Goal: Transaction & Acquisition: Purchase product/service

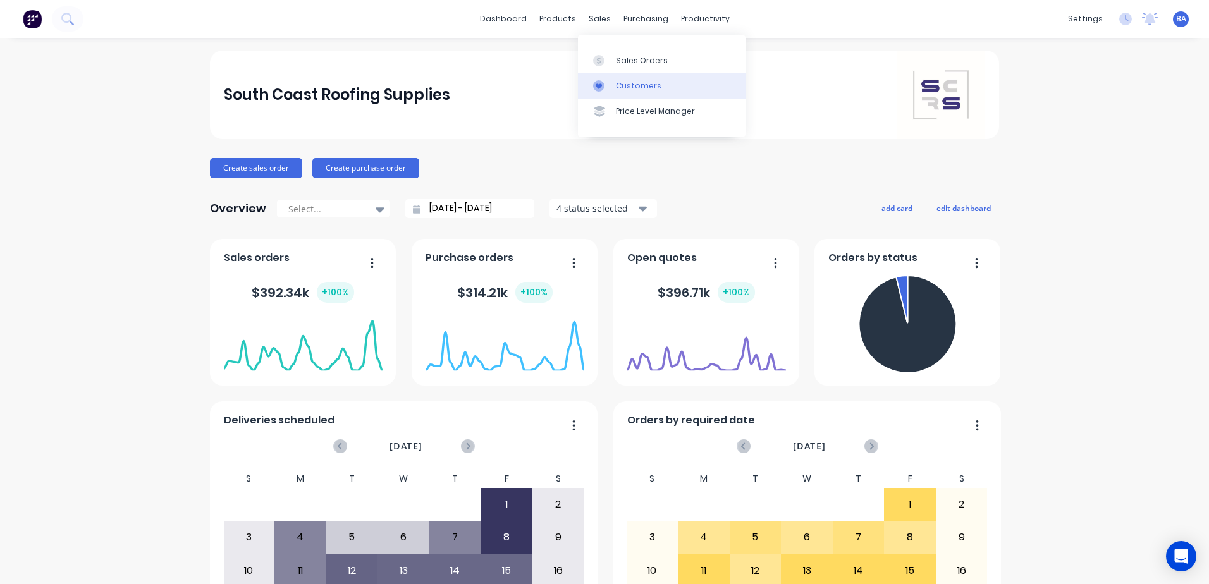
click at [607, 83] on div at bounding box center [602, 85] width 19 height 11
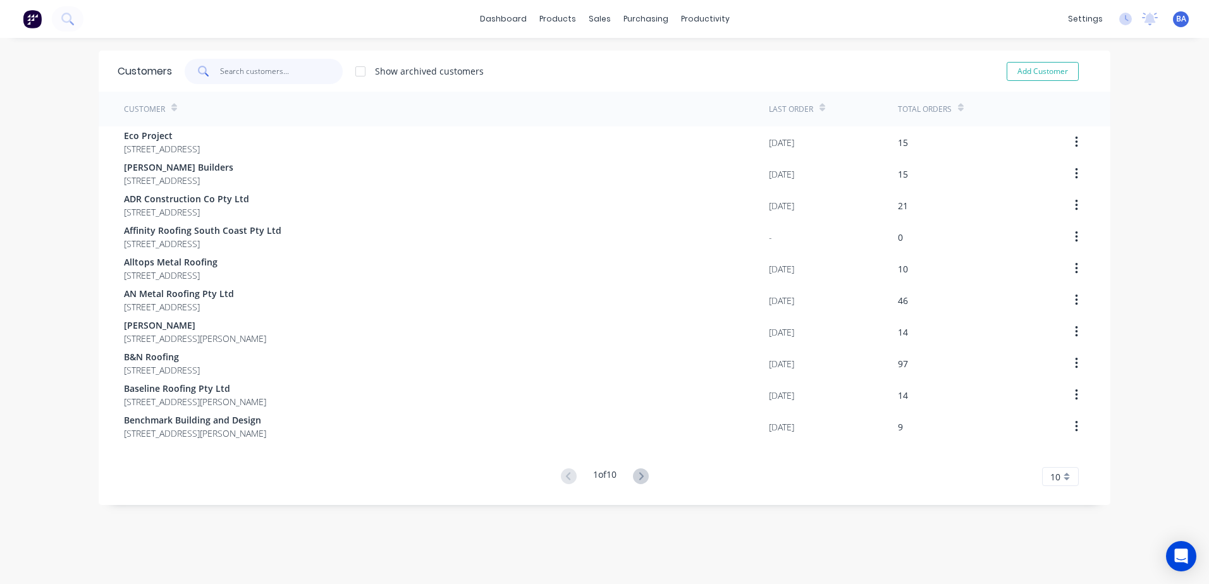
click at [274, 76] on input "text" at bounding box center [281, 71] width 123 height 25
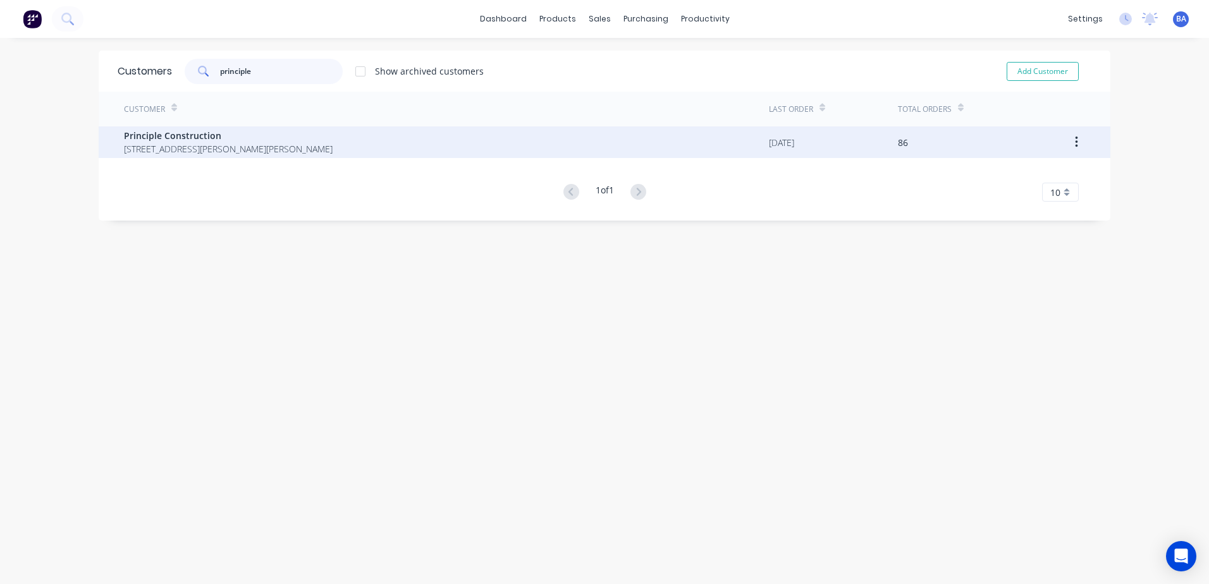
type input "principle"
click at [192, 139] on span "Principle Construction" at bounding box center [228, 135] width 209 height 13
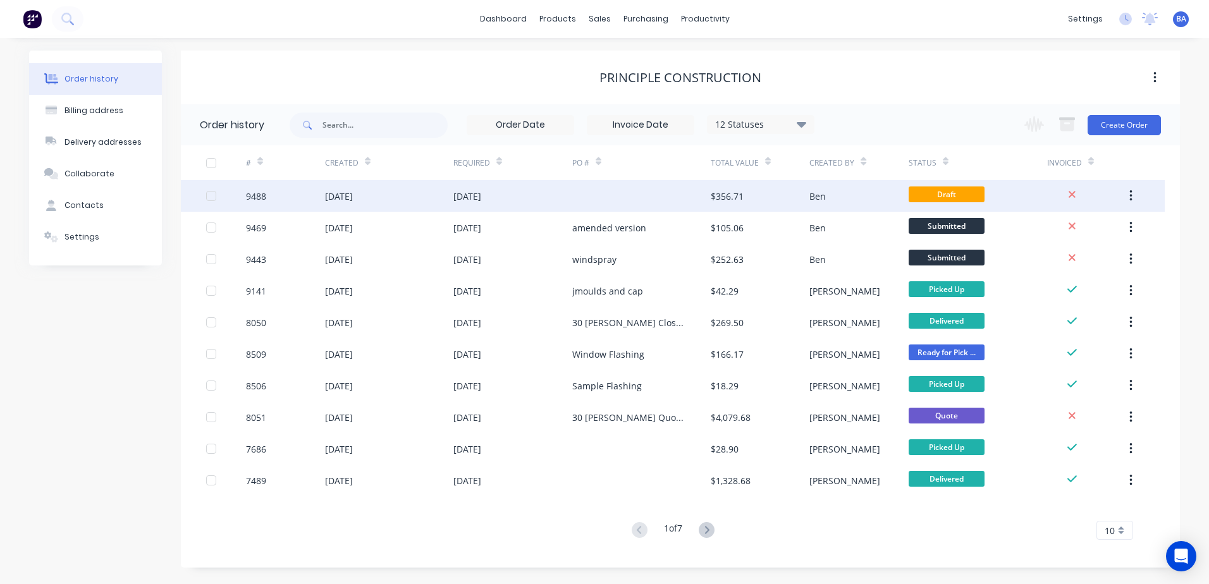
click at [653, 197] on div at bounding box center [641, 196] width 138 height 32
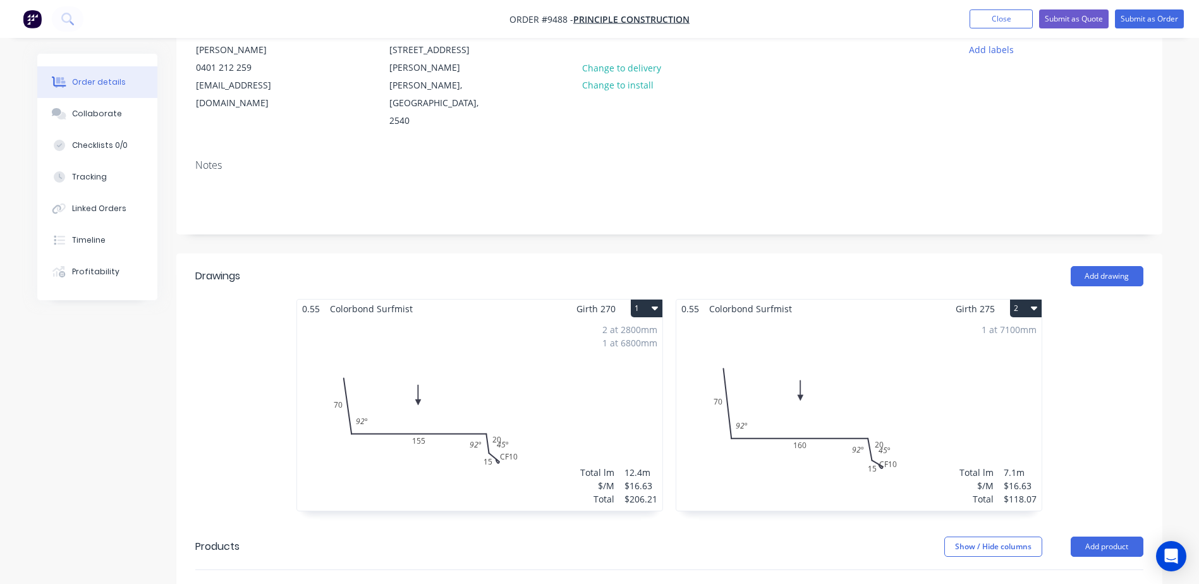
scroll to position [135, 0]
click at [1086, 267] on button "Add drawing" at bounding box center [1107, 277] width 73 height 20
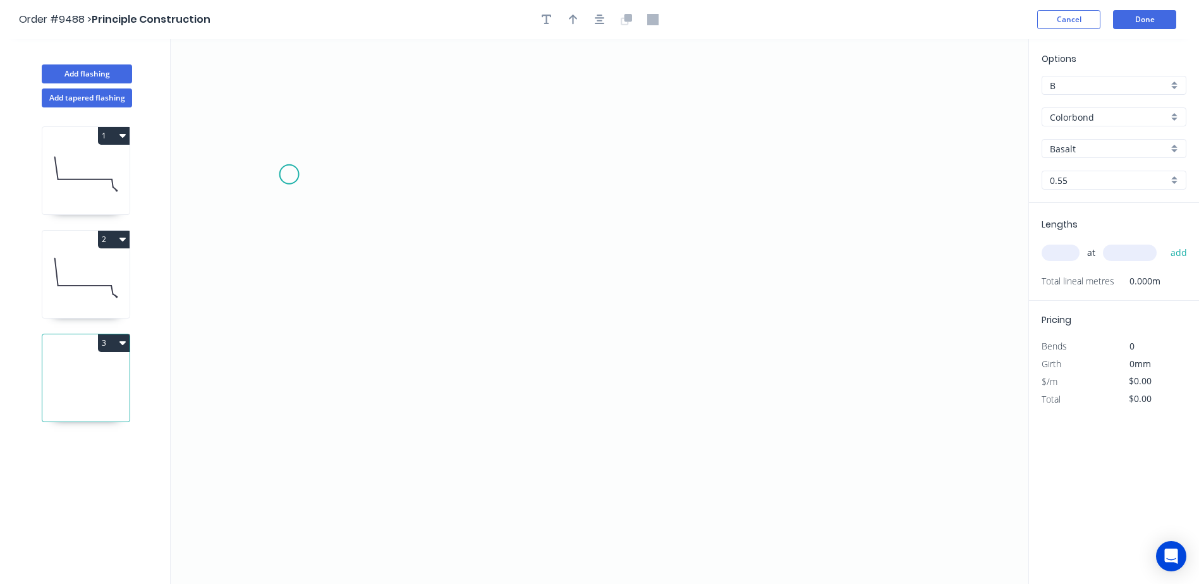
click at [289, 174] on icon "0" at bounding box center [600, 311] width 858 height 545
click at [122, 239] on icon "button" at bounding box center [122, 240] width 6 height 4
click at [82, 274] on div "Duplicate" at bounding box center [69, 271] width 97 height 18
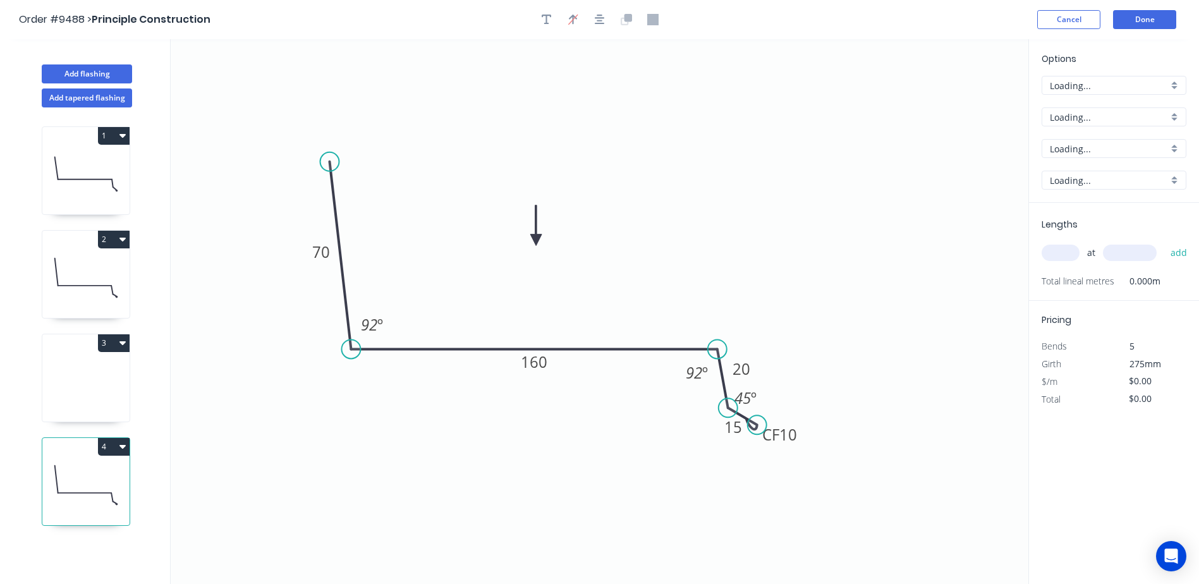
type input "$16.63"
click at [542, 364] on tspan "160" at bounding box center [534, 361] width 27 height 21
click at [736, 257] on icon "0 70 150 20 CF 10 15 92 º 92 º 45 º" at bounding box center [600, 311] width 858 height 545
click at [1053, 254] on input "text" at bounding box center [1061, 253] width 38 height 16
type input "1"
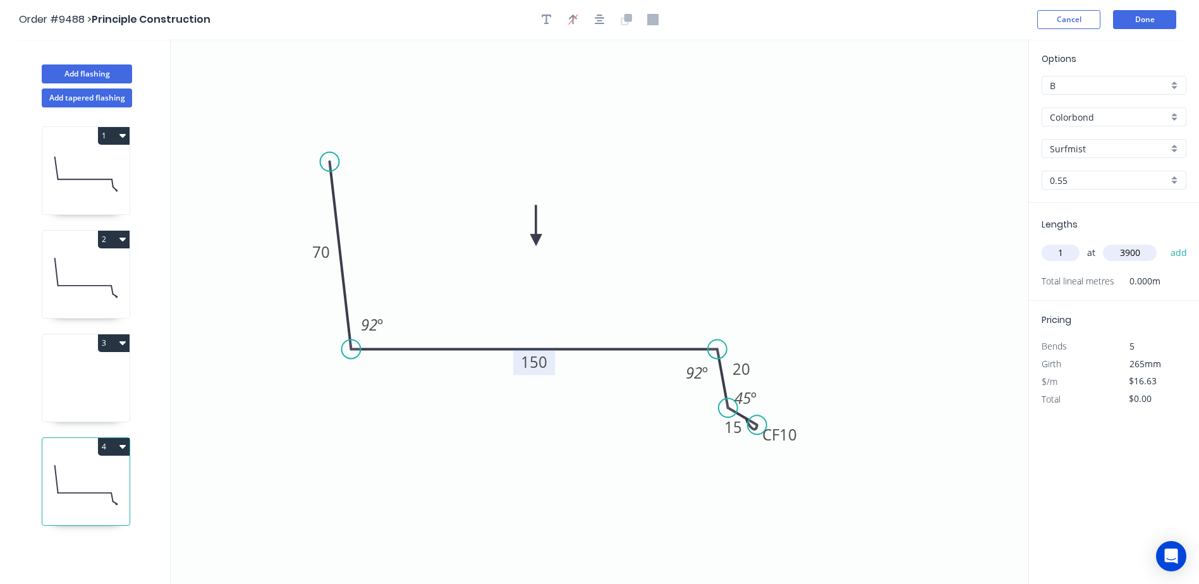
type input "3900"
click at [1164, 242] on button "add" at bounding box center [1179, 252] width 30 height 21
type input "$64.86"
click at [1120, 20] on button "Done" at bounding box center [1144, 19] width 63 height 19
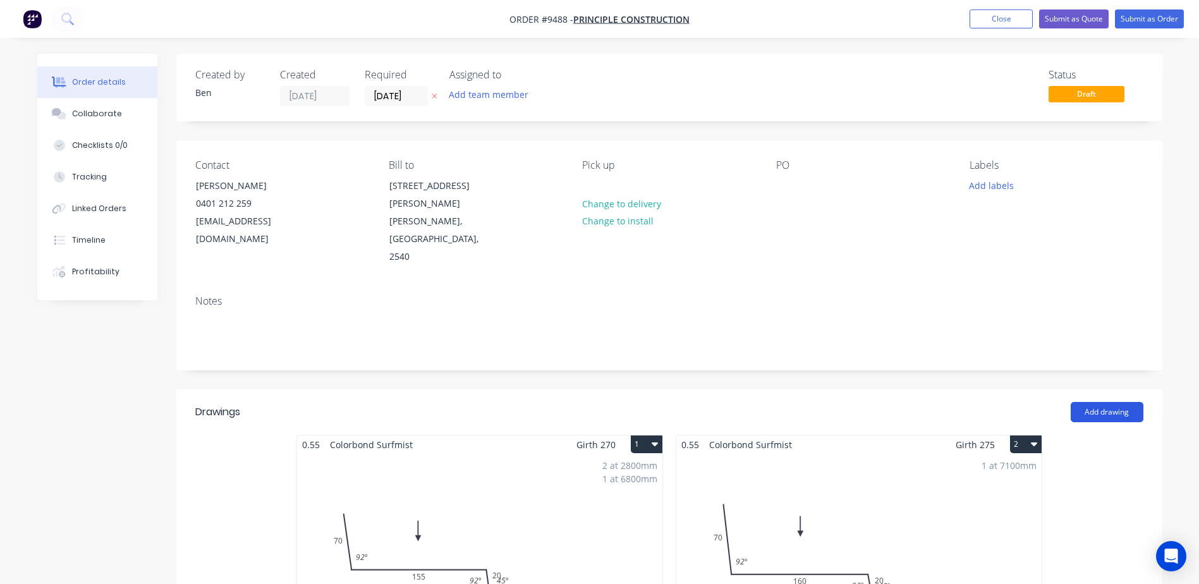
click at [1111, 402] on button "Add drawing" at bounding box center [1107, 412] width 73 height 20
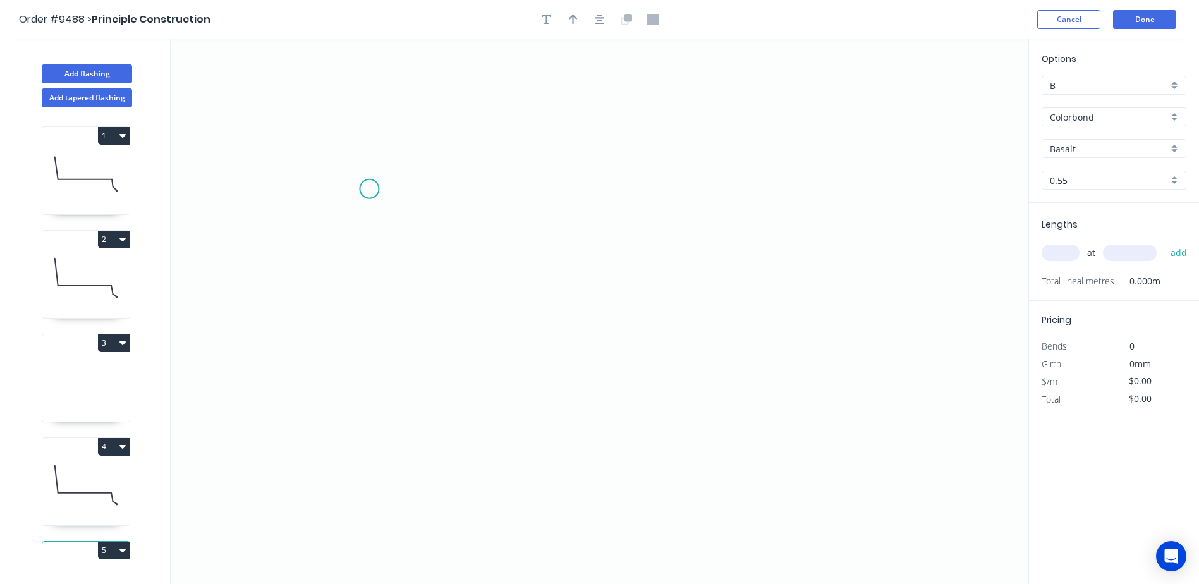
click at [369, 189] on icon "0" at bounding box center [600, 311] width 858 height 545
click at [366, 408] on icon "0" at bounding box center [600, 311] width 858 height 545
click at [571, 424] on icon "0 ?" at bounding box center [600, 311] width 858 height 545
click at [572, 489] on icon "0 ? ?" at bounding box center [600, 311] width 858 height 545
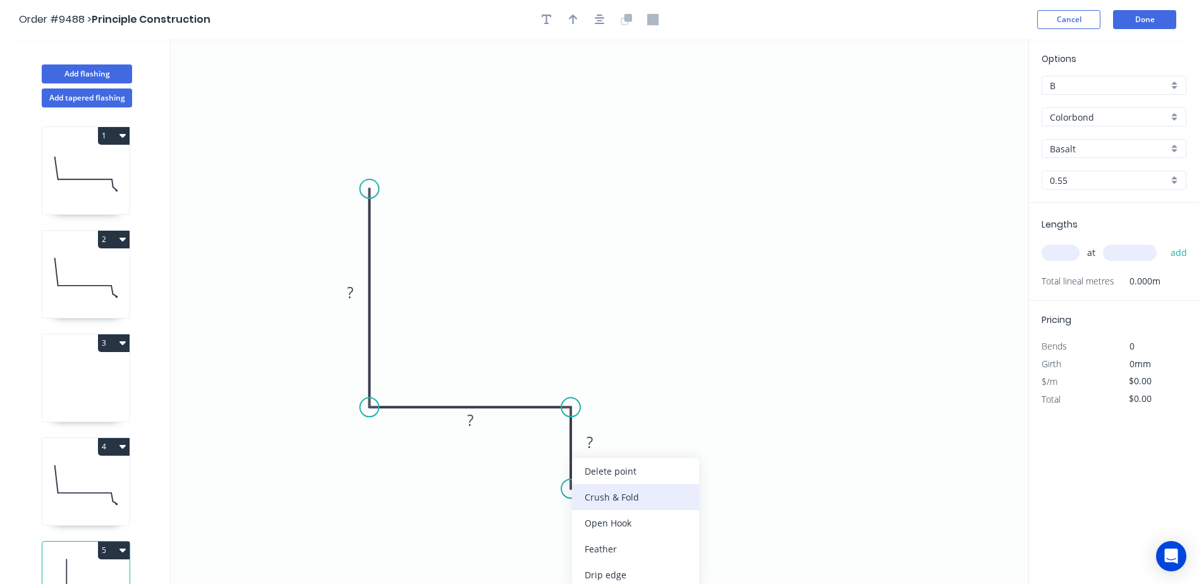
click at [599, 496] on div "Crush & Fold" at bounding box center [635, 497] width 127 height 26
click at [591, 528] on div "Flip bend" at bounding box center [631, 527] width 127 height 26
click at [592, 446] on tspan "?" at bounding box center [590, 442] width 6 height 21
click at [648, 271] on icon "0 ? ? CF 10 12" at bounding box center [600, 311] width 858 height 545
click at [473, 423] on tspan "?" at bounding box center [470, 420] width 6 height 21
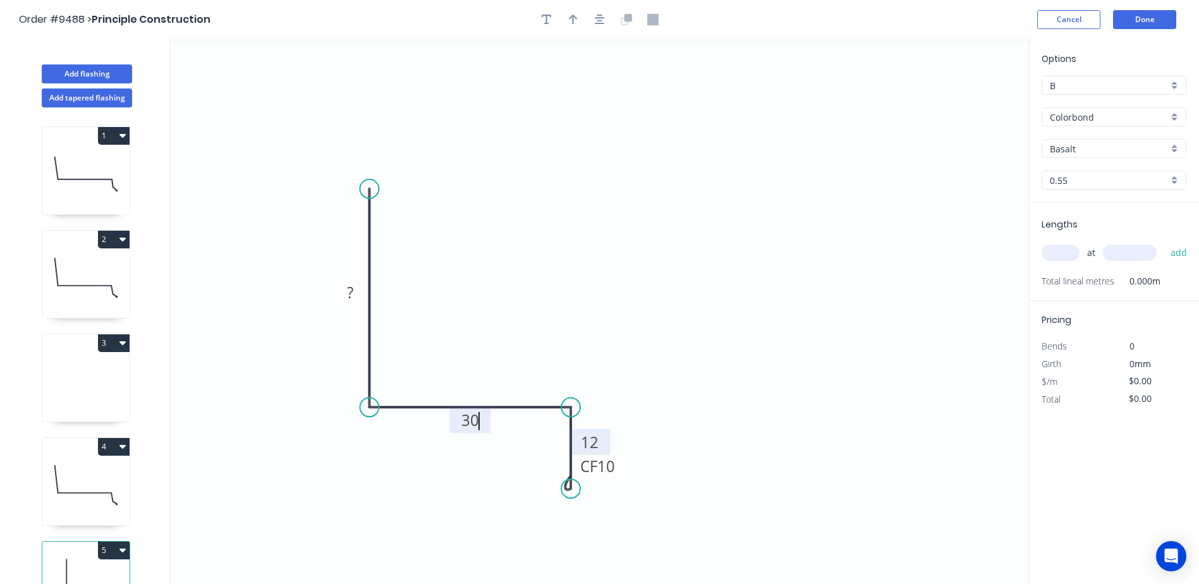
click at [604, 233] on icon "0 ? 30 CF 10 12" at bounding box center [600, 311] width 858 height 545
drag, startPoint x: 372, startPoint y: 190, endPoint x: 355, endPoint y: 192, distance: 17.2
click at [355, 192] on icon "0 ? 30 CF 10 12" at bounding box center [600, 311] width 858 height 545
drag, startPoint x: 369, startPoint y: 192, endPoint x: 346, endPoint y: 194, distance: 22.8
click at [346, 194] on circle at bounding box center [346, 194] width 19 height 19
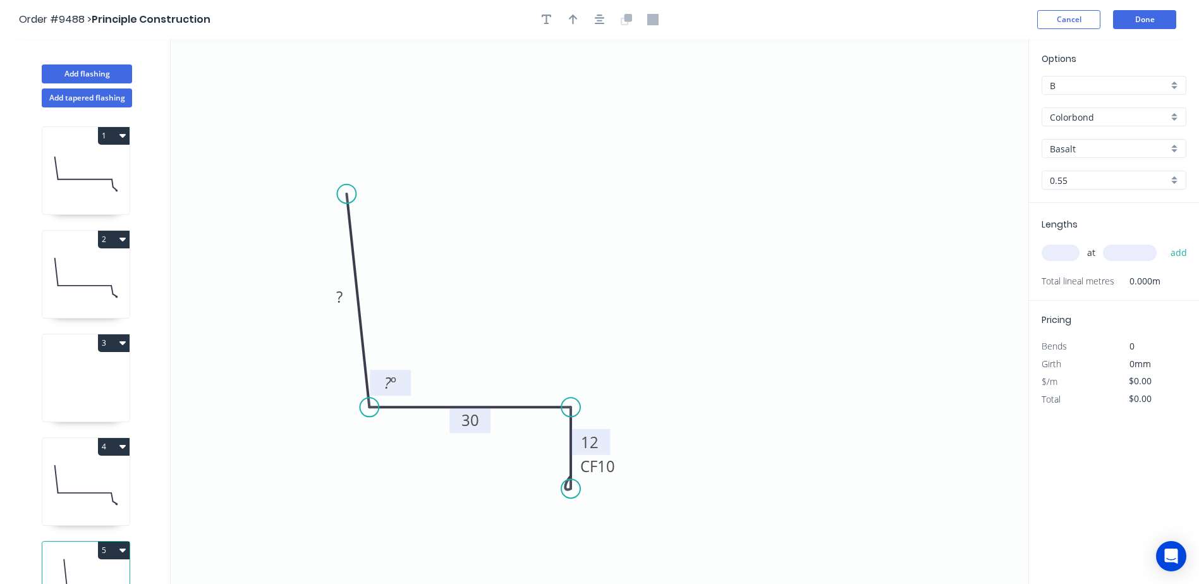
click at [395, 379] on tspan "º" at bounding box center [394, 382] width 6 height 21
click at [573, 271] on icon "0 ? 30 CF 10 12 91 º" at bounding box center [600, 311] width 858 height 545
click at [343, 296] on rect at bounding box center [339, 298] width 25 height 18
click at [691, 208] on icon "0 70 30 CF 10 12 91 º" at bounding box center [600, 311] width 858 height 545
type input "$10.49"
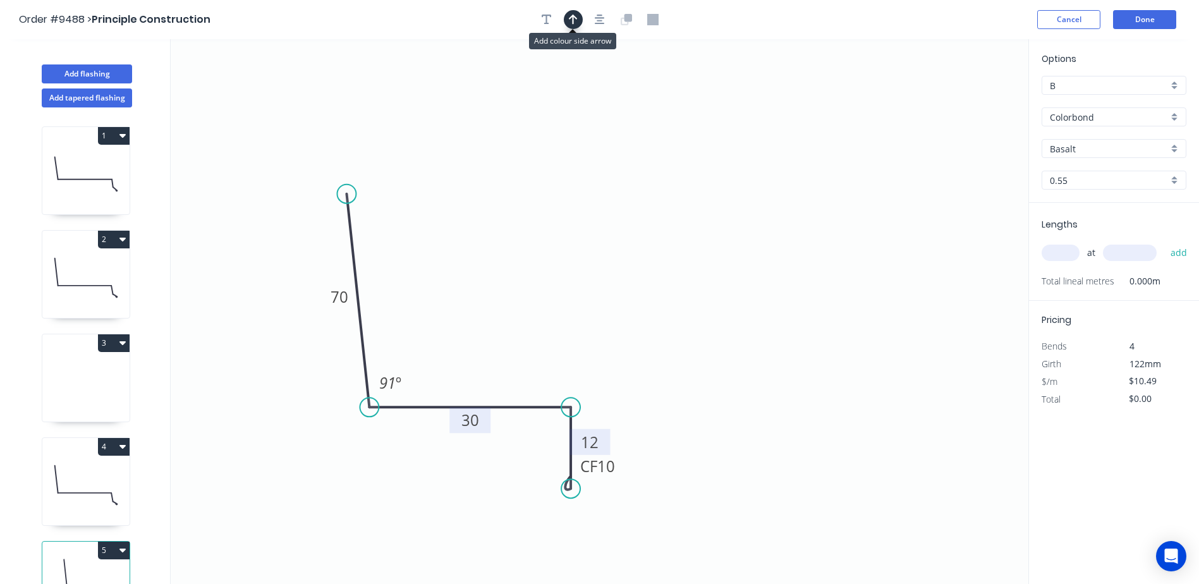
click at [576, 20] on icon "button" at bounding box center [573, 19] width 9 height 11
drag, startPoint x: 962, startPoint y: 97, endPoint x: 480, endPoint y: 283, distance: 516.9
click at [480, 283] on icon at bounding box center [479, 268] width 11 height 40
click at [612, 471] on tspan "10" at bounding box center [606, 466] width 18 height 21
drag, startPoint x: 618, startPoint y: 475, endPoint x: 594, endPoint y: 527, distance: 57.4
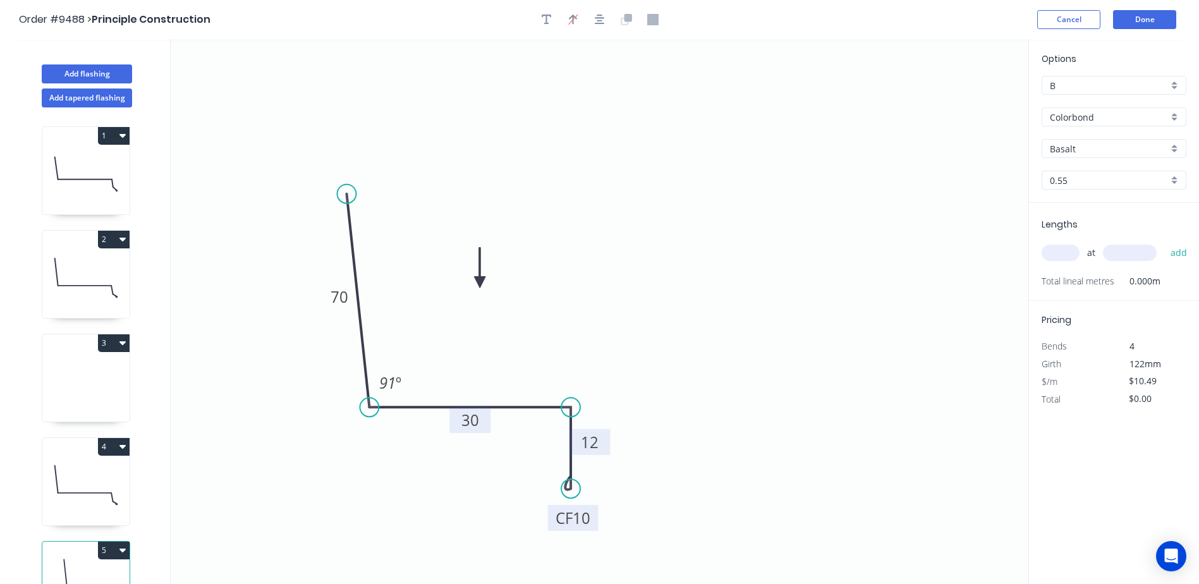
click at [594, 527] on rect at bounding box center [573, 518] width 51 height 26
click at [1054, 253] on input "text" at bounding box center [1061, 253] width 38 height 16
type input "1"
type input "3500"
click at [1164, 242] on button "add" at bounding box center [1179, 252] width 30 height 21
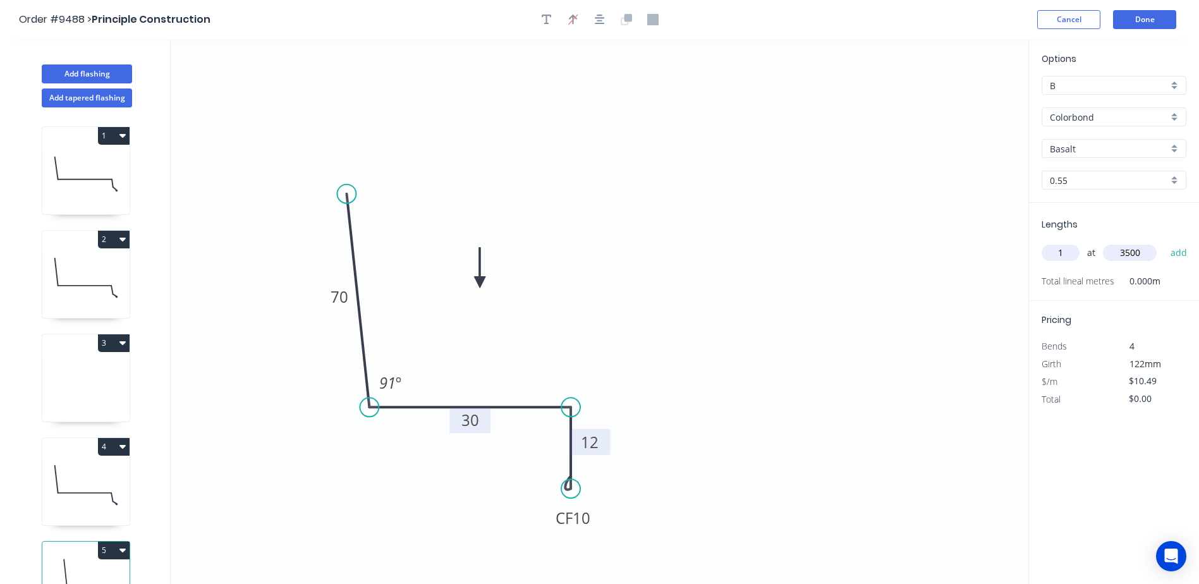
type input "$36.72"
click at [1092, 150] on input "Basalt" at bounding box center [1109, 148] width 118 height 13
click at [1099, 269] on div "Night Sky" at bounding box center [1113, 268] width 143 height 22
type input "Night Sky"
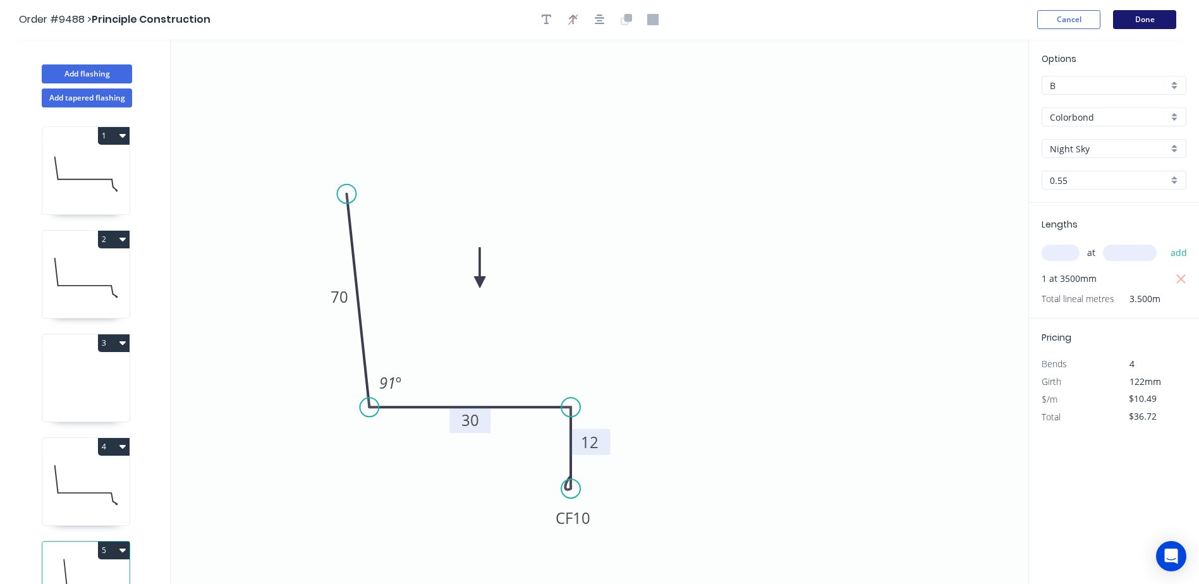
click at [1131, 15] on button "Done" at bounding box center [1144, 19] width 63 height 19
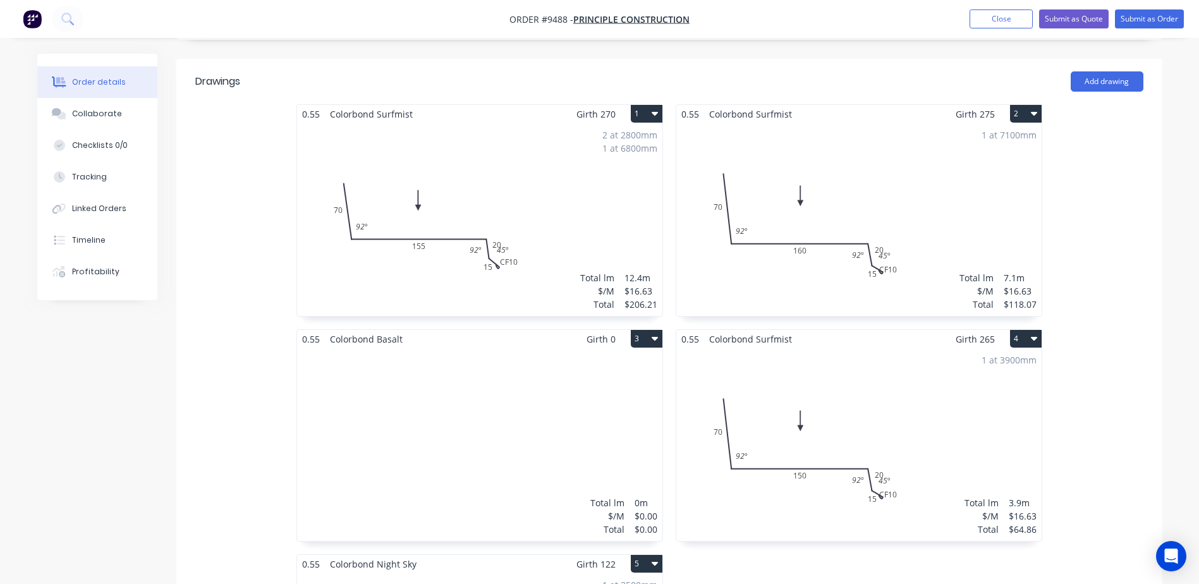
scroll to position [379, 0]
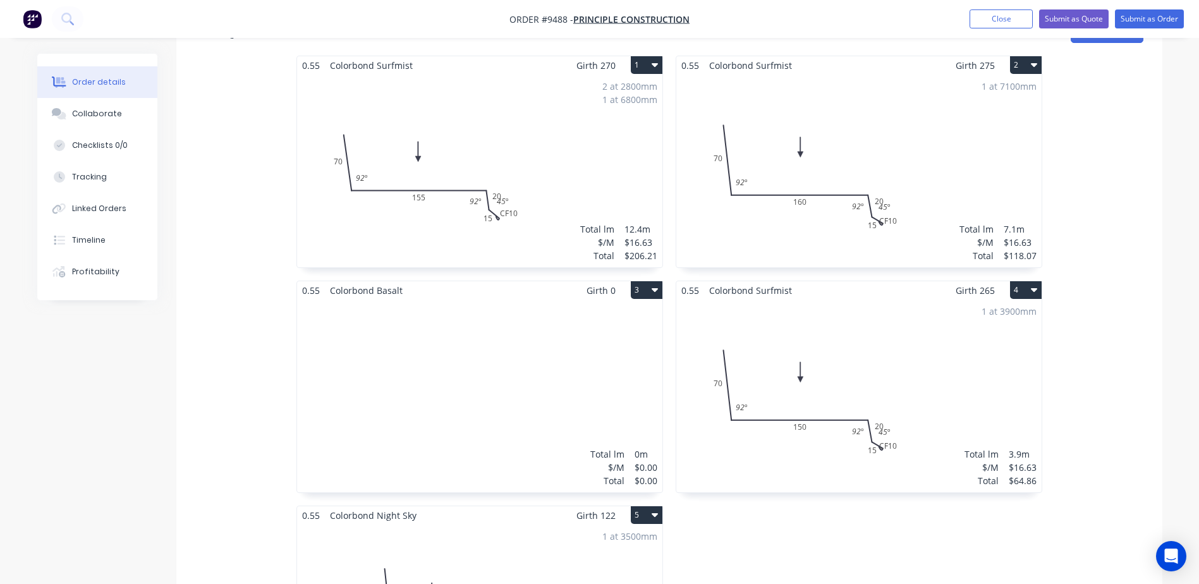
click at [653, 288] on icon "button" at bounding box center [655, 290] width 6 height 4
click at [597, 362] on div "Delete" at bounding box center [602, 371] width 97 height 18
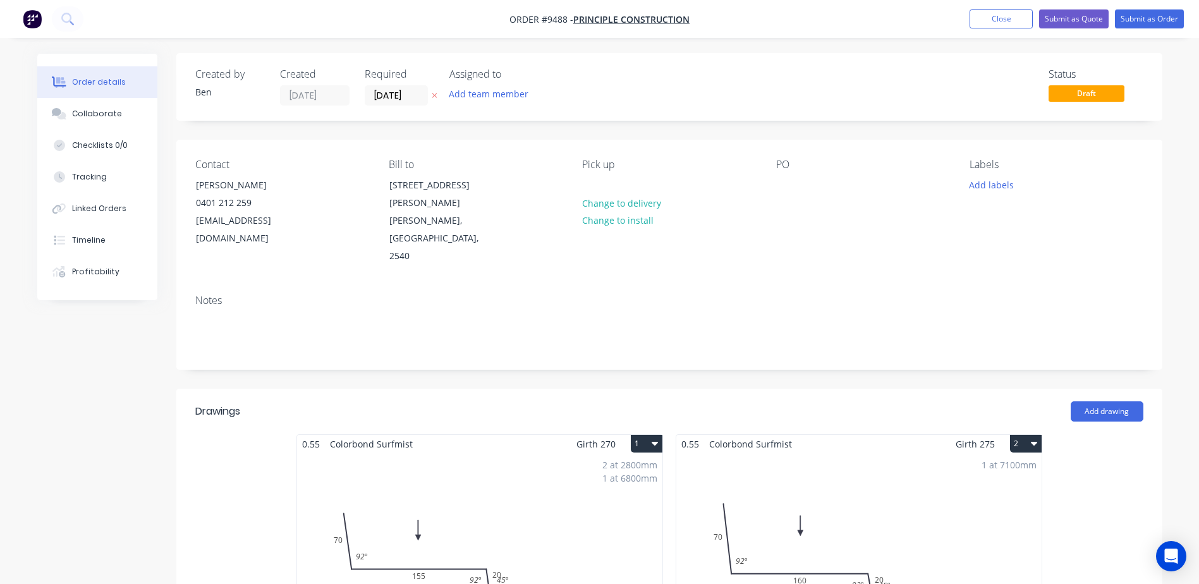
scroll to position [0, 0]
click at [1133, 15] on button "Submit as Order" at bounding box center [1149, 18] width 69 height 19
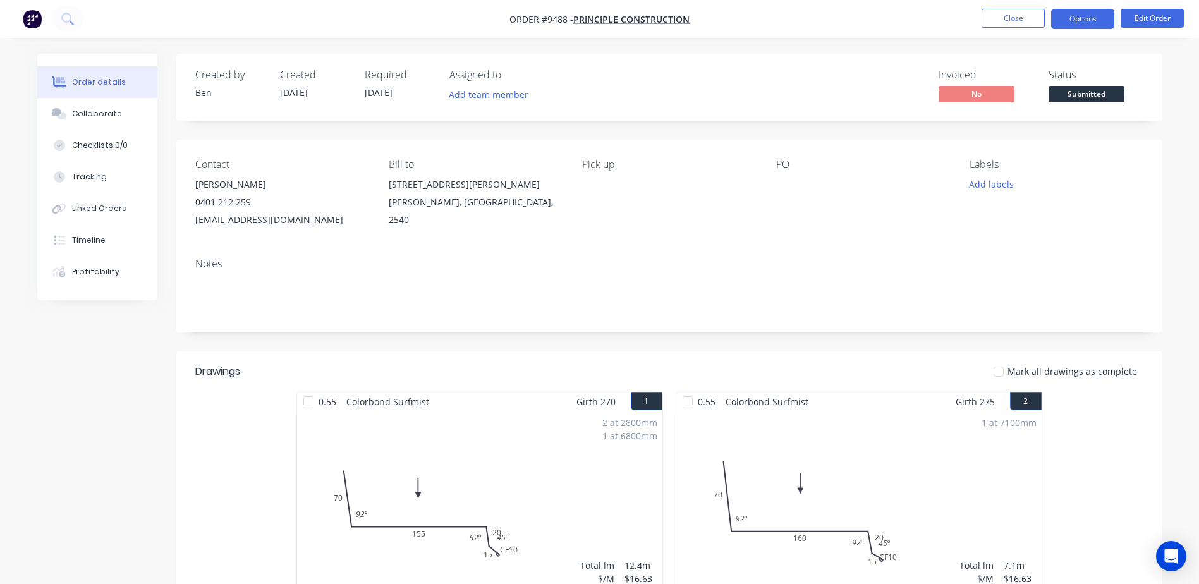
click at [1085, 23] on button "Options" at bounding box center [1082, 19] width 63 height 20
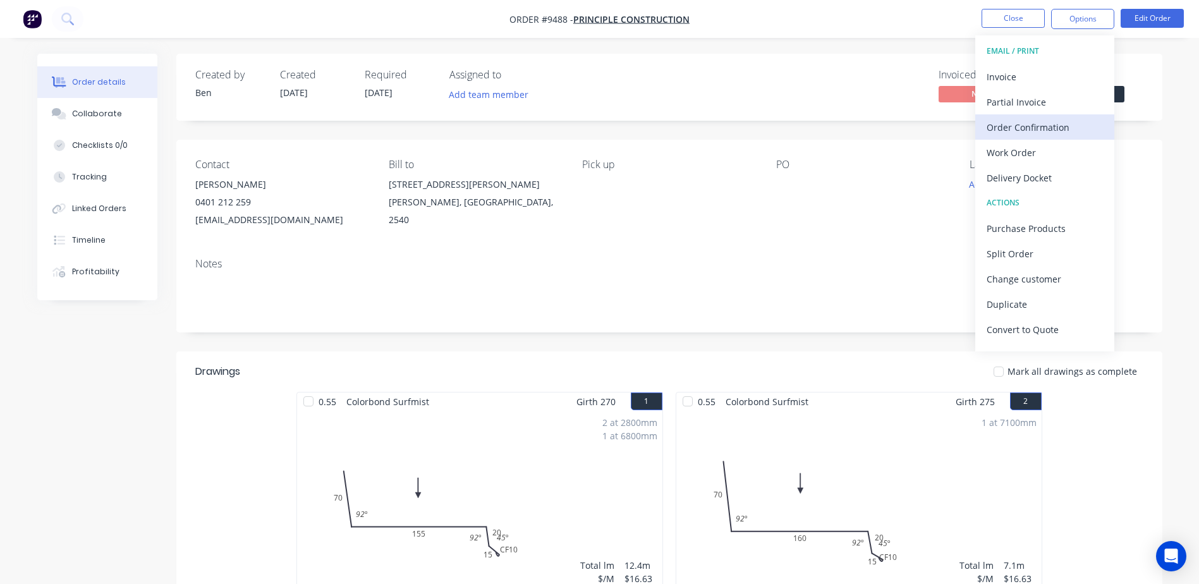
click at [1051, 123] on div "Order Confirmation" at bounding box center [1045, 127] width 116 height 18
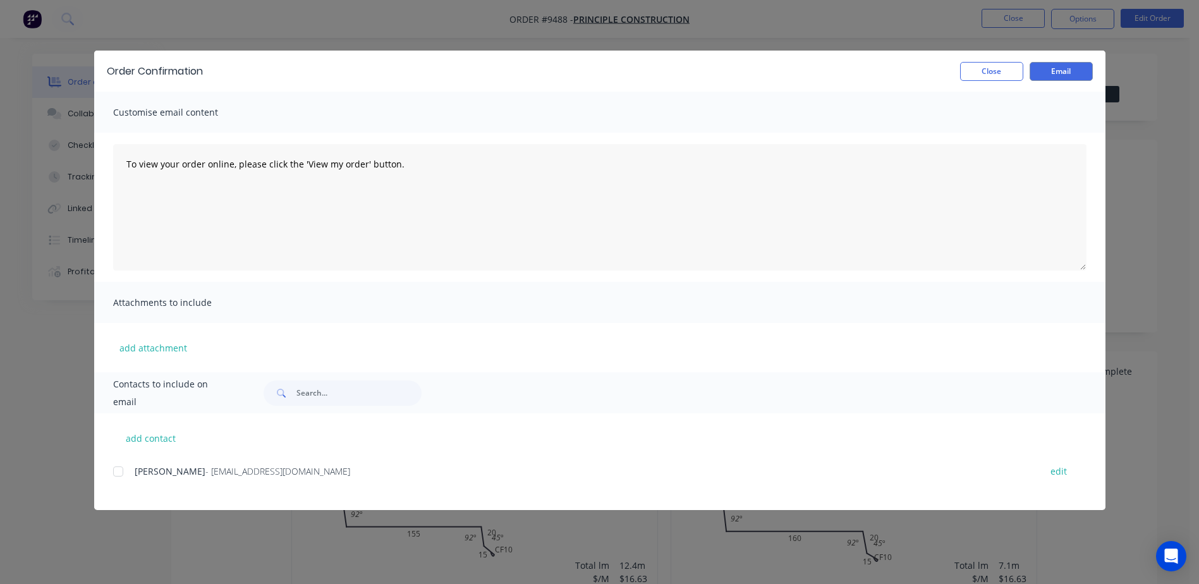
click at [120, 472] on div at bounding box center [118, 471] width 25 height 25
click at [1061, 64] on button "Email" at bounding box center [1061, 71] width 63 height 19
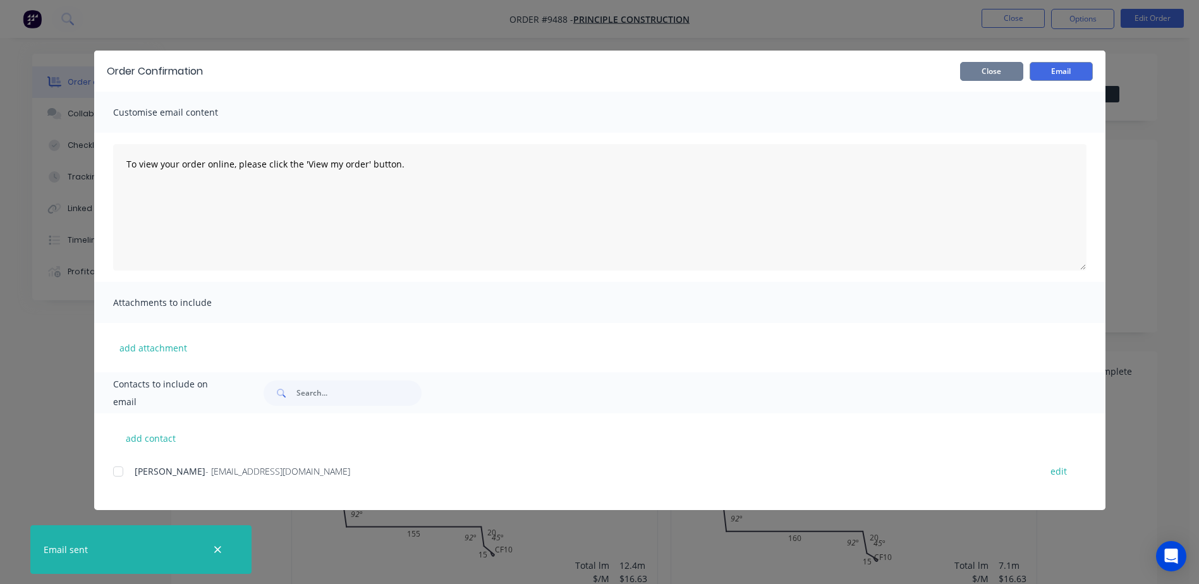
click at [1006, 69] on button "Close" at bounding box center [991, 71] width 63 height 19
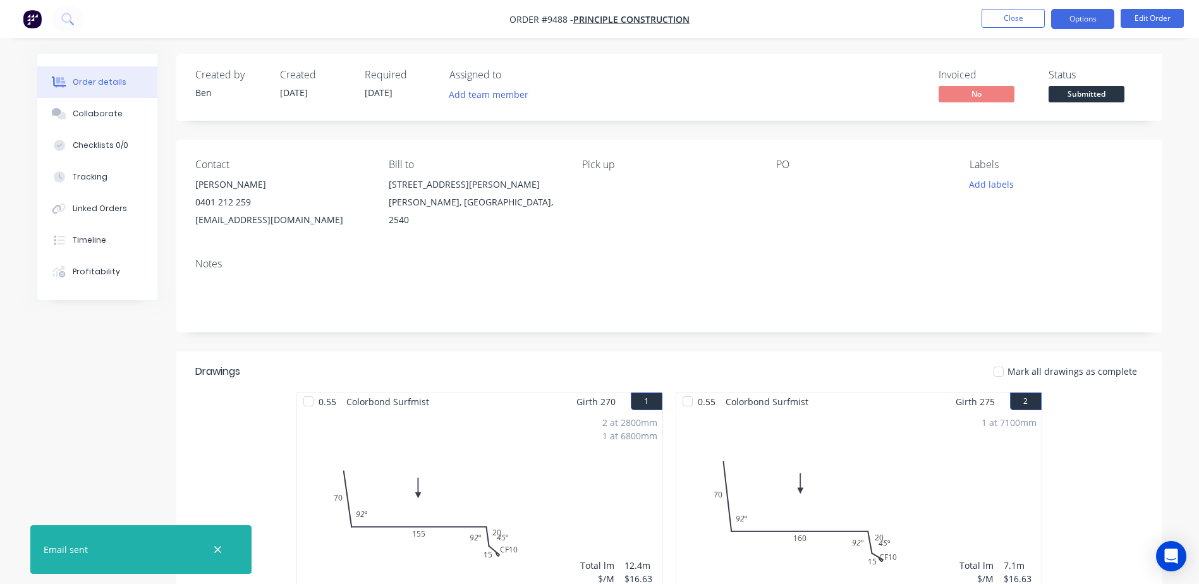
click at [1059, 21] on button "Options" at bounding box center [1082, 19] width 63 height 20
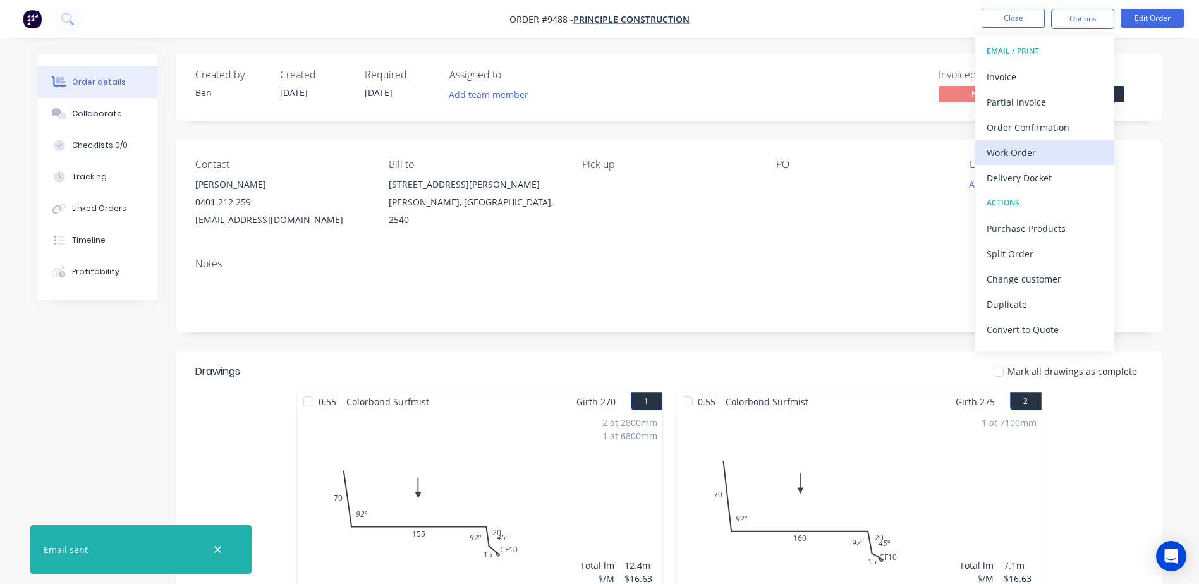
click at [1025, 147] on div "Work Order" at bounding box center [1045, 152] width 116 height 18
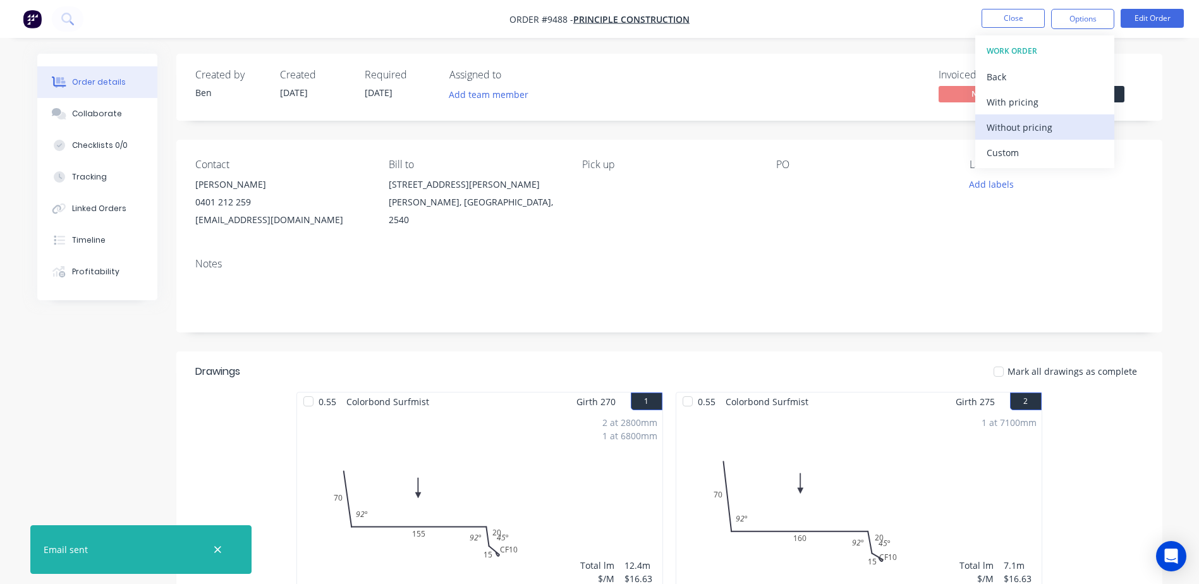
click at [1043, 126] on div "Without pricing" at bounding box center [1045, 127] width 116 height 18
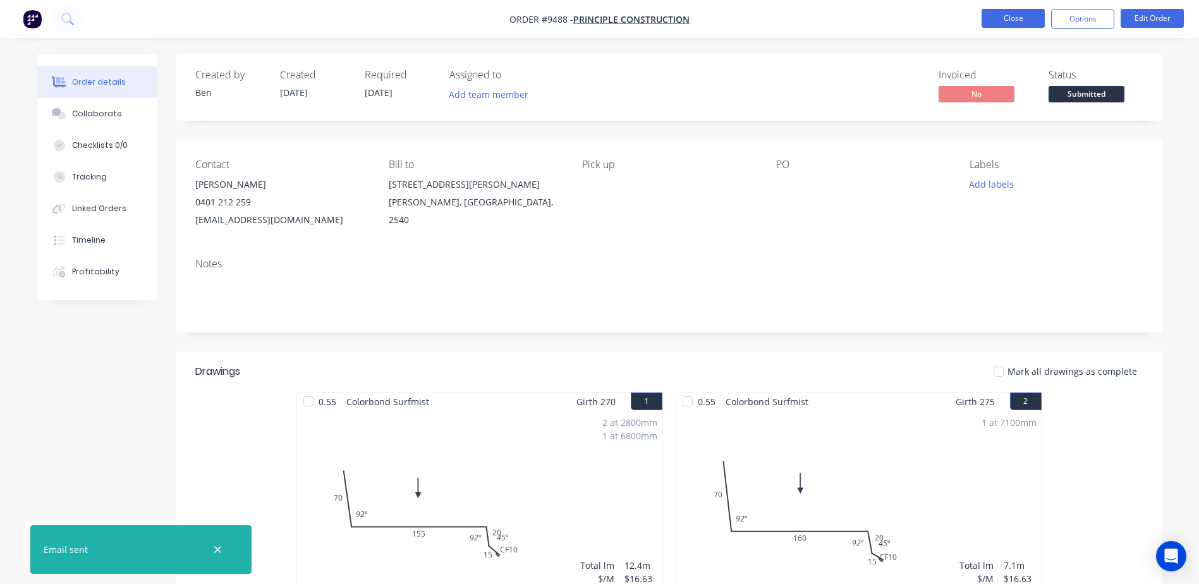
click at [1006, 18] on button "Close" at bounding box center [1013, 18] width 63 height 19
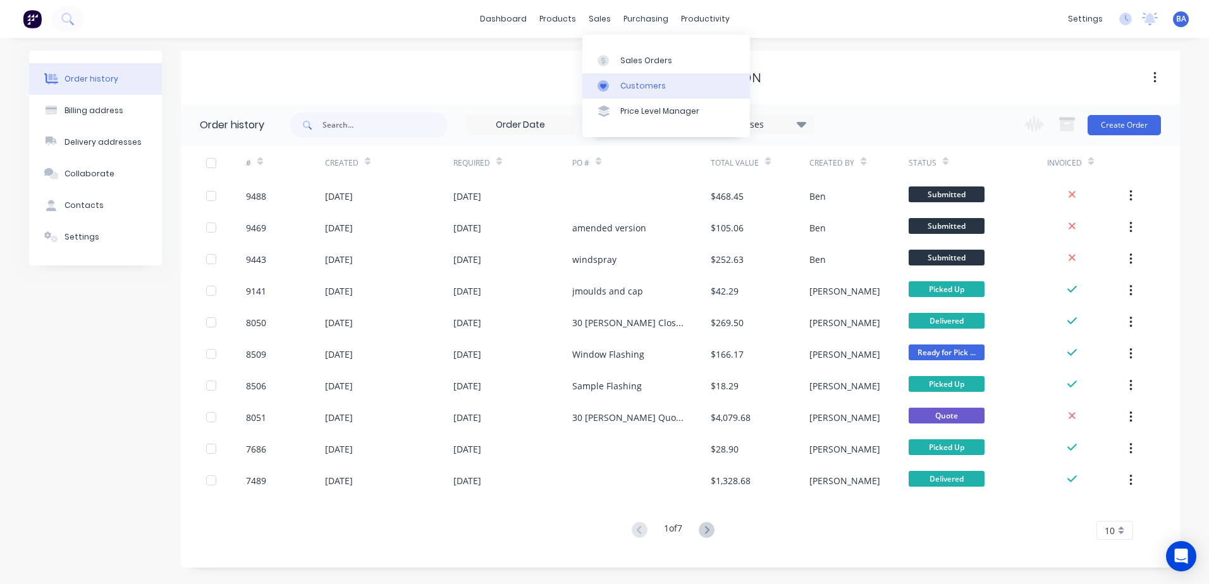
click at [609, 85] on div at bounding box center [606, 85] width 19 height 11
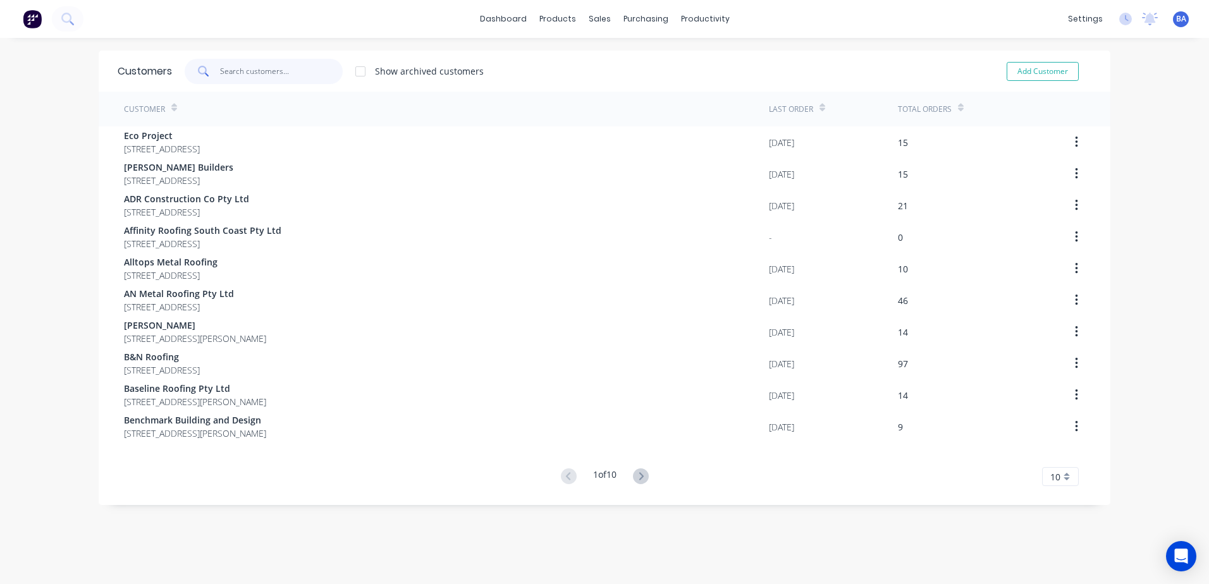
click at [298, 75] on input "text" at bounding box center [281, 71] width 123 height 25
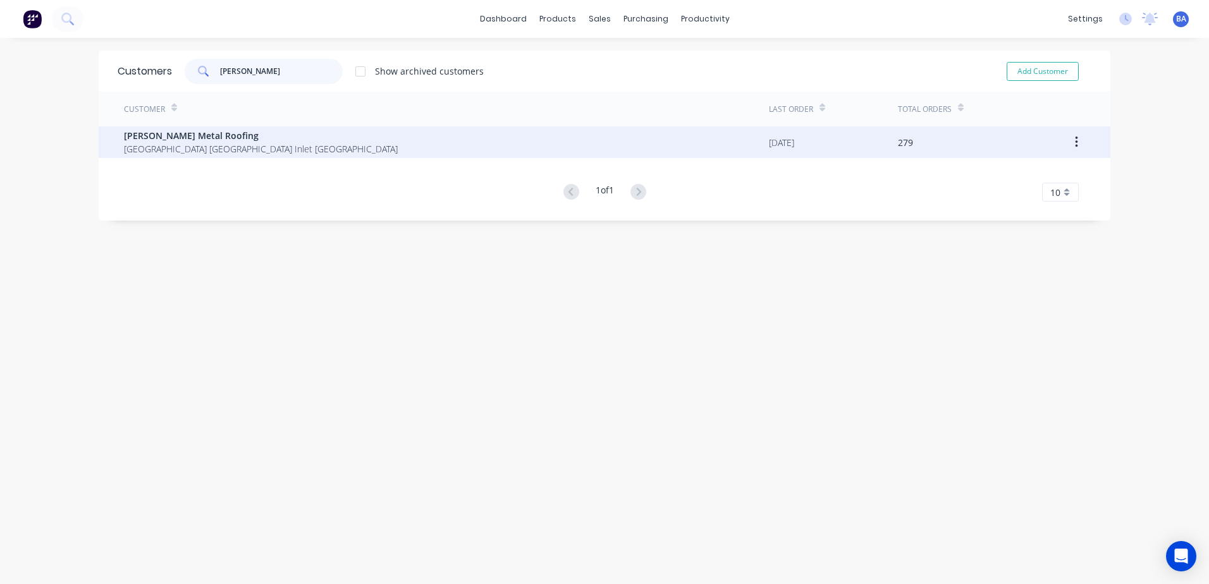
type input "[PERSON_NAME]"
click at [247, 149] on span "[GEOGRAPHIC_DATA] [GEOGRAPHIC_DATA] Inlet [GEOGRAPHIC_DATA]" at bounding box center [261, 148] width 274 height 13
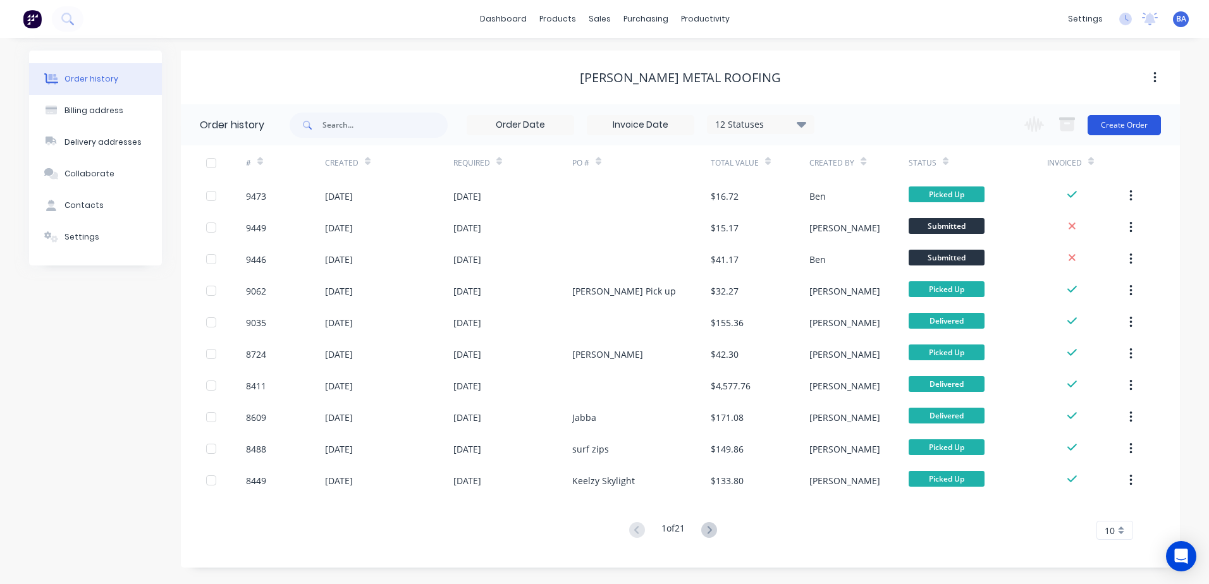
click at [1105, 121] on button "Create Order" at bounding box center [1123, 125] width 73 height 20
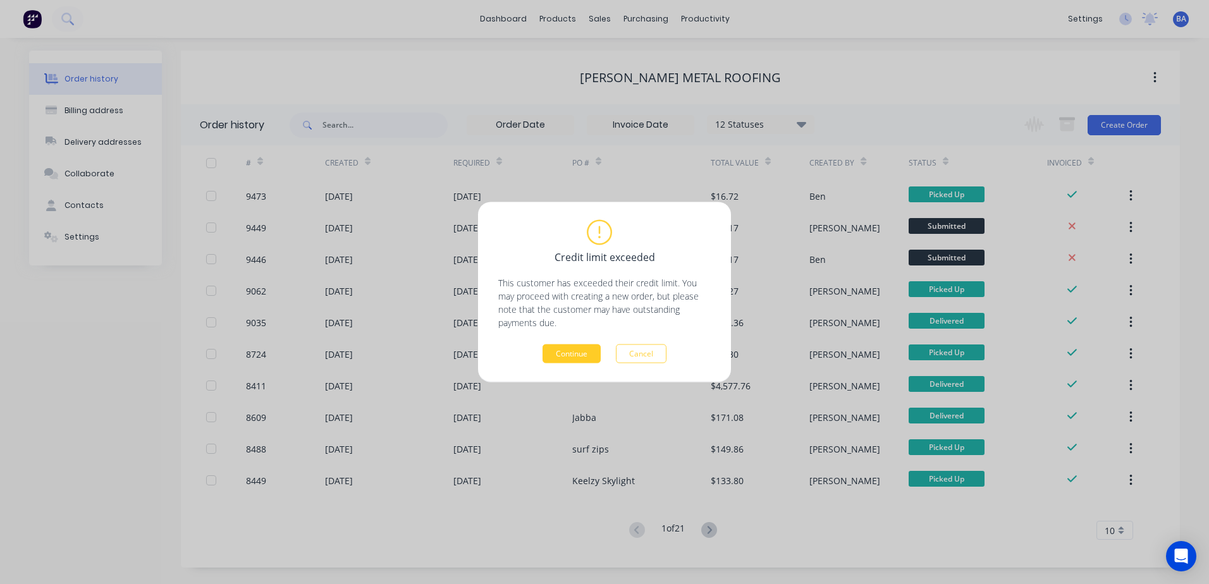
click at [556, 353] on button "Continue" at bounding box center [571, 353] width 58 height 19
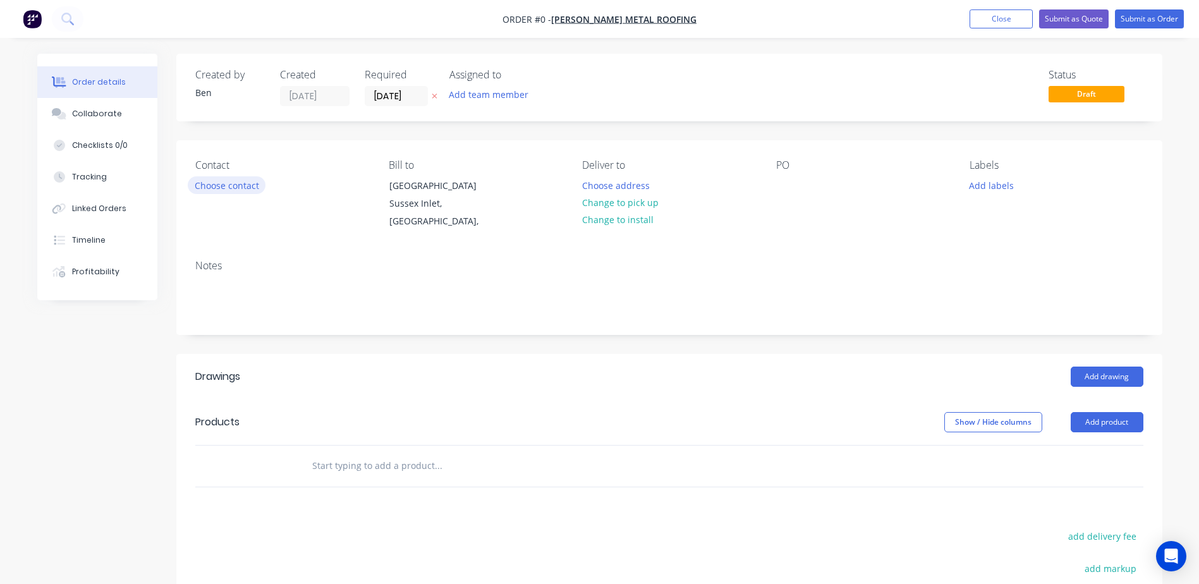
click at [252, 185] on button "Choose contact" at bounding box center [227, 184] width 78 height 17
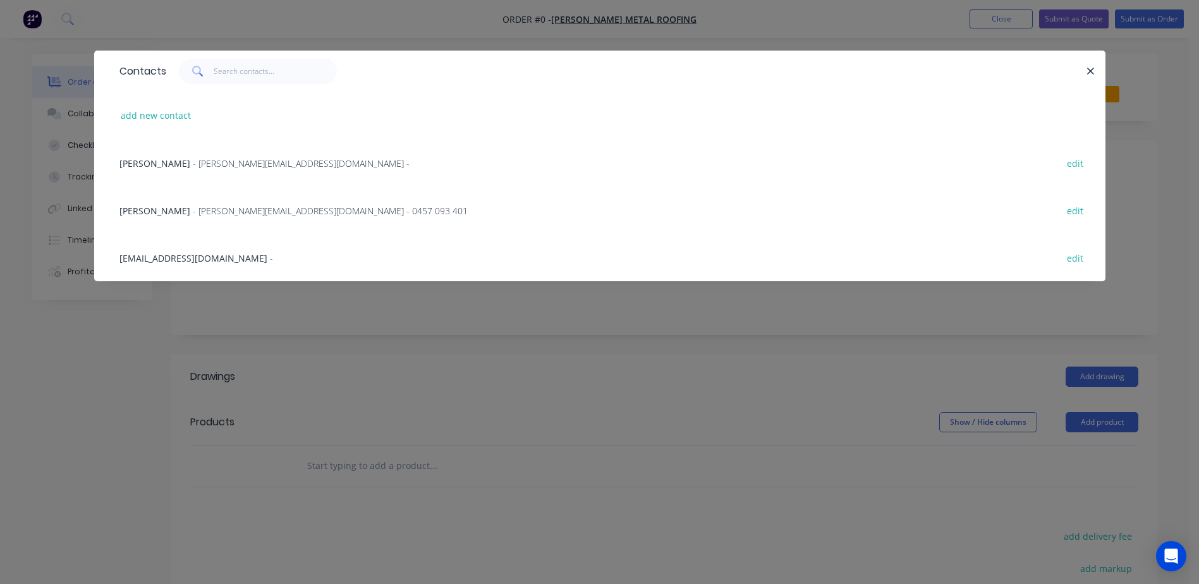
click at [202, 212] on span "- [PERSON_NAME][EMAIL_ADDRESS][DOMAIN_NAME] - 0457 093 401" at bounding box center [330, 211] width 275 height 12
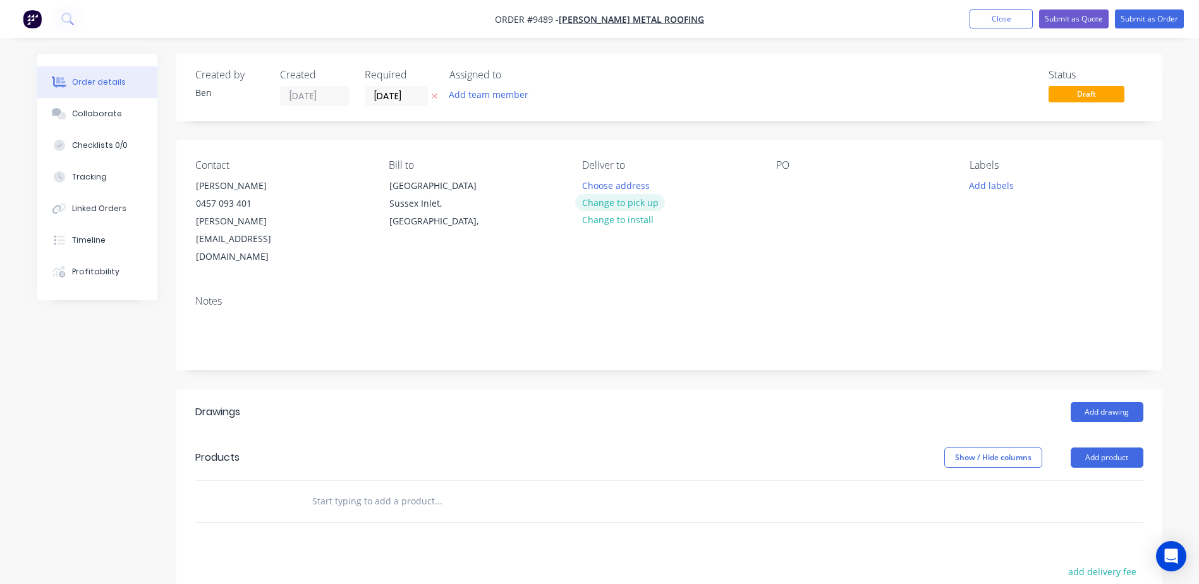
click at [617, 202] on button "Change to pick up" at bounding box center [620, 202] width 90 height 17
click at [781, 186] on div at bounding box center [786, 185] width 20 height 18
click at [788, 205] on div "PO [PERSON_NAME] ave" at bounding box center [862, 212] width 173 height 107
click at [1079, 402] on button "Add drawing" at bounding box center [1107, 412] width 73 height 20
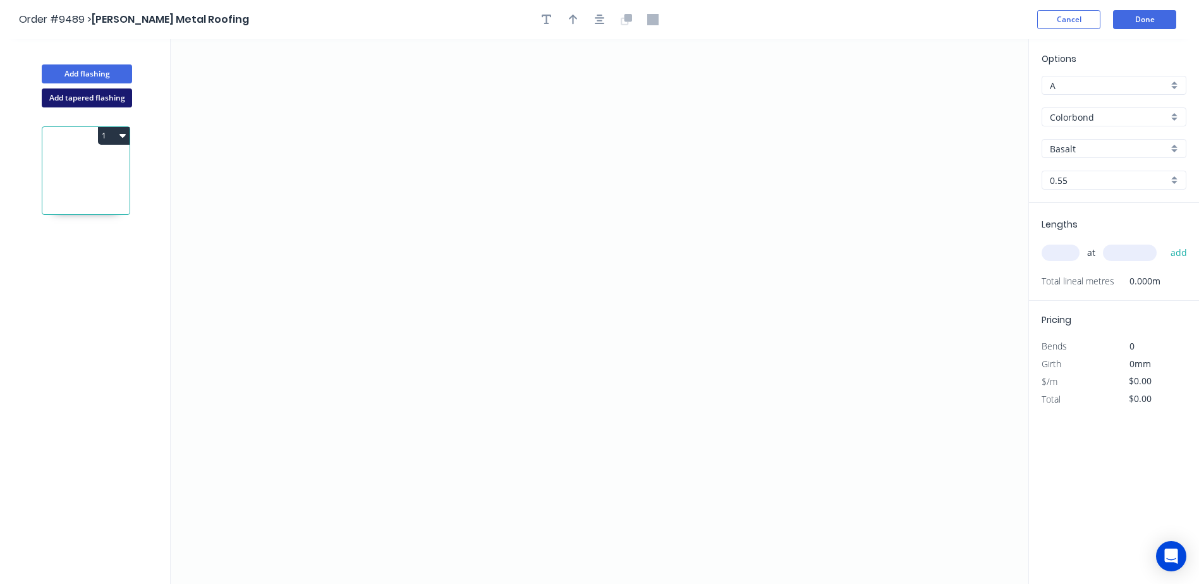
click at [121, 95] on button "Add tapered flashing" at bounding box center [87, 97] width 90 height 19
click at [447, 108] on icon "0" at bounding box center [600, 175] width 858 height 272
click at [448, 197] on icon "0" at bounding box center [600, 175] width 858 height 272
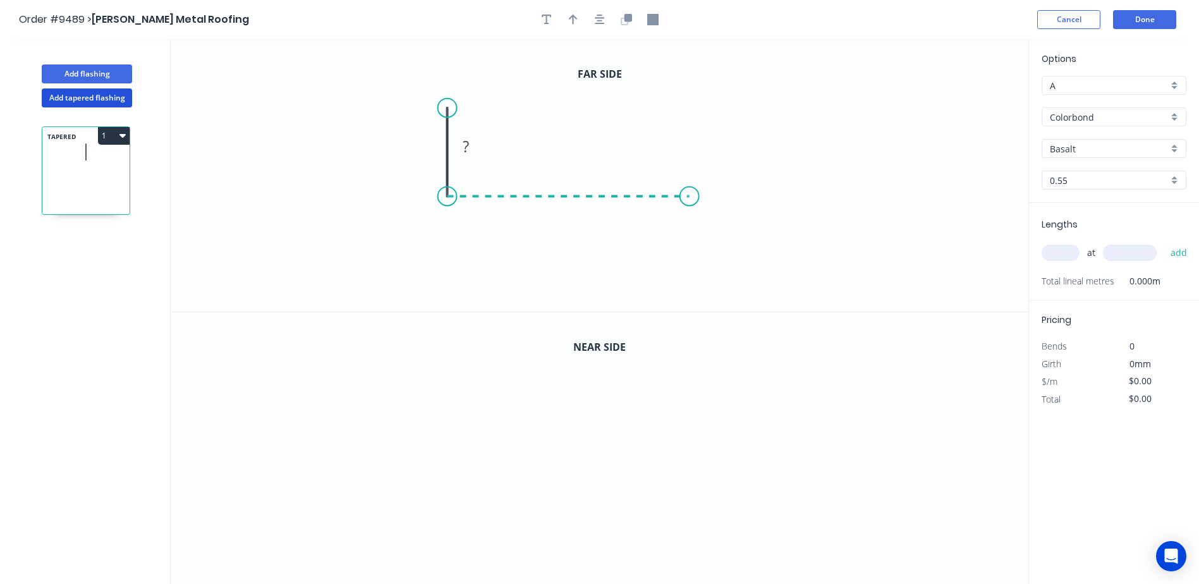
click at [690, 202] on icon "0 ?" at bounding box center [600, 175] width 858 height 272
click at [690, 250] on icon "0 ? ?" at bounding box center [600, 175] width 858 height 272
click at [675, 241] on icon at bounding box center [682, 244] width 15 height 9
click at [441, 411] on icon "0" at bounding box center [600, 448] width 858 height 273
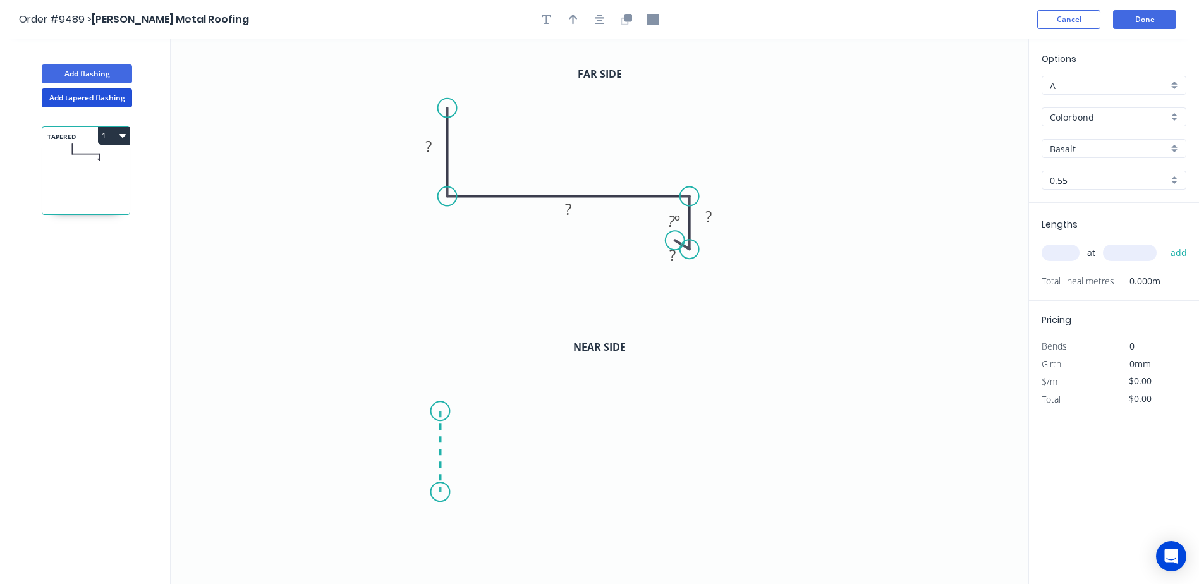
click at [442, 492] on icon "0" at bounding box center [600, 448] width 858 height 273
click at [689, 494] on icon "0 ?" at bounding box center [600, 448] width 858 height 273
click at [689, 534] on icon at bounding box center [689, 513] width 0 height 42
click at [677, 524] on icon at bounding box center [683, 529] width 12 height 10
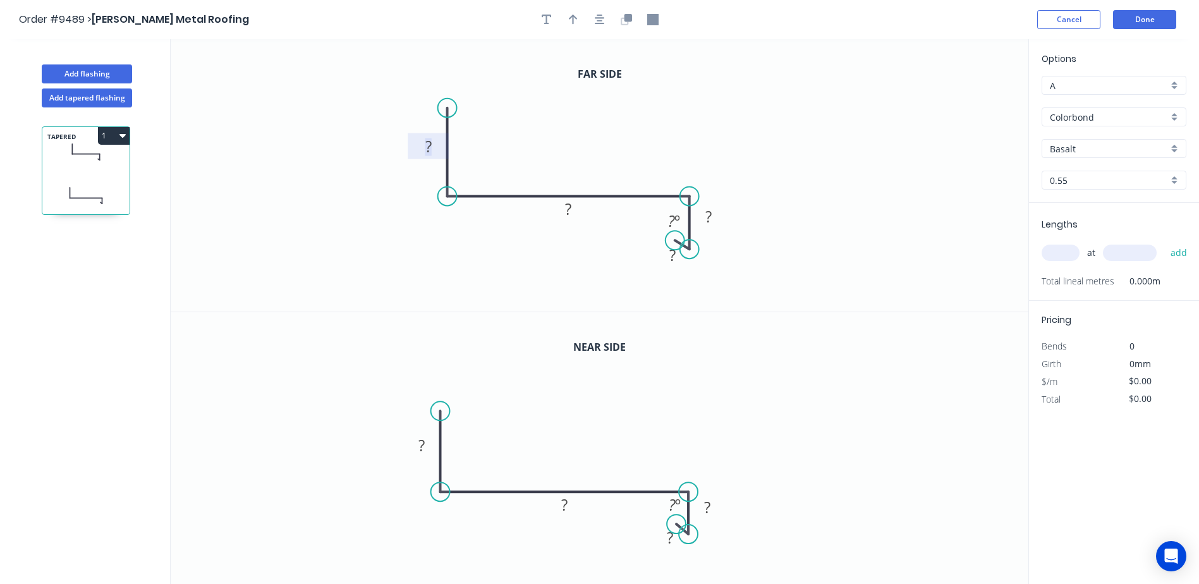
click at [430, 145] on tspan "?" at bounding box center [428, 146] width 6 height 21
click at [524, 98] on icon "0 100 ? ? ? ? º" at bounding box center [600, 175] width 858 height 272
click at [420, 445] on tspan "?" at bounding box center [421, 445] width 6 height 21
click at [554, 268] on icon "0 100 ? ? ? ? º" at bounding box center [600, 175] width 858 height 272
click at [420, 446] on tspan "?" at bounding box center [421, 445] width 6 height 21
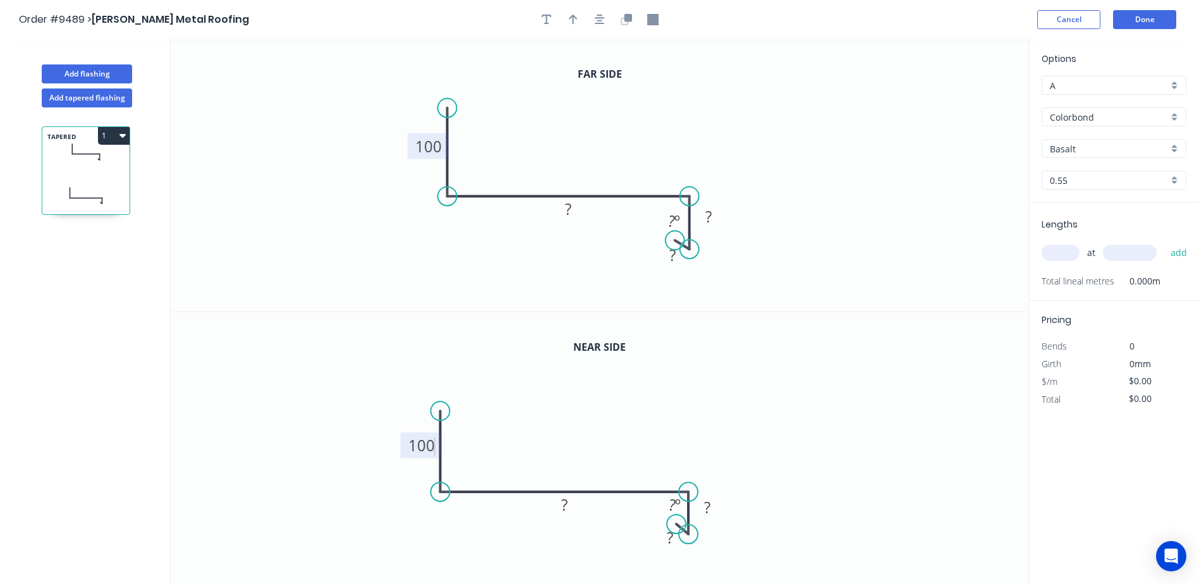
click at [480, 398] on icon "0 100 ? ? ? ? º" at bounding box center [600, 448] width 858 height 273
drag, startPoint x: 692, startPoint y: 533, endPoint x: 693, endPoint y: 550, distance: 16.5
click at [693, 550] on circle at bounding box center [689, 549] width 19 height 19
drag, startPoint x: 674, startPoint y: 521, endPoint x: 675, endPoint y: 539, distance: 18.4
click at [675, 539] on circle at bounding box center [675, 539] width 19 height 19
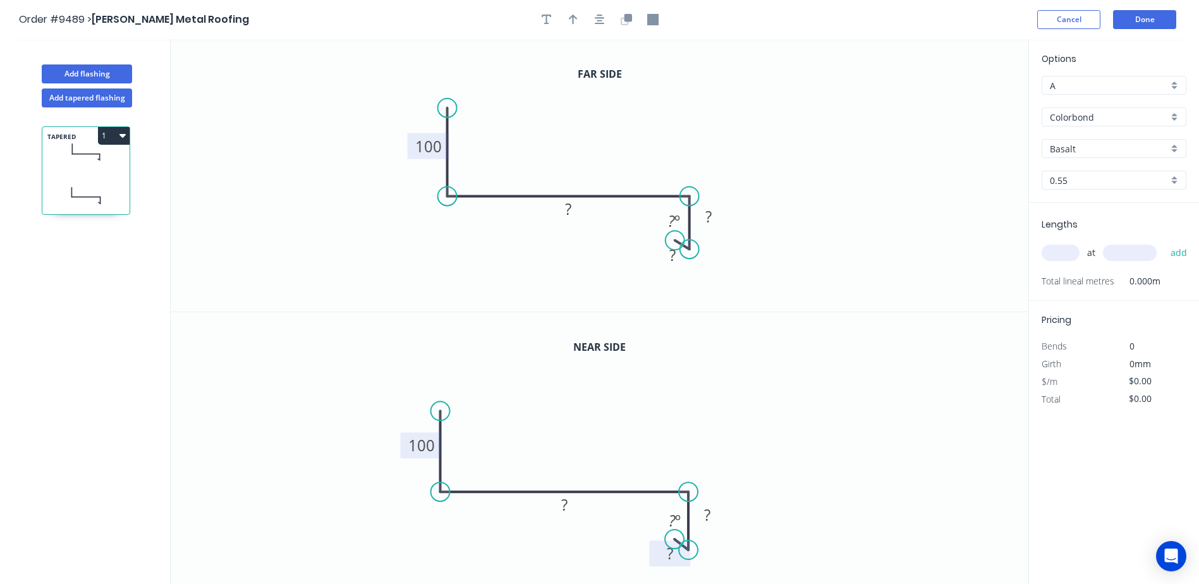
click at [671, 558] on tspan "?" at bounding box center [670, 553] width 6 height 21
click at [764, 480] on icon "0 100 ? ? 10 ? º" at bounding box center [600, 448] width 858 height 273
click at [669, 523] on tspan "?" at bounding box center [672, 520] width 7 height 21
click at [706, 489] on icon "0 100 ? ? 10 45 º" at bounding box center [600, 448] width 858 height 273
click at [709, 515] on tspan "?" at bounding box center [708, 514] width 6 height 21
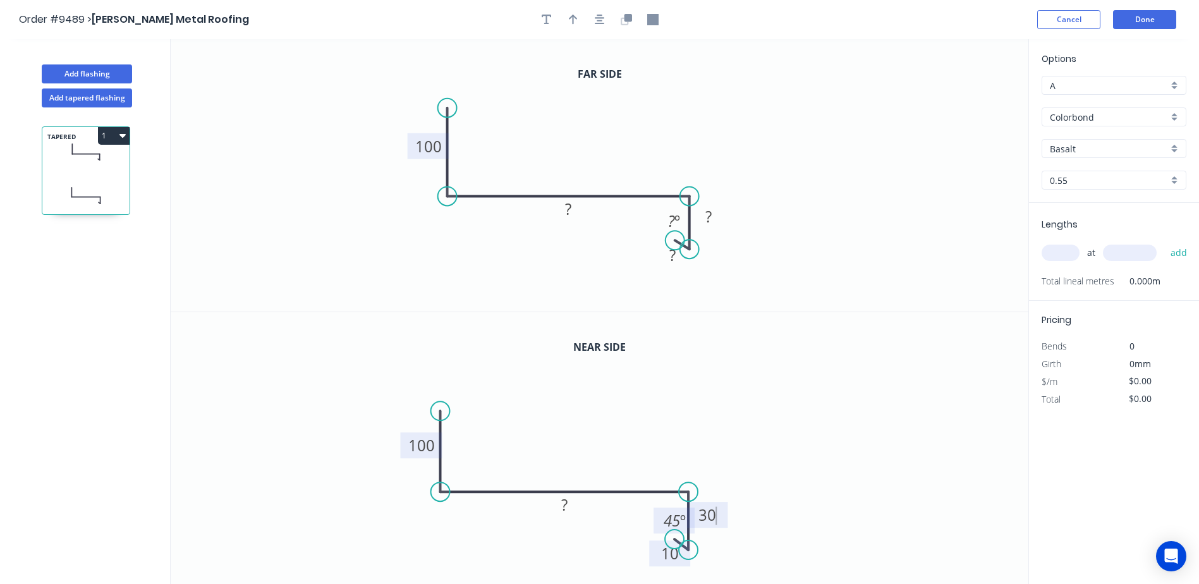
click at [799, 477] on icon "0 100 ? 30 10 45 º" at bounding box center [600, 448] width 858 height 273
click at [578, 509] on rect at bounding box center [564, 505] width 41 height 26
click at [558, 501] on rect at bounding box center [564, 506] width 25 height 18
click at [686, 416] on icon "0 100 150? 30 10 45 º" at bounding box center [600, 448] width 858 height 273
click at [561, 503] on rect at bounding box center [565, 506] width 32 height 18
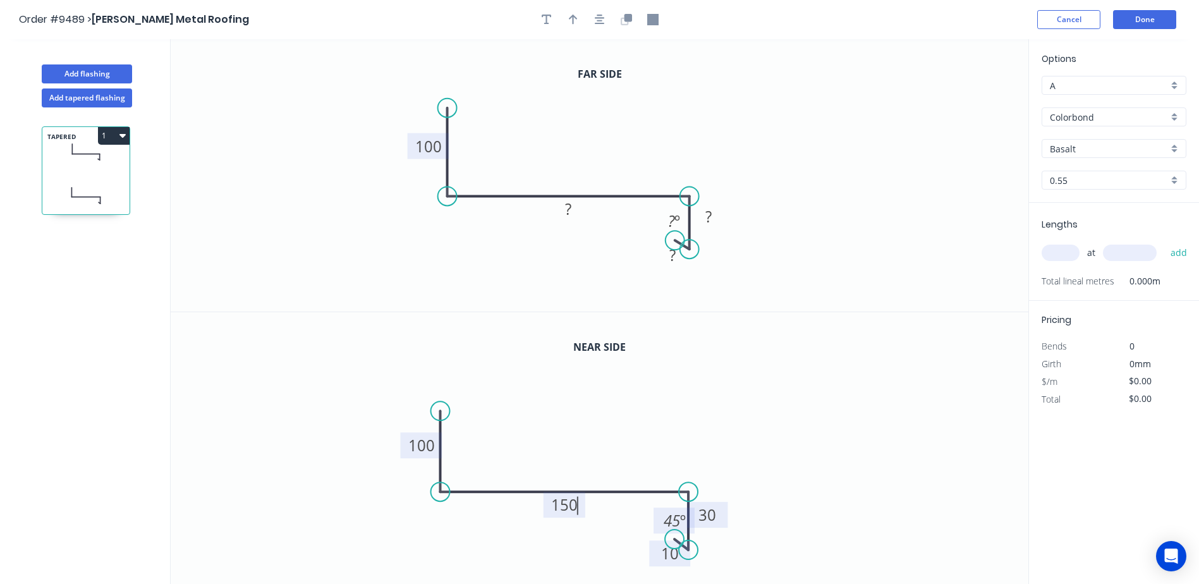
click at [661, 404] on icon "0 100 150 30 10 45 º" at bounding box center [600, 448] width 858 height 273
click at [561, 212] on rect at bounding box center [568, 210] width 25 height 18
click at [774, 161] on icon "0 100 160 ? ? ? º" at bounding box center [600, 175] width 858 height 272
click at [673, 251] on tspan "?" at bounding box center [672, 255] width 6 height 21
click at [754, 157] on icon "0 100 160 ? 10 ? º" at bounding box center [600, 175] width 858 height 272
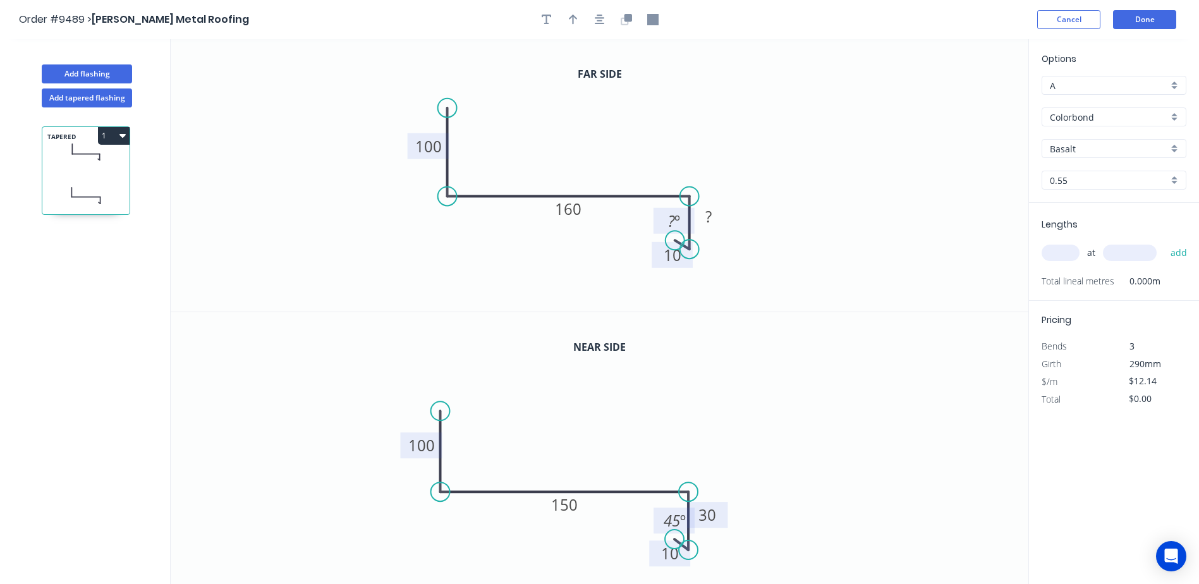
click at [671, 219] on tspan "?" at bounding box center [671, 220] width 7 height 21
click at [718, 200] on icon "0 100 160 ? 10 45 º" at bounding box center [600, 175] width 858 height 272
click at [695, 217] on rect at bounding box center [708, 217] width 41 height 26
click at [705, 211] on tspan "?" at bounding box center [708, 216] width 6 height 21
click at [765, 168] on icon "0 100 160 30 10 45 º" at bounding box center [600, 175] width 858 height 272
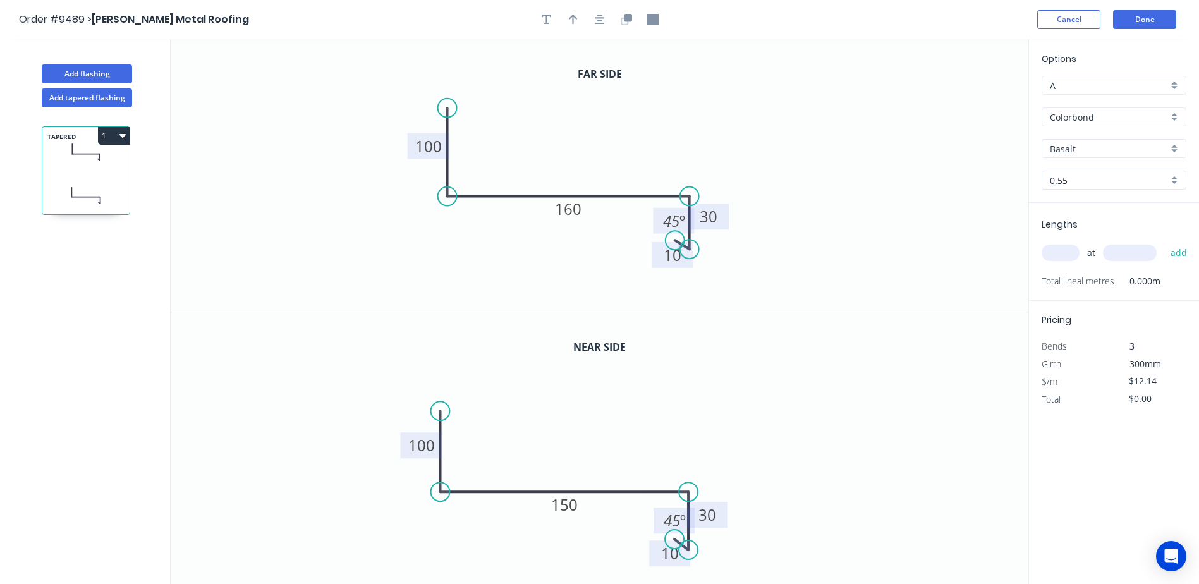
type input "$11.14"
click at [576, 18] on icon "button" at bounding box center [573, 20] width 9 height 10
drag, startPoint x: 965, startPoint y: 96, endPoint x: 575, endPoint y: 120, distance: 391.4
click at [575, 120] on icon at bounding box center [574, 105] width 11 height 40
click at [1067, 254] on input "text" at bounding box center [1061, 253] width 38 height 16
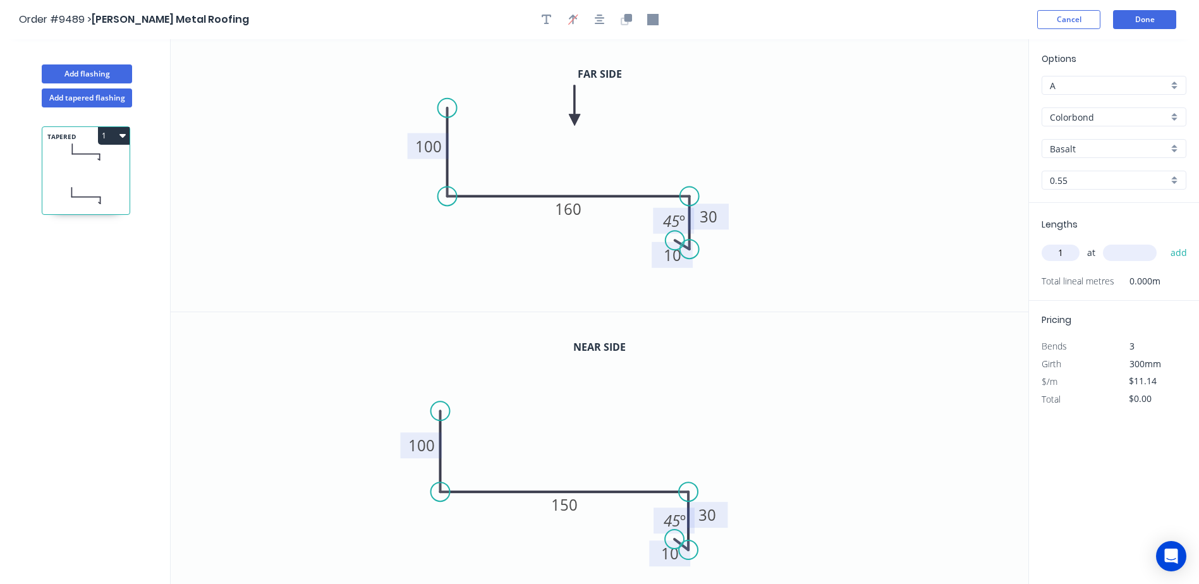
type input "1"
type input "3400"
click at [1164, 242] on button "add" at bounding box center [1179, 252] width 30 height 21
type input "$37.88"
click at [1094, 153] on input "Basalt" at bounding box center [1109, 148] width 118 height 13
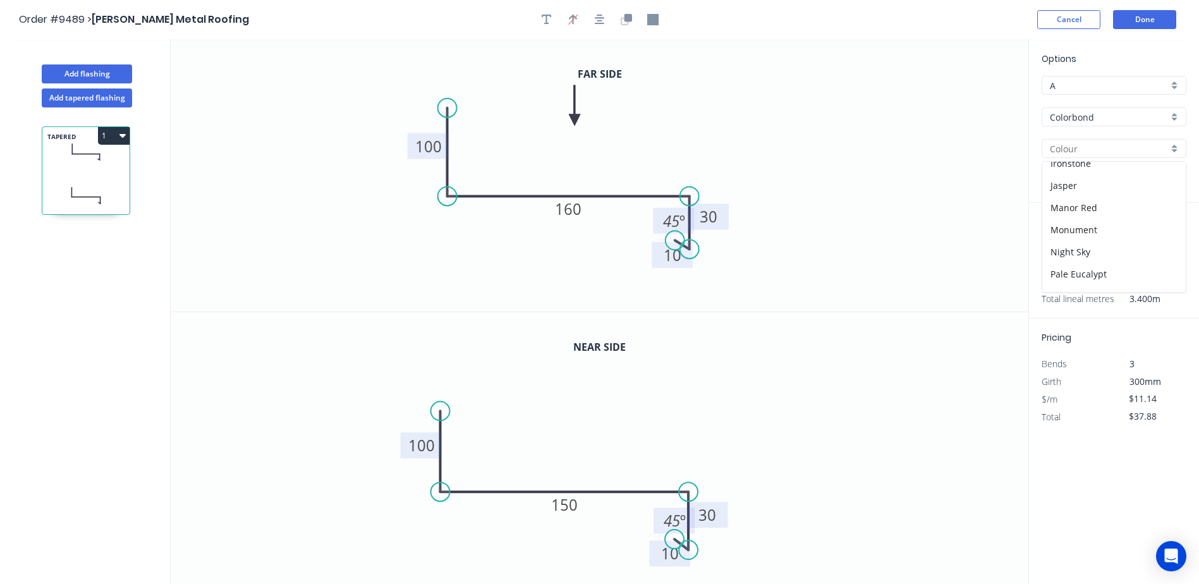
scroll to position [253, 0]
click at [1105, 207] on div "Monument" at bounding box center [1113, 208] width 143 height 22
type input "Monument"
click at [1150, 14] on button "Done" at bounding box center [1144, 19] width 63 height 19
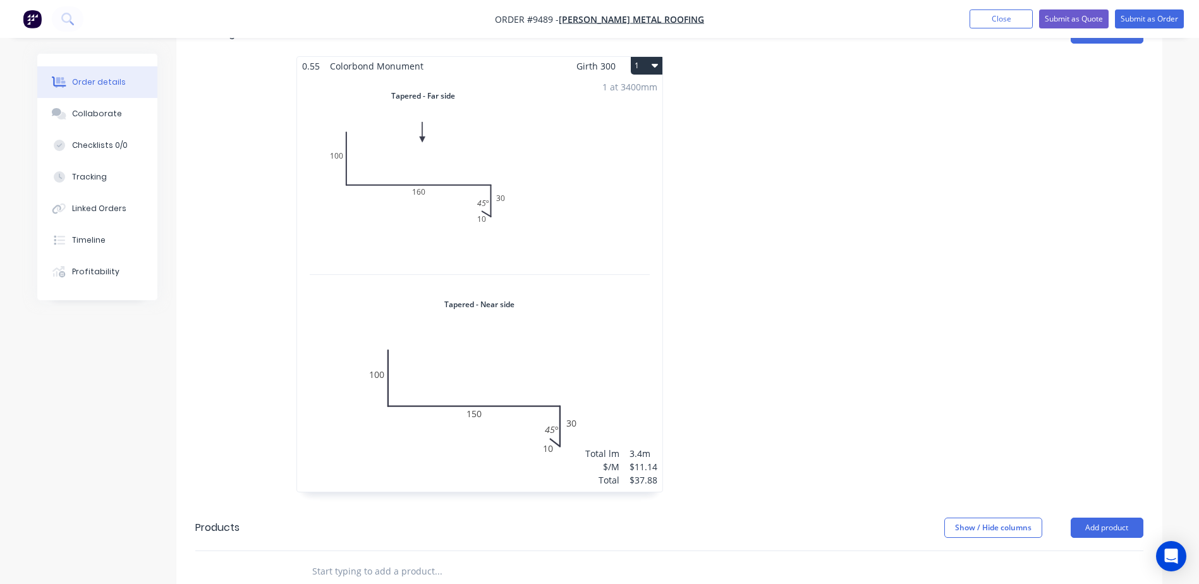
scroll to position [379, 0]
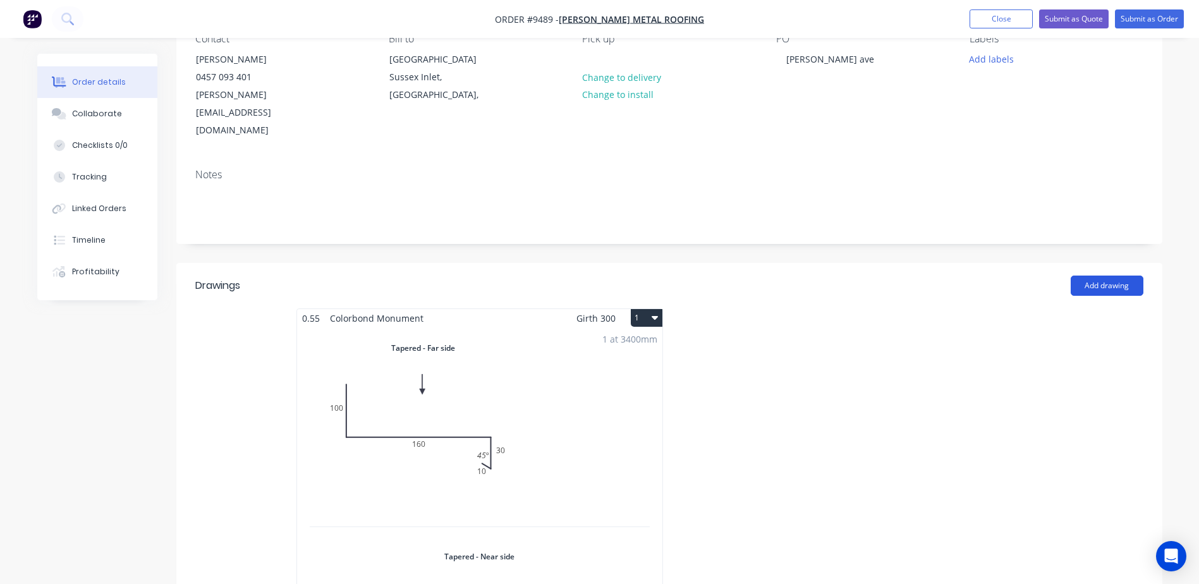
click at [1112, 276] on button "Add drawing" at bounding box center [1107, 286] width 73 height 20
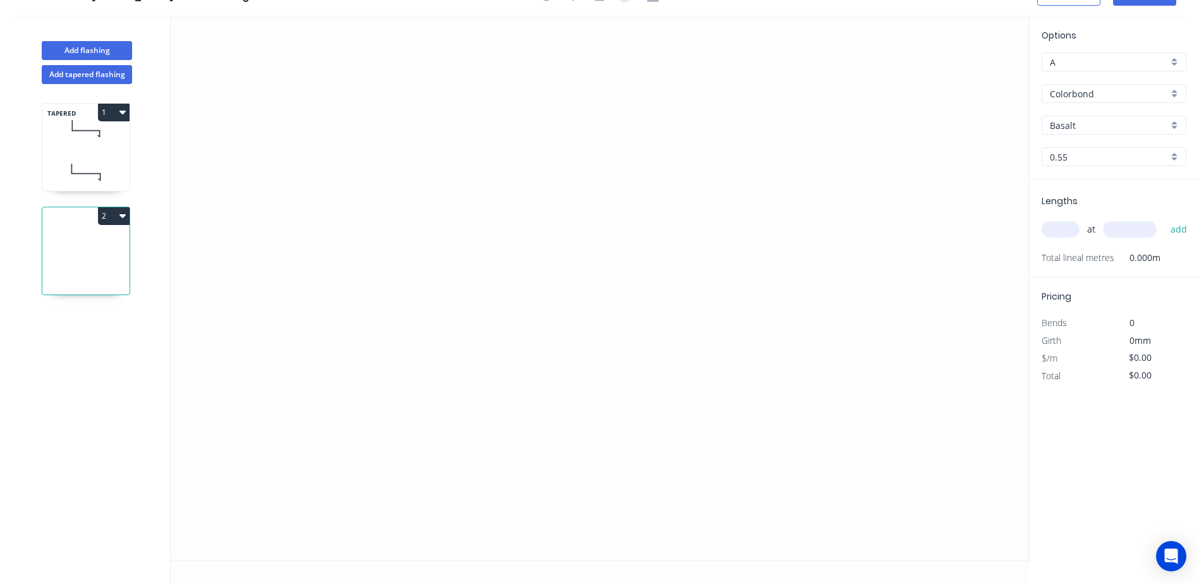
scroll to position [23, 0]
click at [118, 111] on button "1" at bounding box center [114, 113] width 32 height 18
click at [101, 137] on div "Duplicate" at bounding box center [69, 144] width 97 height 18
type input "Monument"
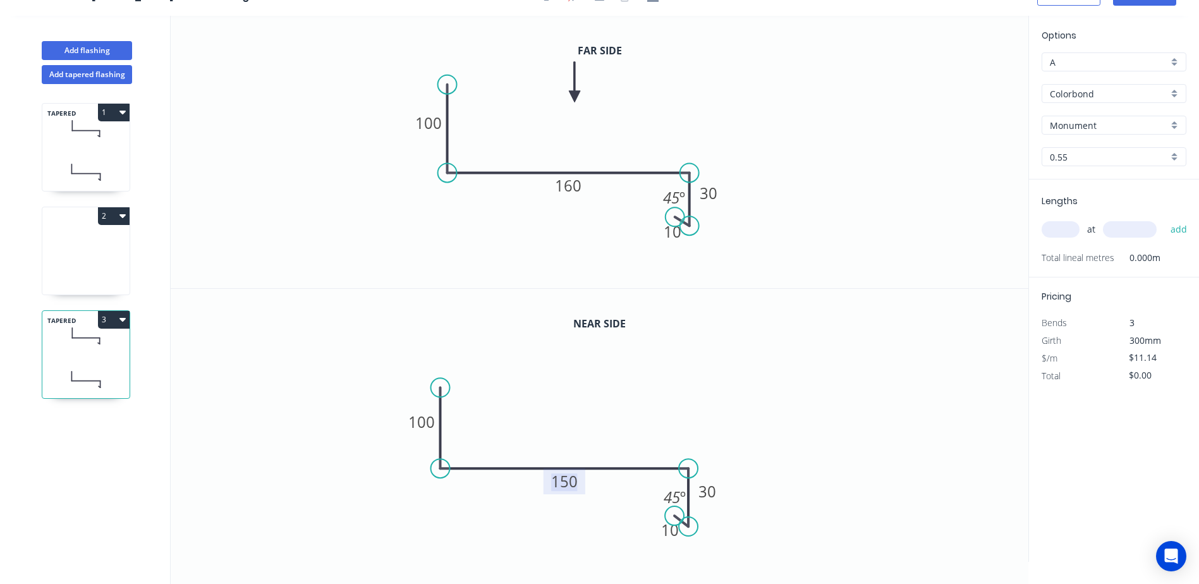
click at [568, 484] on tspan "150" at bounding box center [565, 481] width 27 height 21
click at [733, 459] on icon "0 100 168 30 10 45 º" at bounding box center [600, 425] width 858 height 273
type input "$13.45"
click at [567, 182] on tspan "160" at bounding box center [568, 185] width 27 height 21
click at [804, 158] on icon "0 100 158 30 10 45 º" at bounding box center [600, 152] width 858 height 272
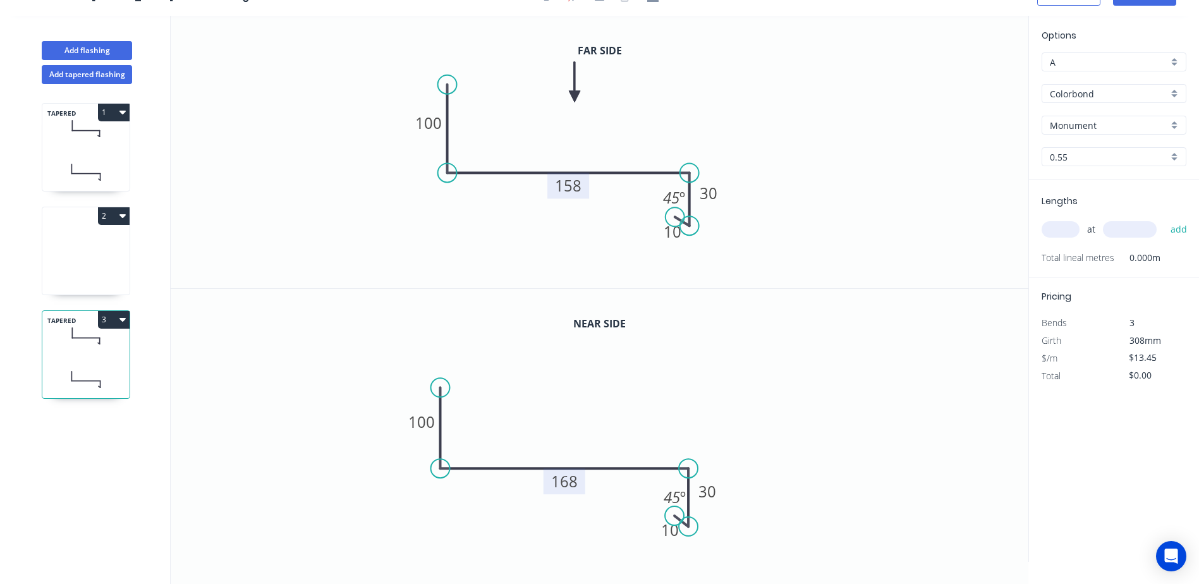
click at [1067, 226] on input "text" at bounding box center [1061, 229] width 38 height 16
type input "1"
type input "1500"
click at [1164, 219] on button "add" at bounding box center [1179, 229] width 30 height 21
type input "$20.18"
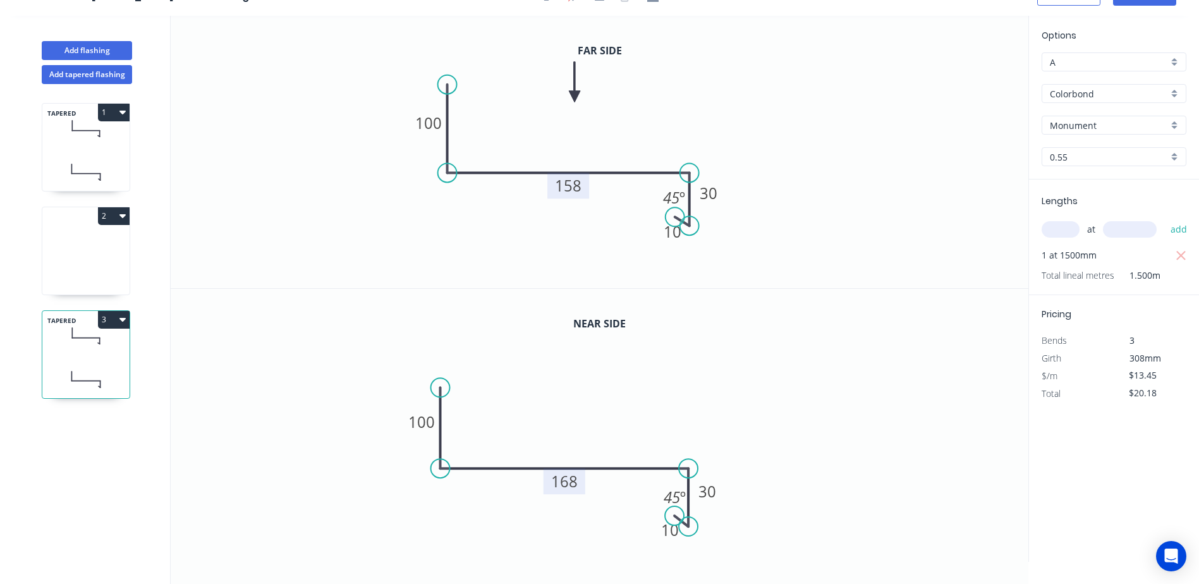
scroll to position [0, 0]
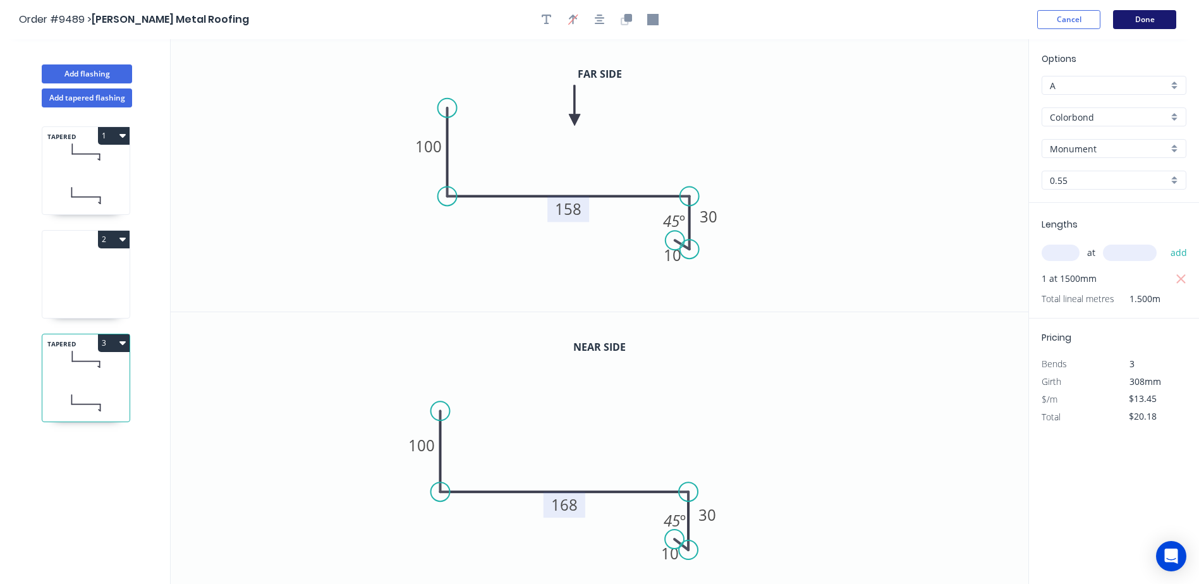
click at [1151, 17] on button "Done" at bounding box center [1144, 19] width 63 height 19
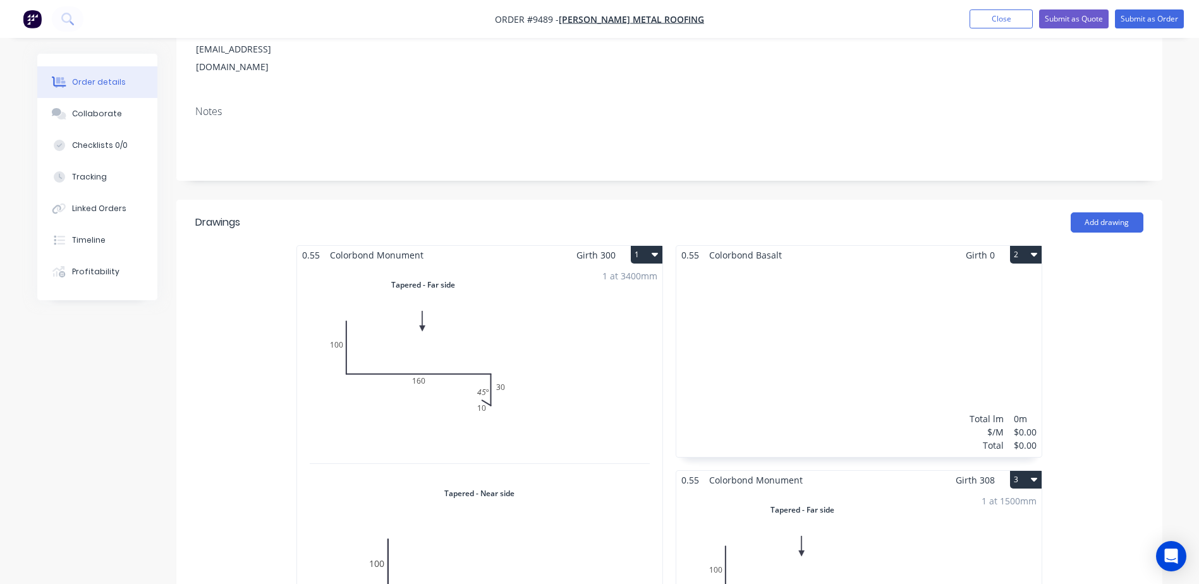
scroll to position [316, 0]
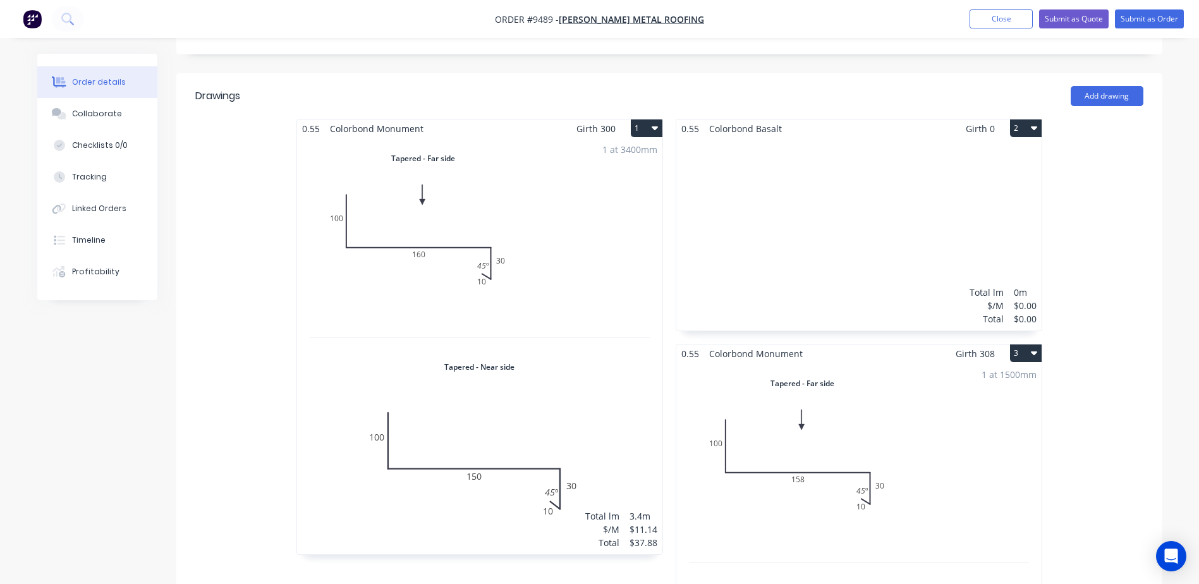
click at [1029, 119] on button "2" at bounding box center [1026, 128] width 32 height 18
click at [954, 200] on div "Delete" at bounding box center [981, 209] width 97 height 18
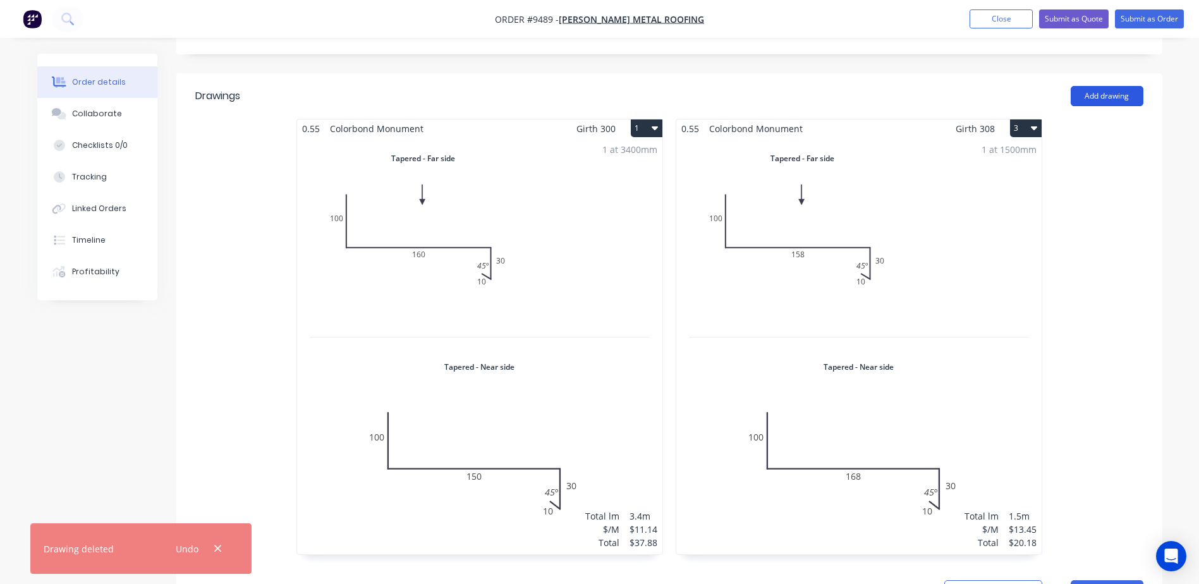
click at [1116, 86] on button "Add drawing" at bounding box center [1107, 96] width 73 height 20
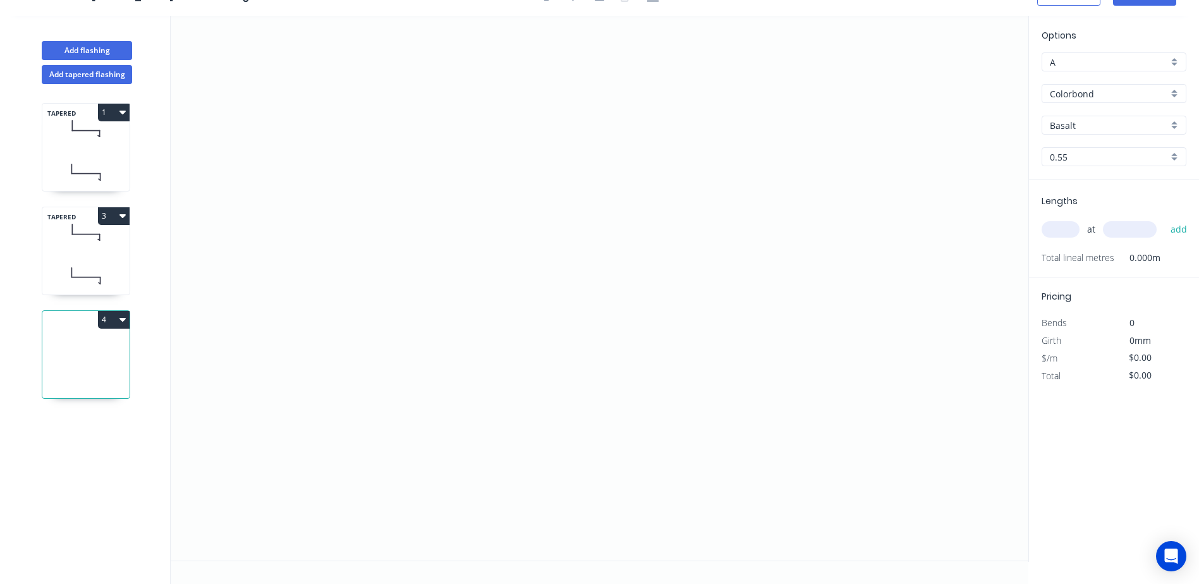
scroll to position [23, 0]
click at [123, 211] on icon "button" at bounding box center [122, 215] width 6 height 10
click at [92, 246] on div "Duplicate" at bounding box center [69, 247] width 97 height 18
type input "Monument"
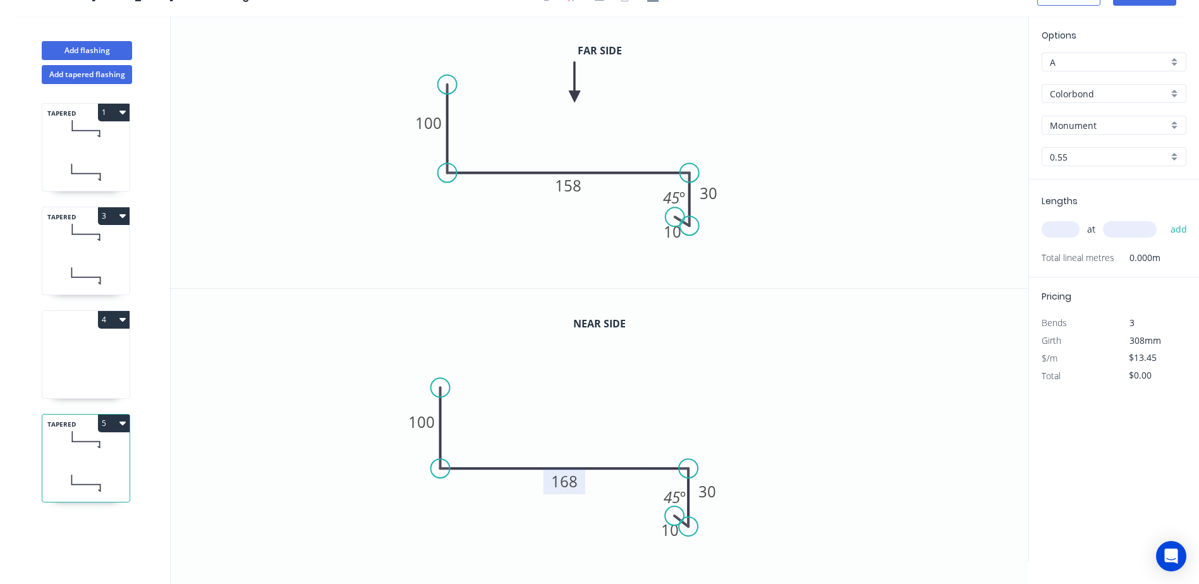
click at [559, 480] on tspan "168" at bounding box center [565, 481] width 27 height 21
click at [788, 357] on icon "0 100 148 30 10 45 º" at bounding box center [600, 425] width 858 height 273
type input "$11.14"
click at [582, 483] on rect at bounding box center [565, 481] width 42 height 26
click at [575, 486] on tspan "148" at bounding box center [565, 481] width 27 height 21
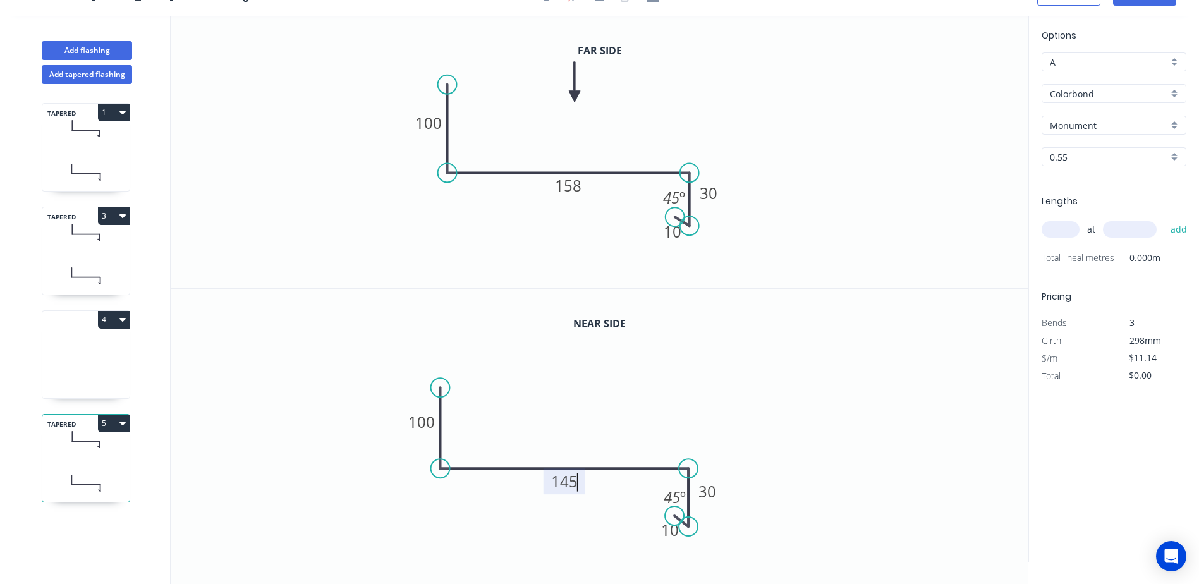
click at [670, 351] on icon "0 100 145 30 10 45 º" at bounding box center [600, 425] width 858 height 273
click at [580, 190] on tspan "158" at bounding box center [568, 185] width 27 height 21
click at [686, 105] on icon "0 100 155 30 10 45 º" at bounding box center [600, 152] width 858 height 272
click at [1064, 233] on input "text" at bounding box center [1061, 229] width 38 height 16
type input "1"
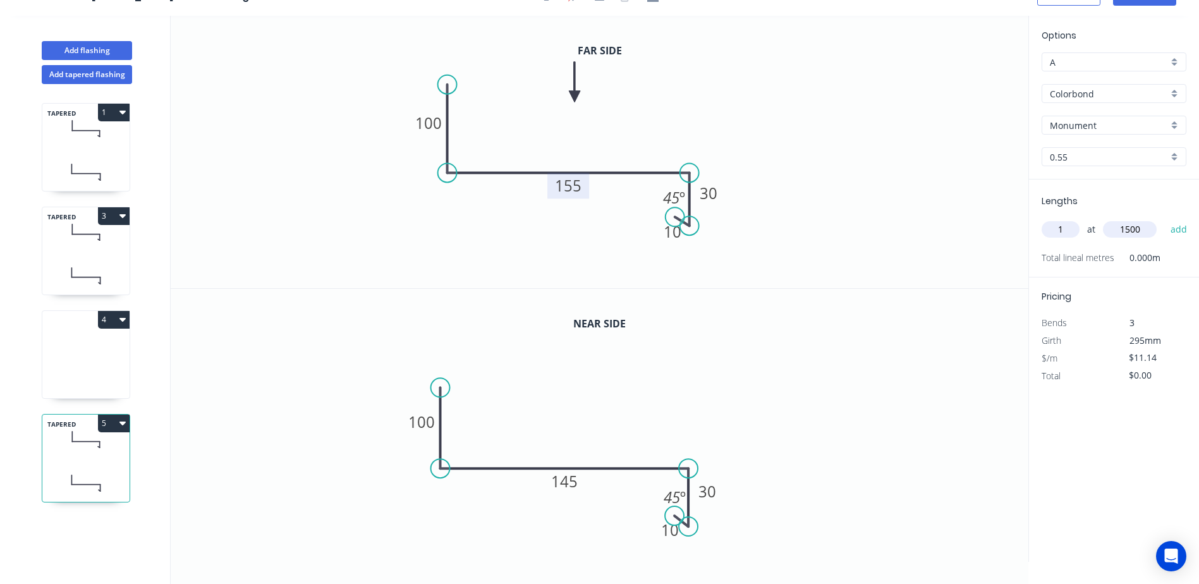
type input "1500"
click at [1164, 219] on button "add" at bounding box center [1179, 229] width 30 height 21
type input "$16.71"
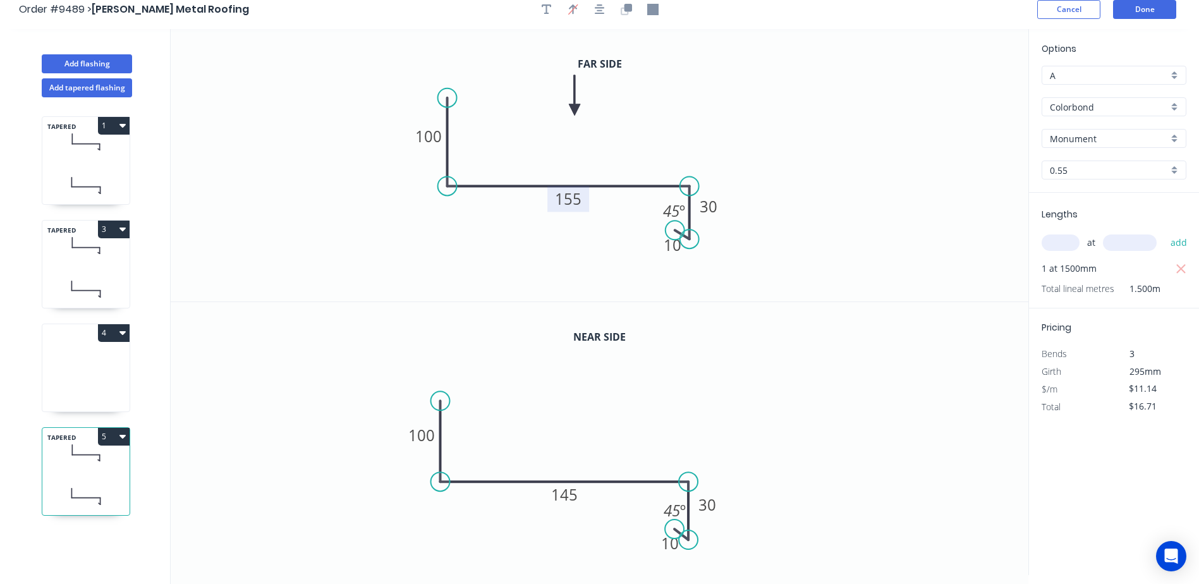
scroll to position [0, 0]
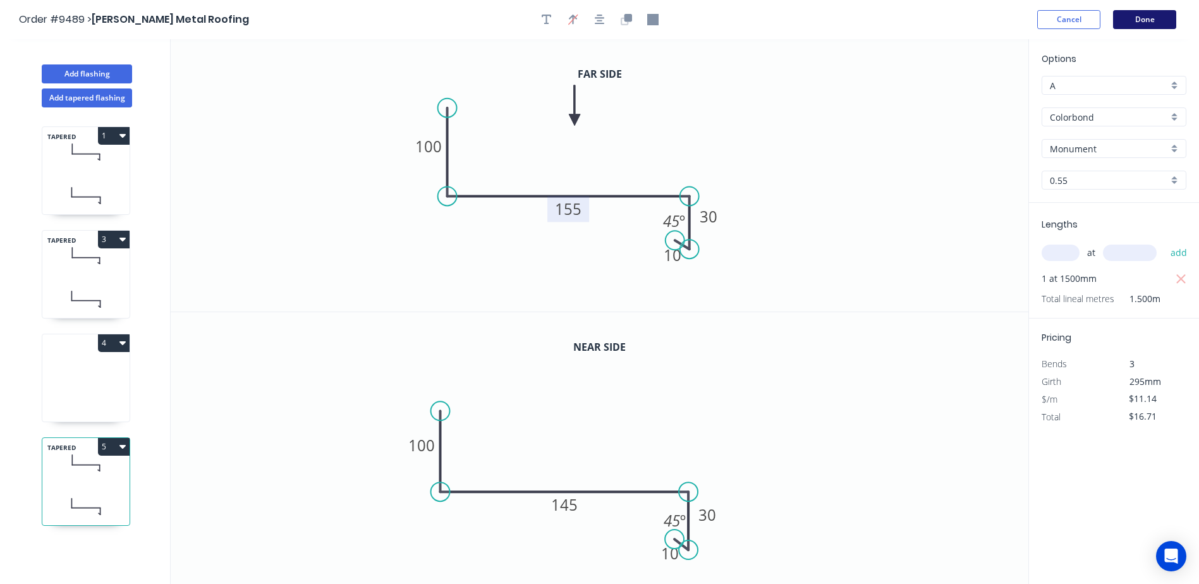
click at [1142, 16] on button "Done" at bounding box center [1144, 19] width 63 height 19
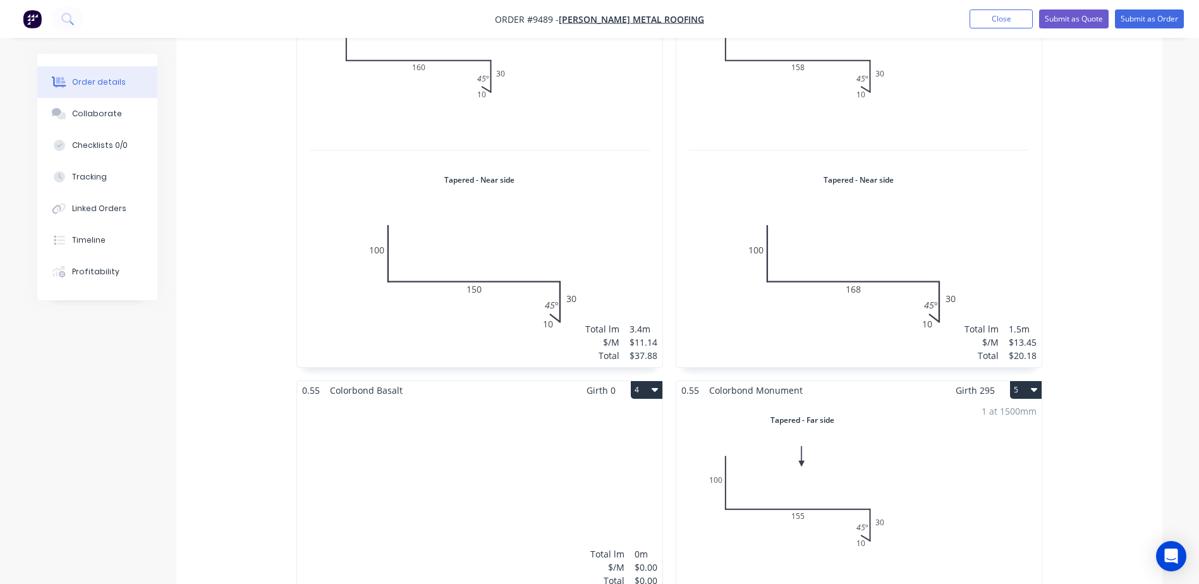
scroll to position [506, 0]
click at [655, 386] on icon "button" at bounding box center [655, 388] width 6 height 4
click at [606, 460] on div "Delete" at bounding box center [602, 469] width 97 height 18
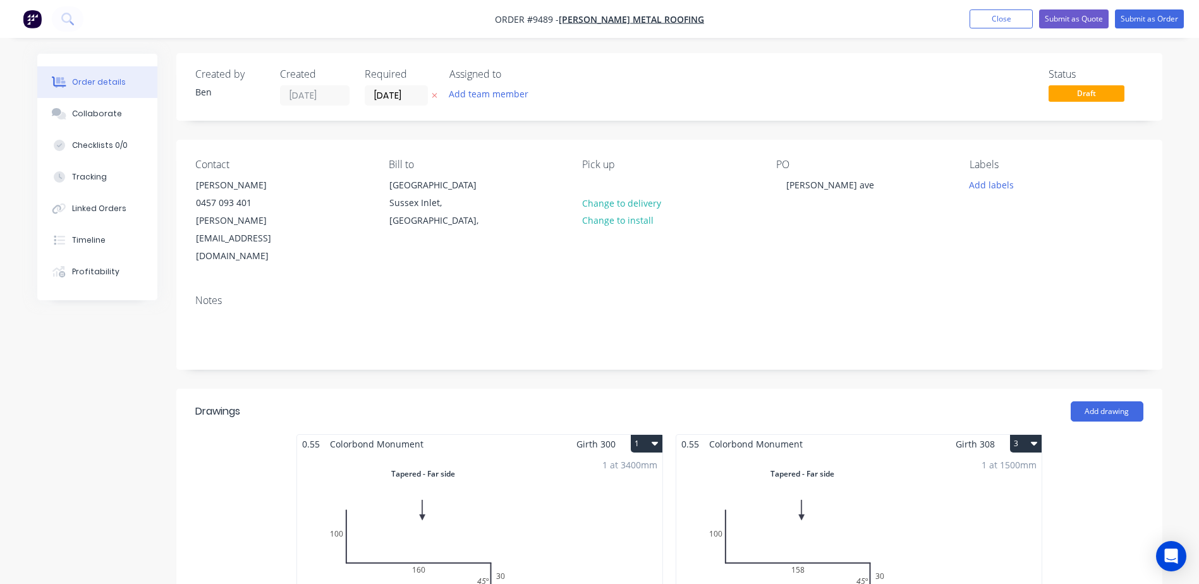
scroll to position [0, 0]
click at [1130, 18] on button "Submit as Order" at bounding box center [1149, 18] width 69 height 19
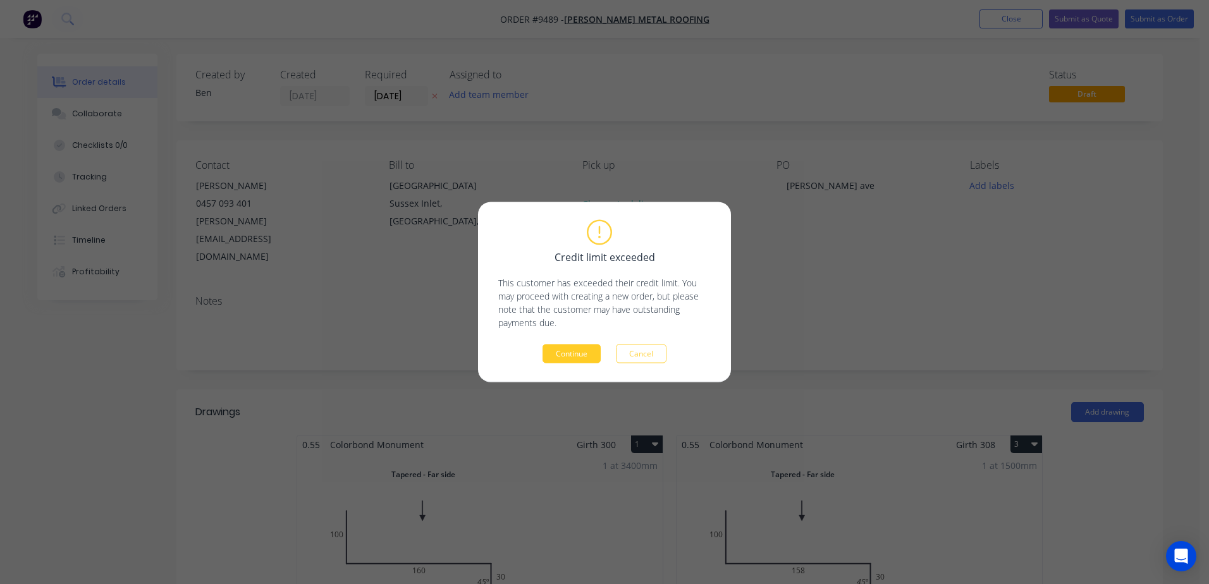
click at [585, 351] on button "Continue" at bounding box center [571, 353] width 58 height 19
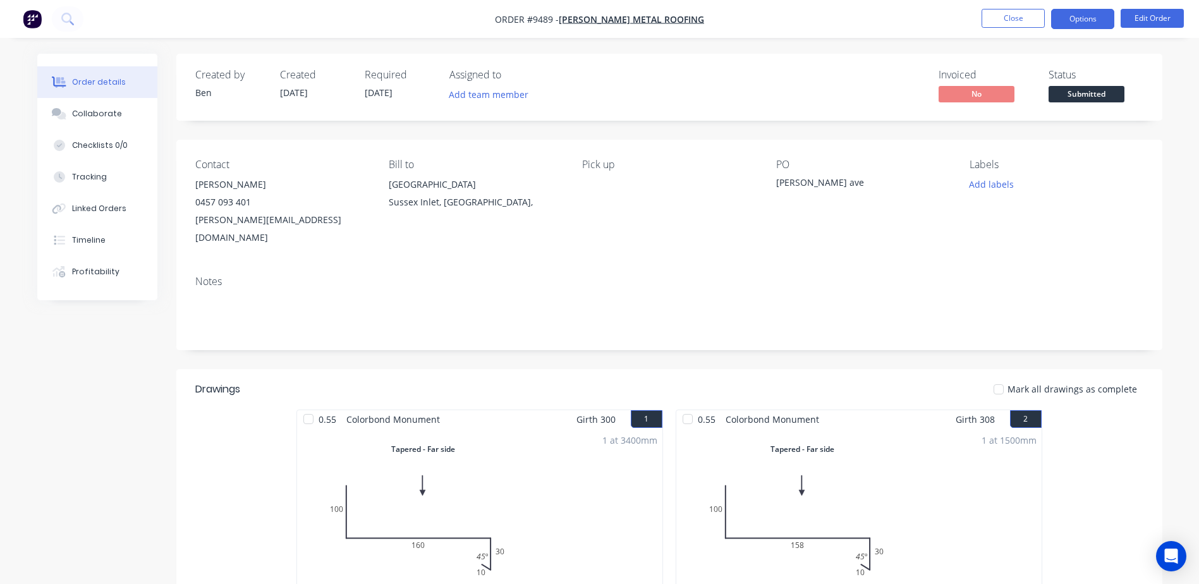
click at [1068, 21] on button "Options" at bounding box center [1082, 19] width 63 height 20
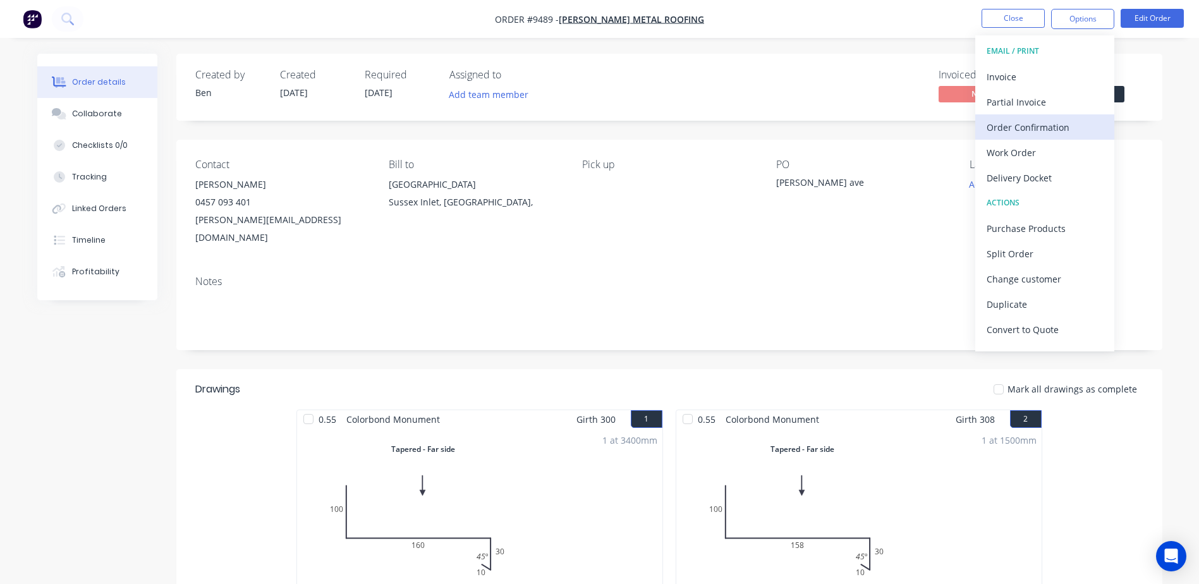
click at [1027, 129] on div "Order Confirmation" at bounding box center [1045, 127] width 116 height 18
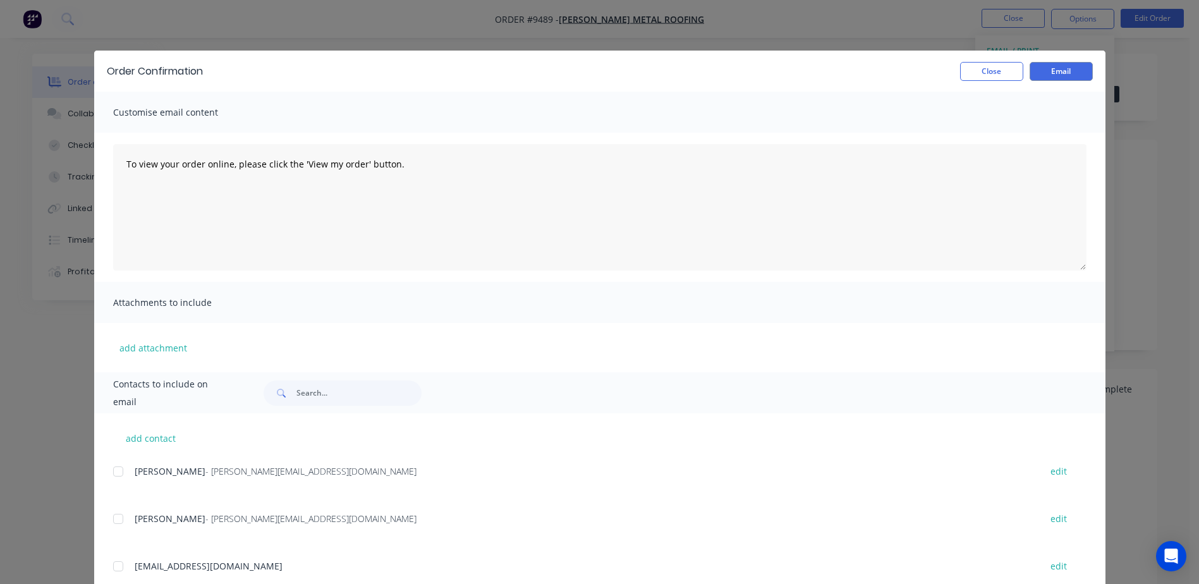
click at [111, 520] on div at bounding box center [118, 518] width 25 height 25
click at [1063, 72] on button "Email" at bounding box center [1061, 71] width 63 height 19
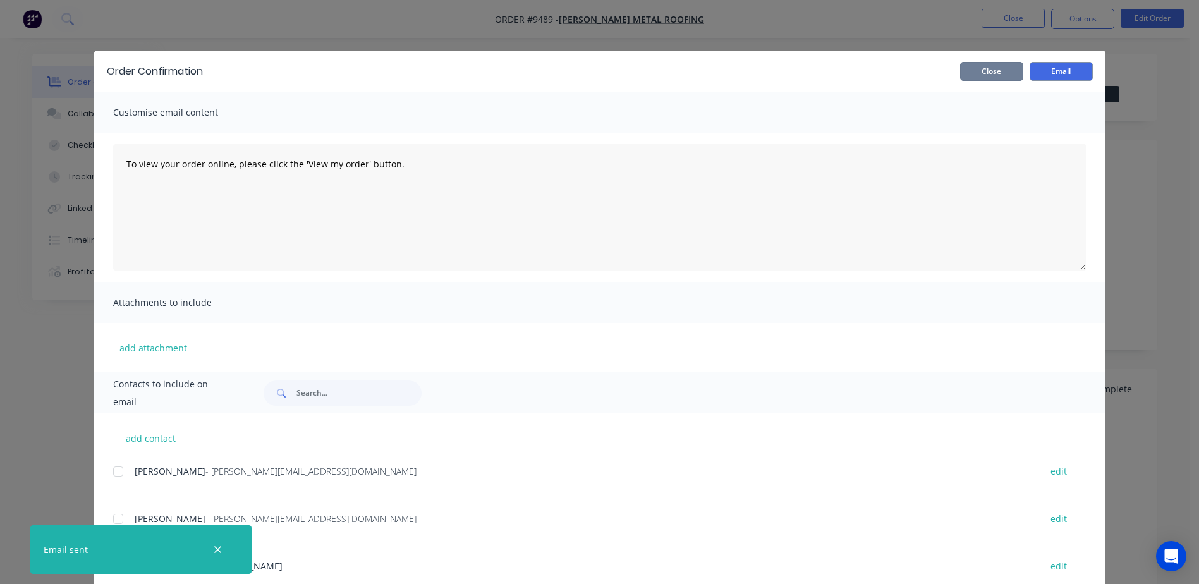
drag, startPoint x: 1007, startPoint y: 67, endPoint x: 1024, endPoint y: 52, distance: 22.8
click at [1006, 67] on button "Close" at bounding box center [991, 71] width 63 height 19
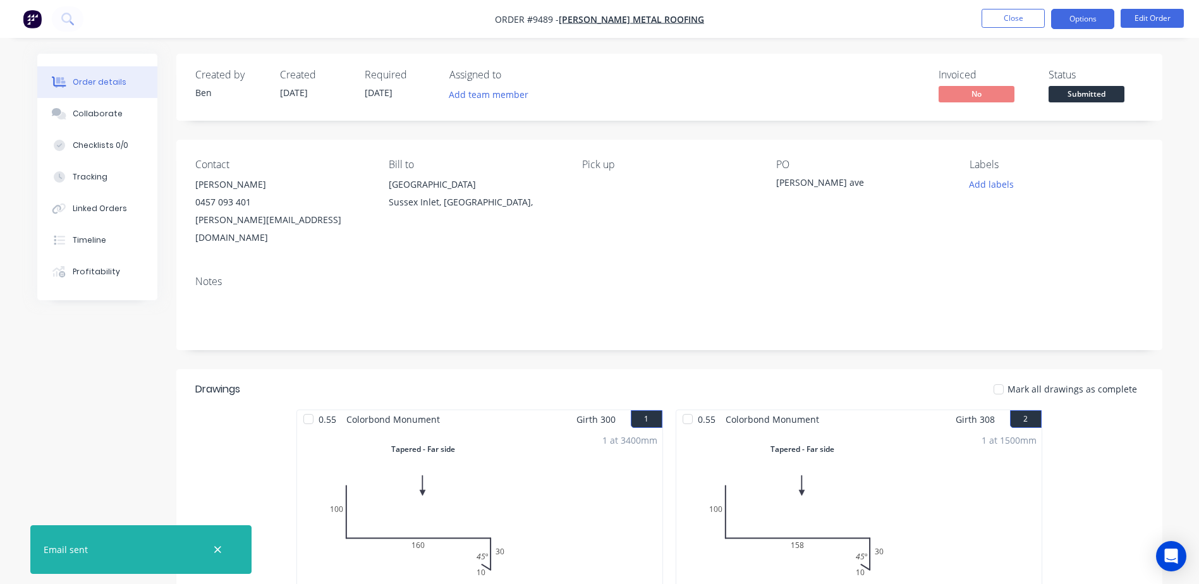
click at [1060, 16] on button "Options" at bounding box center [1082, 19] width 63 height 20
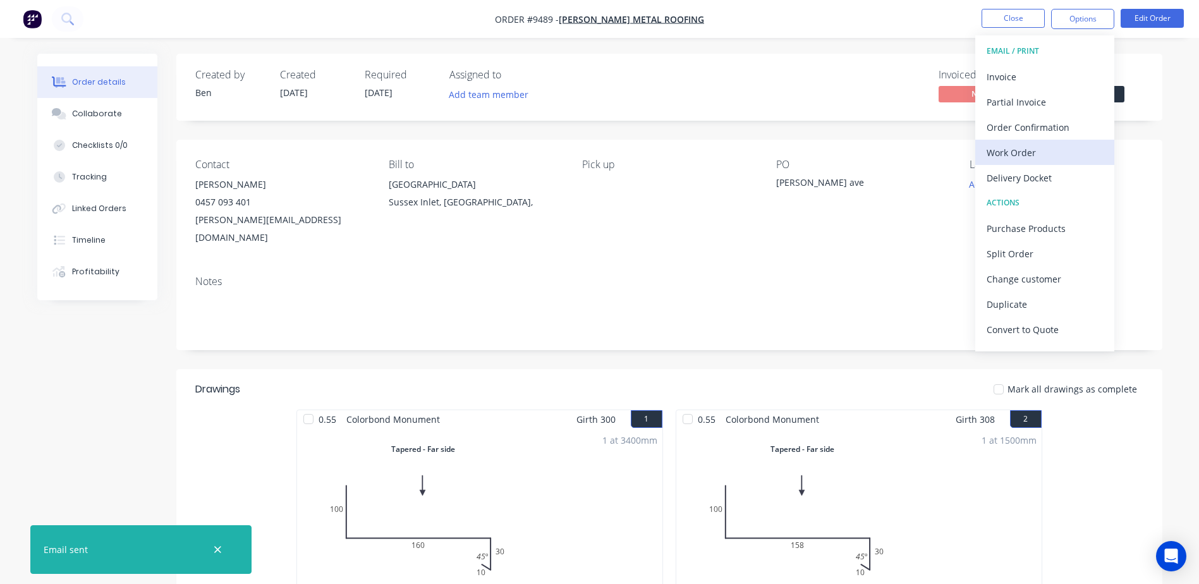
click at [1040, 145] on div "Work Order" at bounding box center [1045, 152] width 116 height 18
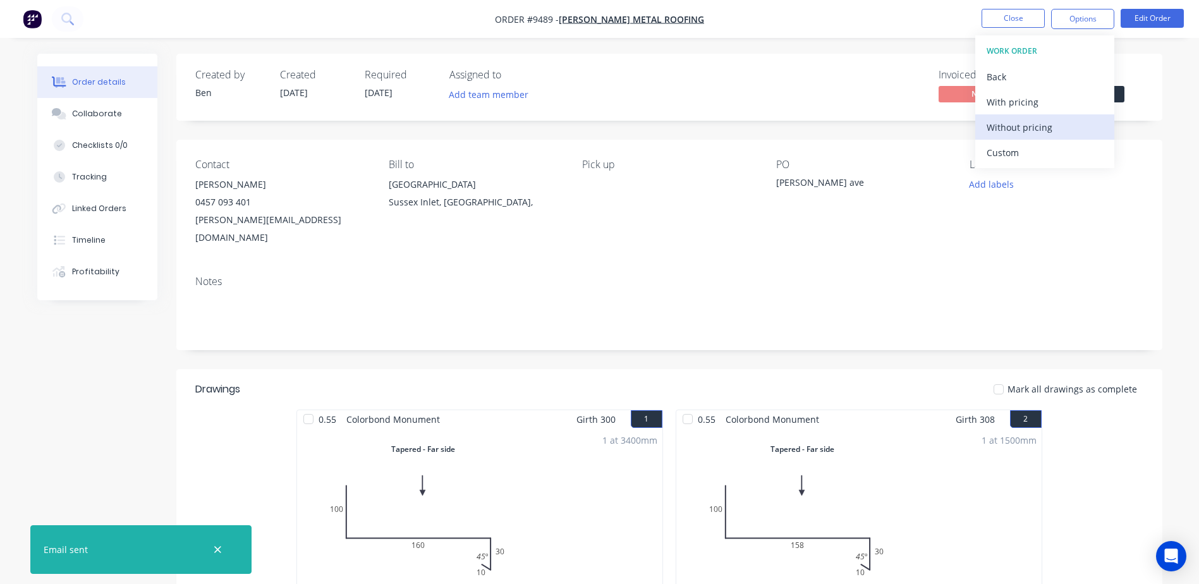
click at [1039, 130] on div "Without pricing" at bounding box center [1045, 127] width 116 height 18
click at [835, 265] on div "Notes" at bounding box center [669, 307] width 986 height 85
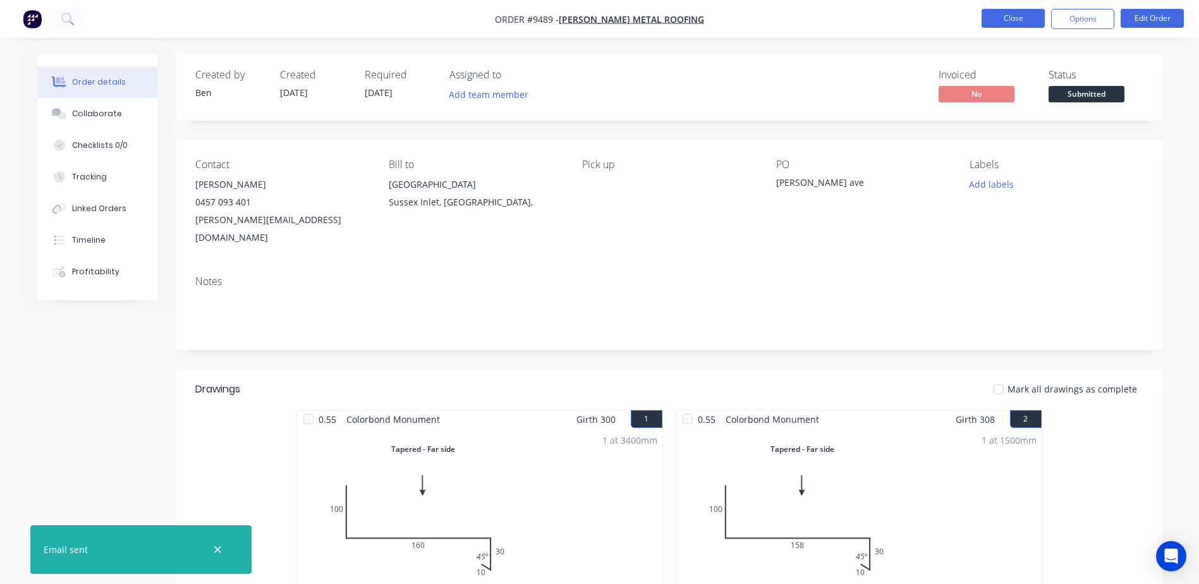
click at [1019, 16] on button "Close" at bounding box center [1013, 18] width 63 height 19
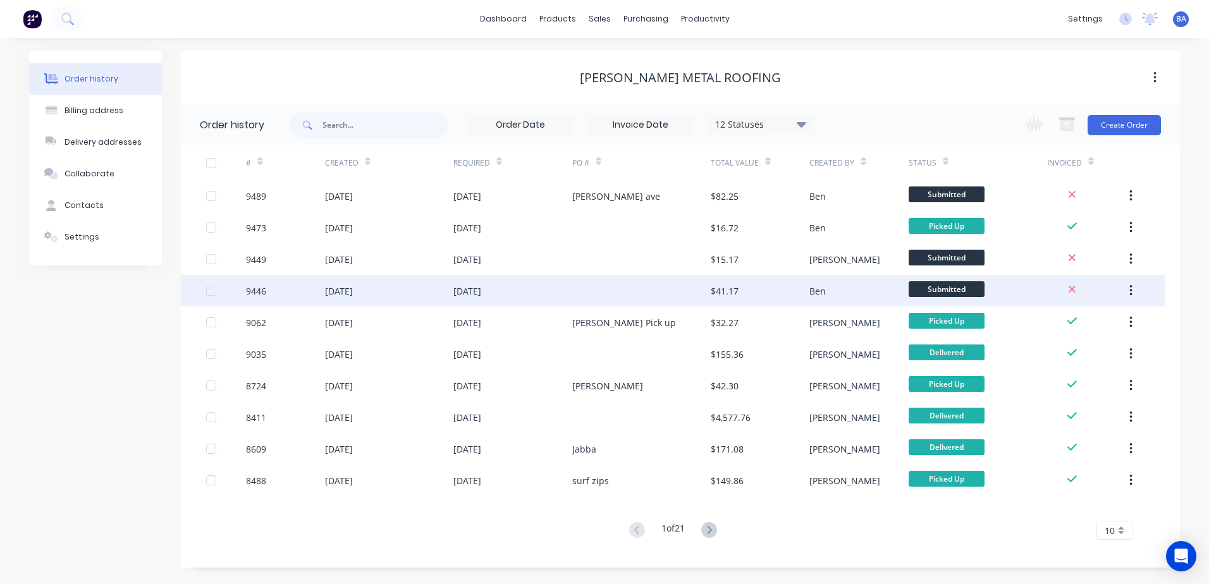
click at [643, 286] on div at bounding box center [641, 291] width 138 height 32
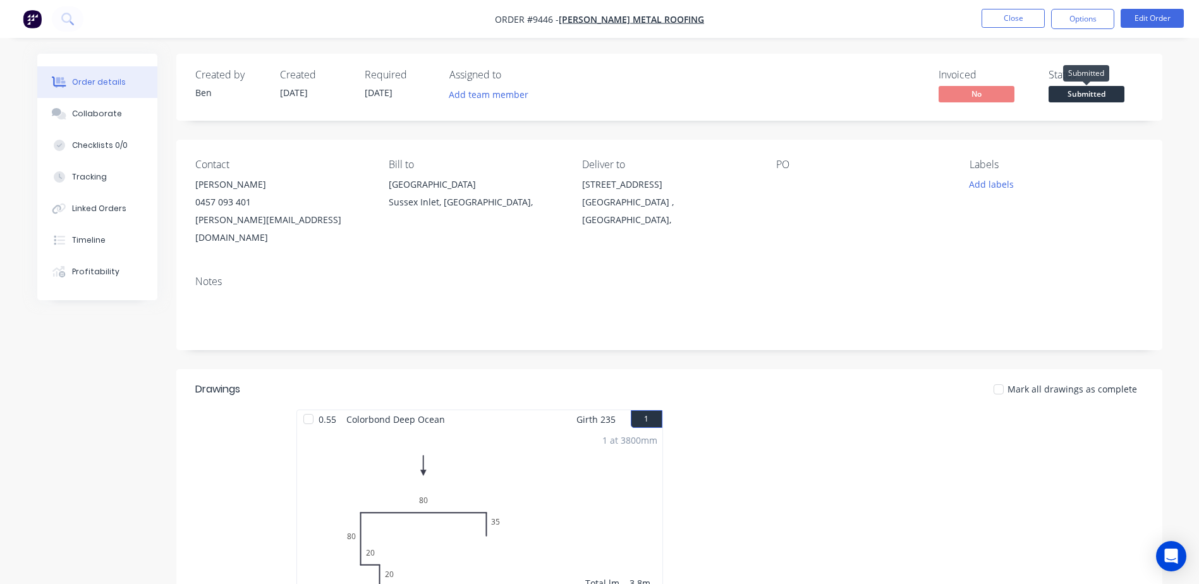
click at [1071, 89] on span "Submitted" at bounding box center [1087, 94] width 76 height 16
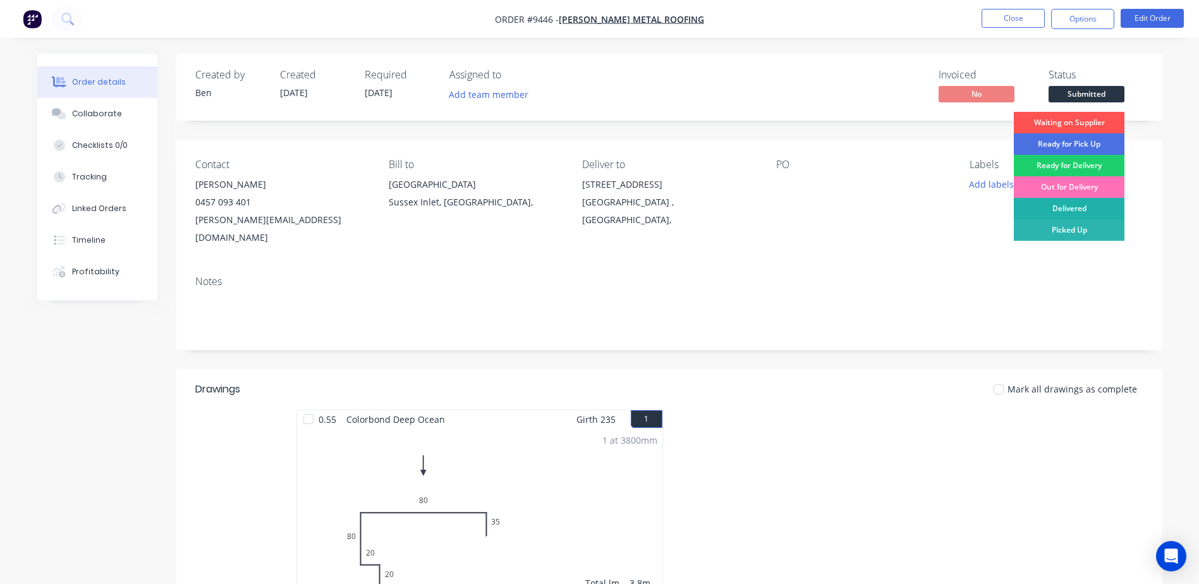
click at [1075, 206] on div "Delivered" at bounding box center [1069, 208] width 111 height 21
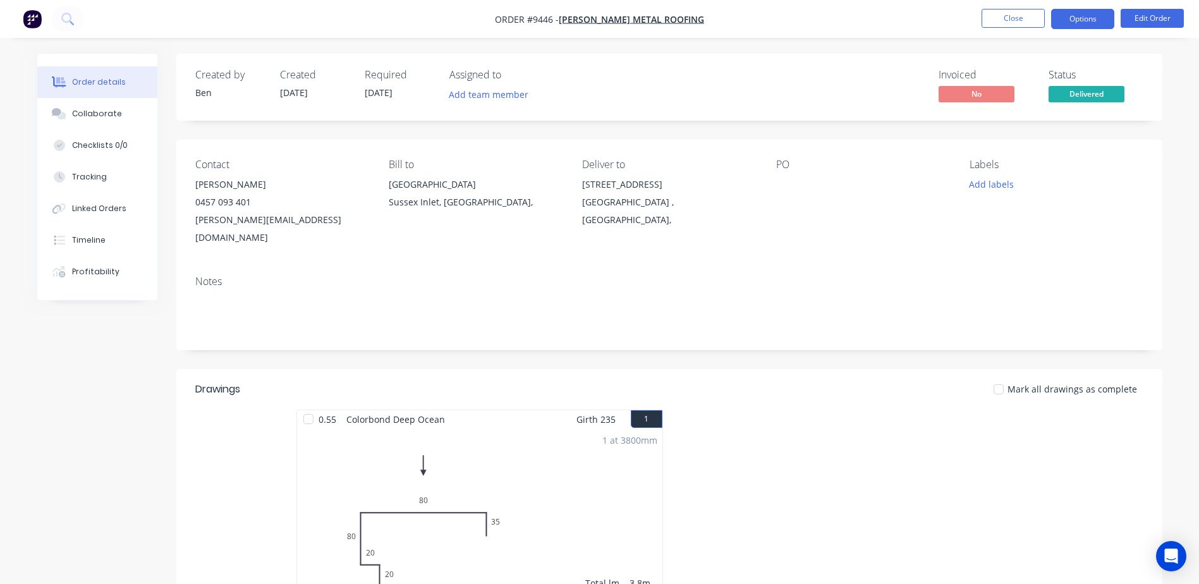
click at [1067, 18] on button "Options" at bounding box center [1082, 19] width 63 height 20
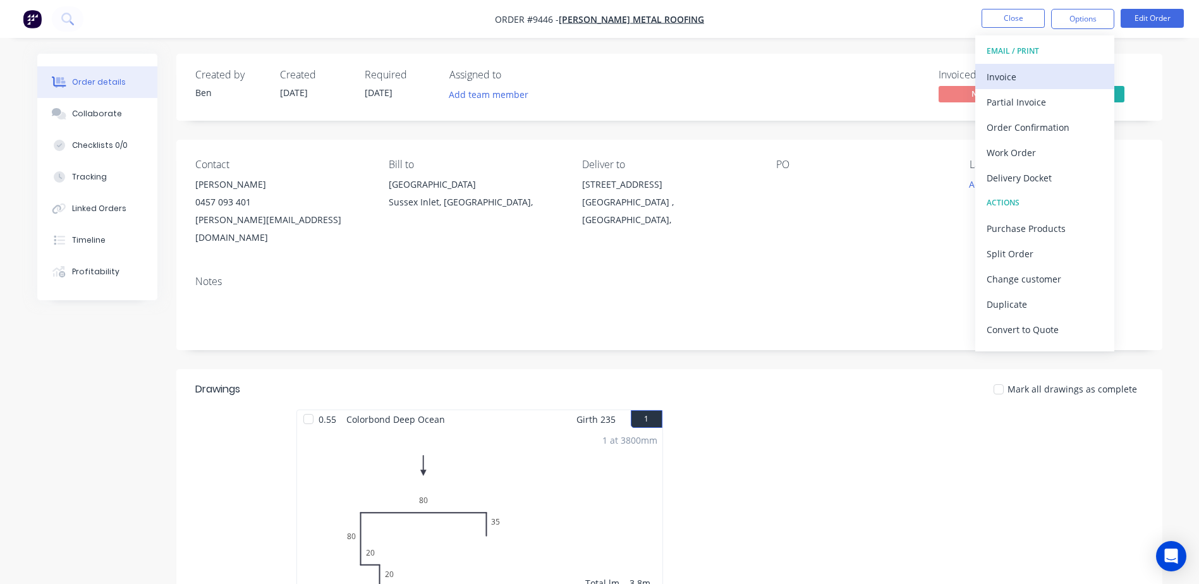
click at [1032, 77] on div "Invoice" at bounding box center [1045, 77] width 116 height 18
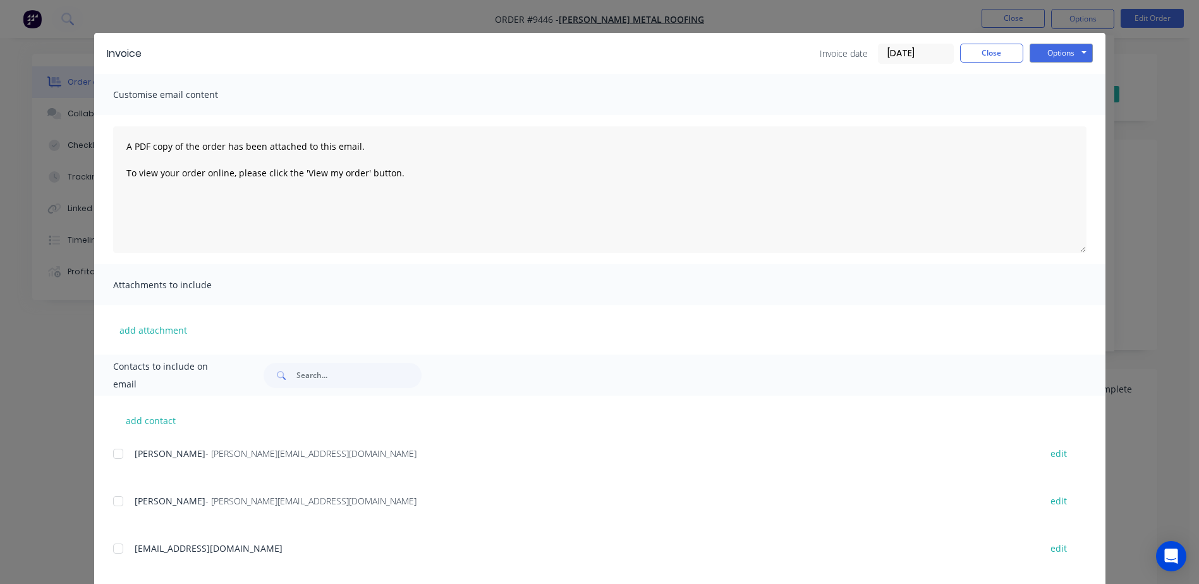
scroll to position [39, 0]
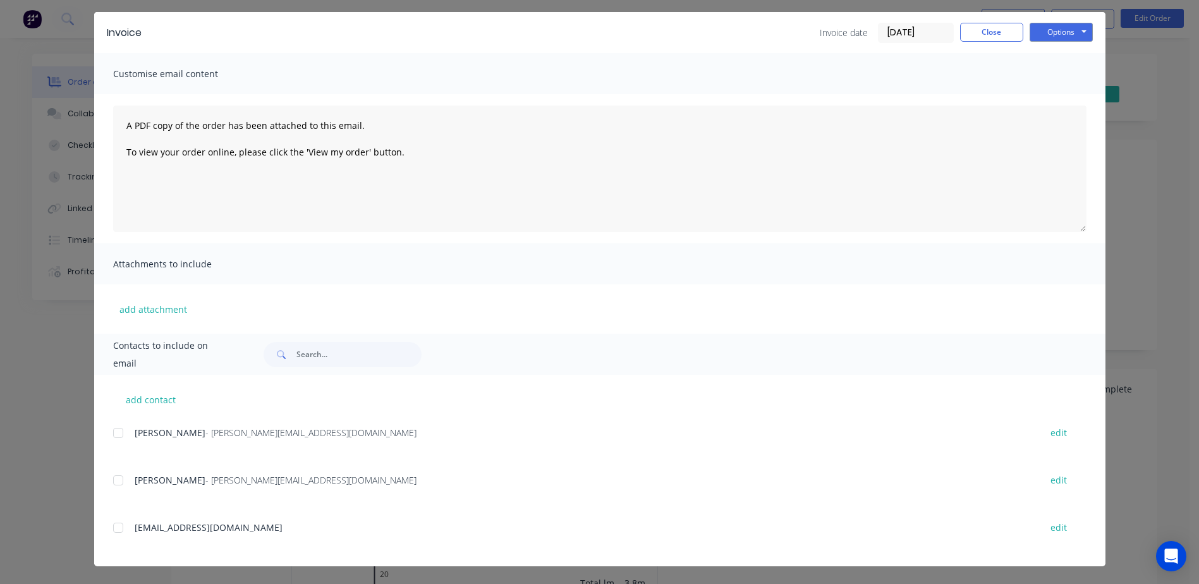
click at [115, 480] on div at bounding box center [118, 480] width 25 height 25
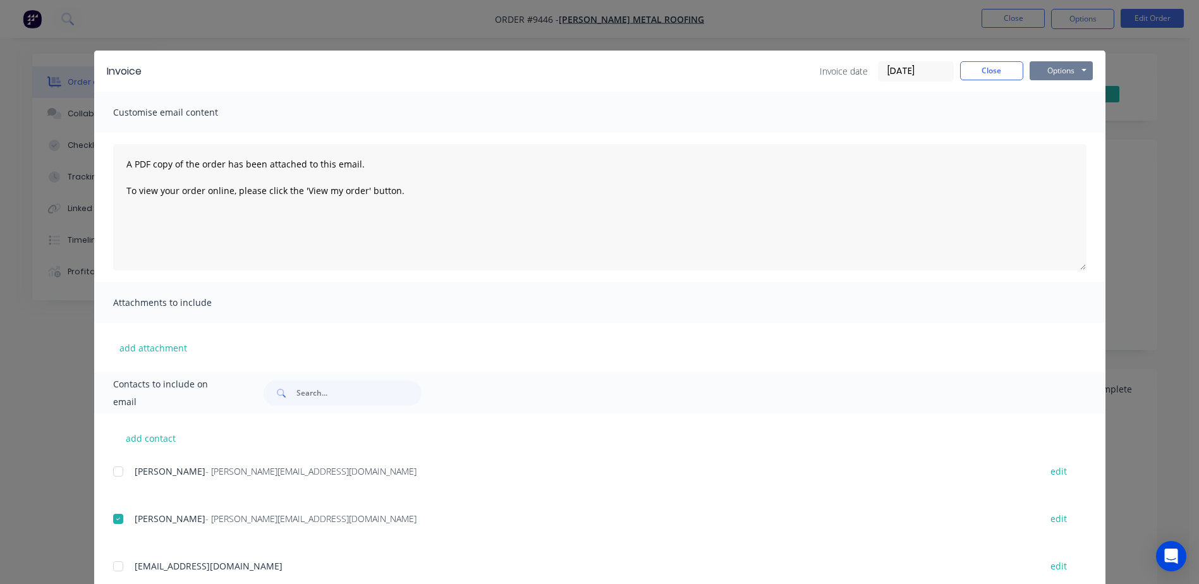
click at [1052, 68] on button "Options" at bounding box center [1061, 70] width 63 height 19
click at [1054, 130] on button "Email" at bounding box center [1070, 135] width 81 height 21
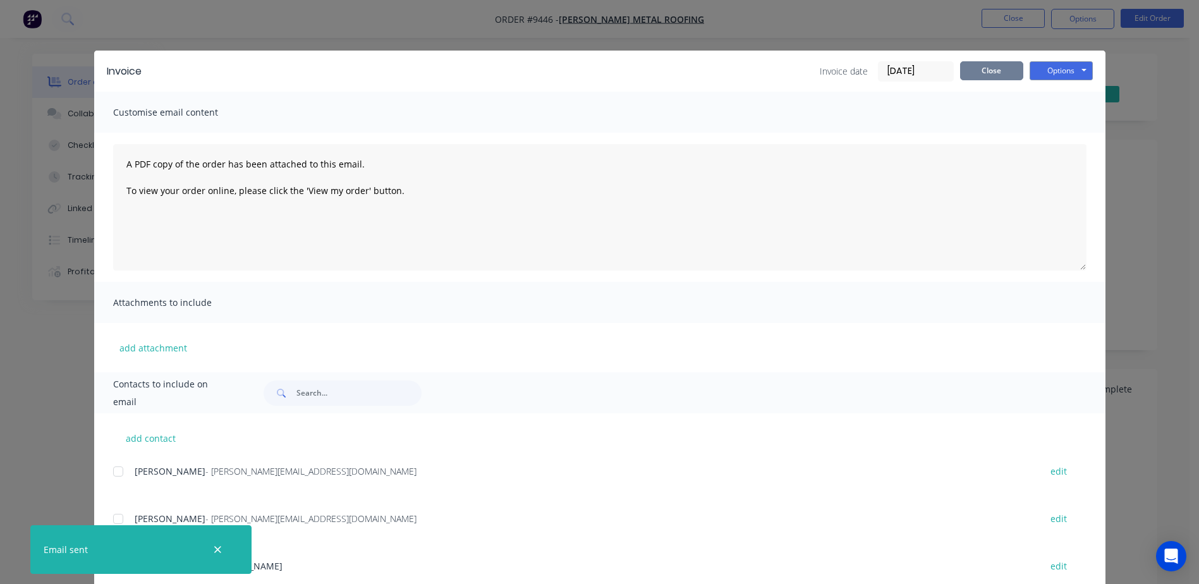
click at [987, 68] on button "Close" at bounding box center [991, 70] width 63 height 19
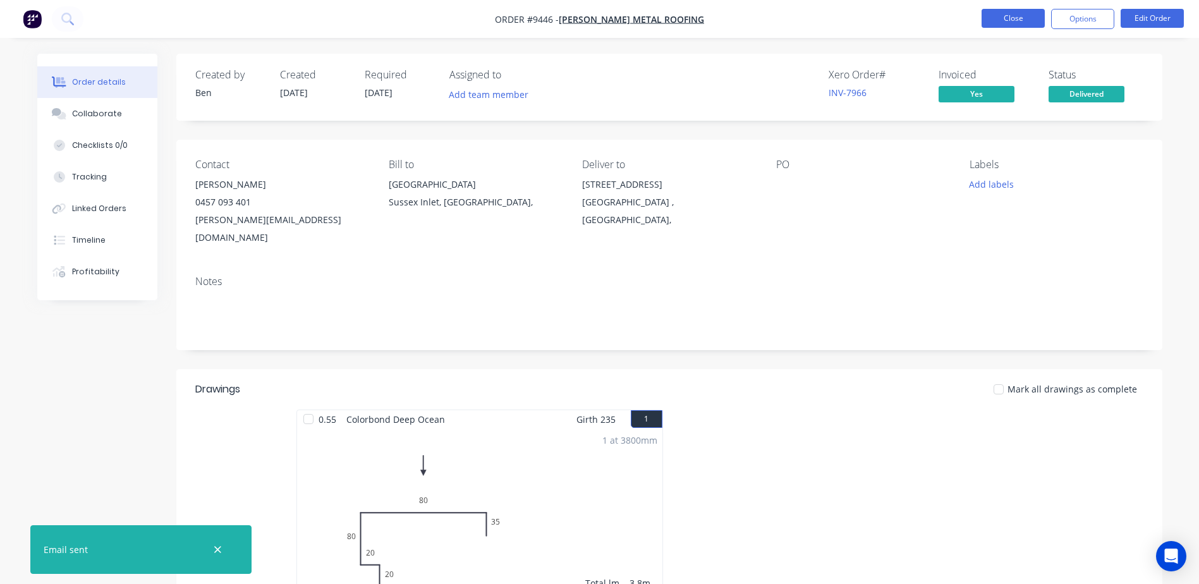
click at [1002, 13] on button "Close" at bounding box center [1013, 18] width 63 height 19
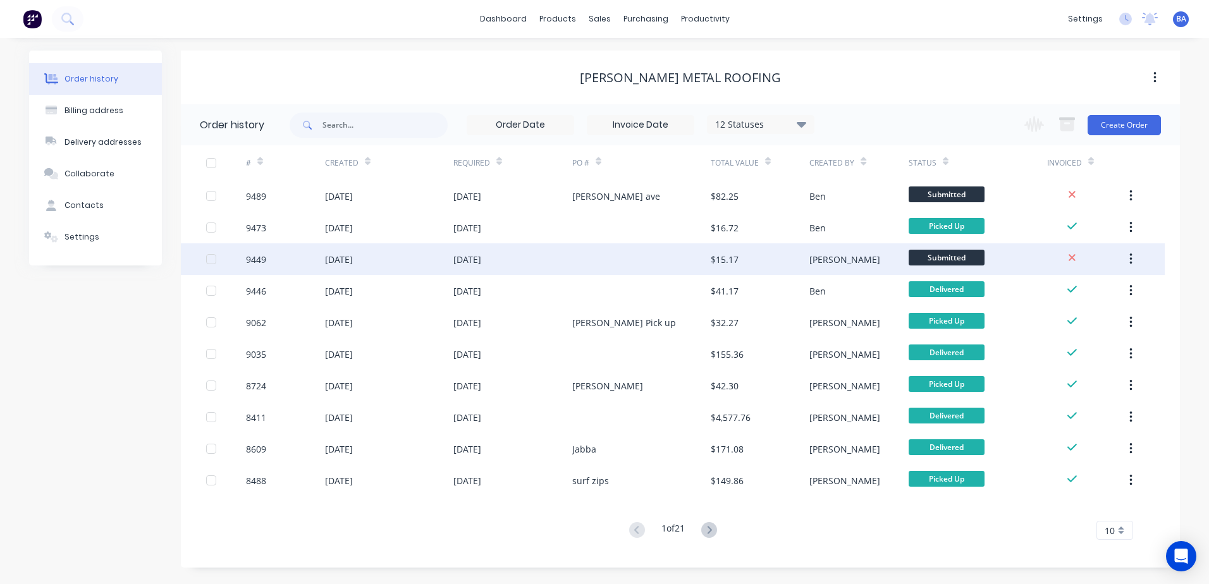
click at [719, 260] on div "$15.17" at bounding box center [724, 259] width 28 height 13
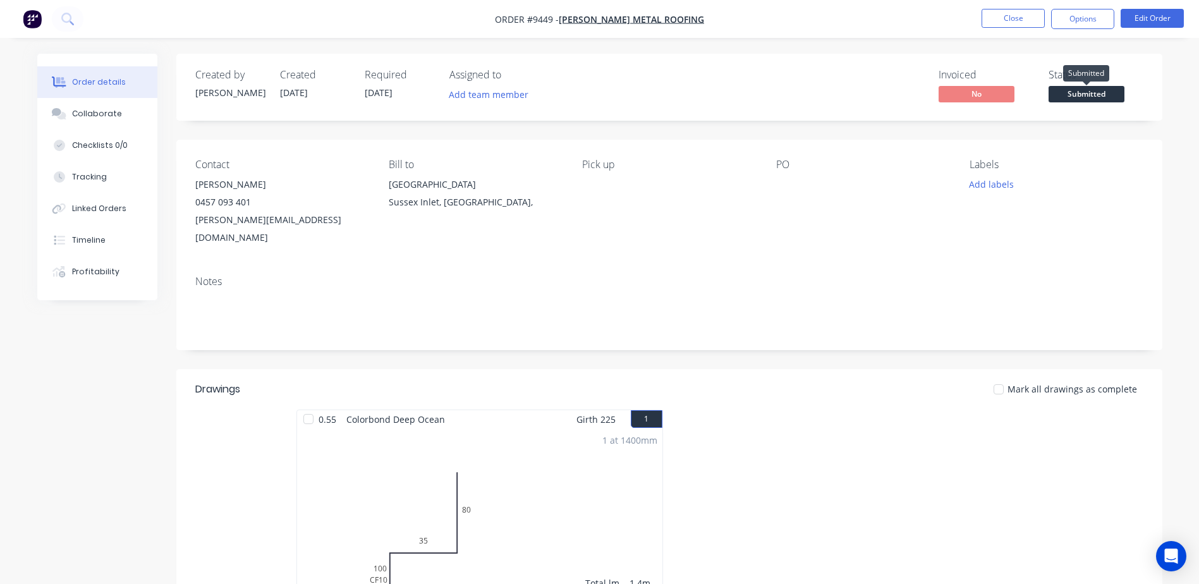
click at [1087, 92] on span "Submitted" at bounding box center [1087, 94] width 76 height 16
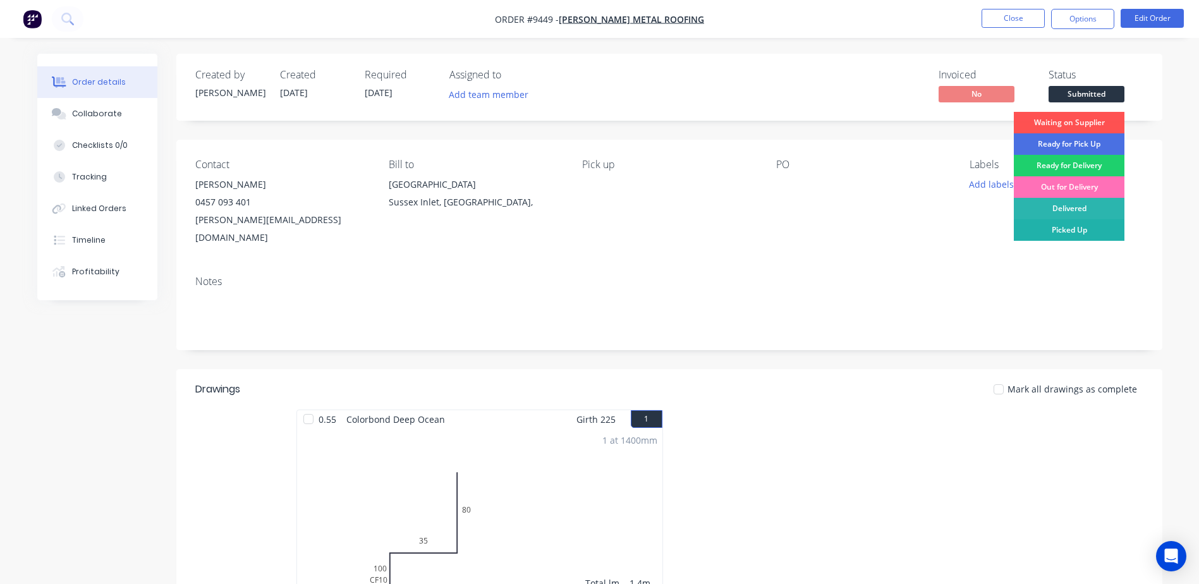
click at [1069, 229] on div "Picked Up" at bounding box center [1069, 229] width 111 height 21
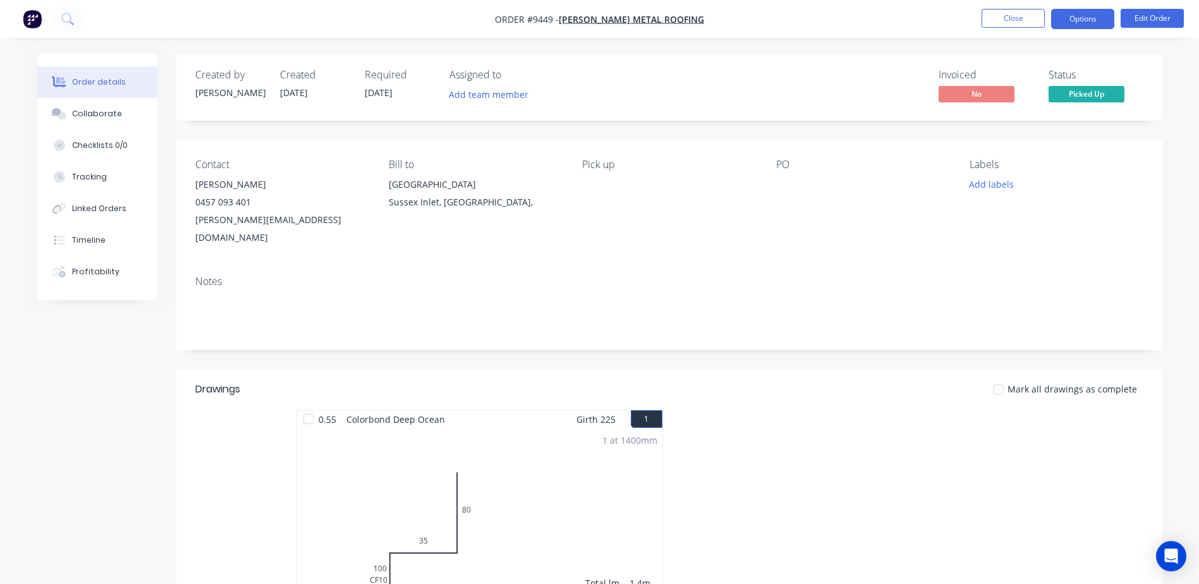
click at [1059, 18] on button "Options" at bounding box center [1082, 19] width 63 height 20
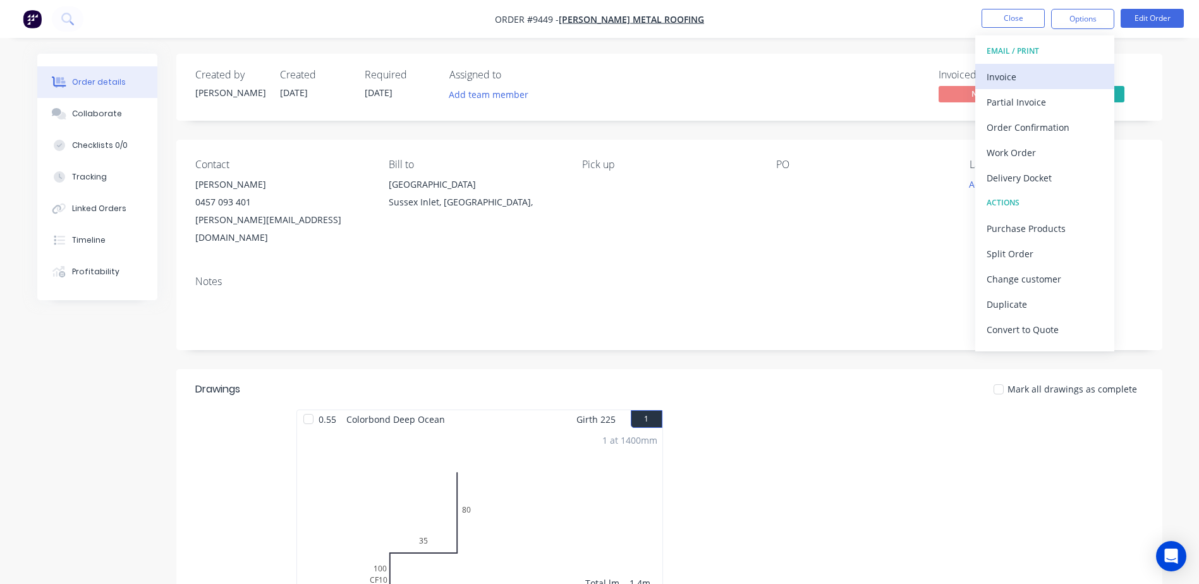
click at [1033, 79] on div "Invoice" at bounding box center [1045, 77] width 116 height 18
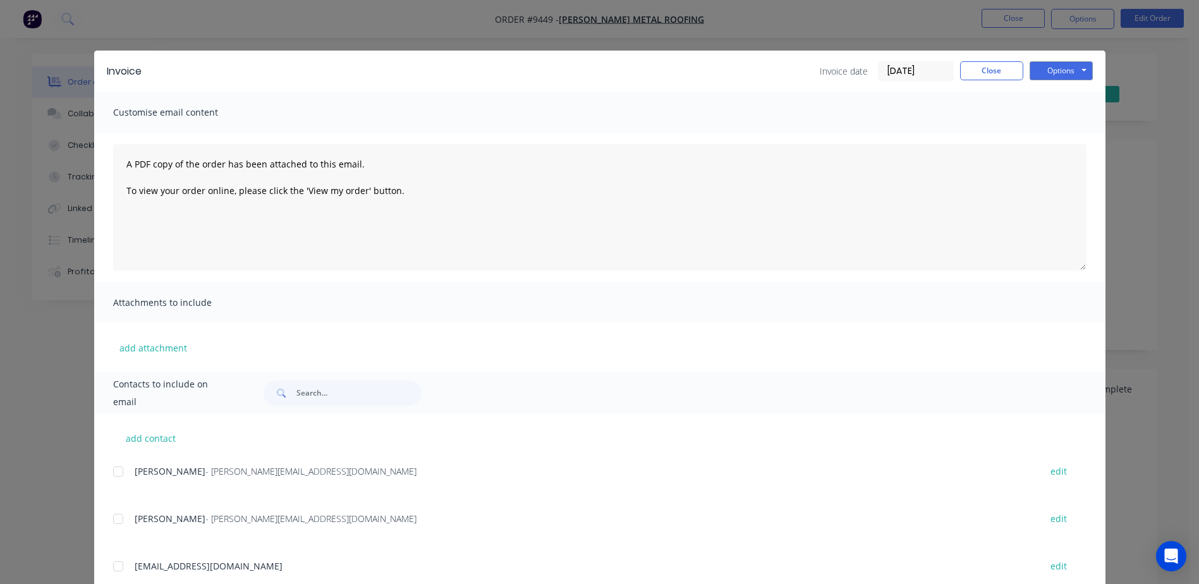
click at [114, 520] on div at bounding box center [118, 518] width 25 height 25
click at [1044, 66] on button "Options" at bounding box center [1061, 70] width 63 height 19
click at [1057, 133] on button "Email" at bounding box center [1070, 135] width 81 height 21
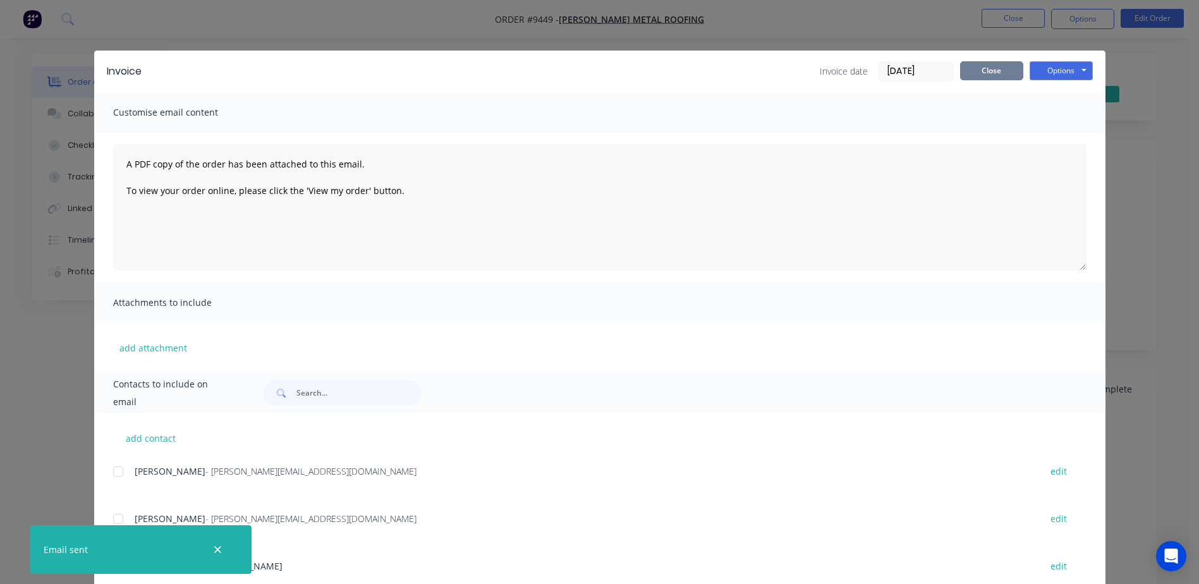
click at [984, 69] on button "Close" at bounding box center [991, 70] width 63 height 19
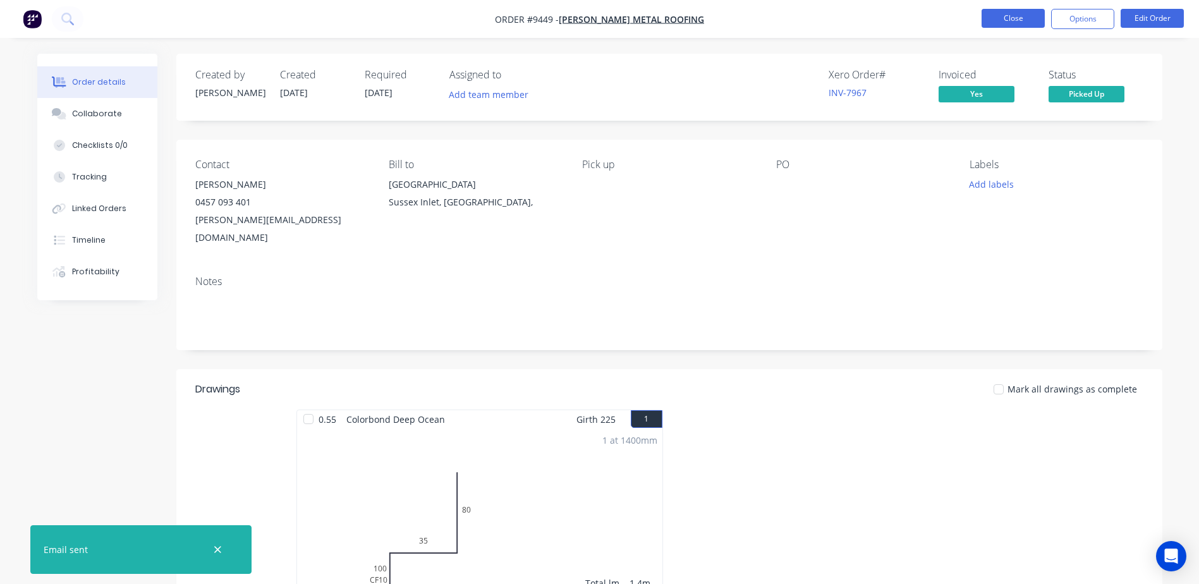
click at [1005, 11] on button "Close" at bounding box center [1013, 18] width 63 height 19
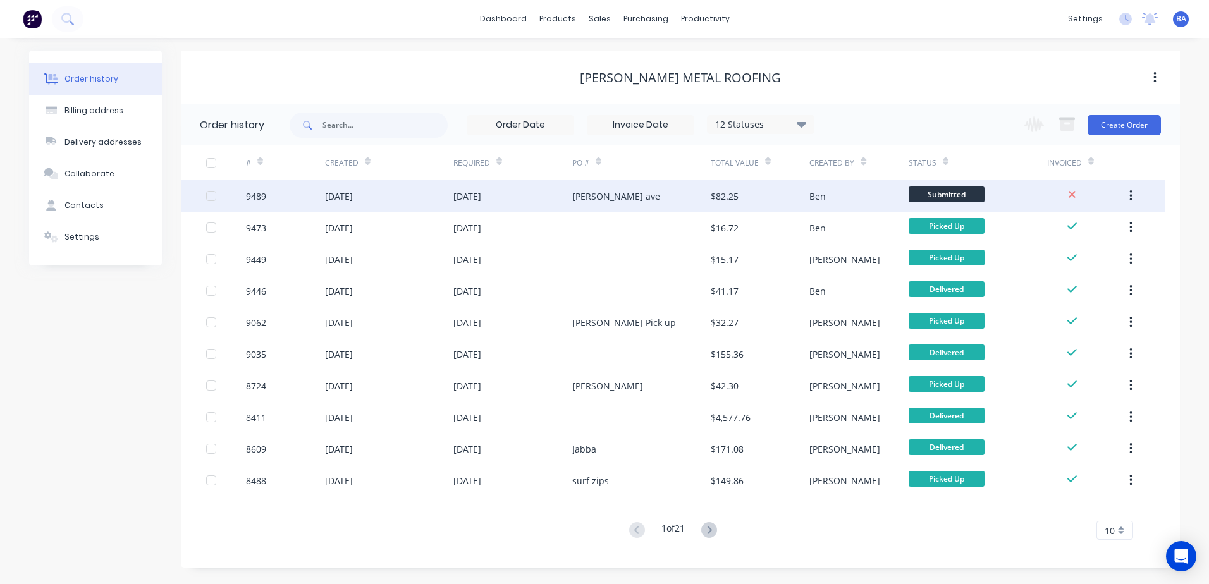
click at [850, 193] on div "Ben" at bounding box center [858, 196] width 99 height 32
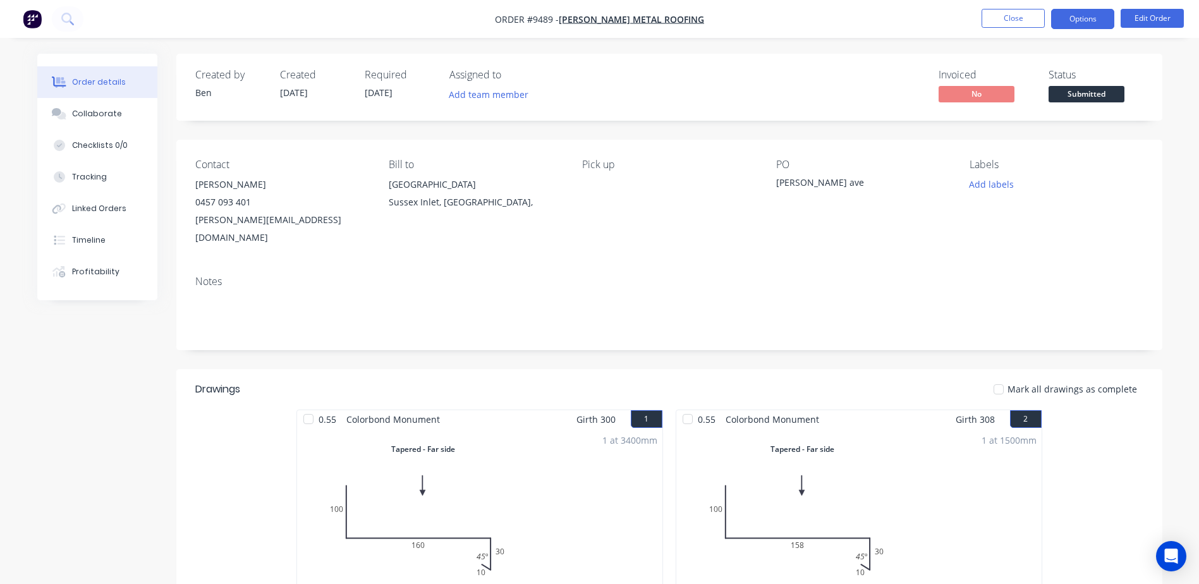
click at [1068, 18] on button "Options" at bounding box center [1082, 19] width 63 height 20
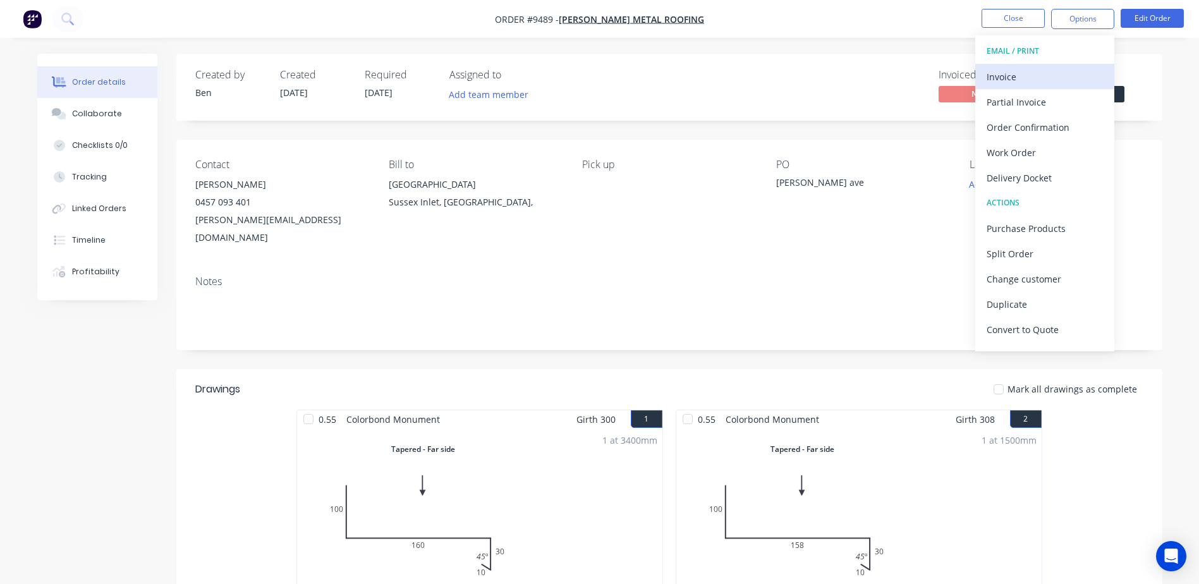
click at [1043, 79] on div "Invoice" at bounding box center [1045, 77] width 116 height 18
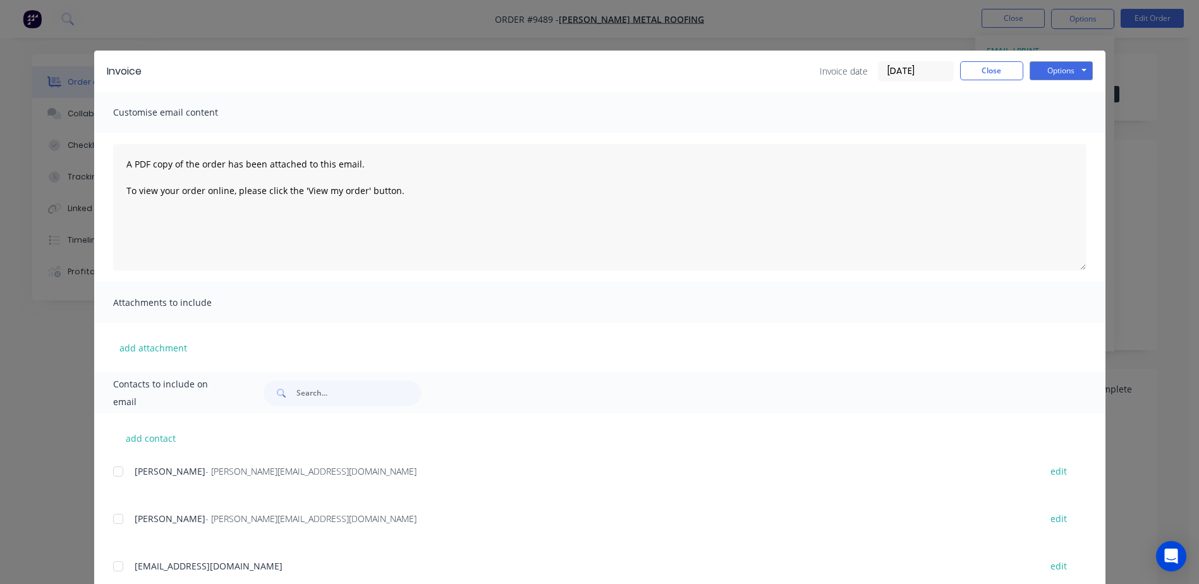
click at [113, 518] on div at bounding box center [118, 518] width 25 height 25
click at [1039, 73] on button "Options" at bounding box center [1061, 70] width 63 height 19
click at [1051, 133] on button "Email" at bounding box center [1070, 135] width 81 height 21
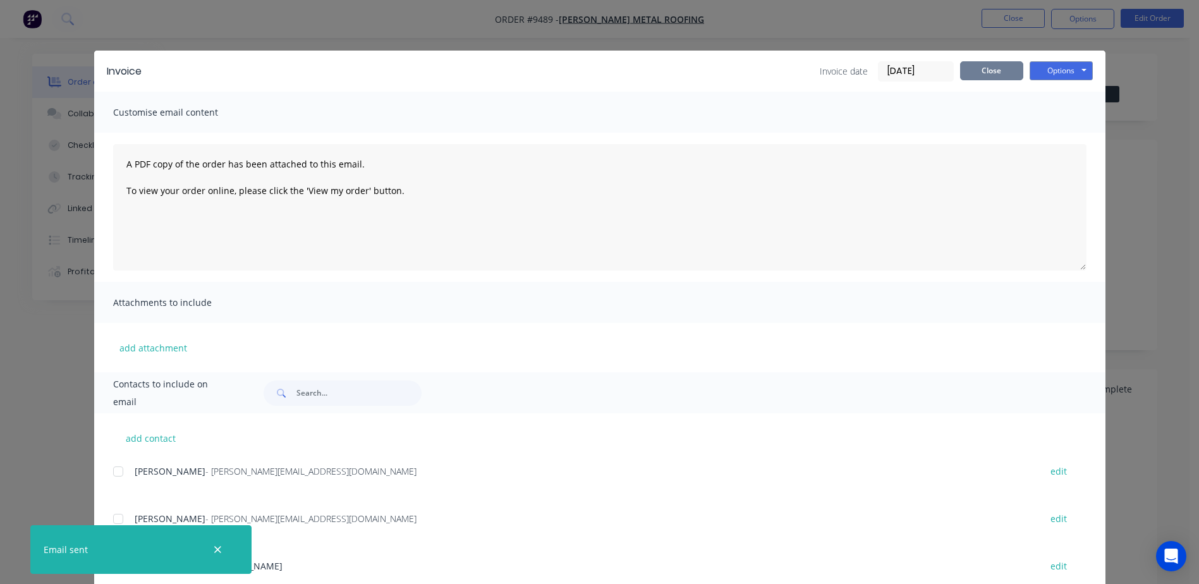
click at [968, 72] on button "Close" at bounding box center [991, 70] width 63 height 19
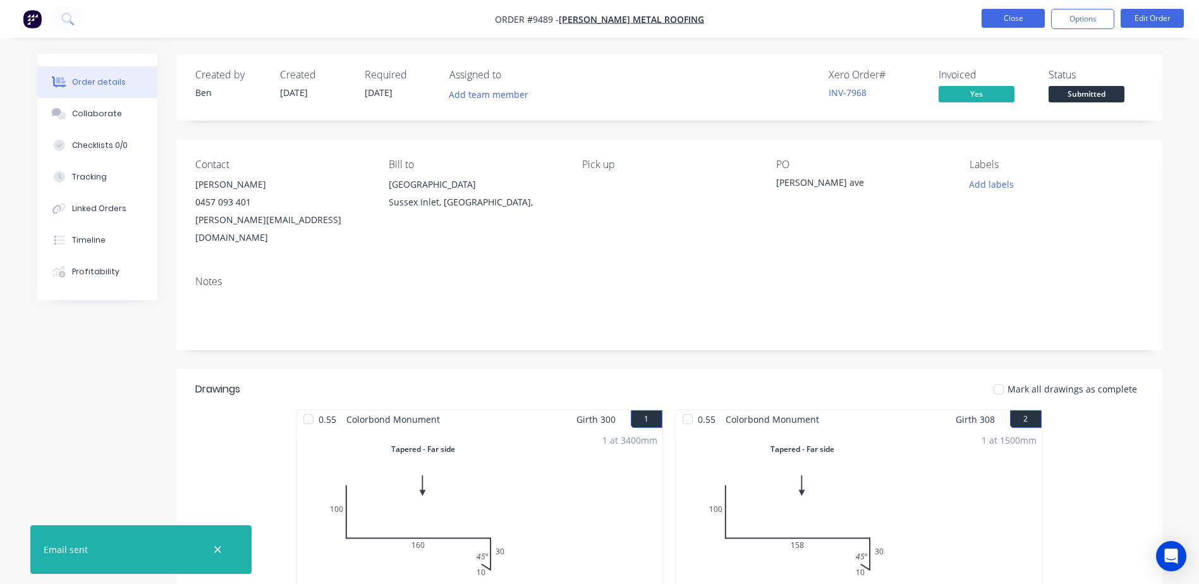
click at [997, 11] on button "Close" at bounding box center [1013, 18] width 63 height 19
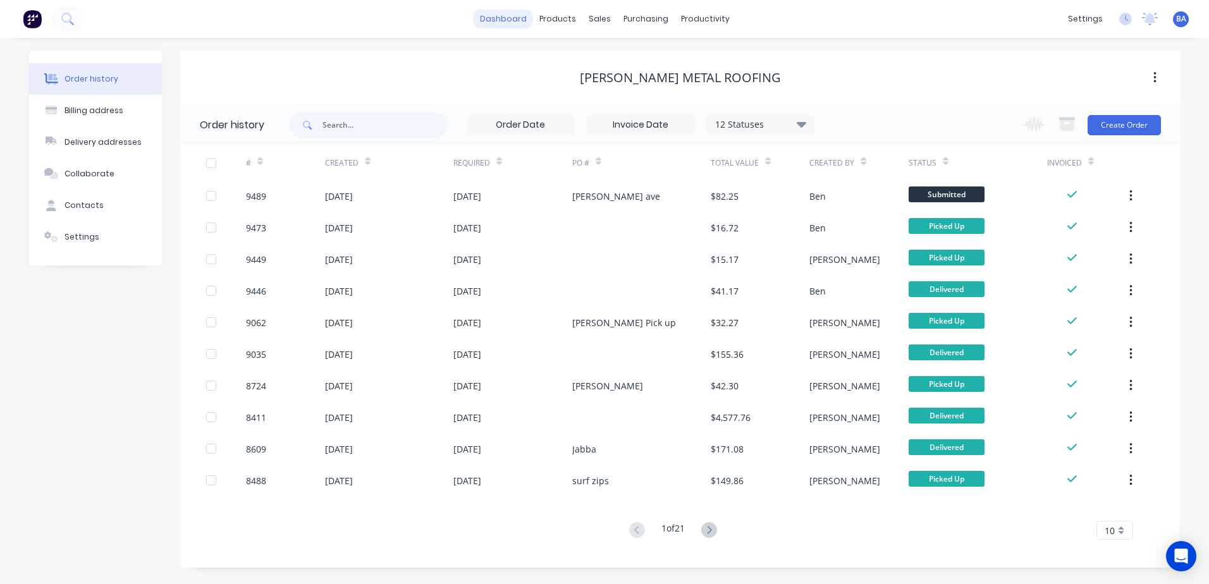
click at [504, 18] on link "dashboard" at bounding box center [502, 18] width 59 height 19
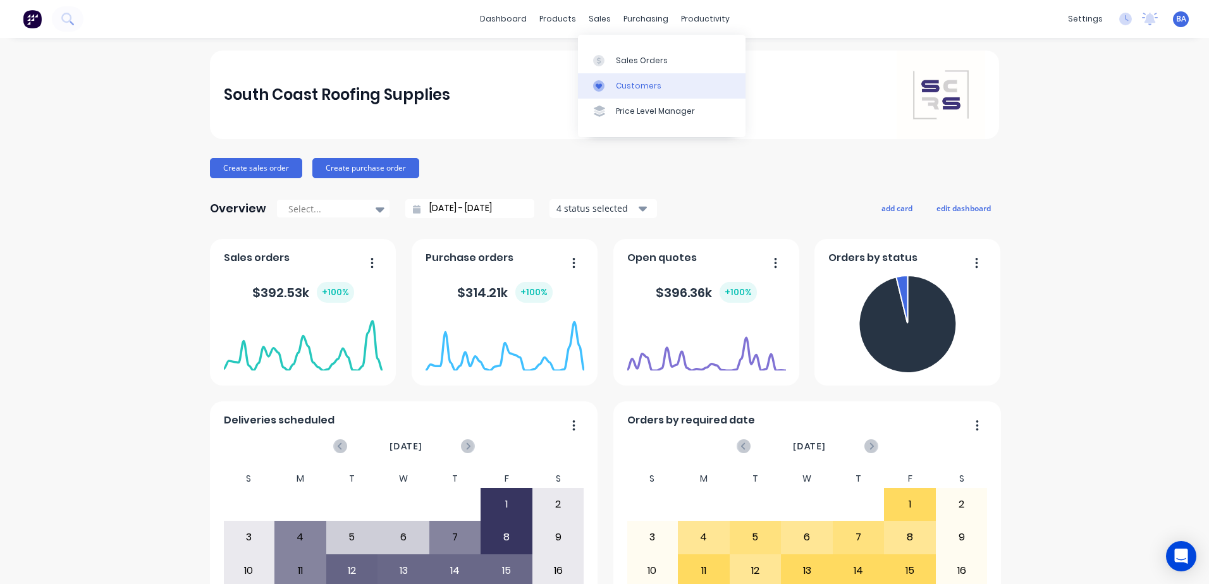
click at [603, 84] on icon at bounding box center [598, 85] width 11 height 11
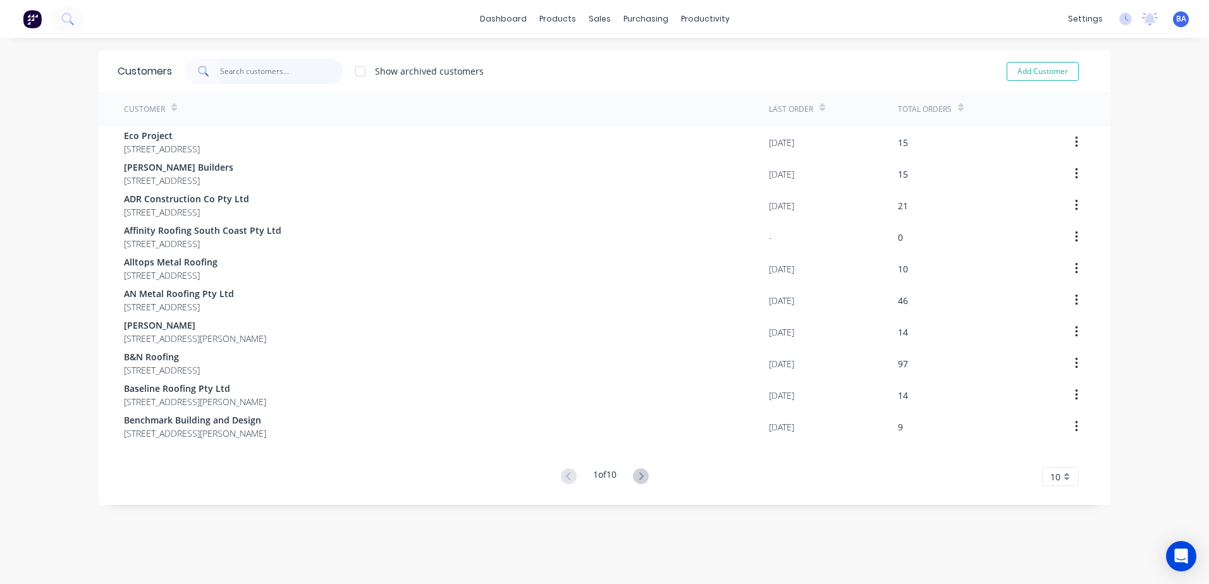
click at [281, 70] on input "text" at bounding box center [281, 71] width 123 height 25
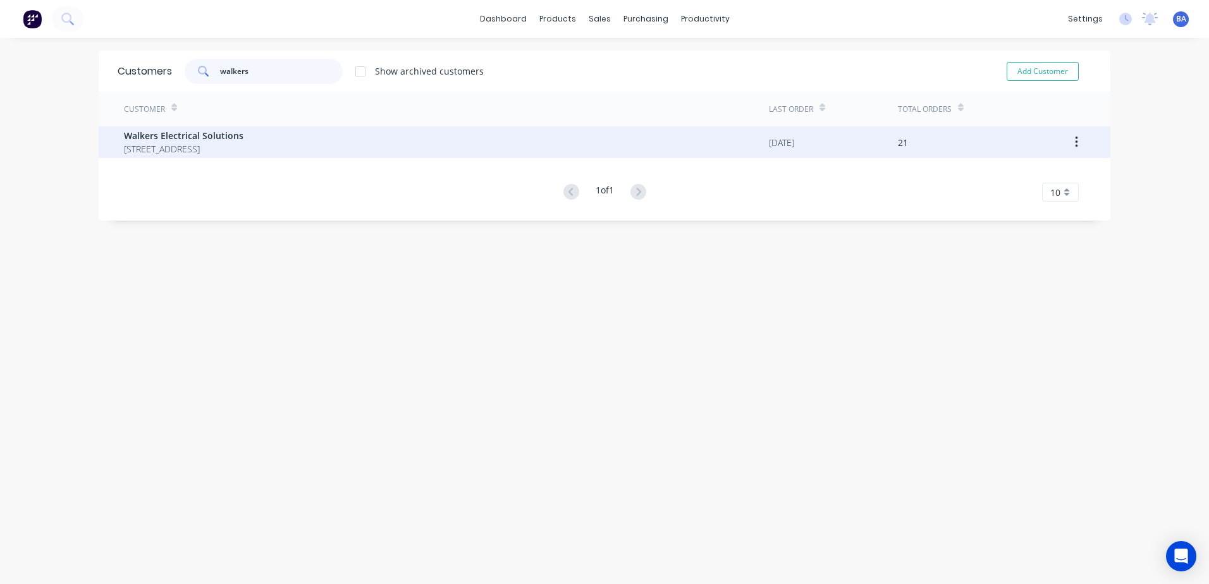
type input "walkers"
click at [243, 131] on span "Walkers Electrical Solutions" at bounding box center [183, 135] width 119 height 13
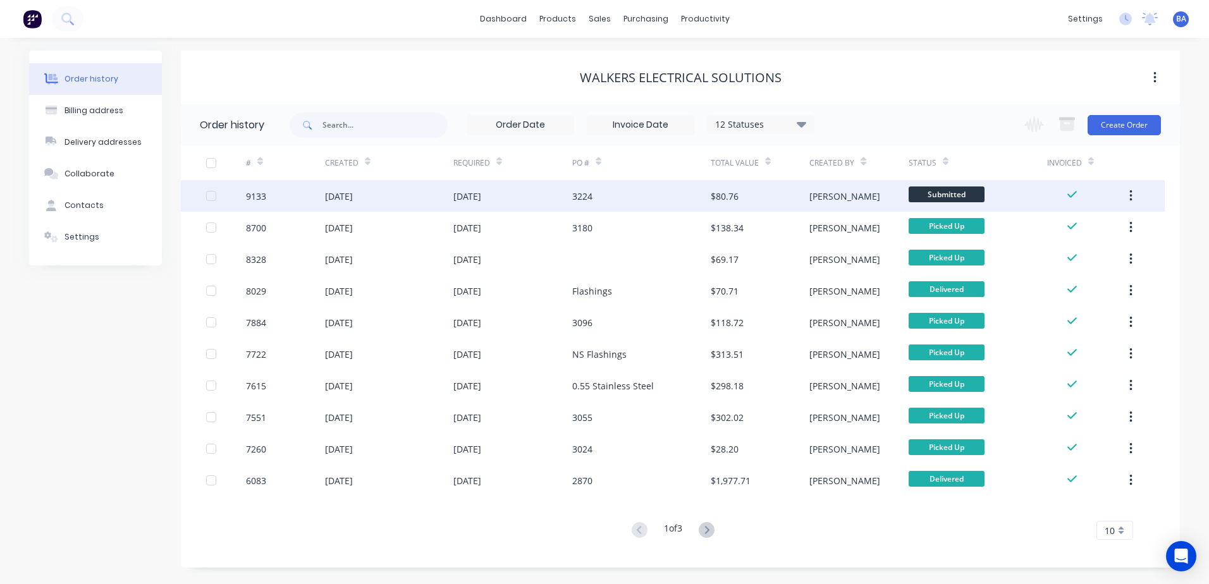
click at [618, 189] on div "3224" at bounding box center [641, 196] width 138 height 32
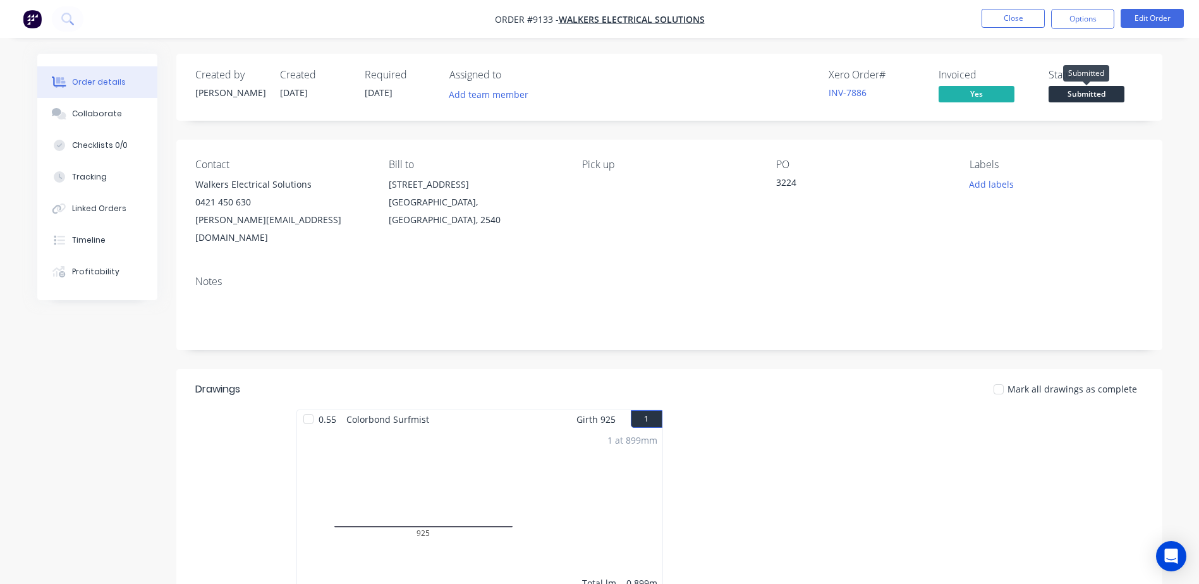
click at [1069, 91] on span "Submitted" at bounding box center [1087, 94] width 76 height 16
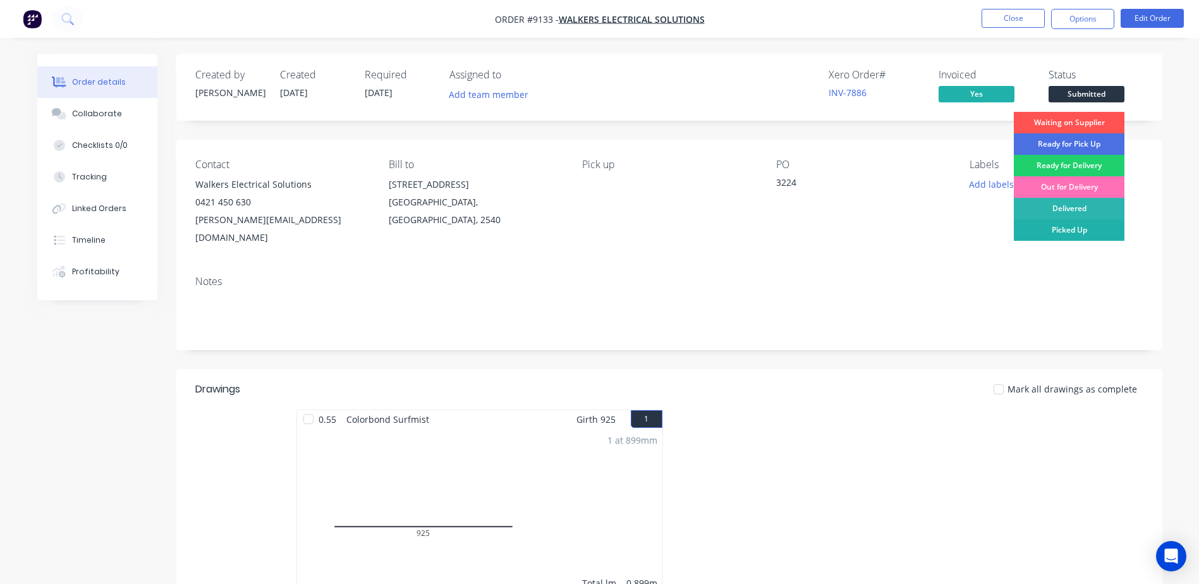
click at [1086, 226] on div "Picked Up" at bounding box center [1069, 229] width 111 height 21
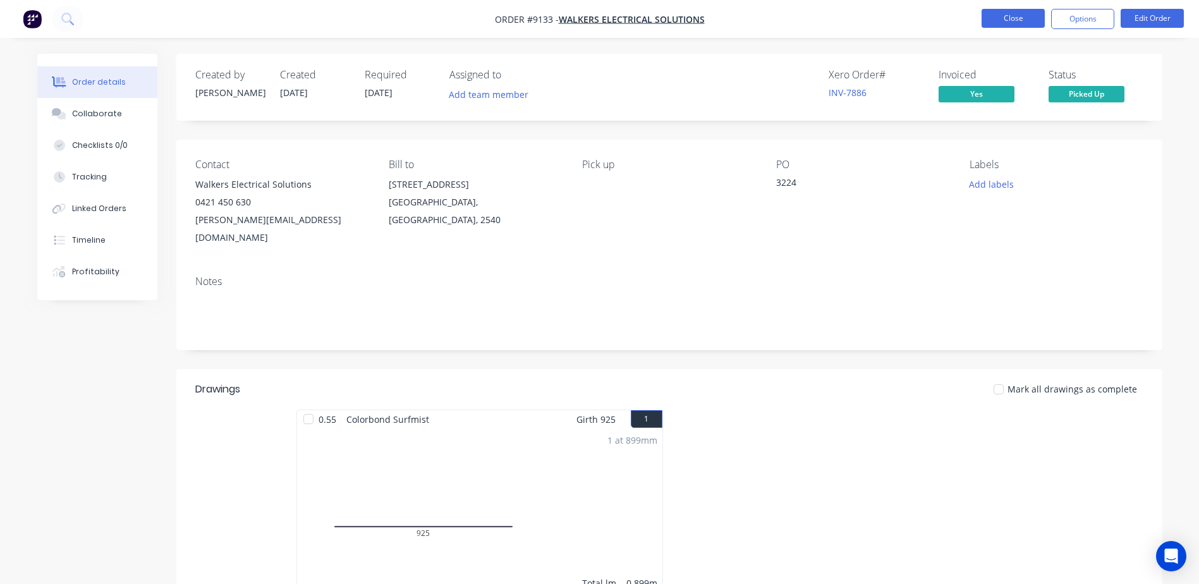
click at [1010, 18] on button "Close" at bounding box center [1013, 18] width 63 height 19
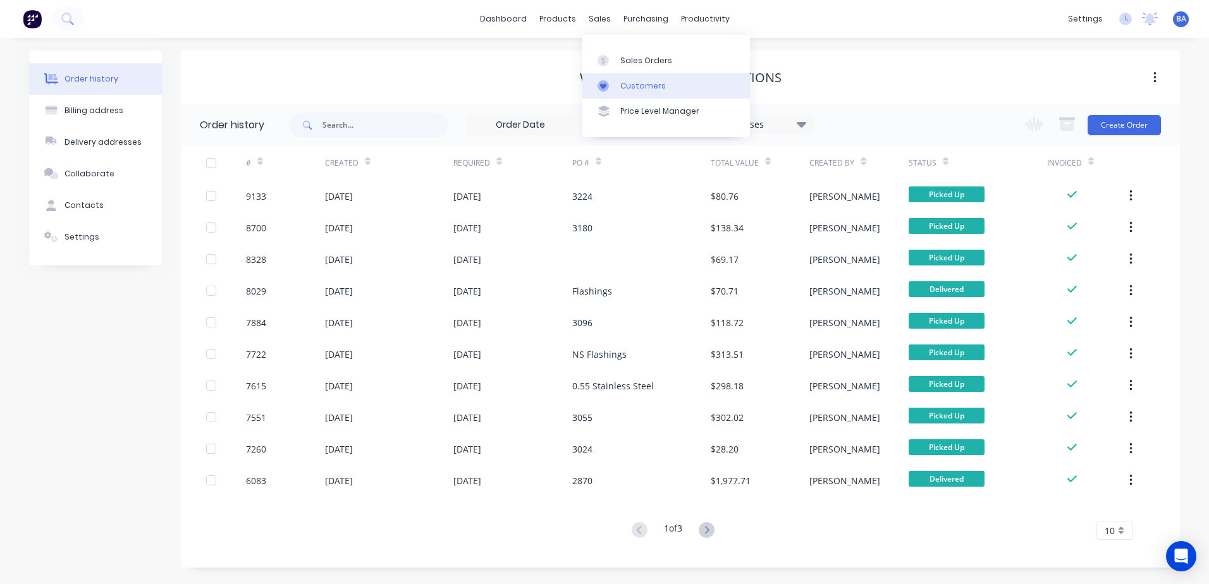
click at [614, 83] on div at bounding box center [606, 85] width 19 height 11
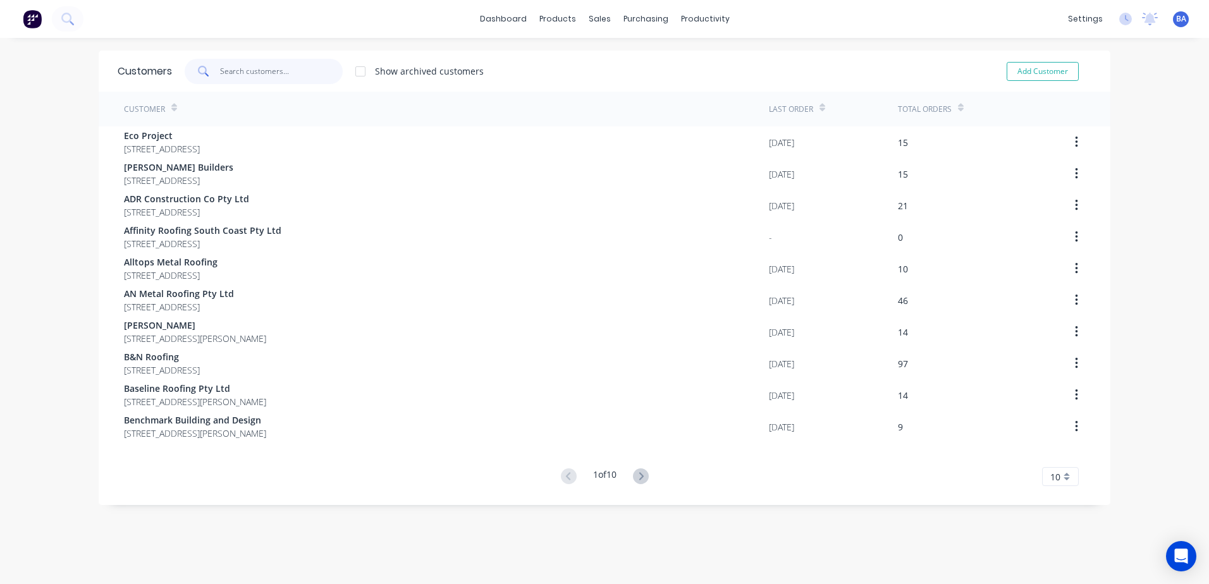
click at [294, 75] on input "text" at bounding box center [281, 71] width 123 height 25
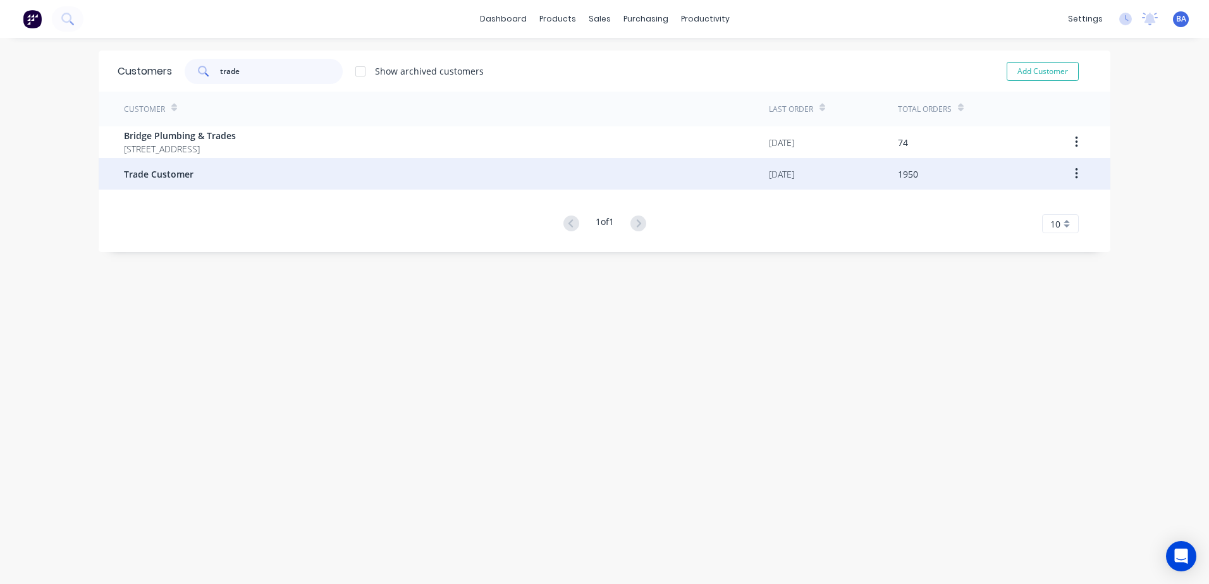
type input "trade"
click at [124, 173] on span "Trade Customer" at bounding box center [159, 174] width 70 height 13
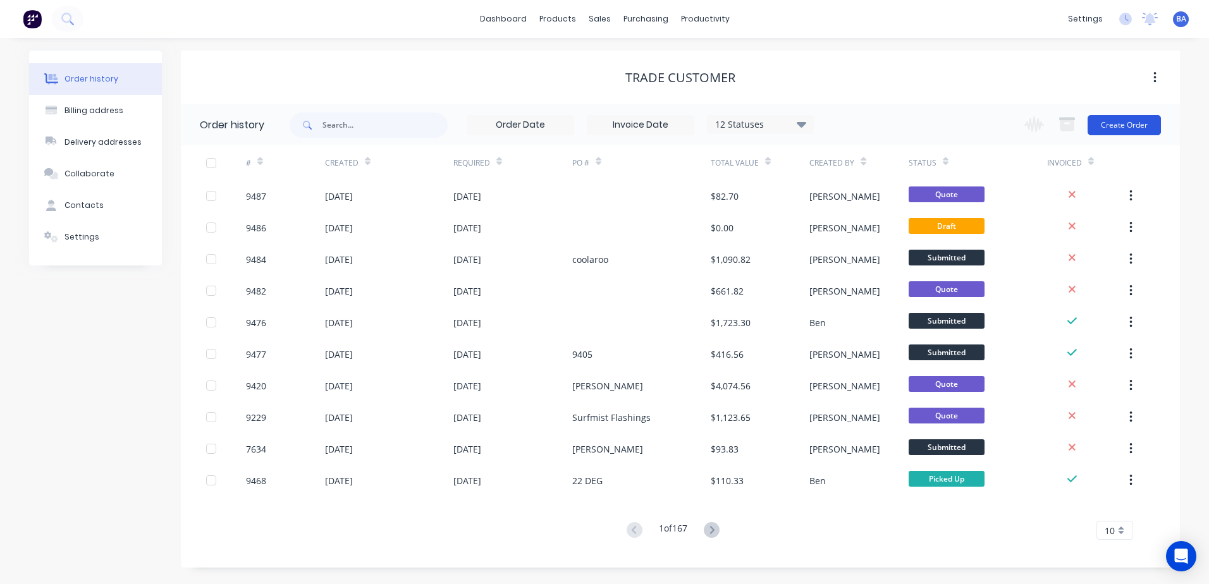
click at [1130, 125] on button "Create Order" at bounding box center [1123, 125] width 73 height 20
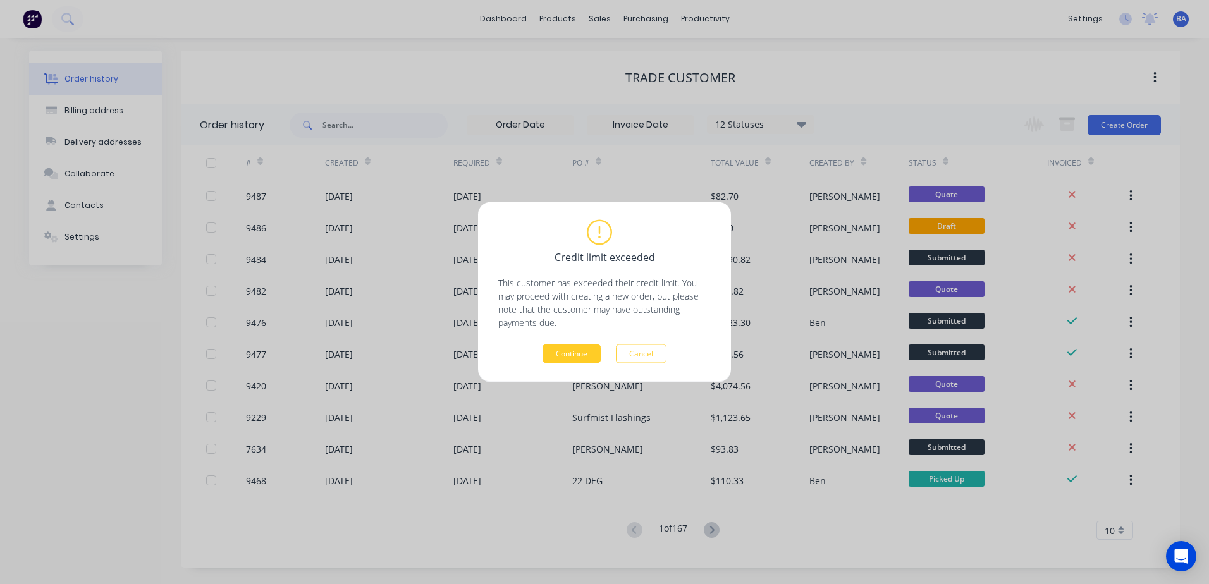
click at [580, 350] on button "Continue" at bounding box center [571, 353] width 58 height 19
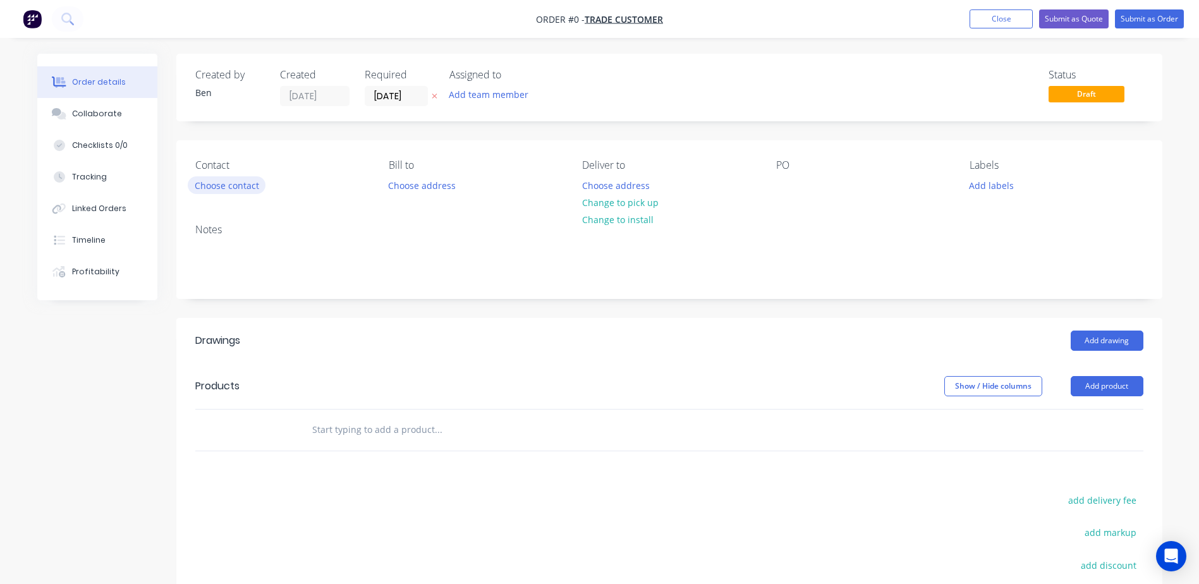
click at [238, 184] on button "Choose contact" at bounding box center [227, 184] width 78 height 17
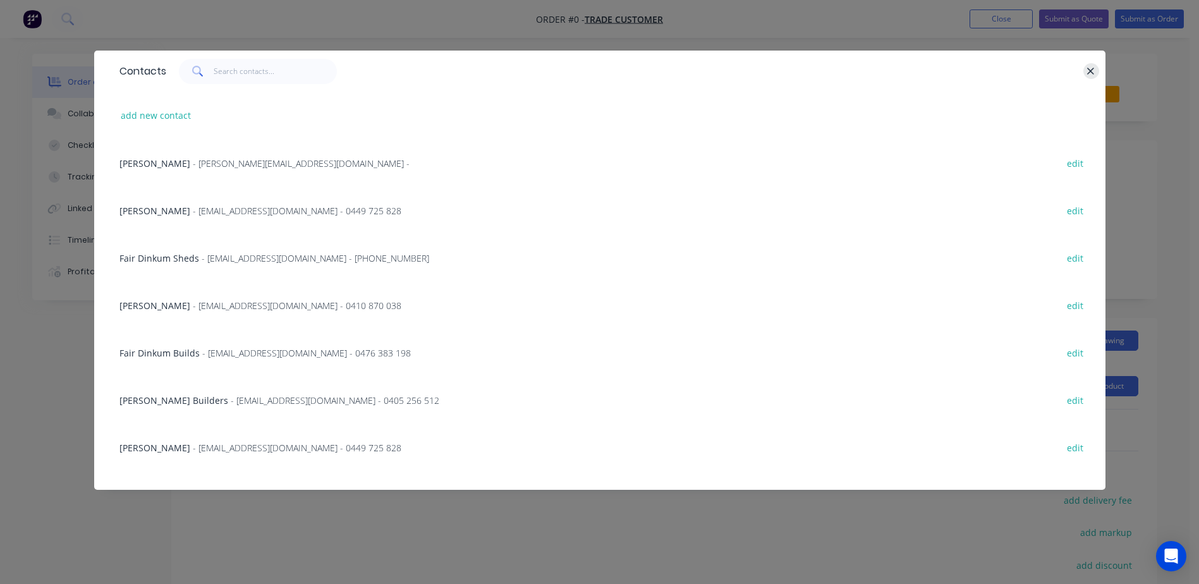
click at [1091, 68] on icon "button" at bounding box center [1091, 71] width 8 height 11
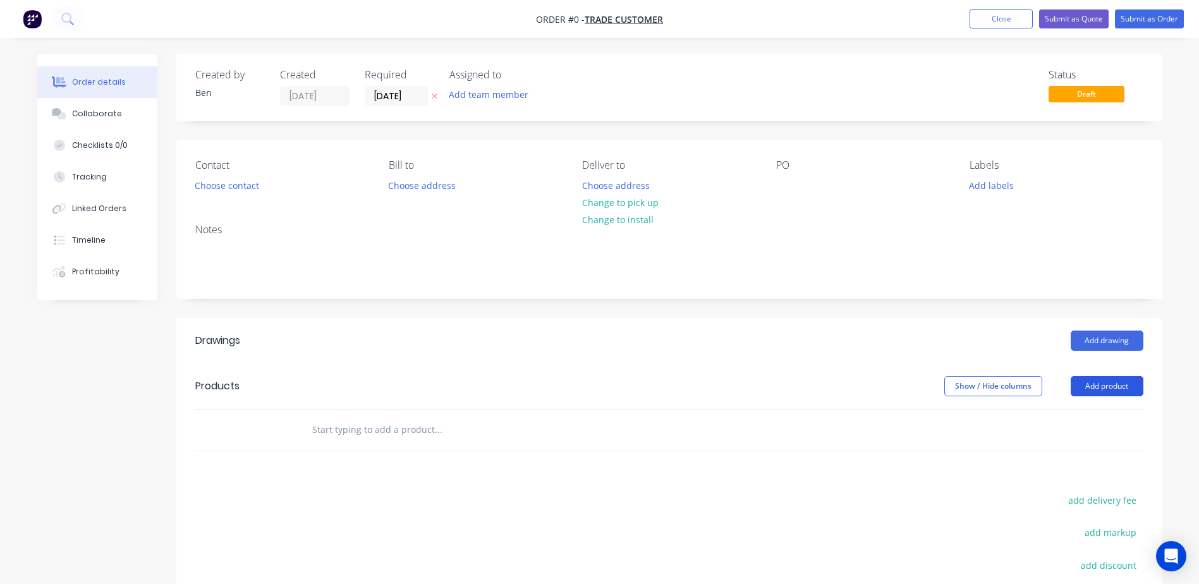
click at [1096, 386] on button "Add product" at bounding box center [1107, 386] width 73 height 20
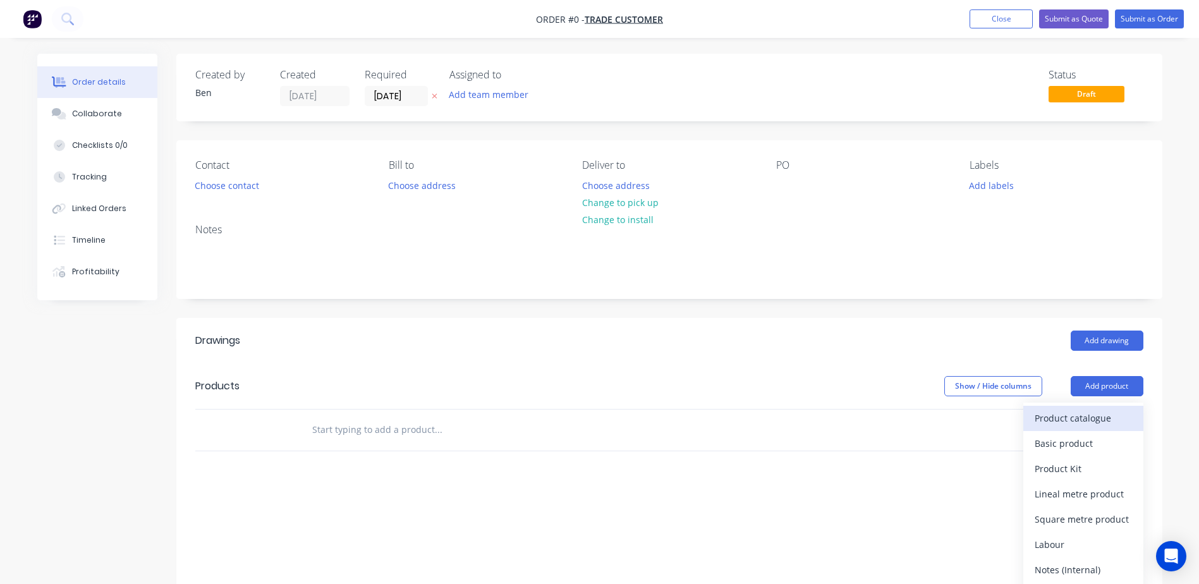
click at [1087, 412] on div "Product catalogue" at bounding box center [1083, 418] width 97 height 18
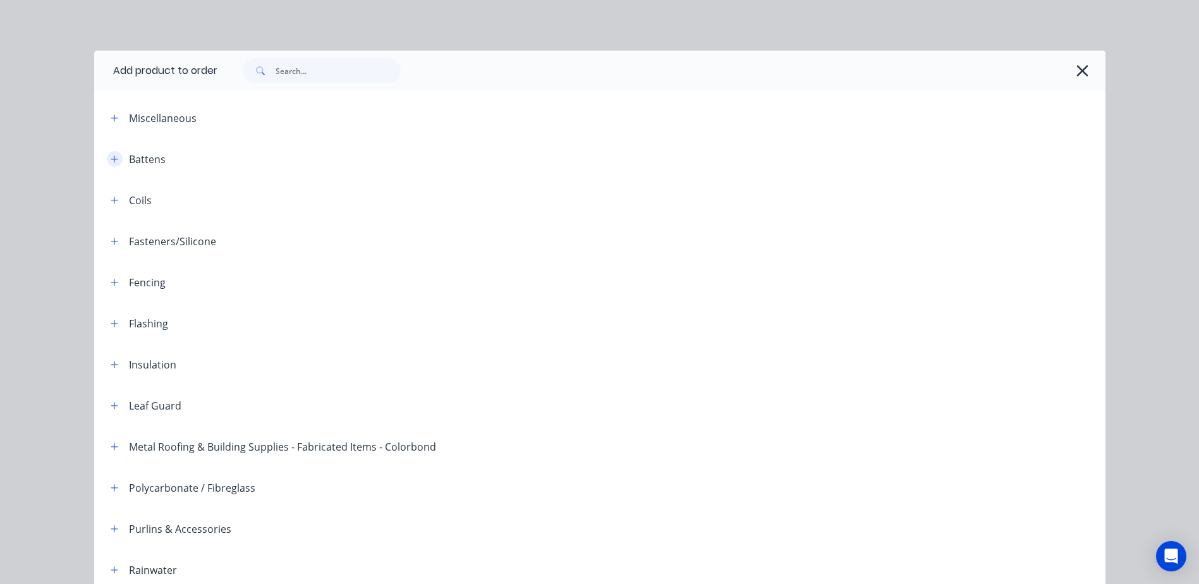
click at [111, 159] on icon "button" at bounding box center [114, 158] width 7 height 7
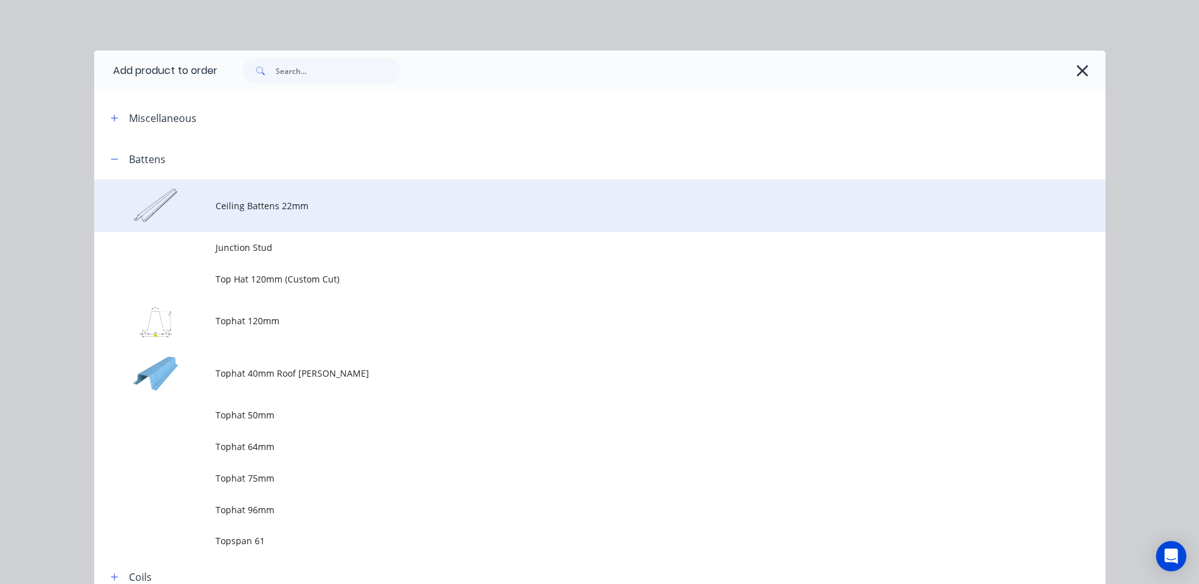
click at [291, 214] on td "Ceiling Battens 22mm" at bounding box center [661, 206] width 890 height 52
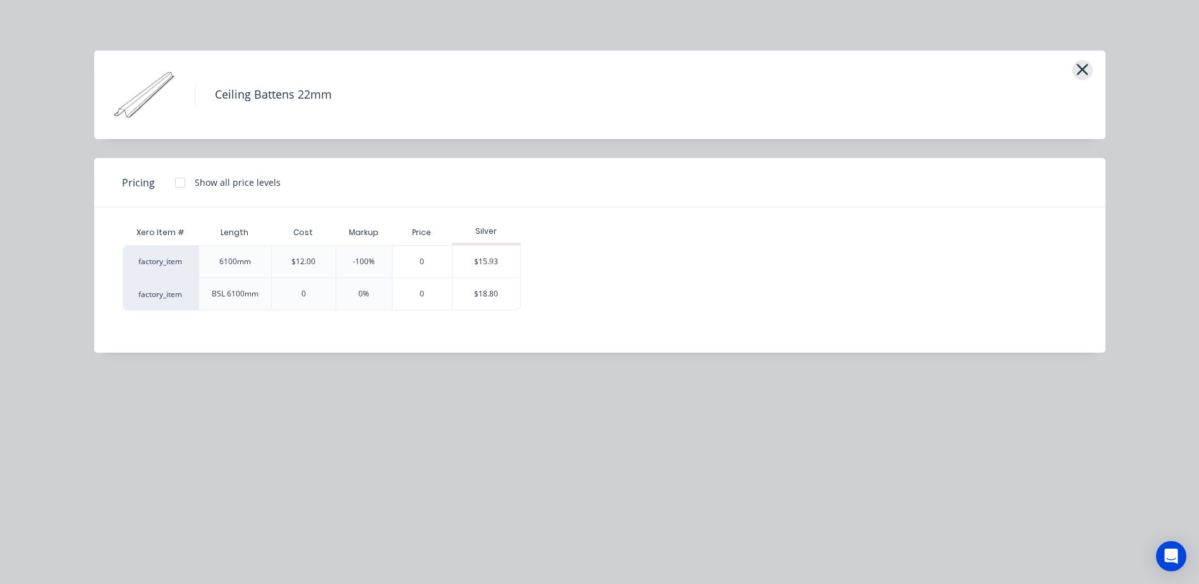
click at [1081, 65] on icon "button" at bounding box center [1082, 70] width 13 height 18
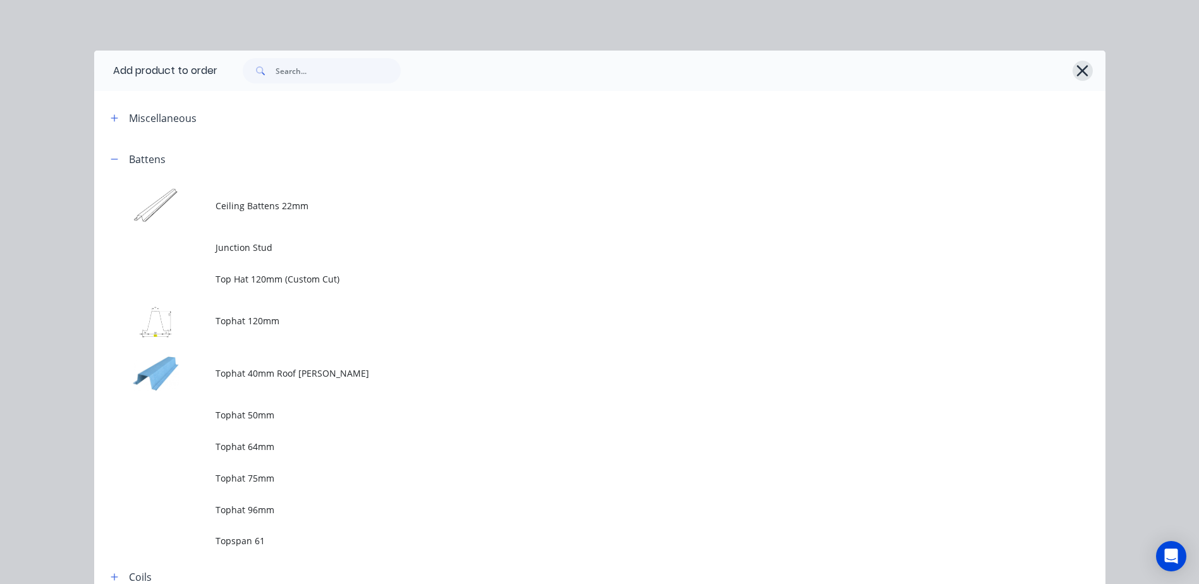
click at [1079, 69] on icon "button" at bounding box center [1082, 70] width 11 height 11
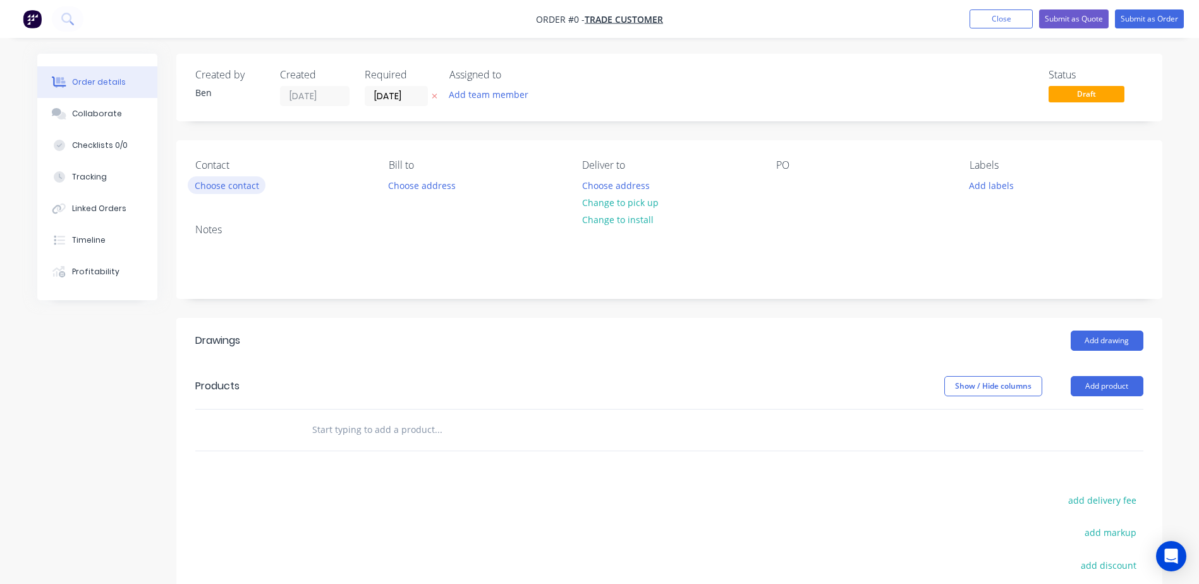
click at [240, 182] on button "Choose contact" at bounding box center [227, 184] width 78 height 17
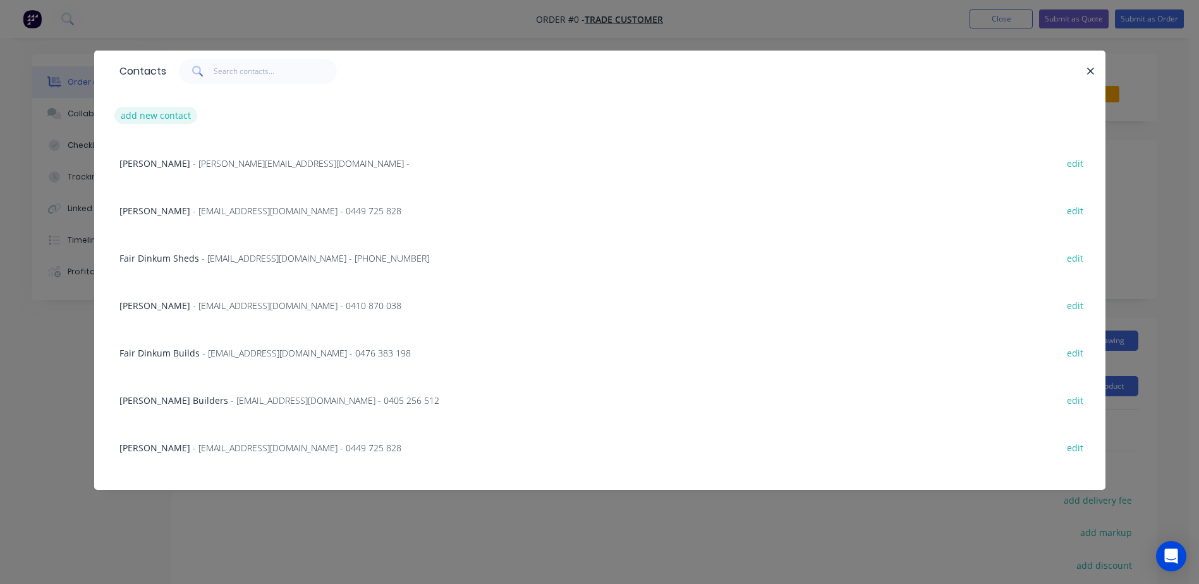
click at [146, 112] on button "add new contact" at bounding box center [155, 115] width 83 height 17
select select "AU"
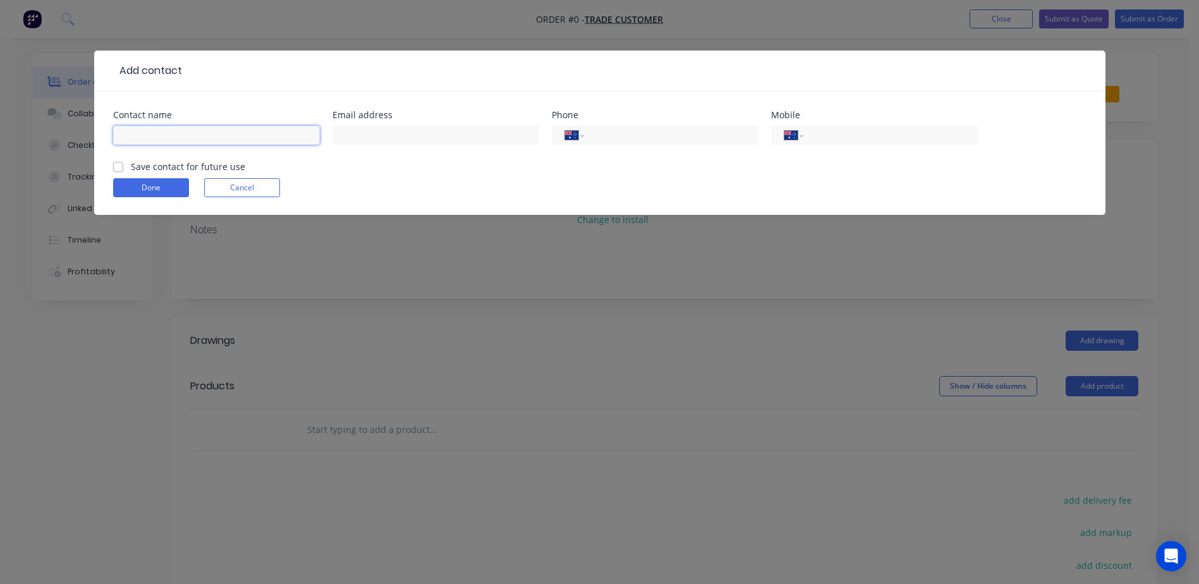
click at [162, 133] on input "text" at bounding box center [216, 135] width 207 height 19
type input "j"
type input "Jack"
click at [344, 133] on input "text" at bounding box center [435, 135] width 207 height 19
type input "[PERSON_NAME][EMAIL_ADDRESS][DOMAIN_NAME][PERSON_NAME]"
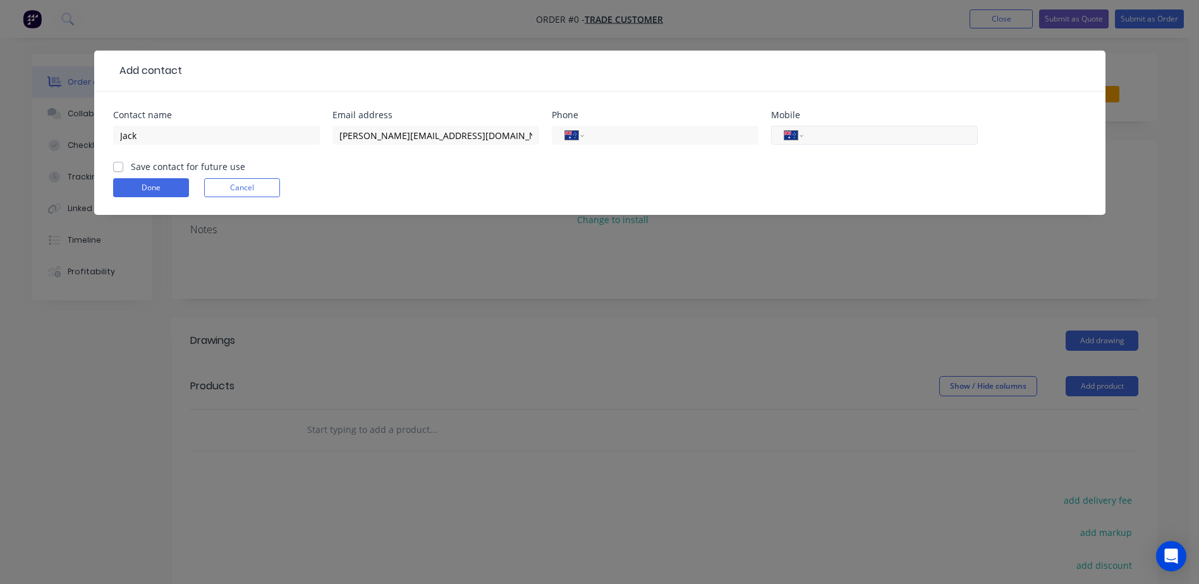
click at [825, 138] on input "tel" at bounding box center [888, 135] width 152 height 15
type input "0400 848 347"
click at [181, 186] on button "Done" at bounding box center [151, 187] width 76 height 19
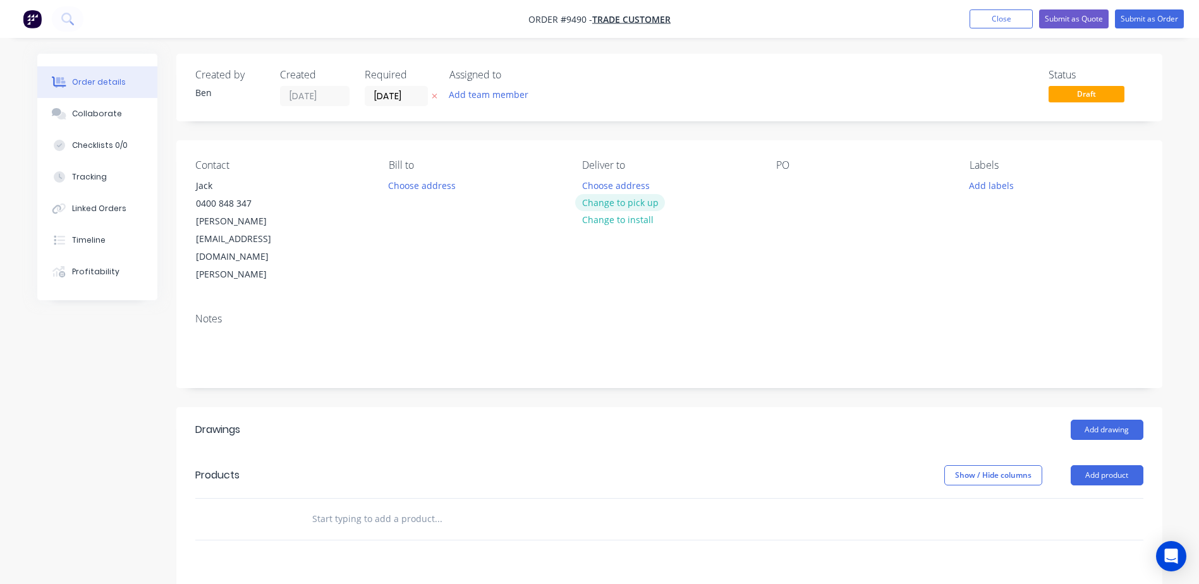
click at [642, 200] on button "Change to pick up" at bounding box center [620, 202] width 90 height 17
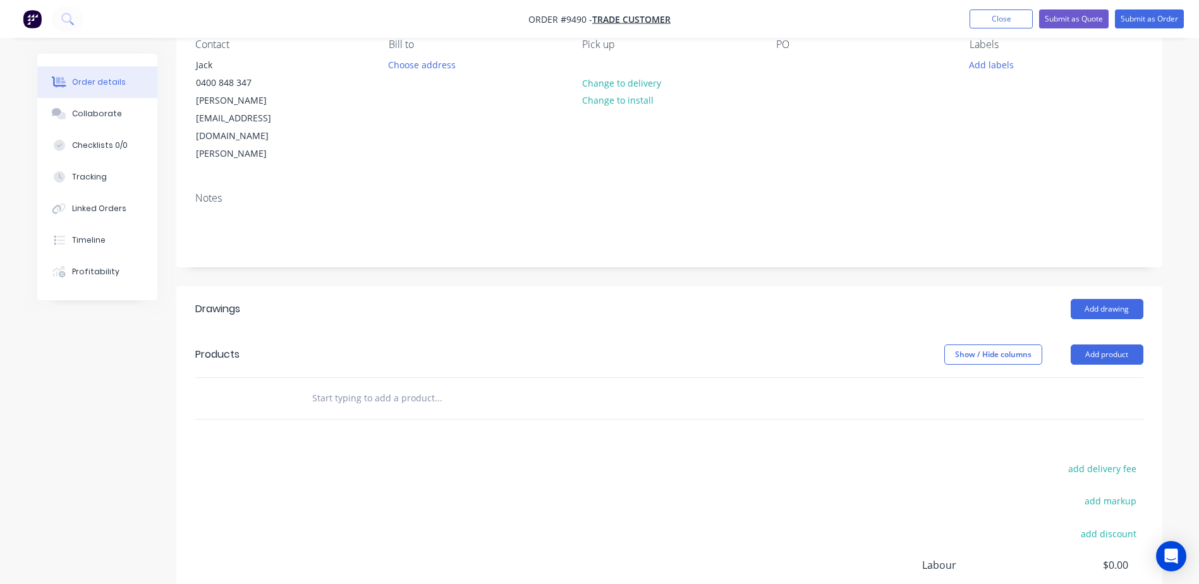
scroll to position [190, 0]
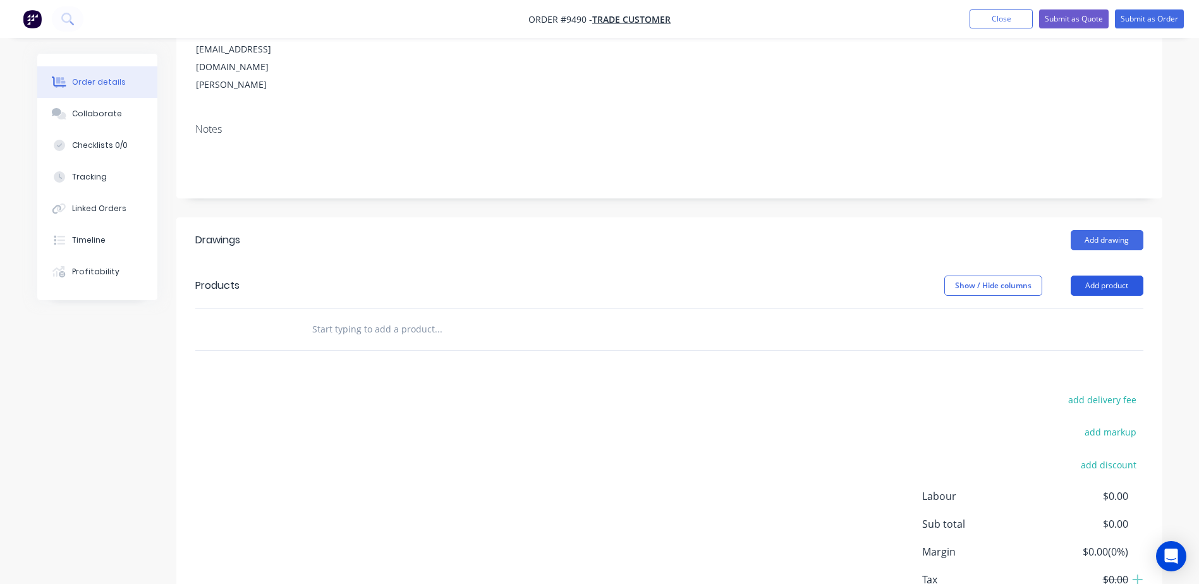
click at [1105, 276] on button "Add product" at bounding box center [1107, 286] width 73 height 20
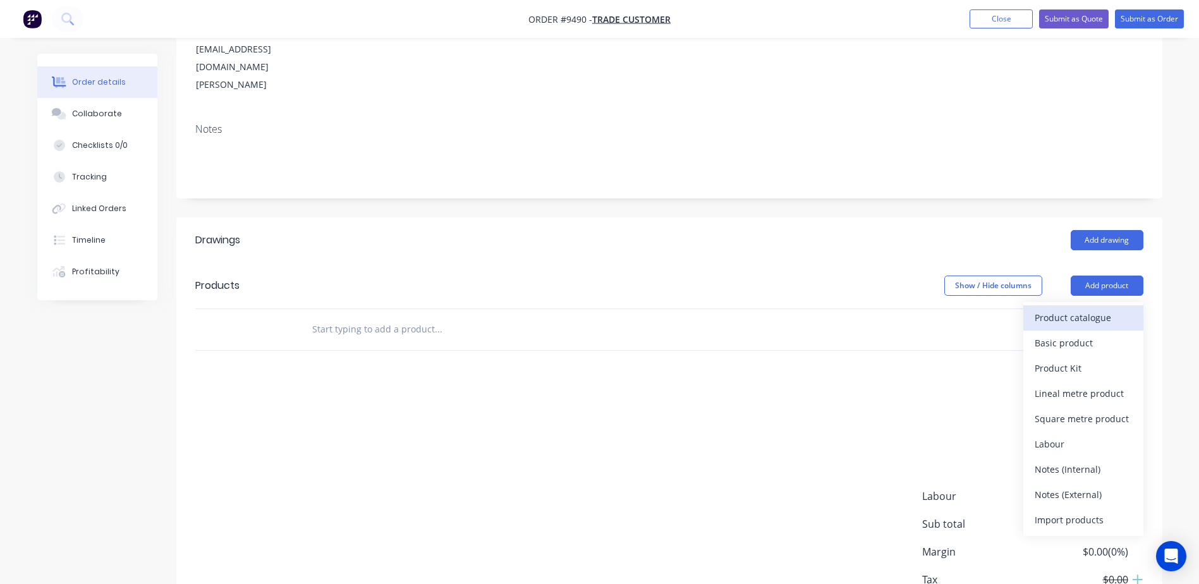
click at [1080, 308] on div "Product catalogue" at bounding box center [1083, 317] width 97 height 18
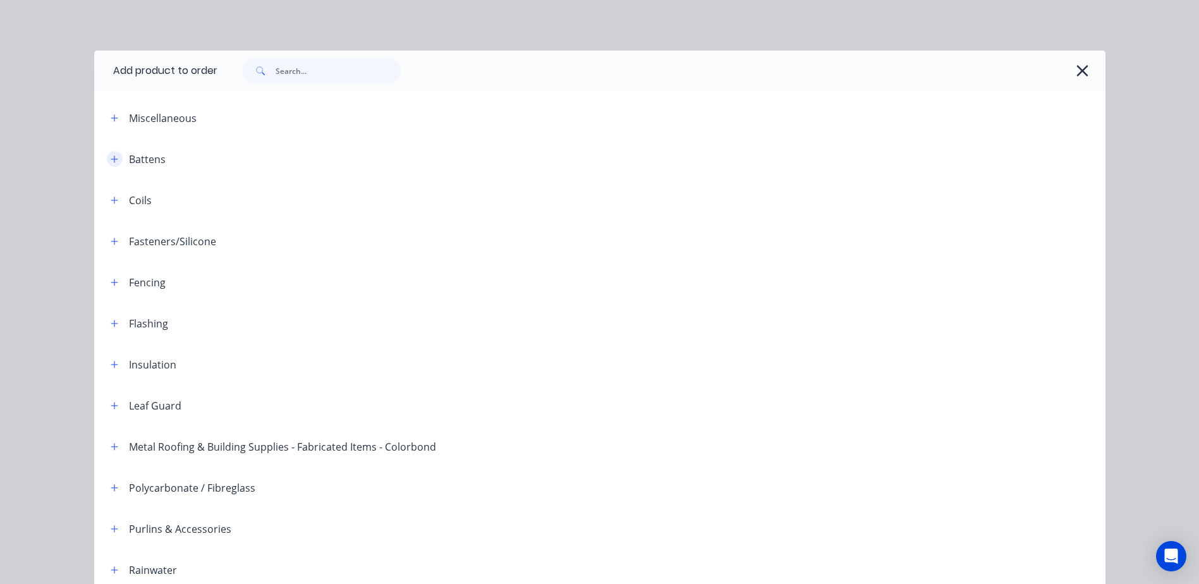
click at [111, 158] on icon "button" at bounding box center [115, 159] width 8 height 9
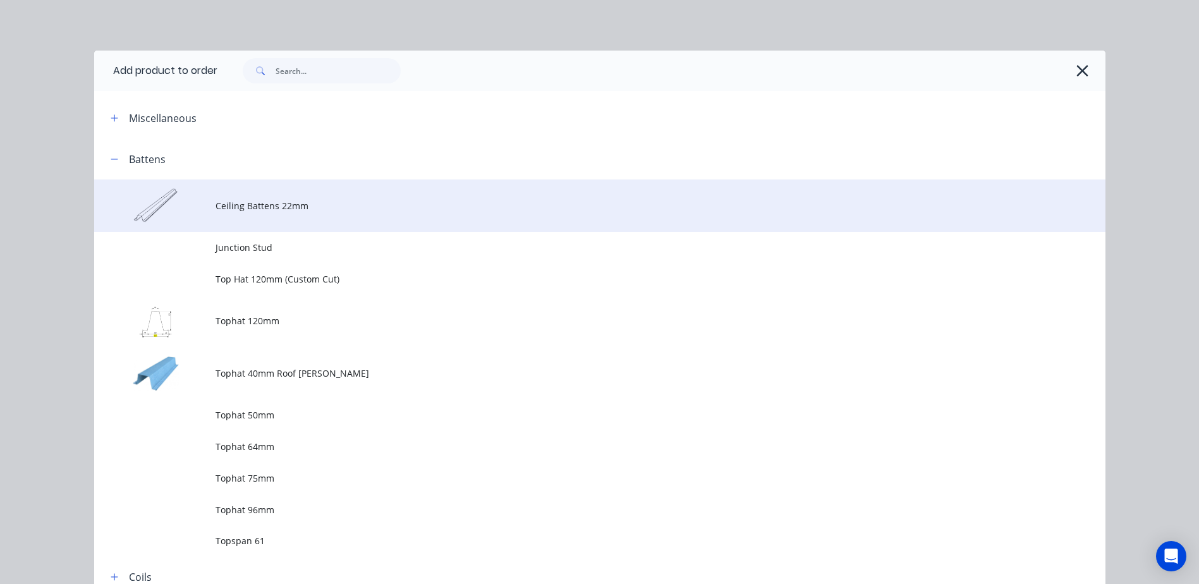
click at [348, 210] on span "Ceiling Battens 22mm" at bounding box center [572, 205] width 712 height 13
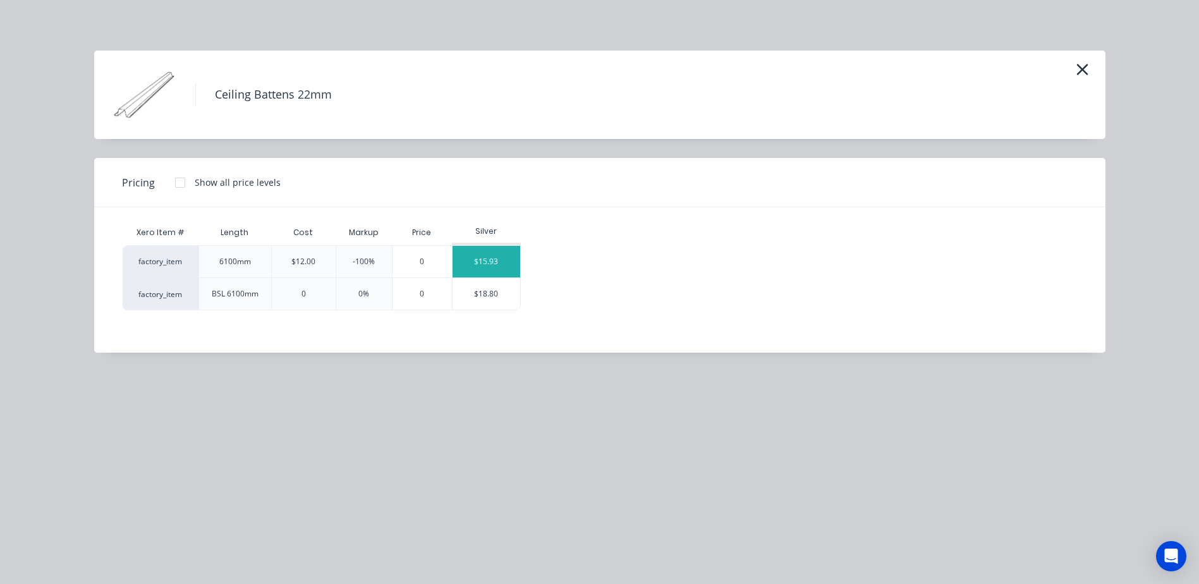
click at [488, 261] on div "$15.93" at bounding box center [487, 262] width 68 height 32
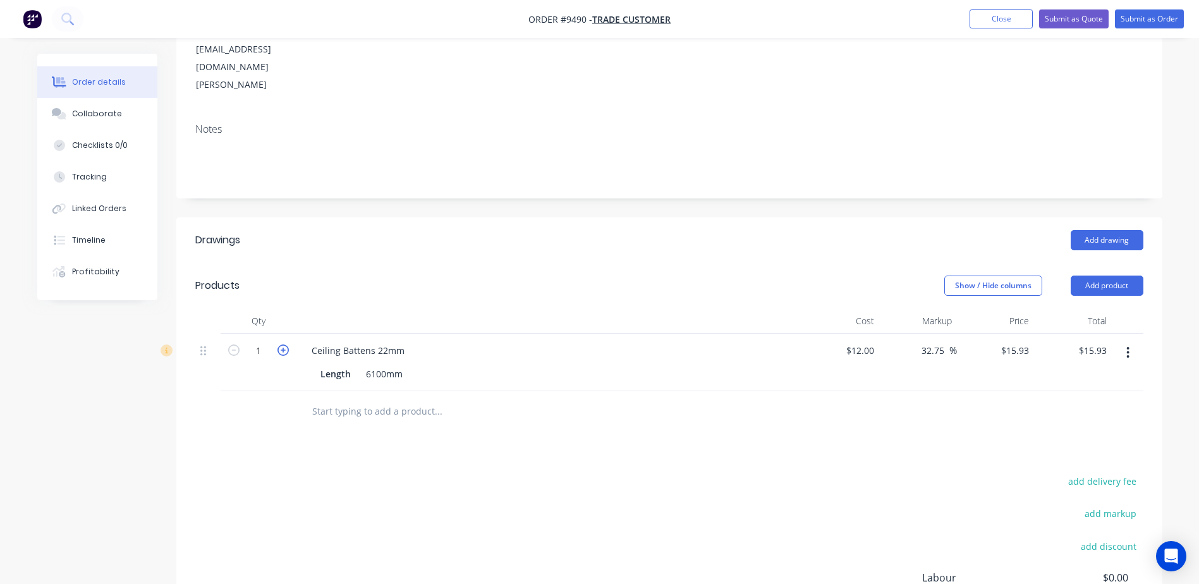
click at [284, 344] on icon "button" at bounding box center [282, 349] width 11 height 11
type input "2"
type input "$31.86"
click at [283, 344] on icon "button" at bounding box center [282, 349] width 11 height 11
type input "3"
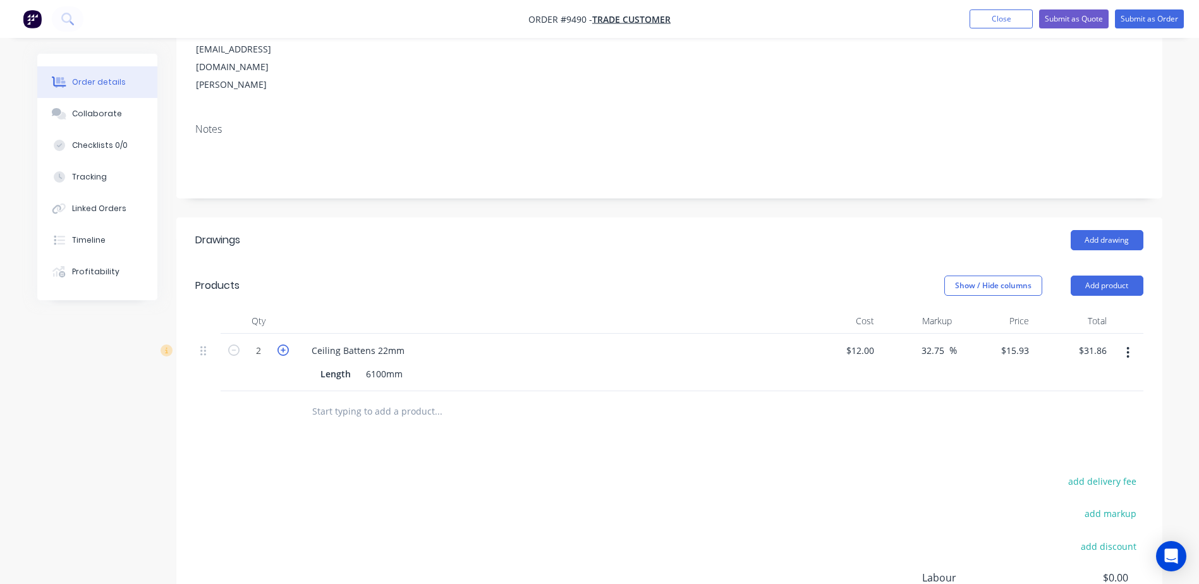
type input "$47.79"
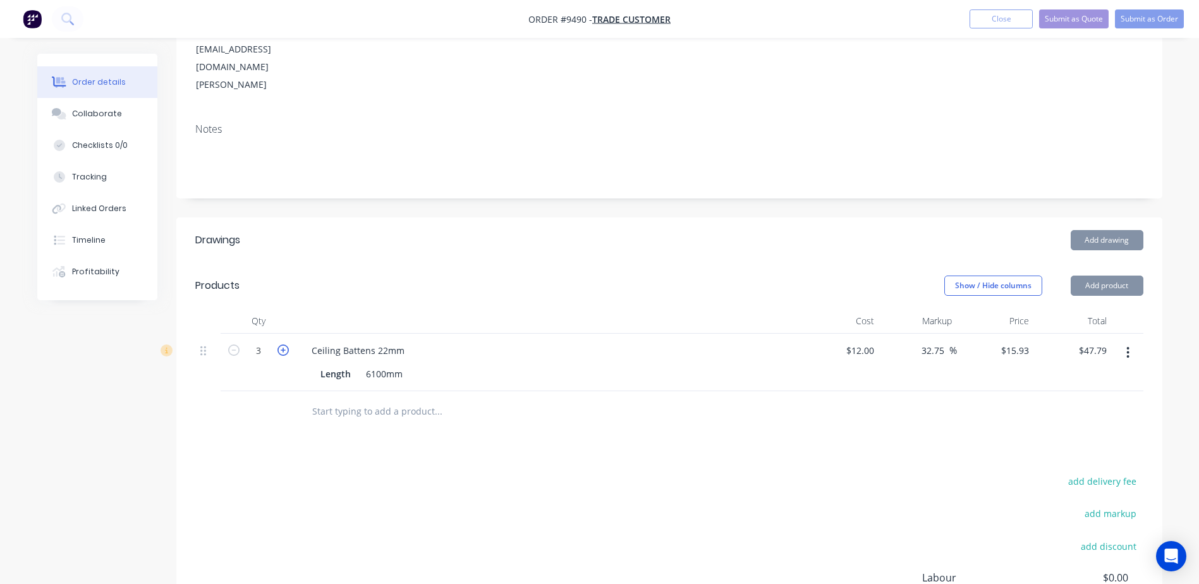
click at [283, 344] on icon "button" at bounding box center [282, 349] width 11 height 11
type input "4"
type input "$63.72"
click at [283, 344] on icon "button" at bounding box center [282, 349] width 11 height 11
type input "5"
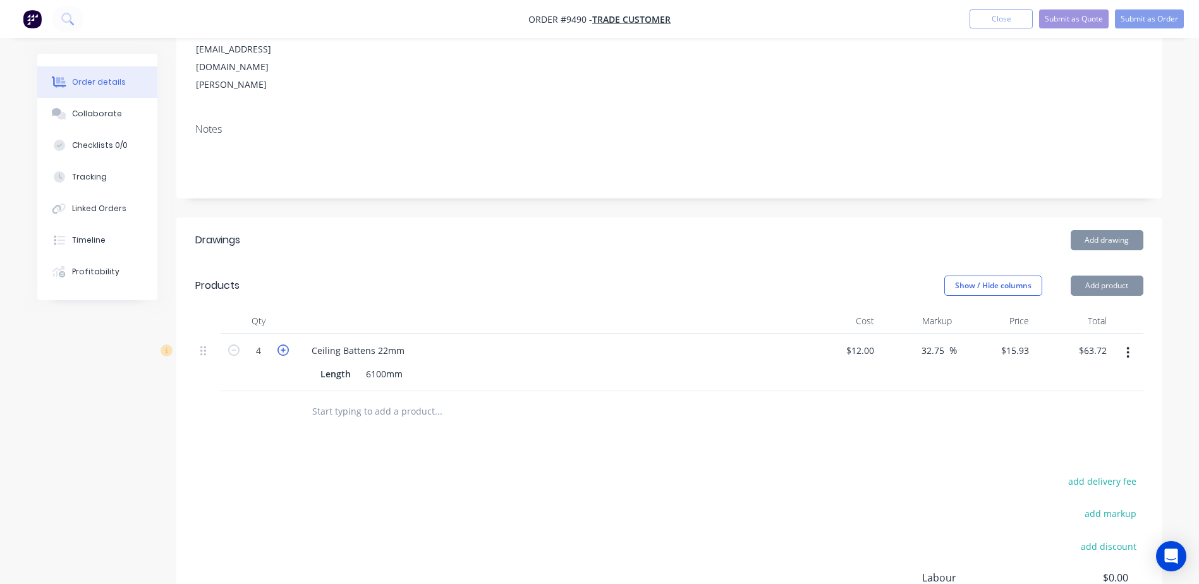
type input "$79.65"
click at [283, 344] on icon "button" at bounding box center [282, 349] width 11 height 11
type input "6"
type input "$95.58"
click at [283, 344] on icon "button" at bounding box center [282, 349] width 11 height 11
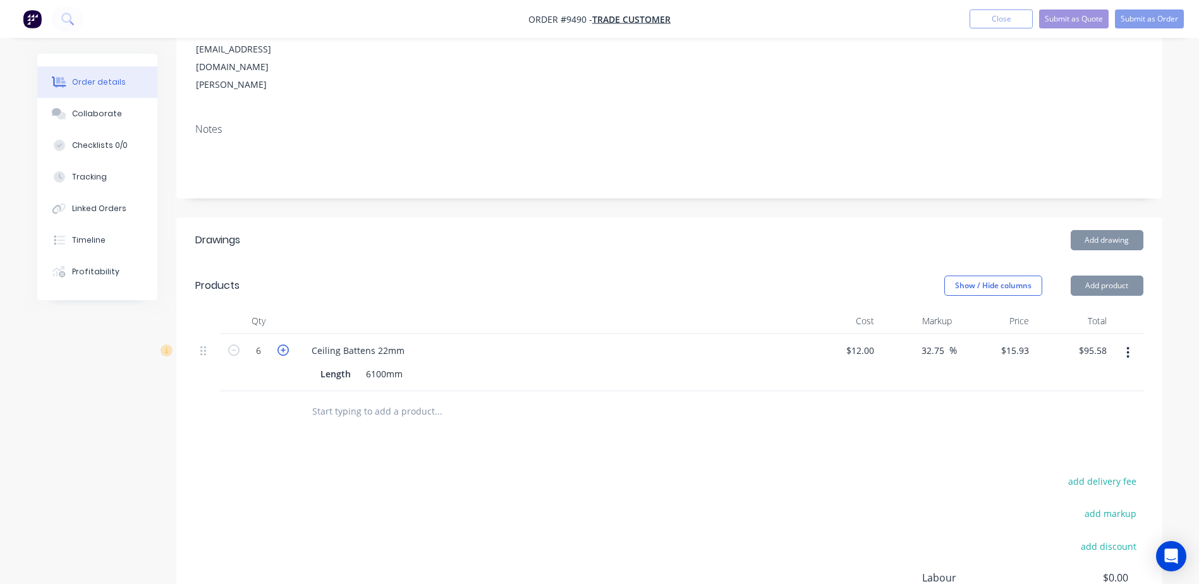
type input "7"
type input "$111.51"
click at [283, 344] on icon "button" at bounding box center [282, 349] width 11 height 11
type input "8"
type input "$127.44"
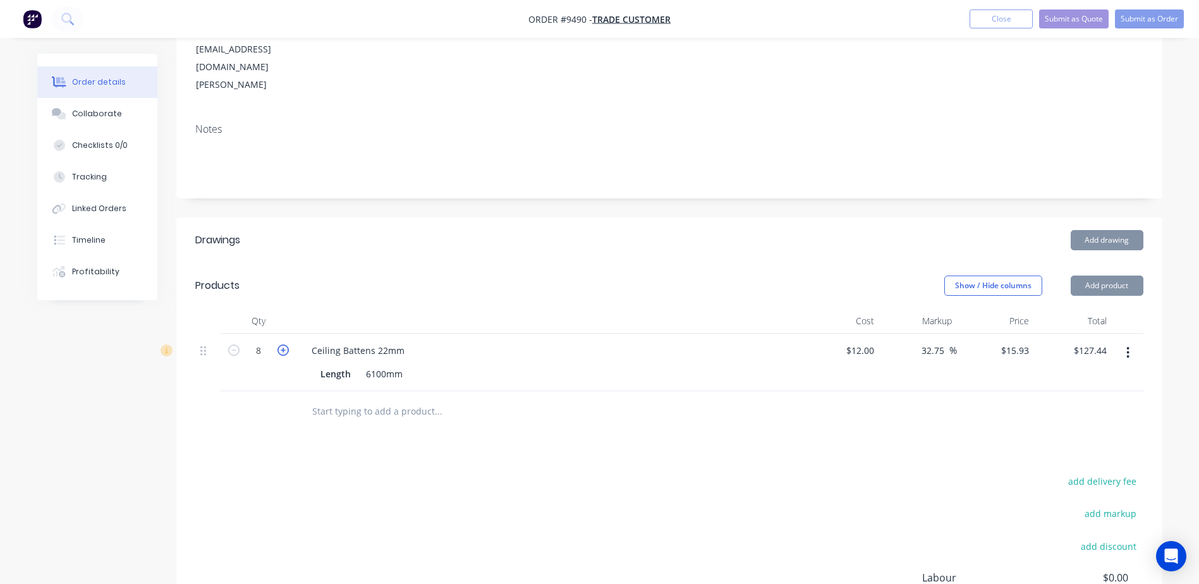
click at [283, 344] on icon "button" at bounding box center [282, 349] width 11 height 11
type input "9"
type input "$143.37"
click at [283, 344] on icon "button" at bounding box center [282, 349] width 11 height 11
type input "10"
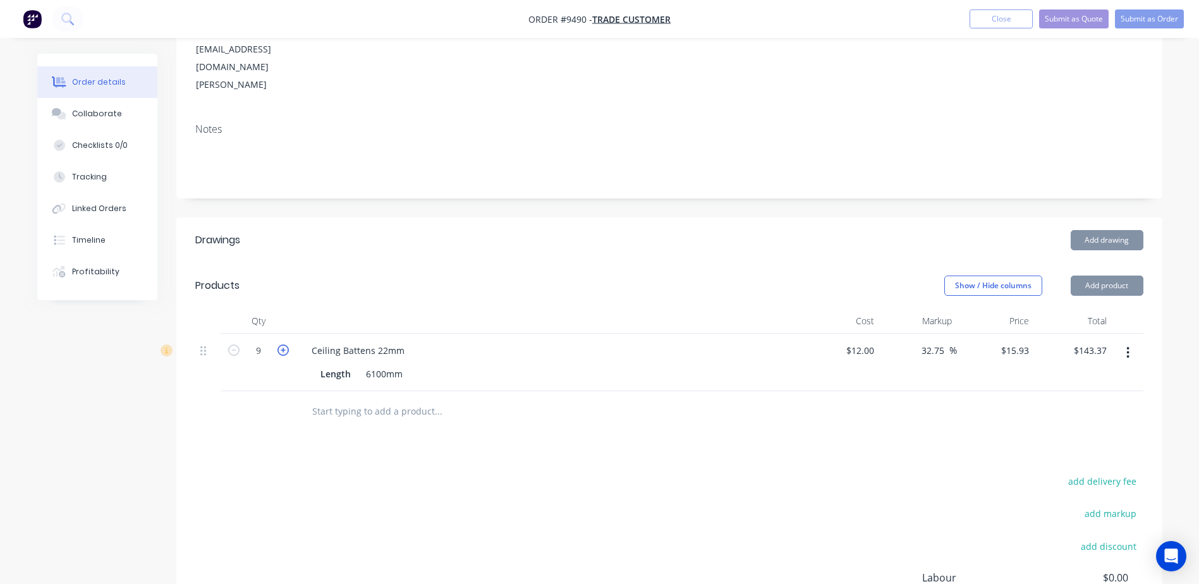
type input "$159.30"
click at [283, 344] on icon "button" at bounding box center [282, 349] width 11 height 11
type input "11"
type input "$175.23"
click at [283, 344] on icon "button" at bounding box center [282, 349] width 11 height 11
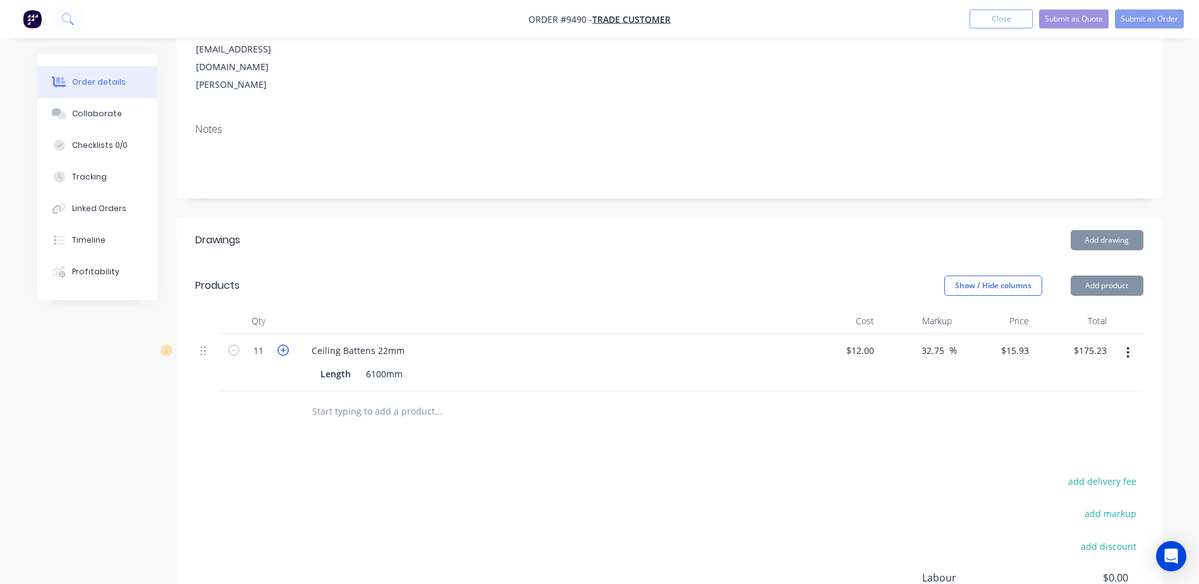
type input "12"
type input "$191.16"
click at [283, 344] on icon "button" at bounding box center [282, 349] width 11 height 11
type input "13"
type input "$207.09"
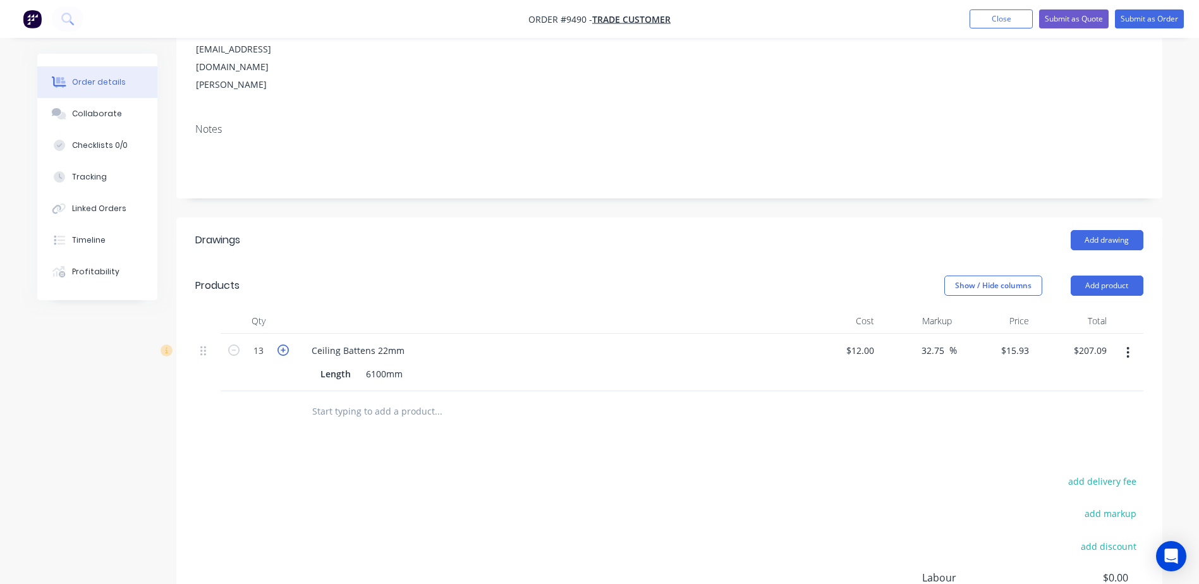
click at [283, 344] on icon "button" at bounding box center [282, 349] width 11 height 11
type input "14"
type input "$223.02"
click at [283, 344] on icon "button" at bounding box center [282, 349] width 11 height 11
type input "15"
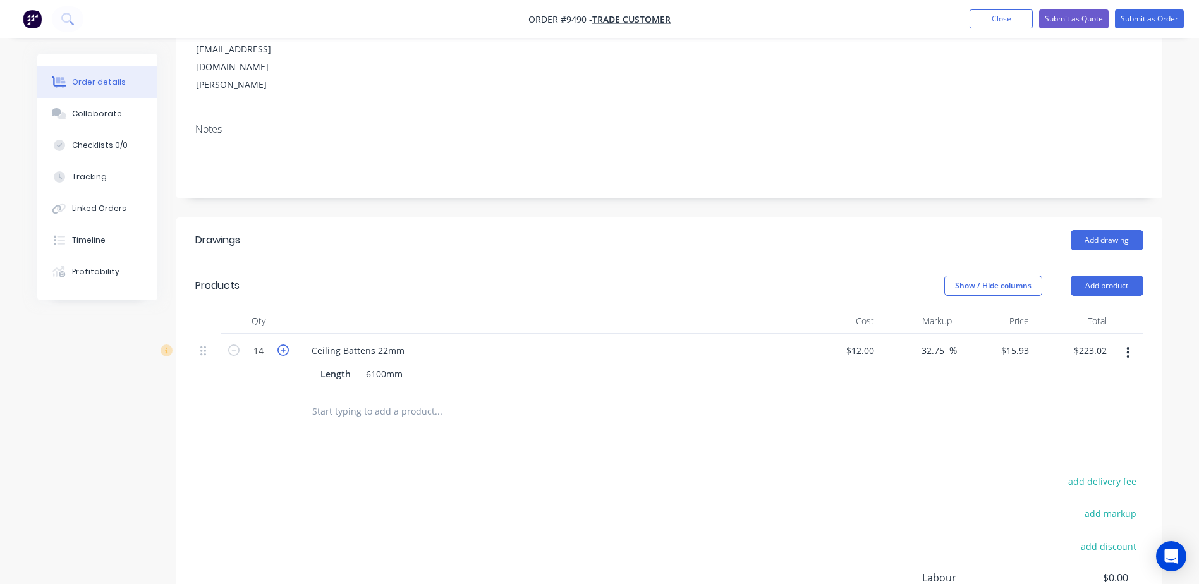
type input "$238.95"
click at [283, 344] on icon "button" at bounding box center [282, 349] width 11 height 11
type input "16"
type input "$254.88"
click at [283, 344] on icon "button" at bounding box center [282, 349] width 11 height 11
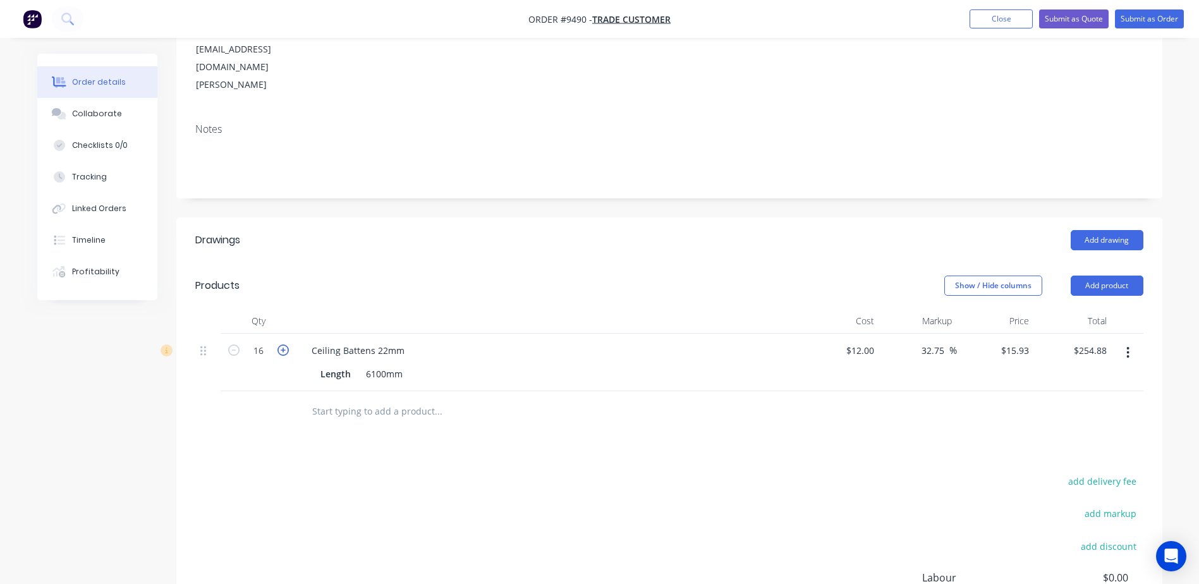
type input "17"
type input "$270.81"
click at [283, 344] on icon "button" at bounding box center [282, 349] width 11 height 11
type input "18"
type input "$286.74"
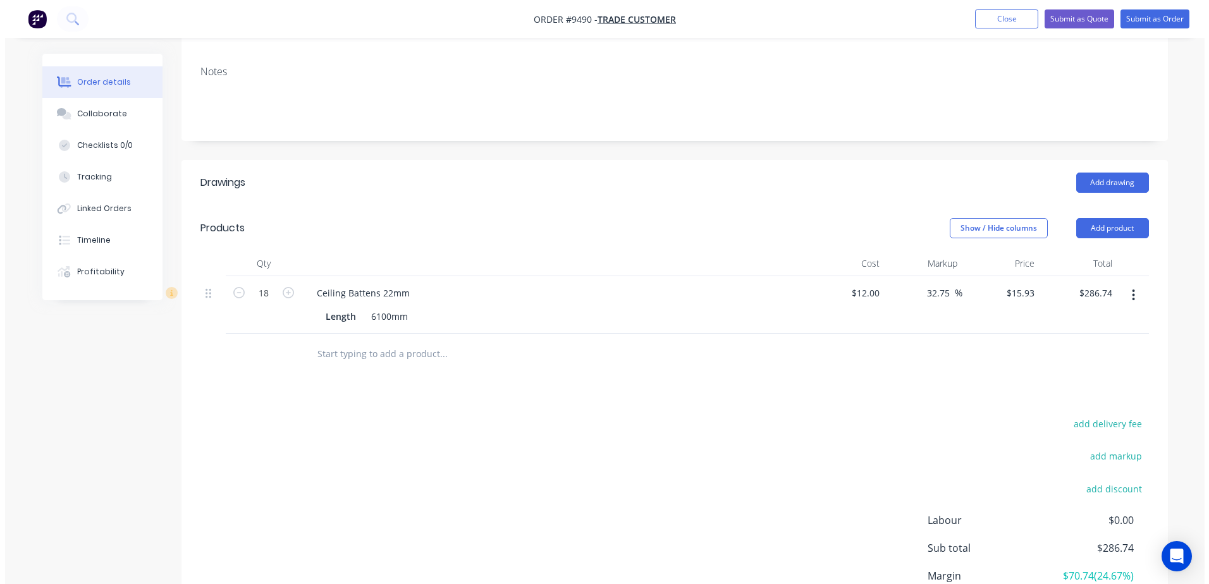
scroll to position [307, 0]
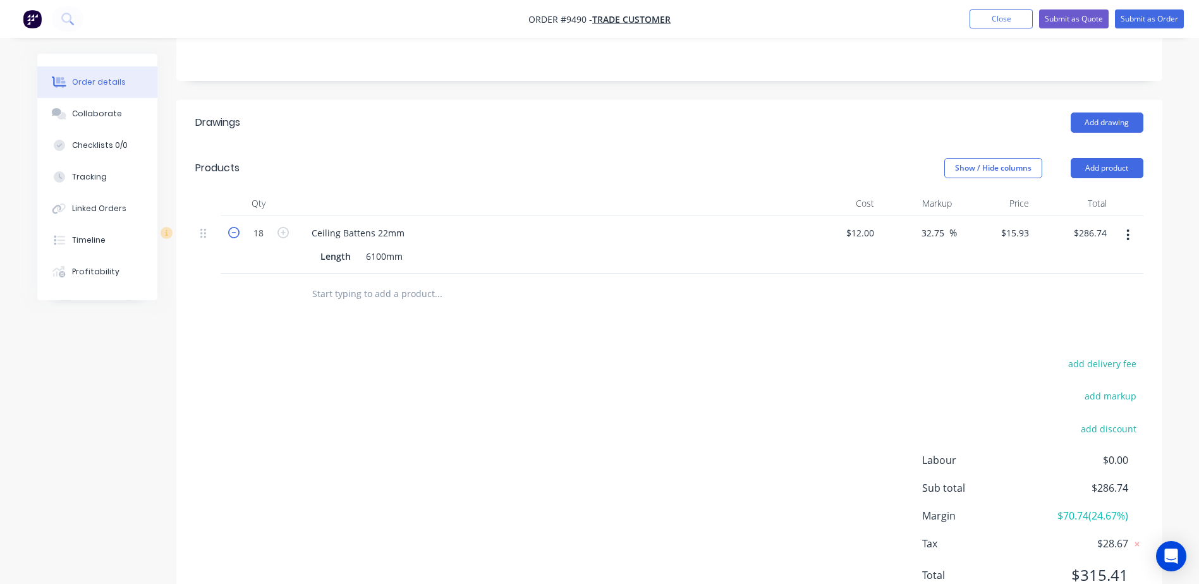
click at [233, 227] on icon "button" at bounding box center [233, 232] width 11 height 11
type input "17"
type input "$270.81"
click at [281, 227] on icon "button" at bounding box center [282, 232] width 11 height 11
type input "18"
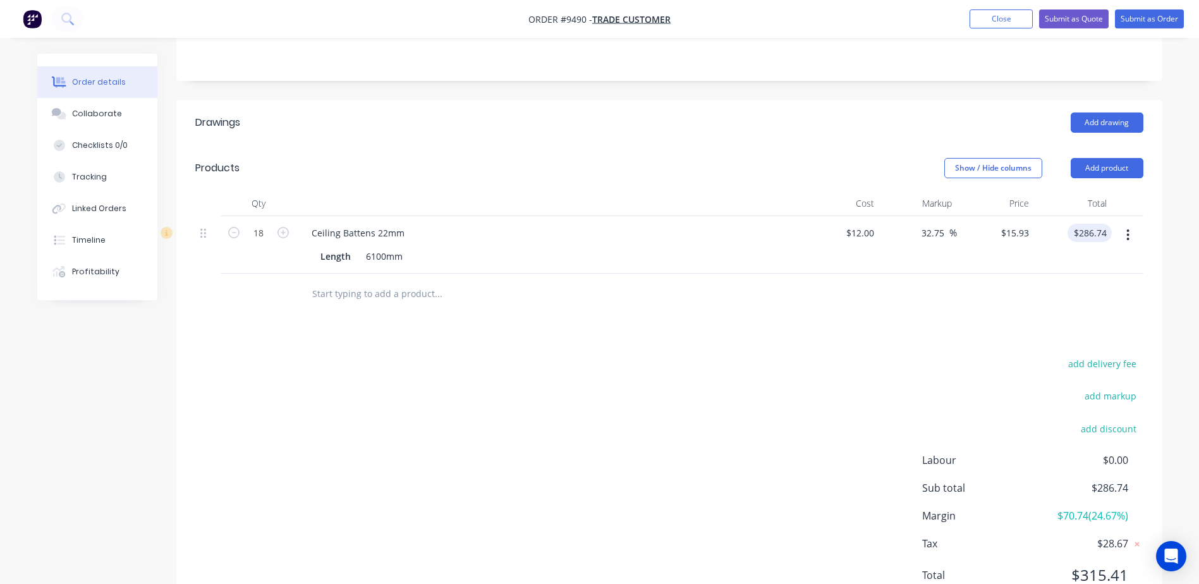
type input "286.74"
click at [1106, 224] on input "286.74" at bounding box center [1092, 233] width 39 height 18
type input "304.74"
type input "41.08"
type input "$16.93"
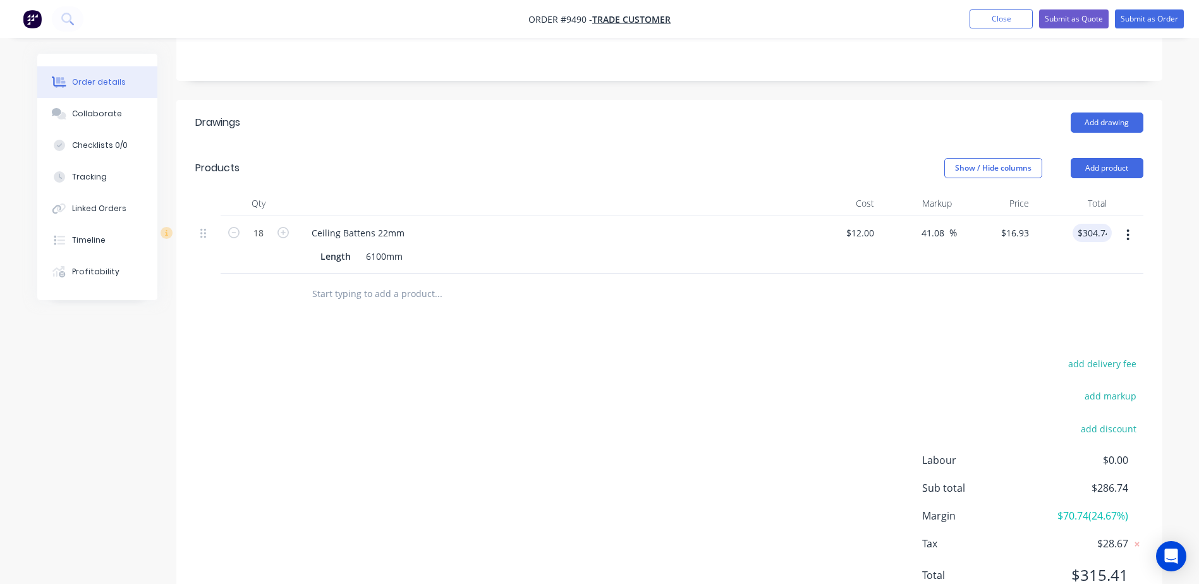
click at [846, 355] on div "add delivery fee add markup add discount Labour $0.00 Sub total $286.74 Margin …" at bounding box center [669, 477] width 948 height 244
type input "304.74"
click at [1106, 224] on input "304.74" at bounding box center [1092, 233] width 39 height 18
type input "300"
type input "38.89"
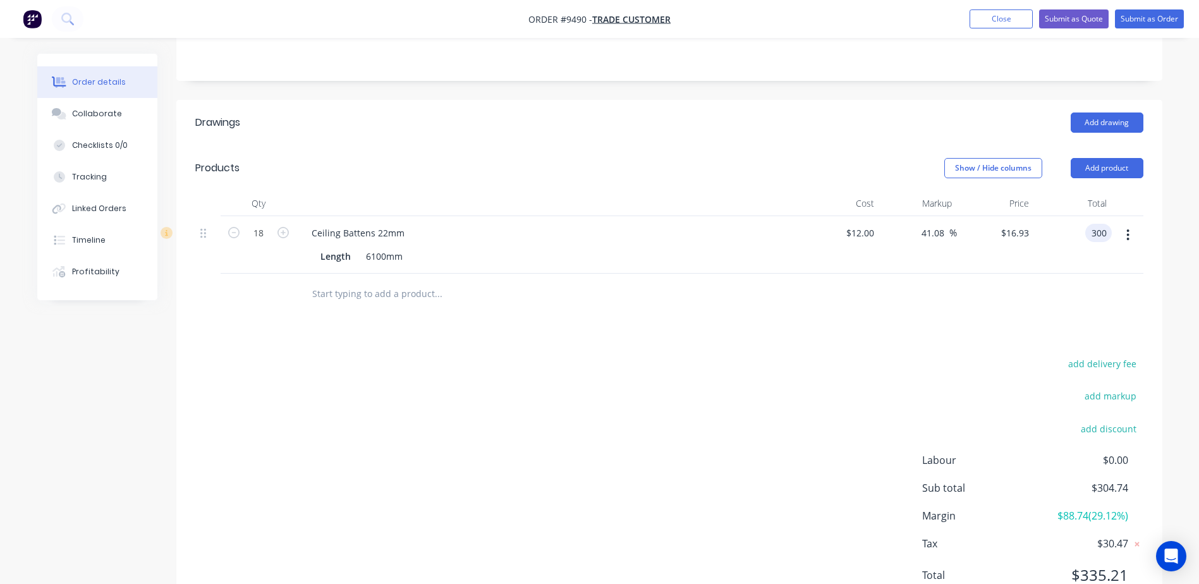
type input "$16.6667"
click at [1056, 274] on div at bounding box center [669, 294] width 948 height 41
type input "300.00"
click at [1094, 224] on input "300.00" at bounding box center [1092, 233] width 39 height 18
type input "275"
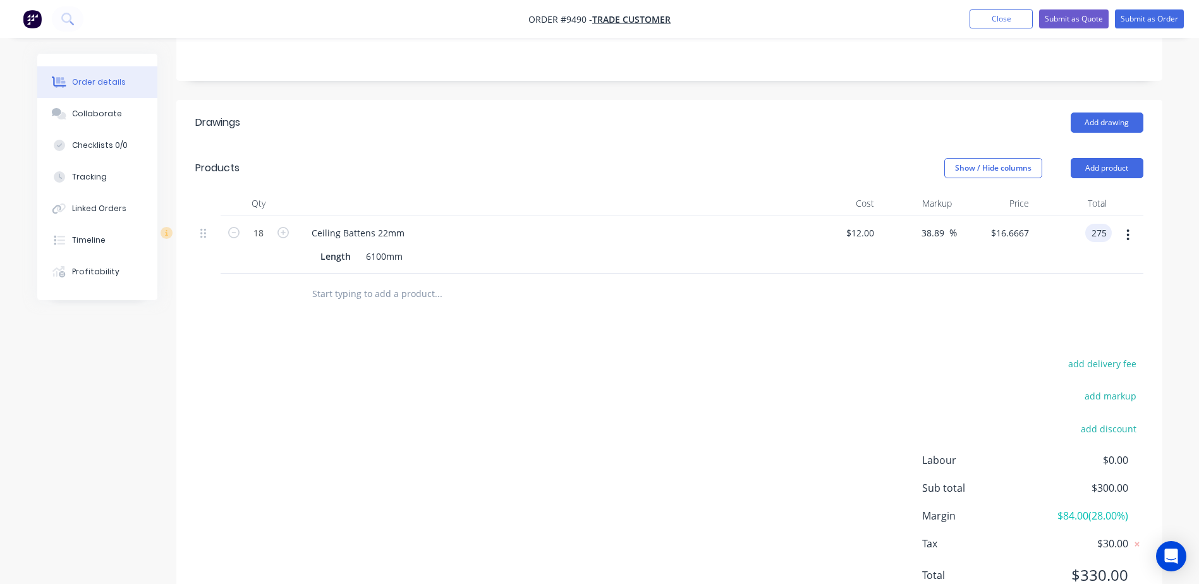
type input "27.32"
type input "$15.2778"
click at [1018, 274] on div at bounding box center [669, 294] width 948 height 41
type input "275.00"
click at [1092, 224] on input "275.00" at bounding box center [1095, 233] width 34 height 18
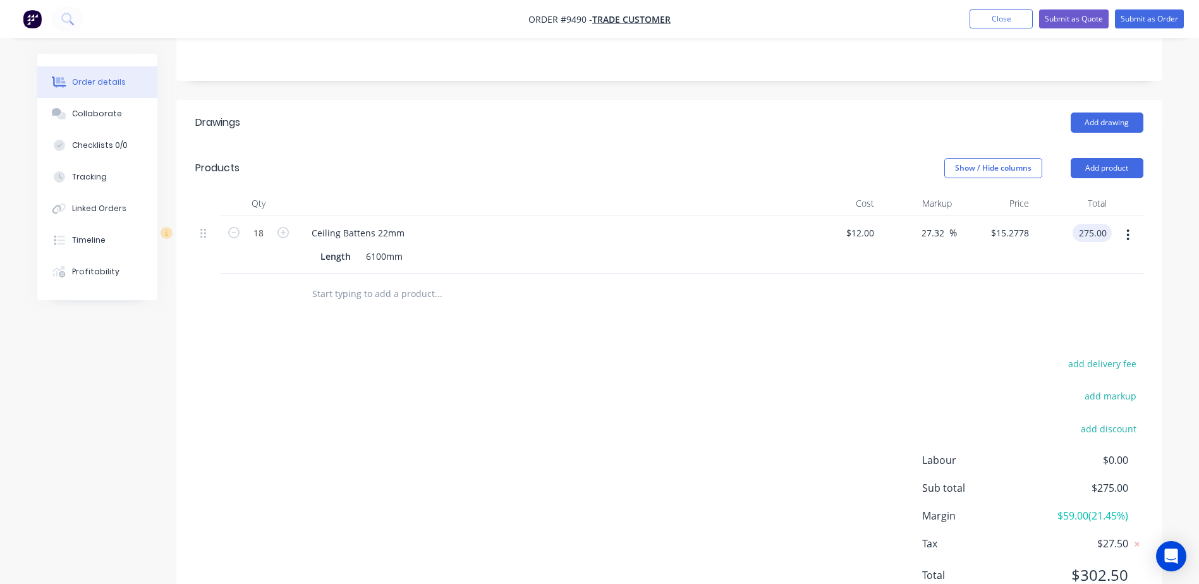
click at [1094, 224] on input "275.00" at bounding box center [1095, 233] width 34 height 18
type input "277"
type input "28.24"
type input "$15.3889"
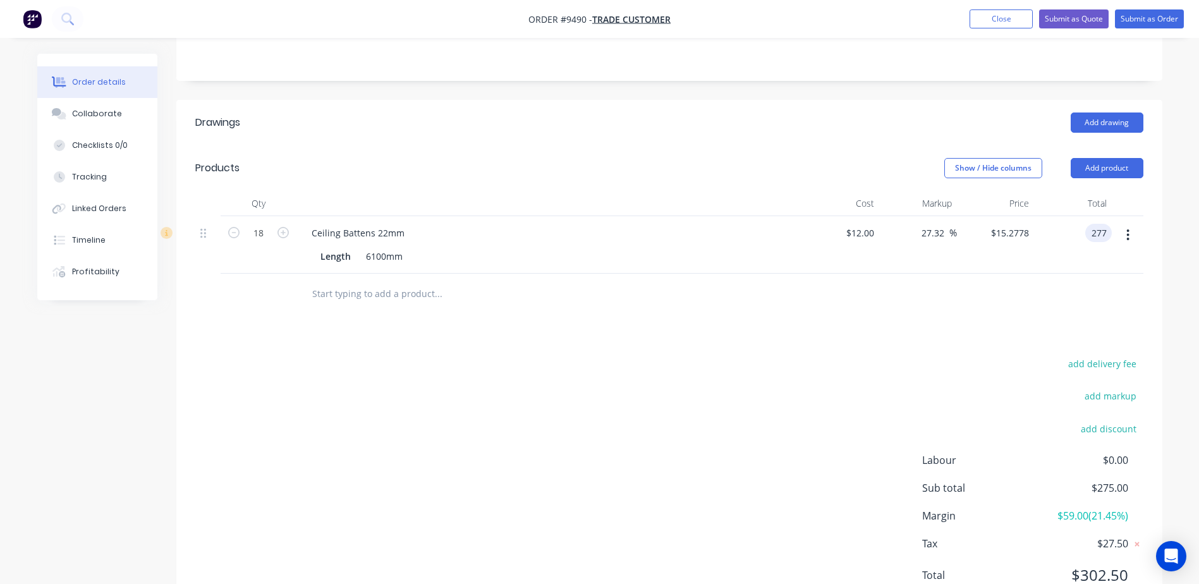
type input "$277.00"
click at [1061, 281] on div "Drawings Add drawing Products Show / Hide columns Add product Qty Cost Markup P…" at bounding box center [669, 359] width 986 height 518
click at [1129, 13] on button "Submit as Order" at bounding box center [1149, 18] width 69 height 19
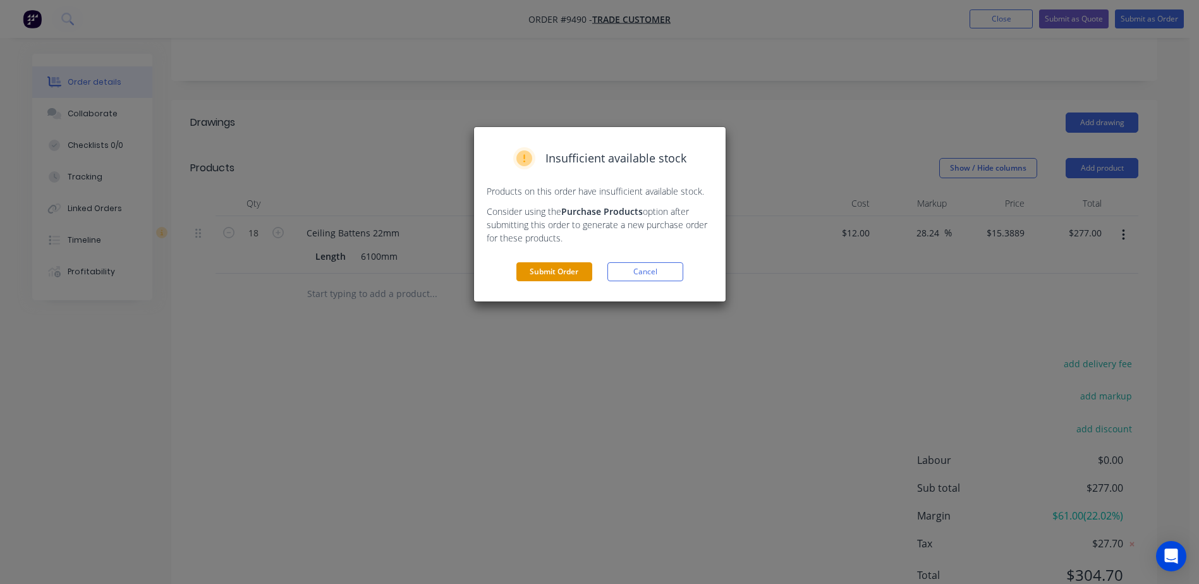
click at [563, 271] on button "Submit Order" at bounding box center [554, 271] width 76 height 19
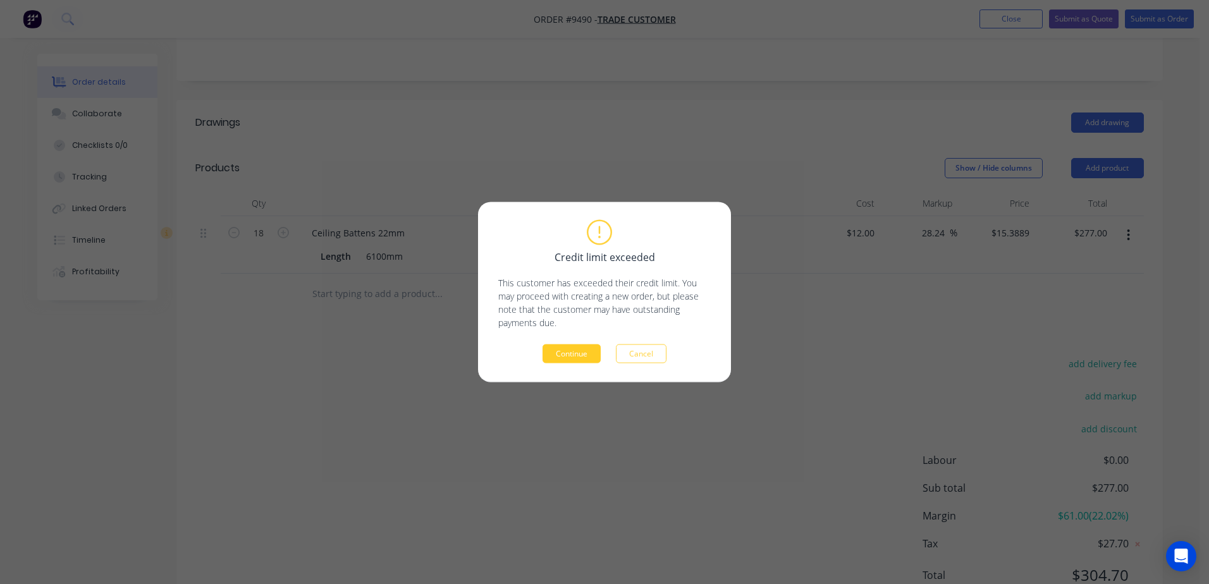
click at [573, 358] on button "Continue" at bounding box center [571, 353] width 58 height 19
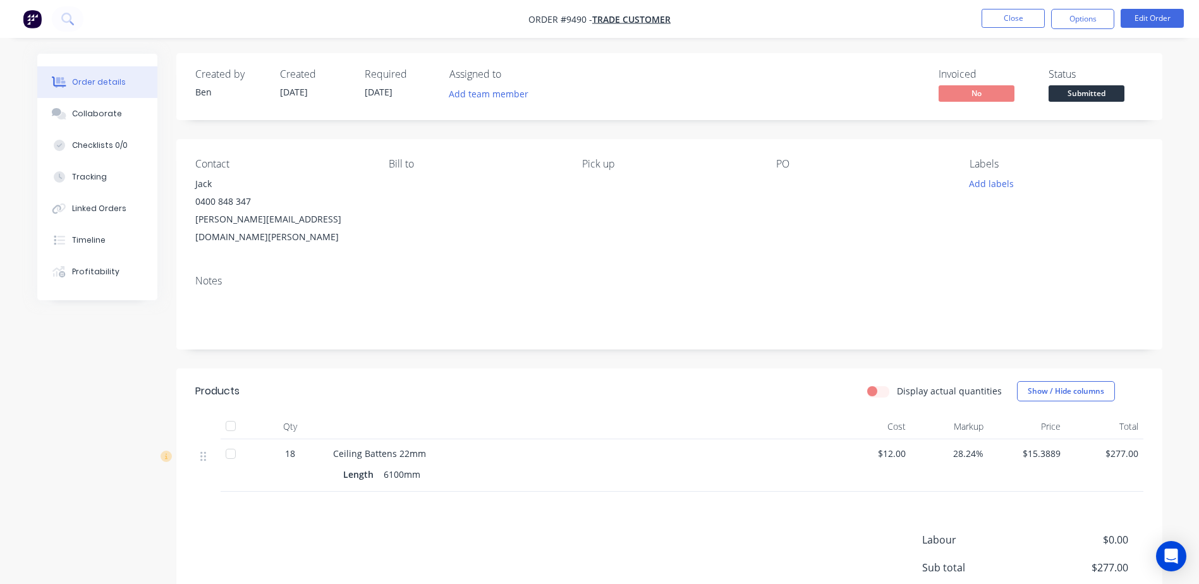
scroll to position [0, 0]
click at [1078, 20] on button "Options" at bounding box center [1082, 19] width 63 height 20
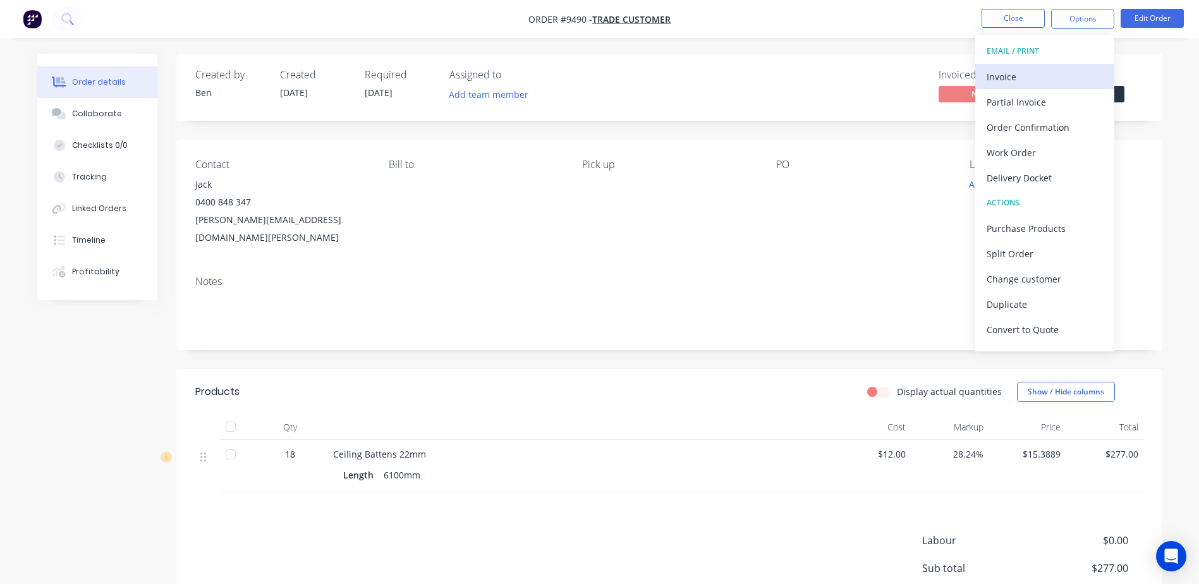
click at [1035, 80] on div "Invoice" at bounding box center [1045, 77] width 116 height 18
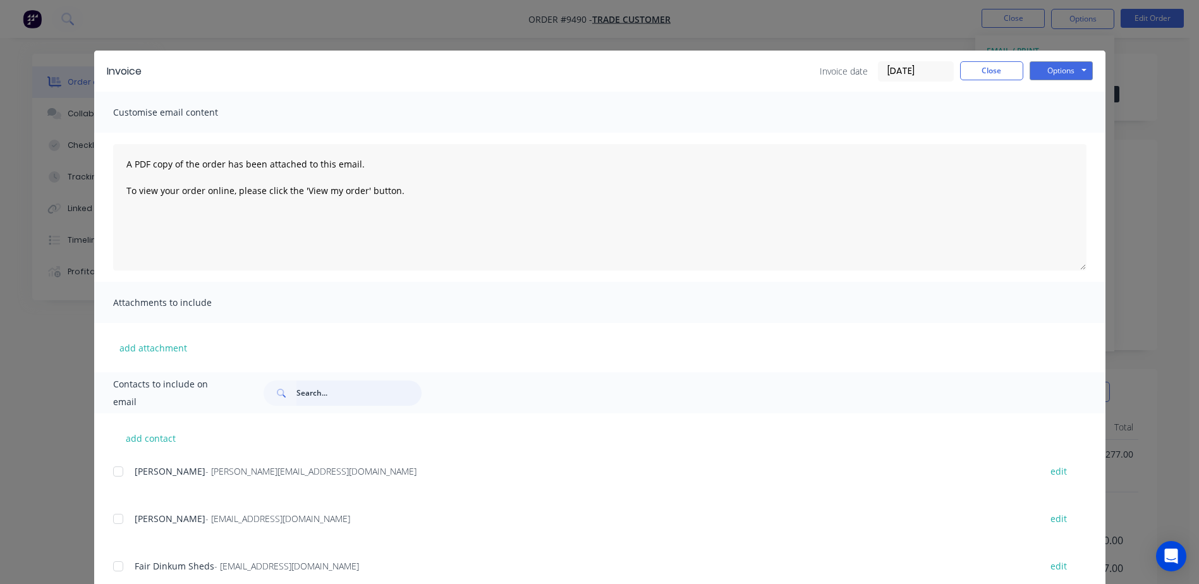
click at [309, 389] on input "text" at bounding box center [358, 393] width 125 height 25
type input "[PERSON_NAME]"
click at [161, 437] on button "add contact" at bounding box center [151, 438] width 76 height 19
select select "AU"
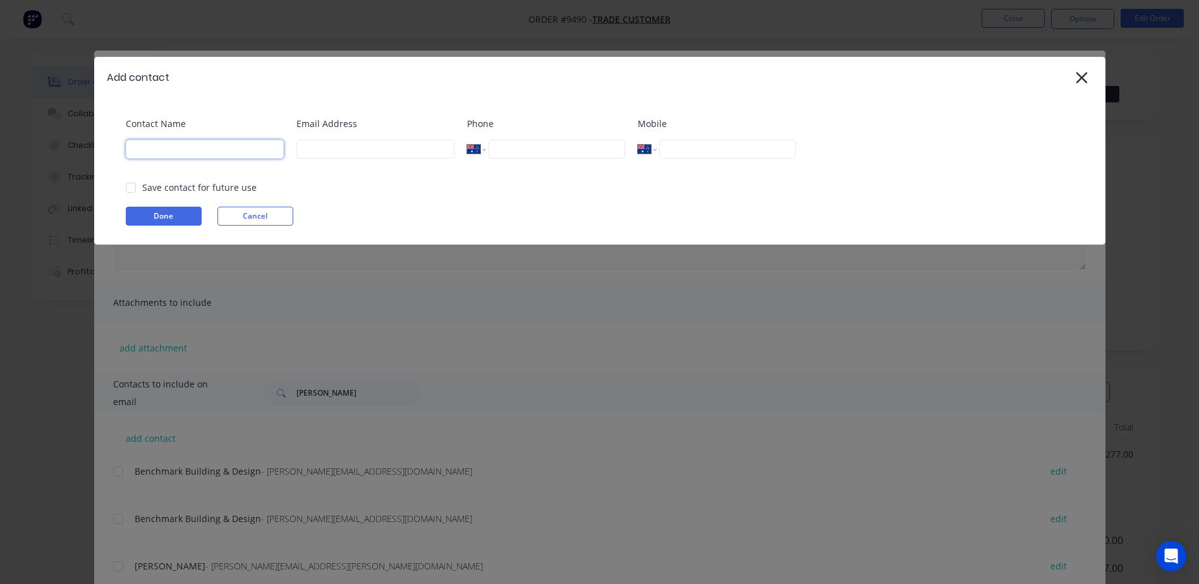
click at [186, 150] on input at bounding box center [205, 149] width 158 height 19
type input "Jack"
type input "[PERSON_NAME][EMAIL_ADDRESS][DOMAIN_NAME][PERSON_NAME]"
type input "0400 848 347"
click at [185, 216] on button "Done" at bounding box center [164, 216] width 76 height 19
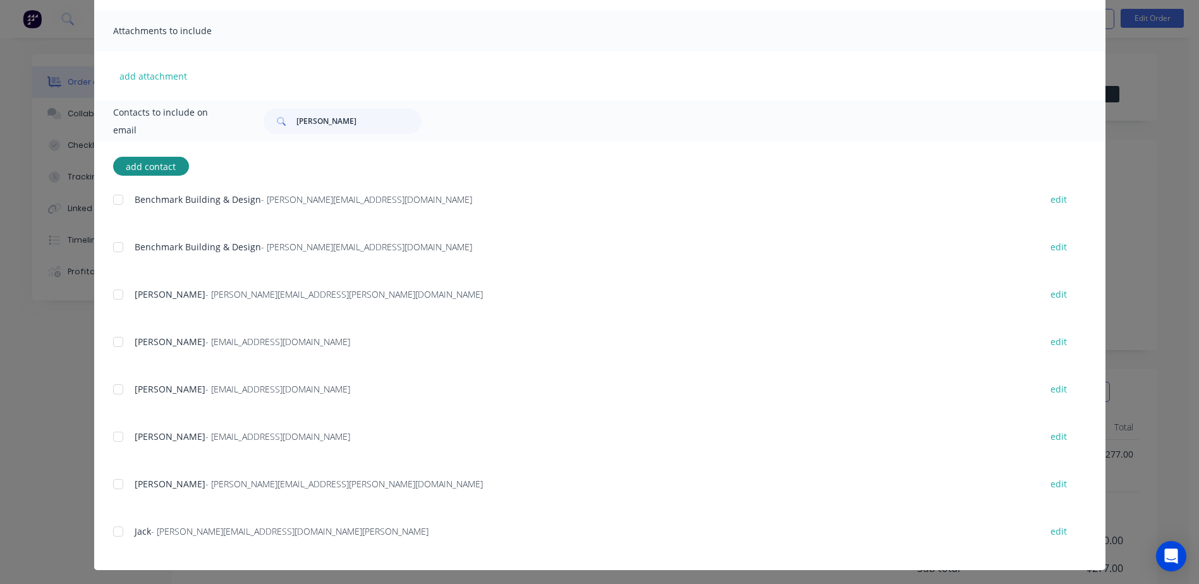
scroll to position [276, 0]
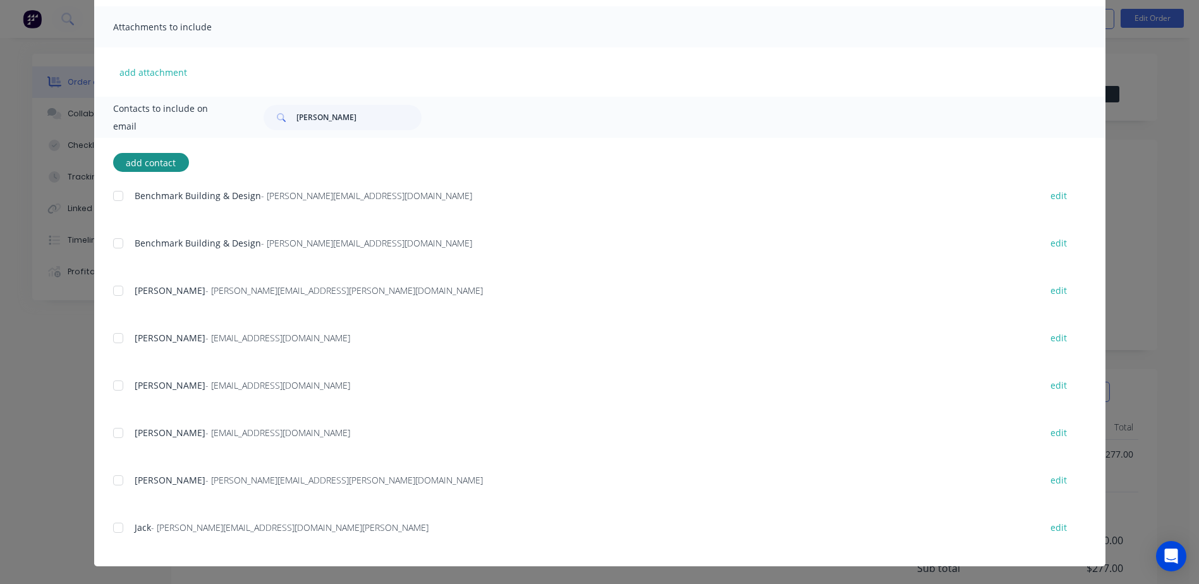
click at [109, 528] on div at bounding box center [118, 527] width 25 height 25
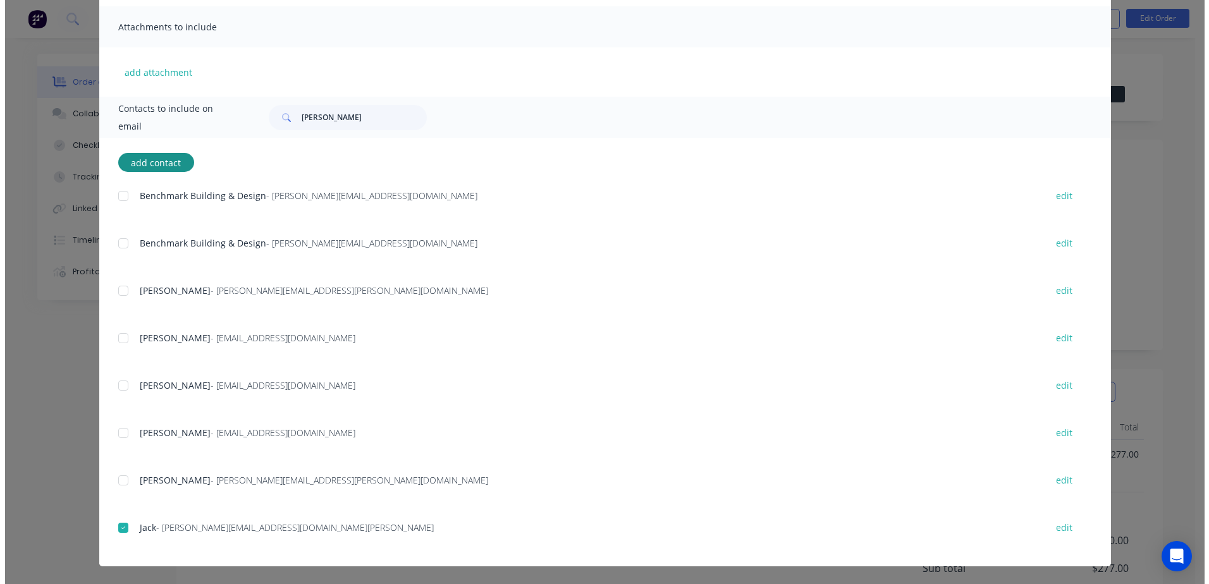
scroll to position [0, 0]
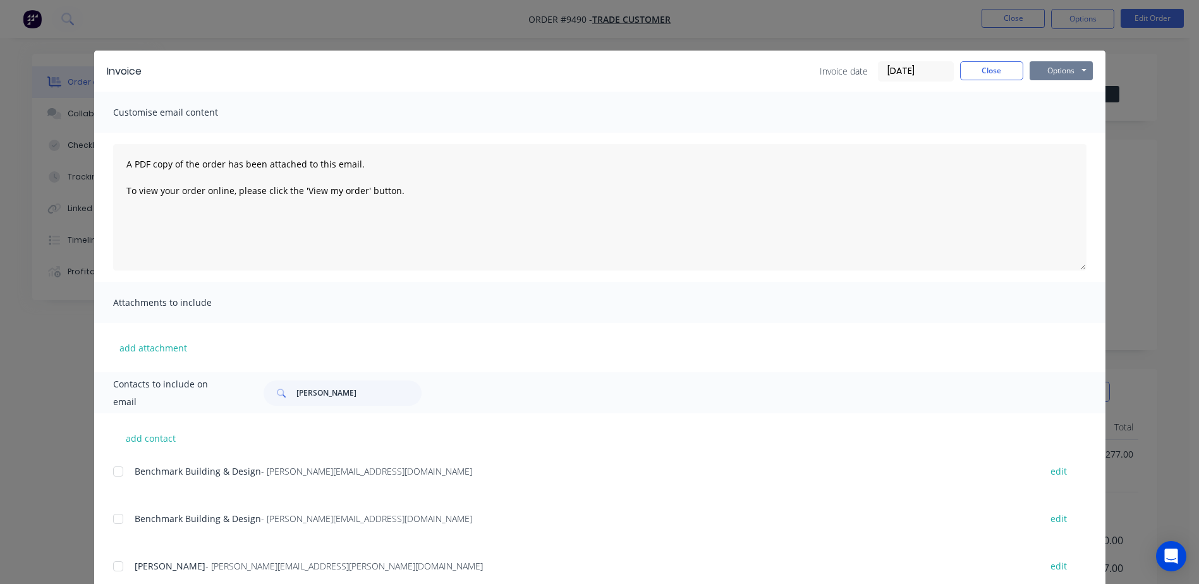
click at [1059, 70] on button "Options" at bounding box center [1061, 70] width 63 height 19
click at [1062, 132] on button "Email" at bounding box center [1070, 135] width 81 height 21
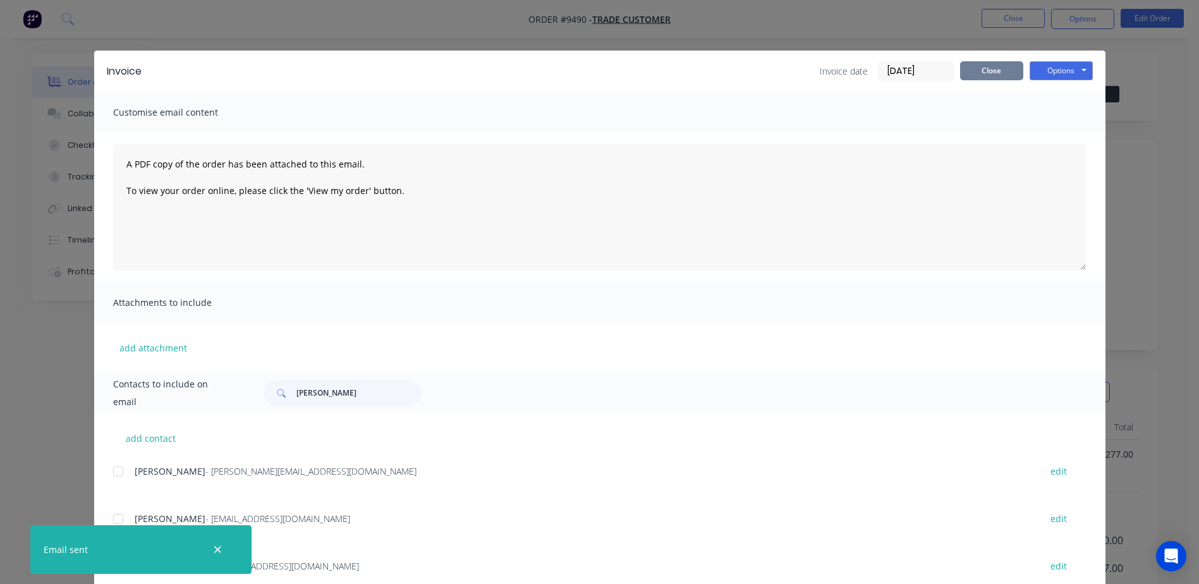
click at [966, 73] on button "Close" at bounding box center [991, 70] width 63 height 19
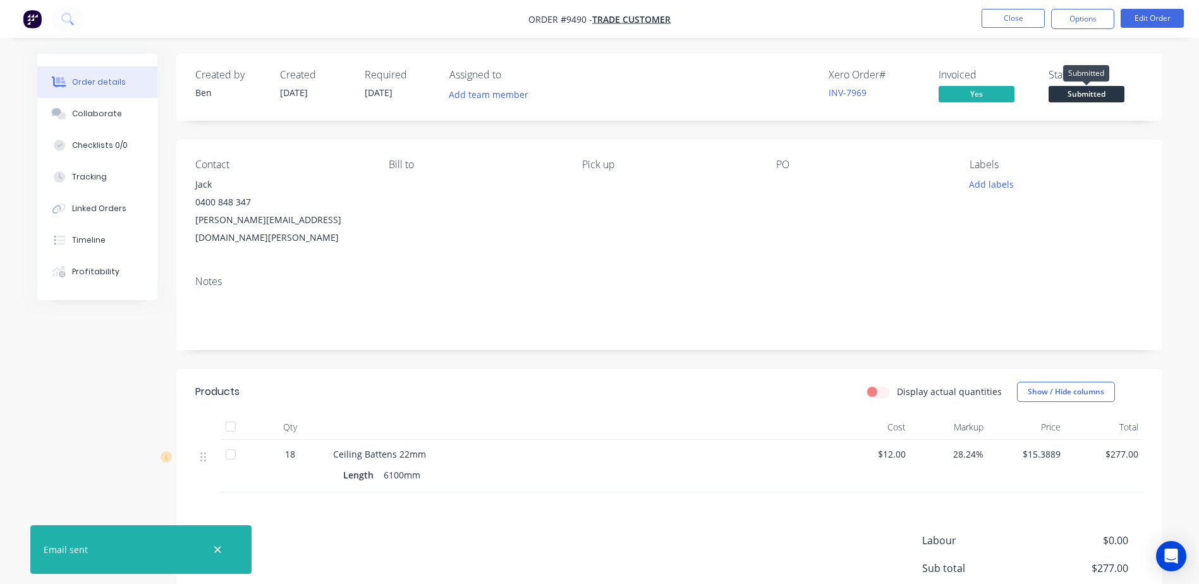
click at [1092, 92] on span "Submitted" at bounding box center [1087, 94] width 76 height 16
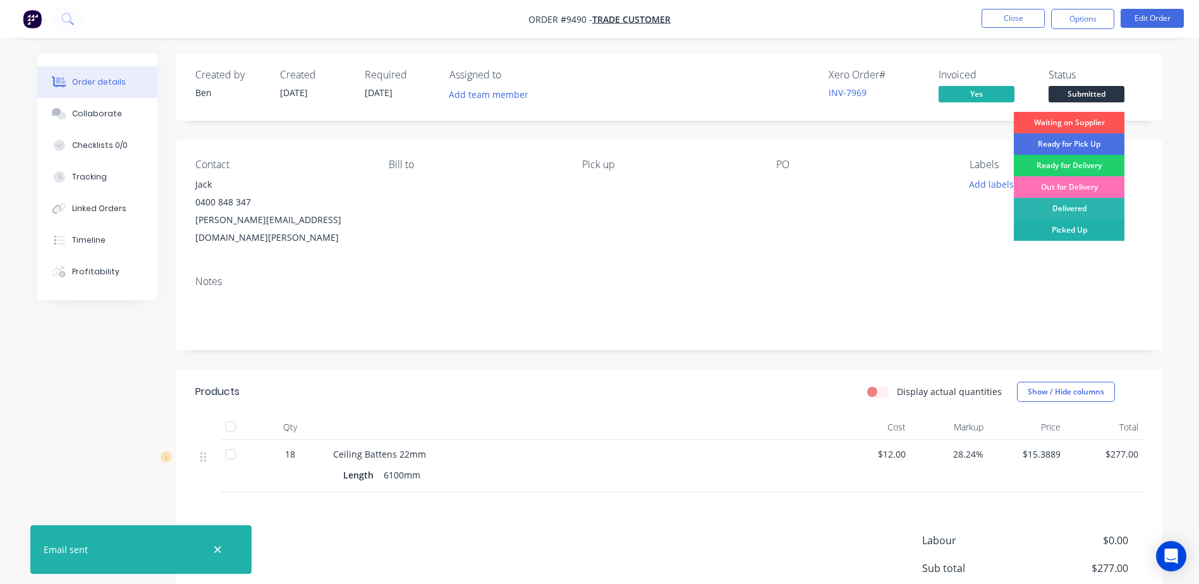
click at [1075, 225] on div "Picked Up" at bounding box center [1069, 229] width 111 height 21
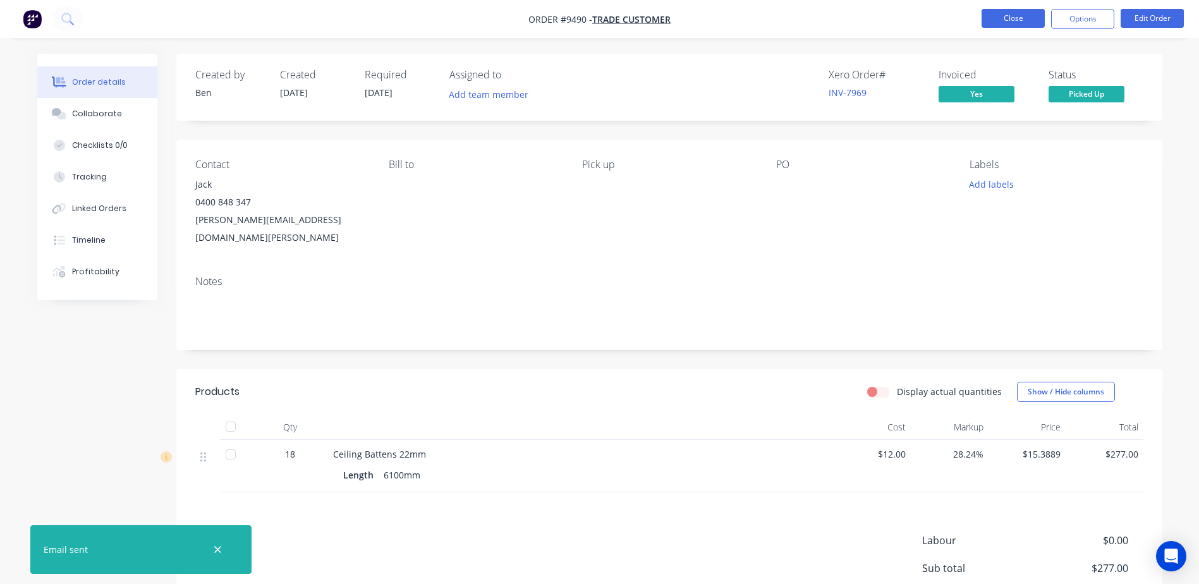
click at [1034, 13] on button "Close" at bounding box center [1013, 18] width 63 height 19
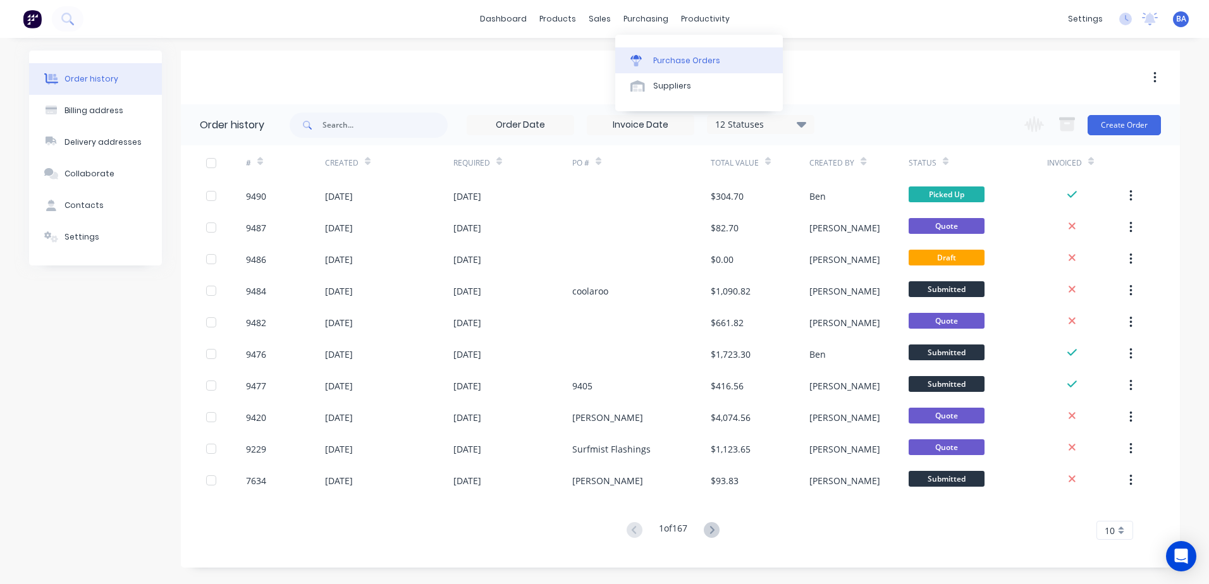
click at [633, 61] on icon at bounding box center [635, 60] width 11 height 11
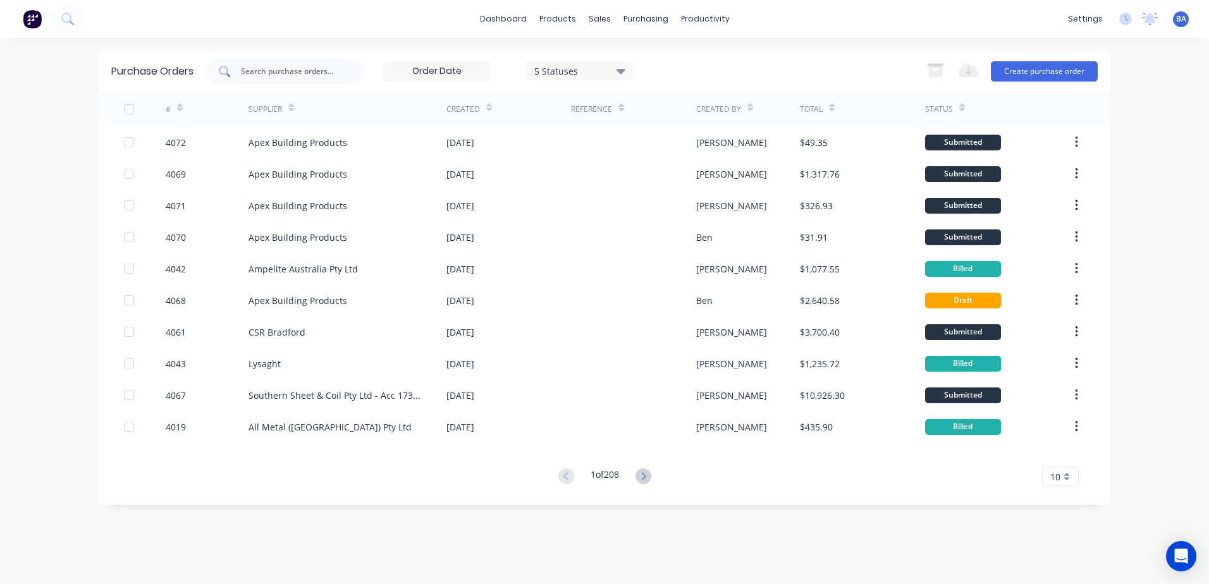
click at [276, 69] on input "text" at bounding box center [292, 71] width 105 height 13
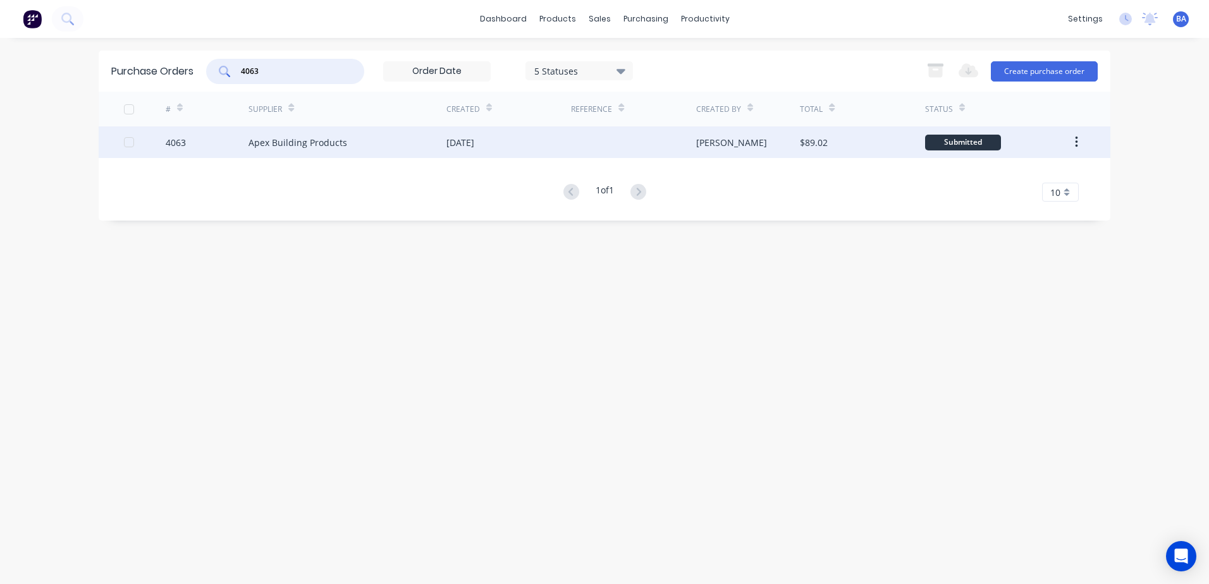
type input "4063"
click at [337, 150] on div "Apex Building Products" at bounding box center [347, 142] width 198 height 32
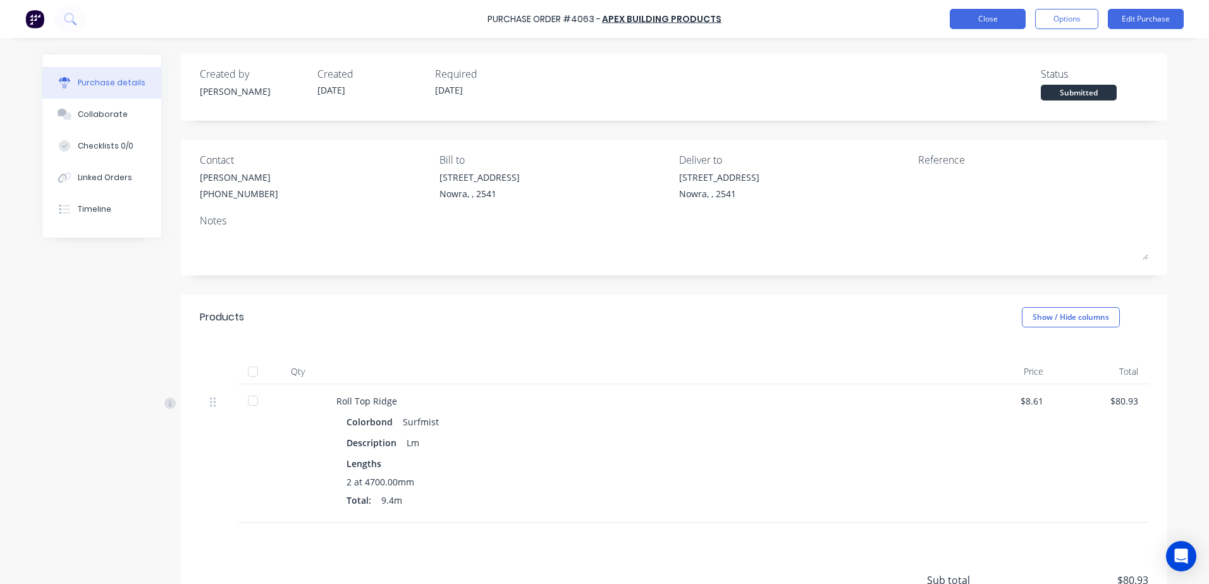
click at [984, 15] on button "Close" at bounding box center [987, 19] width 76 height 20
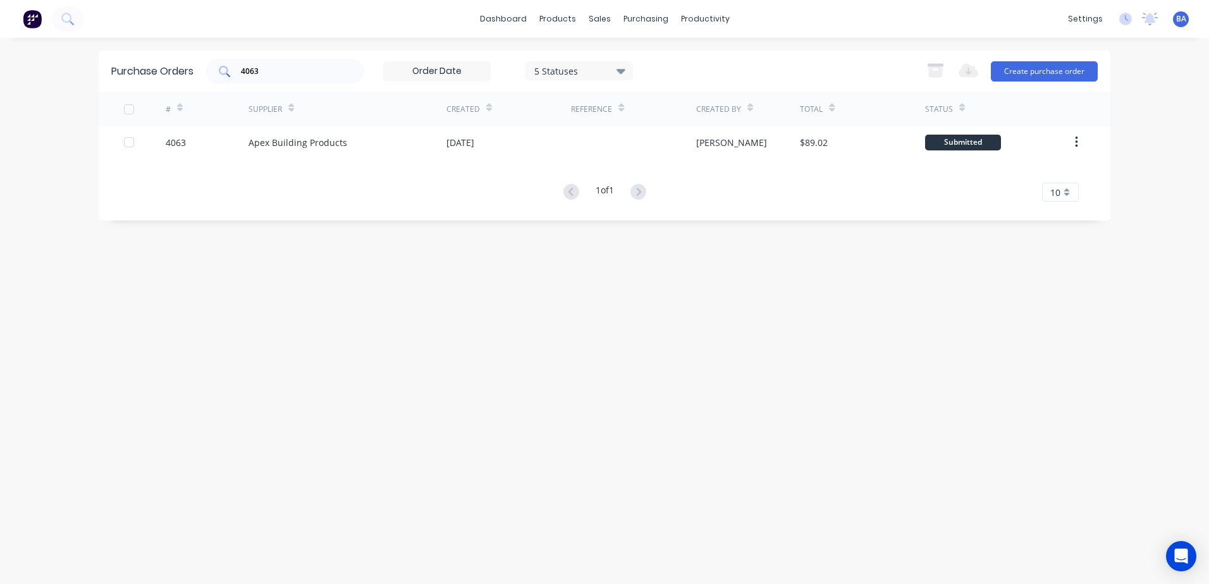
click at [291, 70] on input "4063" at bounding box center [292, 71] width 105 height 13
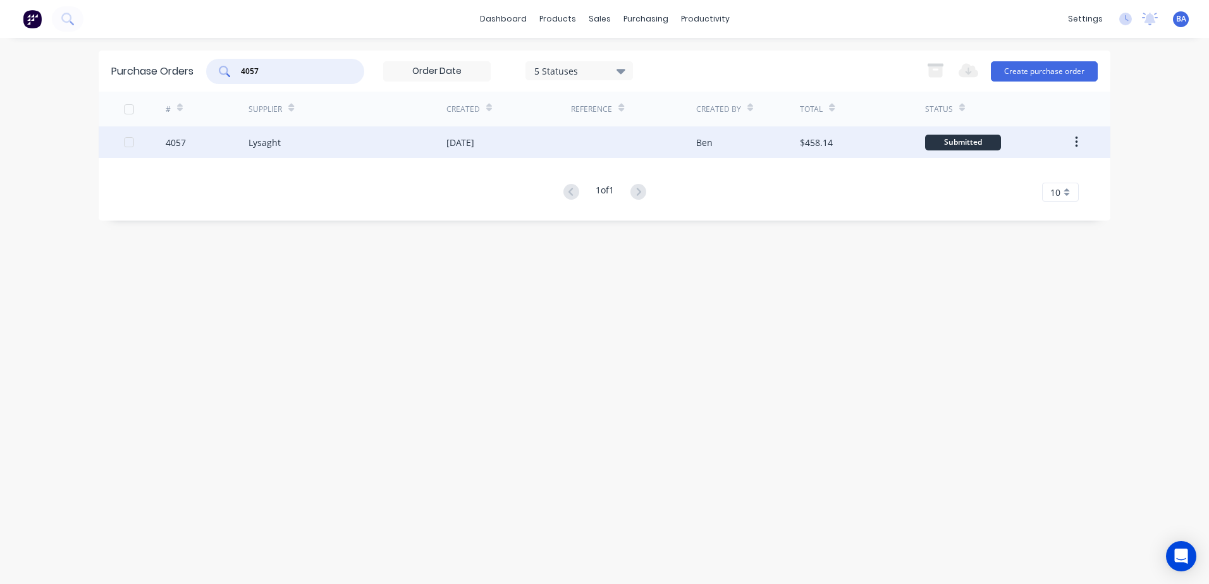
type input "4057"
click at [375, 143] on div "Lysaght" at bounding box center [347, 142] width 198 height 32
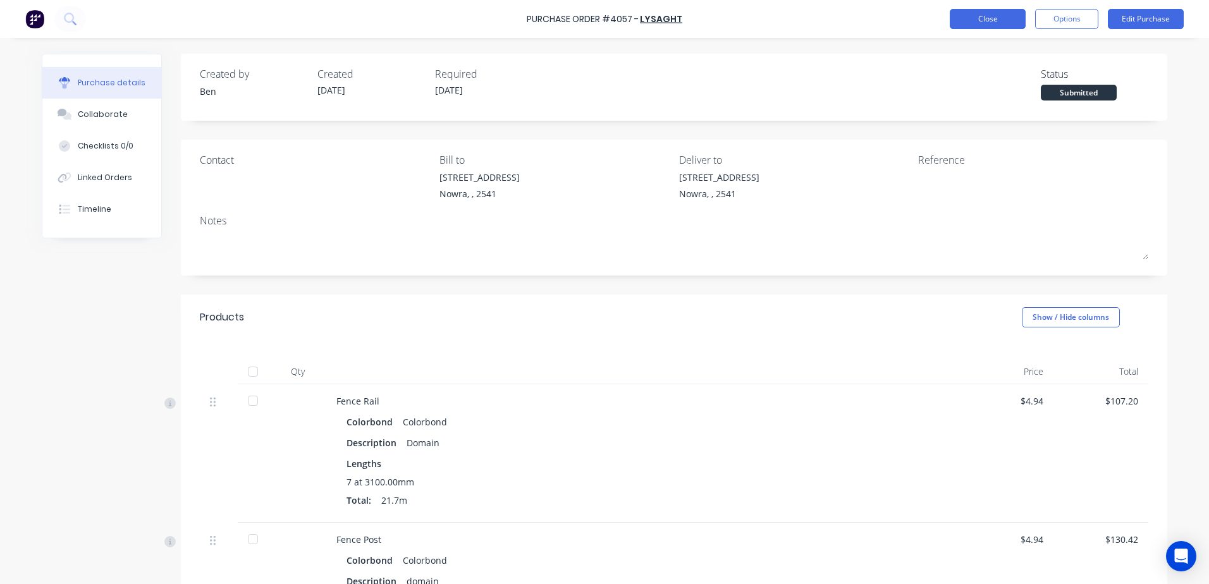
click at [992, 20] on button "Close" at bounding box center [987, 19] width 76 height 20
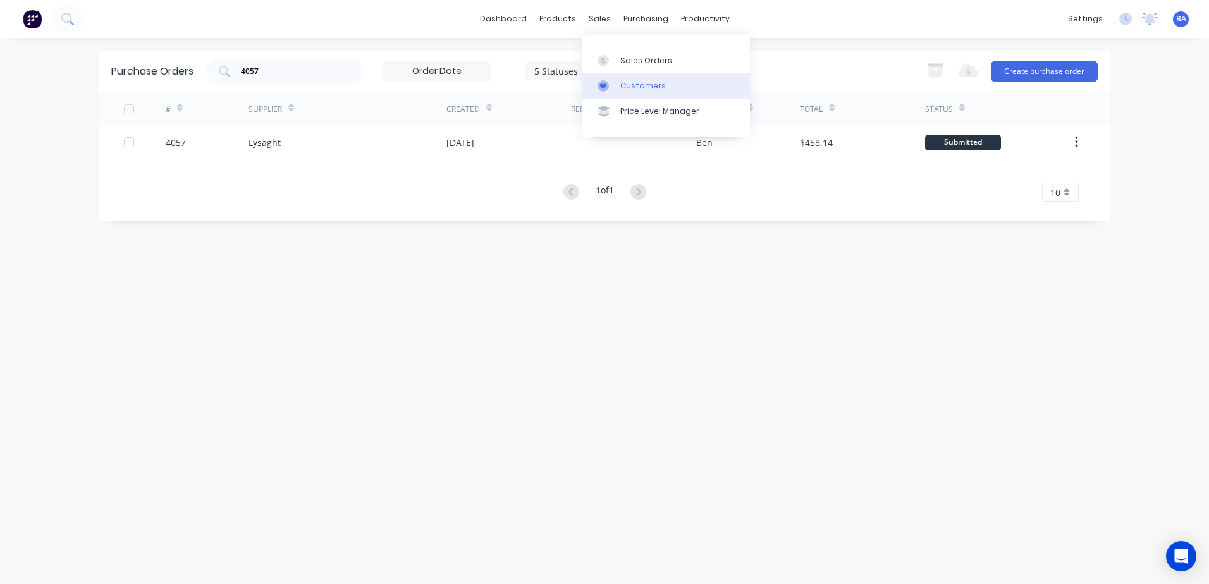
click at [606, 80] on icon at bounding box center [602, 85] width 11 height 11
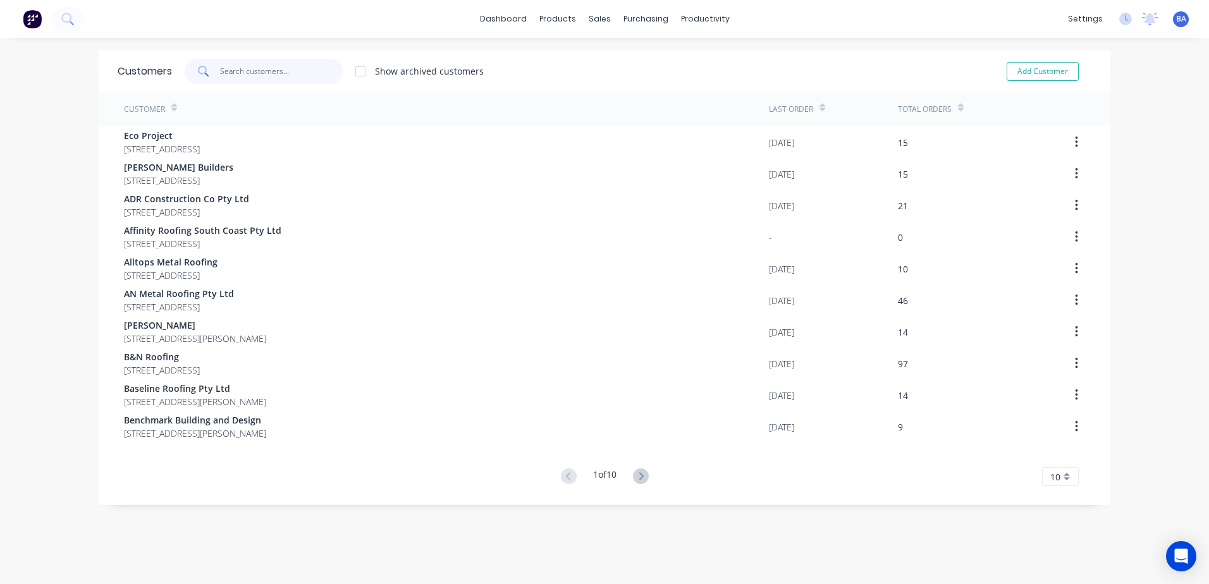
click at [264, 73] on input "text" at bounding box center [281, 71] width 123 height 25
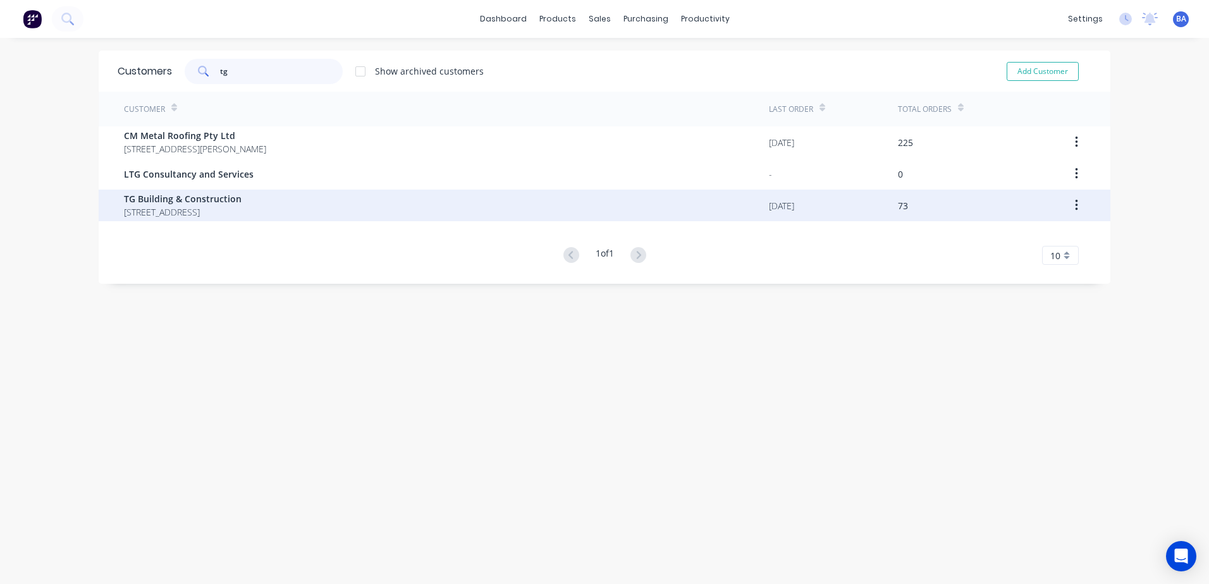
type input "tg"
click at [223, 203] on span "TG Building & Construction" at bounding box center [183, 198] width 118 height 13
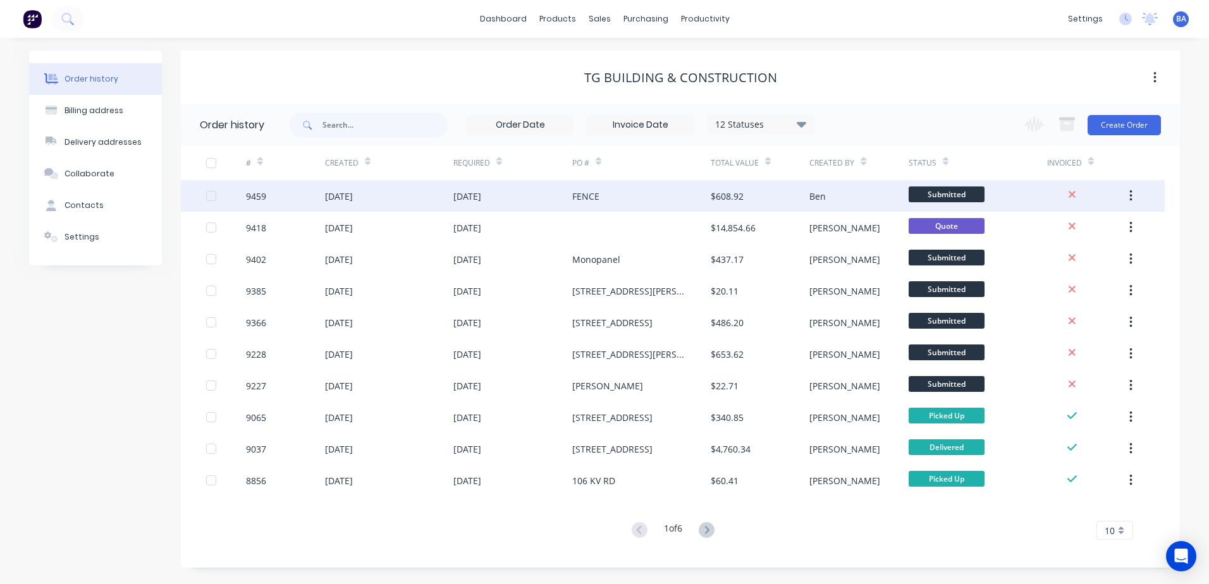
click at [623, 192] on div "FENCE" at bounding box center [641, 196] width 138 height 32
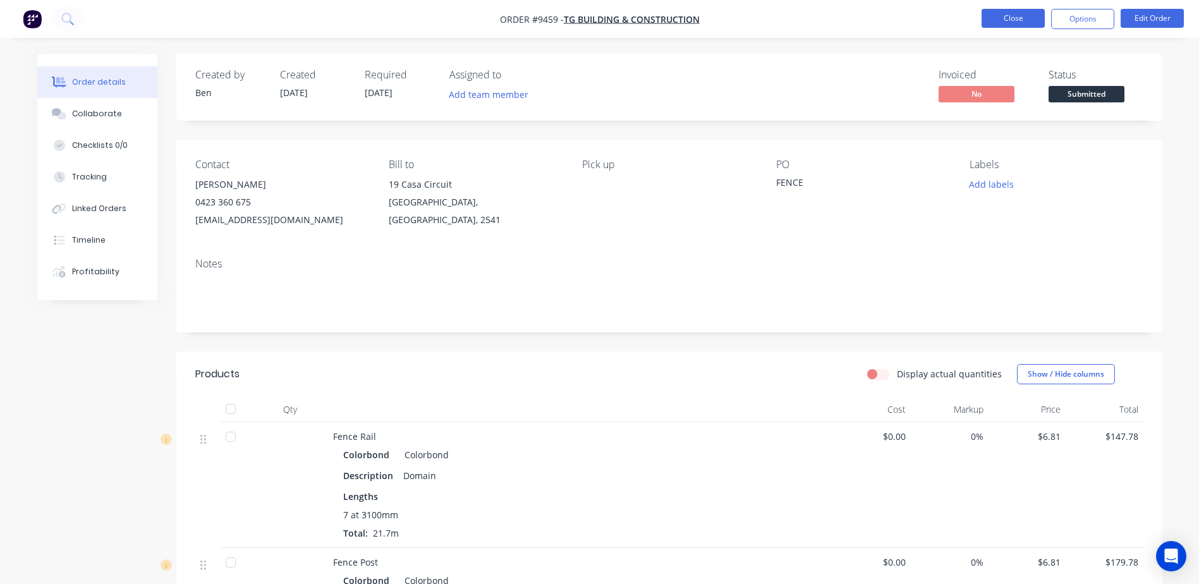
click at [987, 13] on button "Close" at bounding box center [1013, 18] width 63 height 19
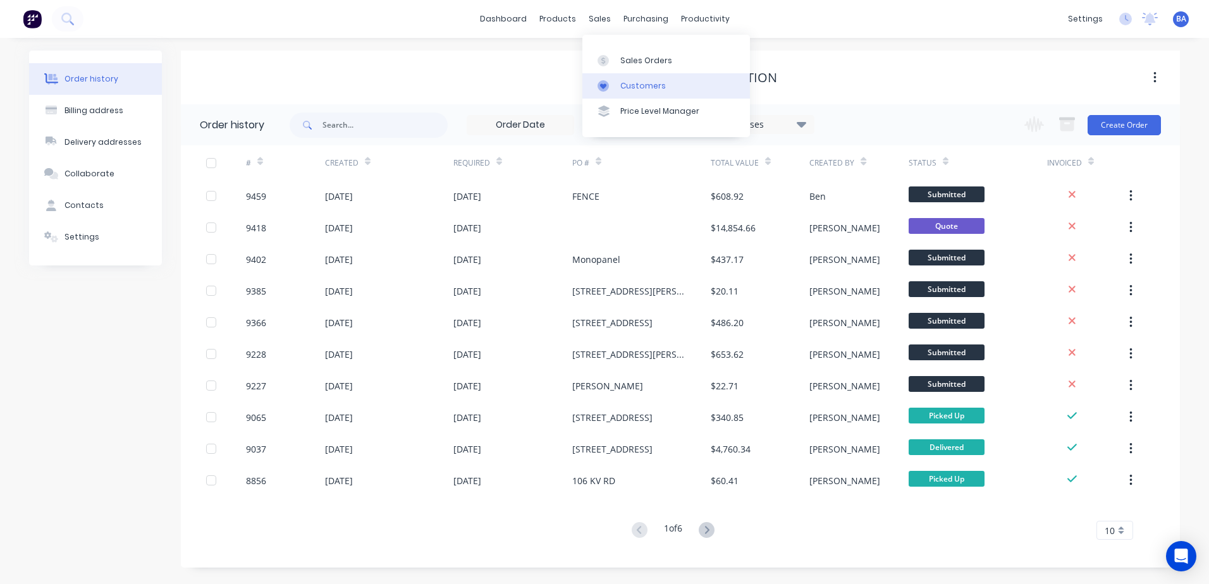
click at [608, 84] on icon at bounding box center [602, 85] width 11 height 11
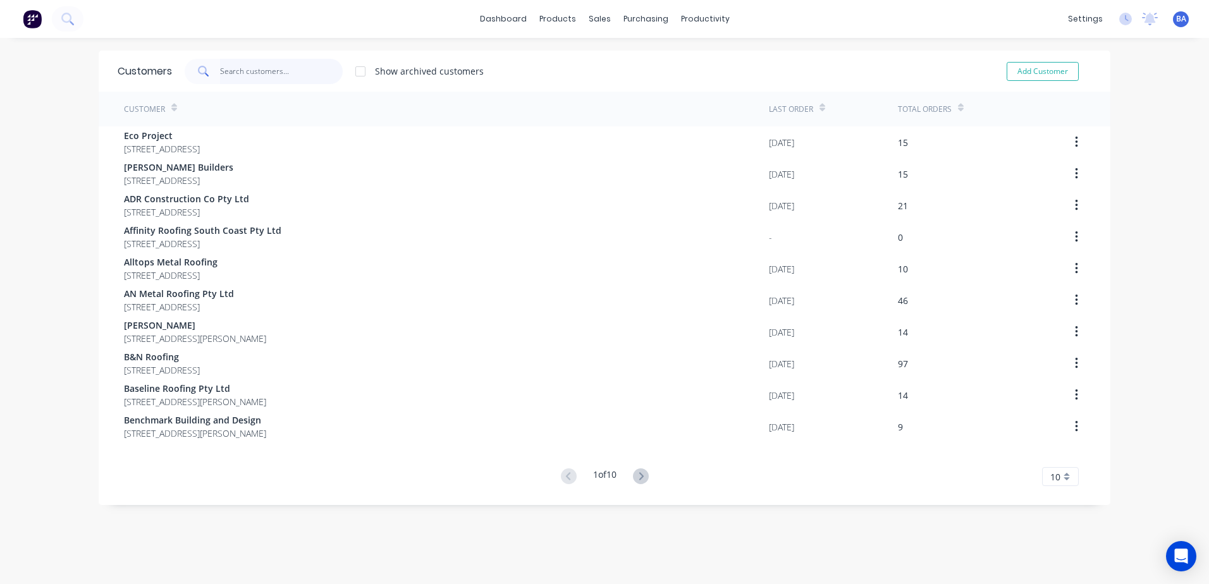
click at [272, 71] on input "text" at bounding box center [281, 71] width 123 height 25
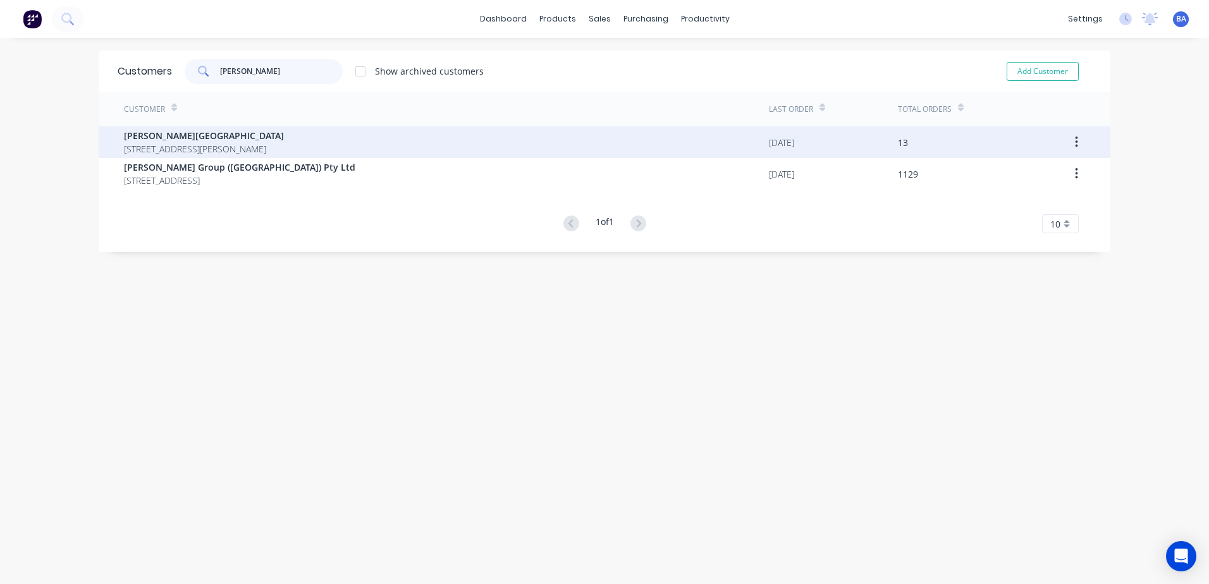
type input "[PERSON_NAME]"
click at [216, 142] on span "[STREET_ADDRESS][PERSON_NAME]" at bounding box center [204, 148] width 160 height 13
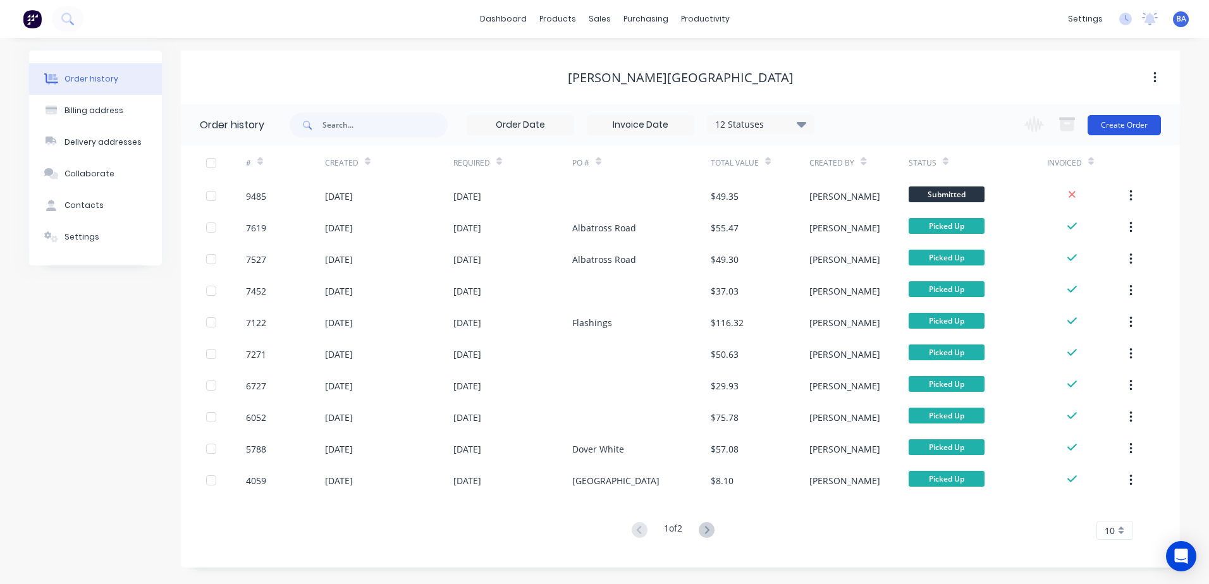
click at [1123, 121] on button "Create Order" at bounding box center [1123, 125] width 73 height 20
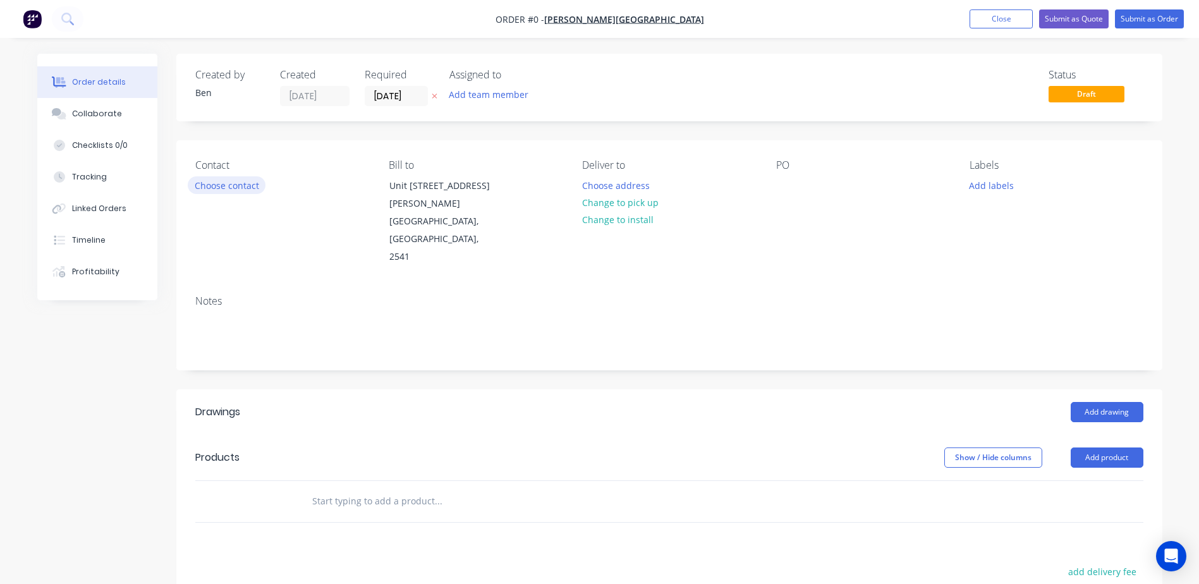
click at [217, 185] on button "Choose contact" at bounding box center [227, 184] width 78 height 17
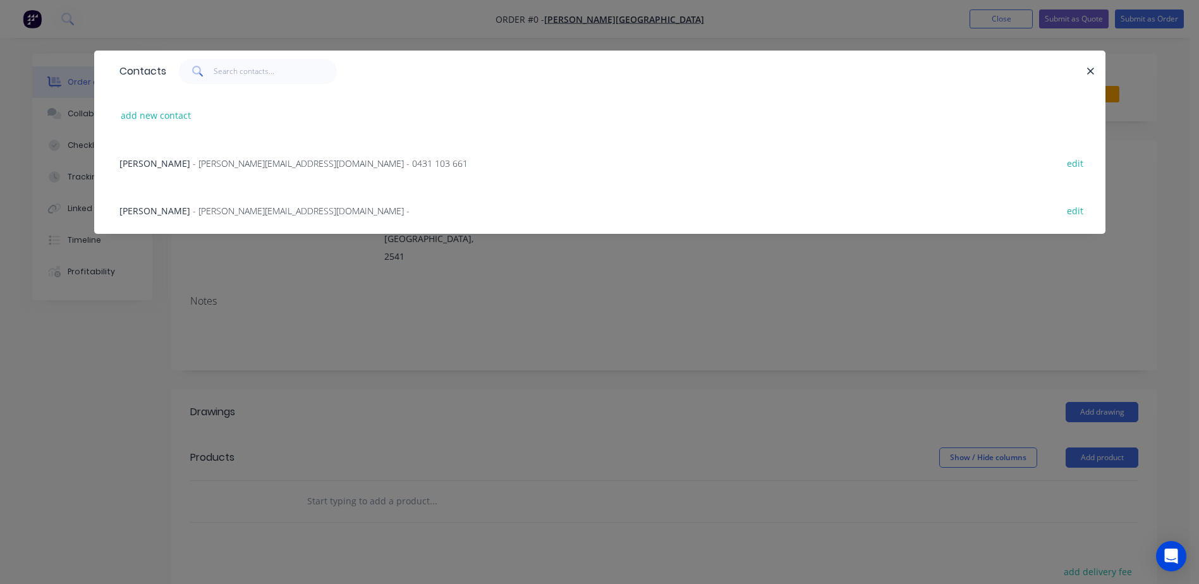
click at [216, 163] on span "- [PERSON_NAME][EMAIL_ADDRESS][DOMAIN_NAME] - 0431 103 661" at bounding box center [330, 163] width 275 height 12
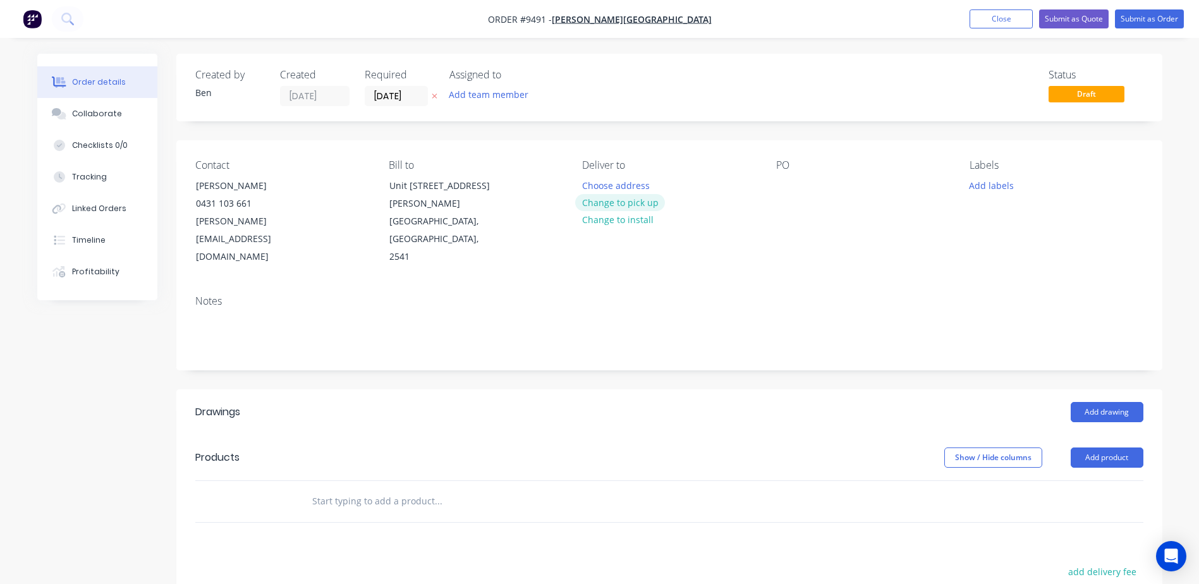
click at [628, 204] on button "Change to pick up" at bounding box center [620, 202] width 90 height 17
click at [1078, 402] on button "Add drawing" at bounding box center [1107, 412] width 73 height 20
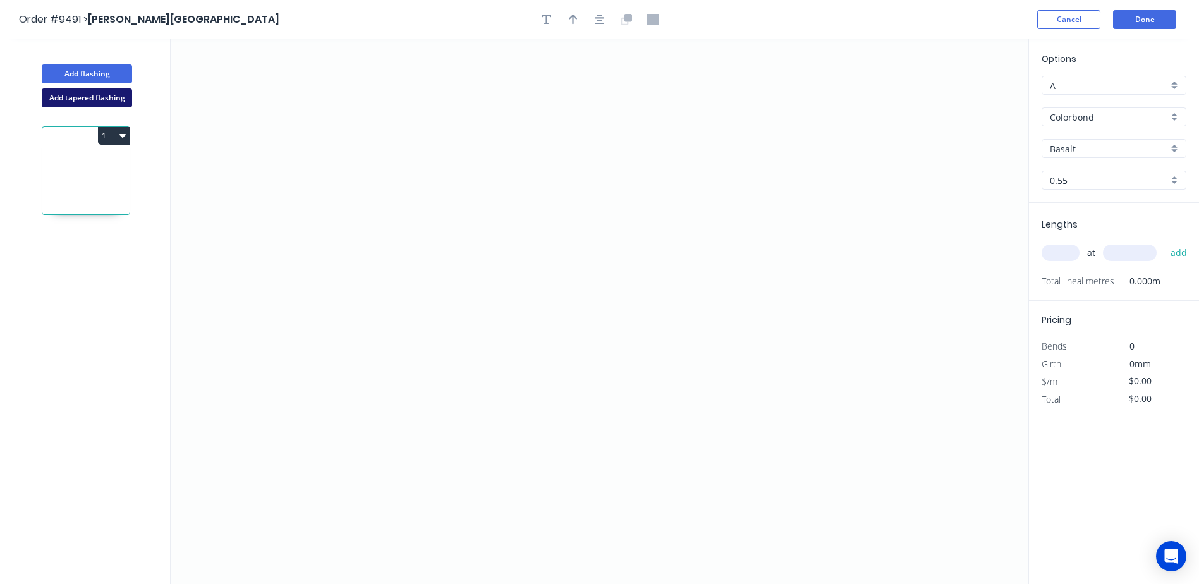
click at [82, 94] on button "Add tapered flashing" at bounding box center [87, 97] width 90 height 19
click at [459, 109] on icon "0" at bounding box center [600, 175] width 858 height 272
click at [455, 234] on icon "0" at bounding box center [600, 175] width 858 height 272
click at [538, 231] on icon "0 ?" at bounding box center [600, 175] width 858 height 272
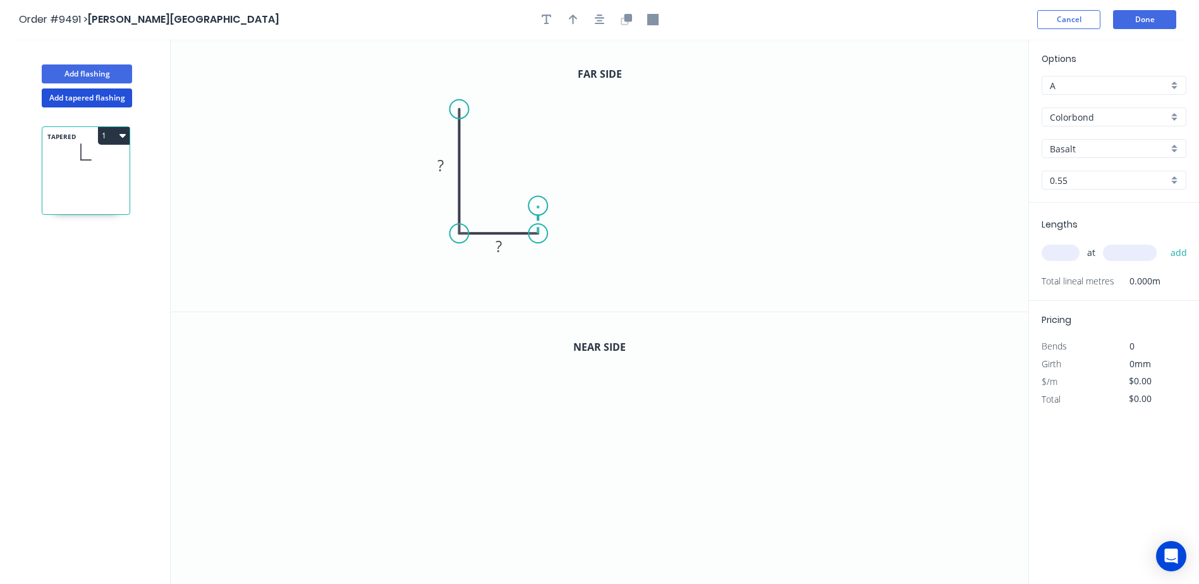
click at [537, 206] on icon "0 ? ?" at bounding box center [600, 175] width 858 height 272
click at [466, 413] on icon "0" at bounding box center [600, 448] width 858 height 273
click at [468, 521] on icon "0" at bounding box center [600, 448] width 858 height 273
click at [535, 518] on icon "0 ?" at bounding box center [600, 448] width 858 height 273
click at [533, 491] on icon "0 ? ?" at bounding box center [600, 448] width 858 height 273
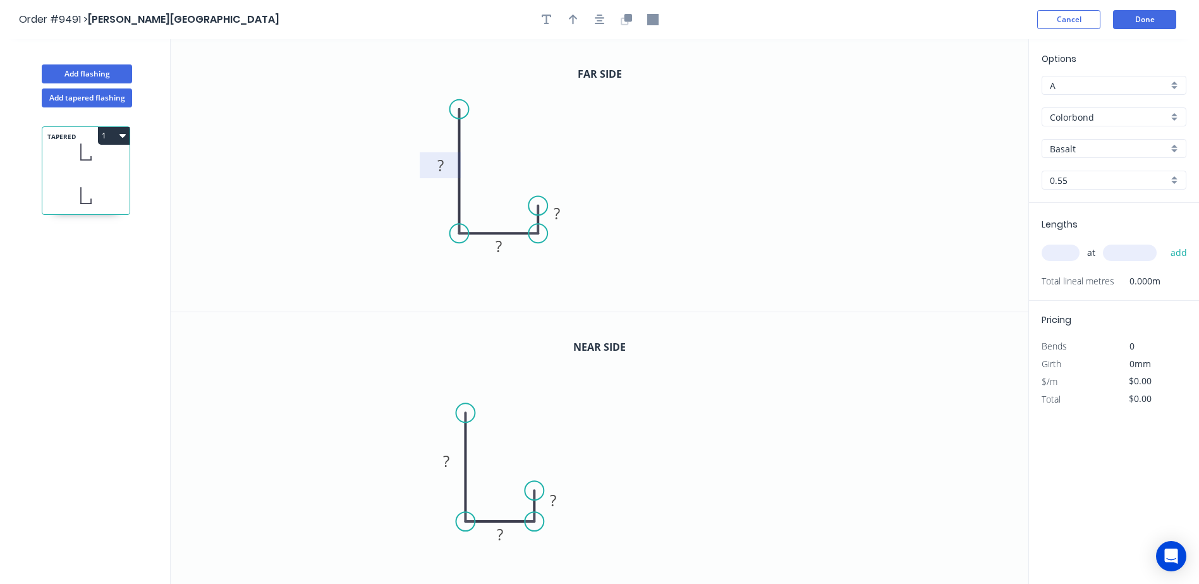
click at [440, 167] on tspan "?" at bounding box center [440, 165] width 6 height 21
click at [348, 238] on icon "0 80 ? ?" at bounding box center [600, 175] width 858 height 272
click at [448, 466] on tspan "?" at bounding box center [447, 461] width 6 height 21
click at [641, 365] on icon "0 80 ? ?" at bounding box center [600, 448] width 858 height 273
click at [509, 540] on rect at bounding box center [500, 536] width 25 height 18
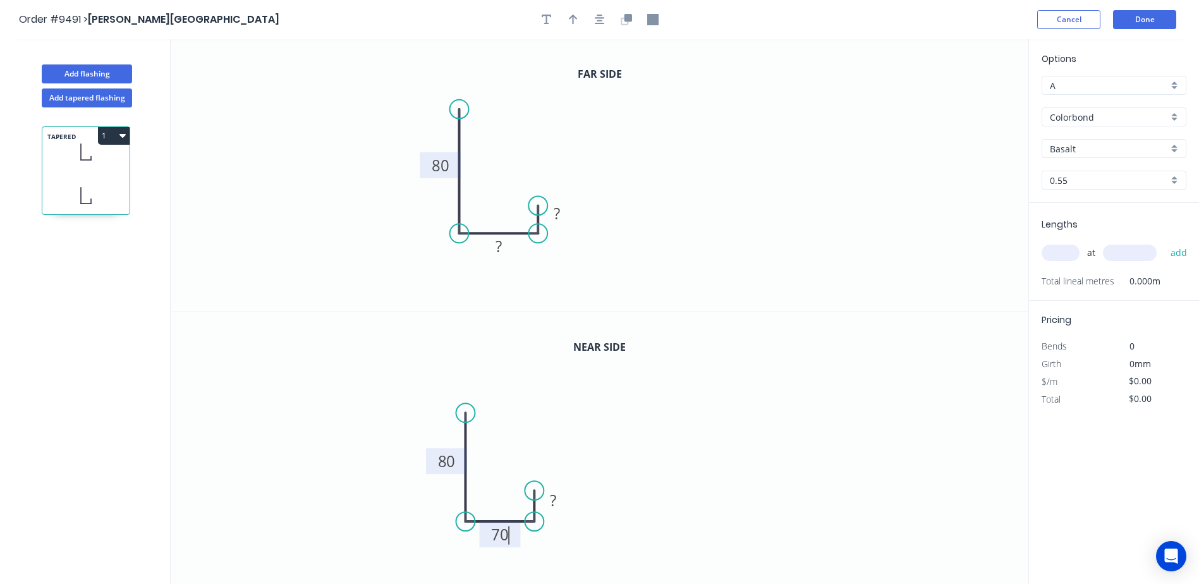
click at [633, 485] on icon "0 80 70 ?" at bounding box center [600, 448] width 858 height 273
click at [496, 249] on tspan "?" at bounding box center [499, 246] width 6 height 21
click at [841, 280] on icon "0 80 53 ?" at bounding box center [600, 175] width 858 height 272
click at [564, 217] on rect at bounding box center [556, 214] width 25 height 18
click at [600, 315] on icon "0 80 70 ?" at bounding box center [600, 448] width 858 height 273
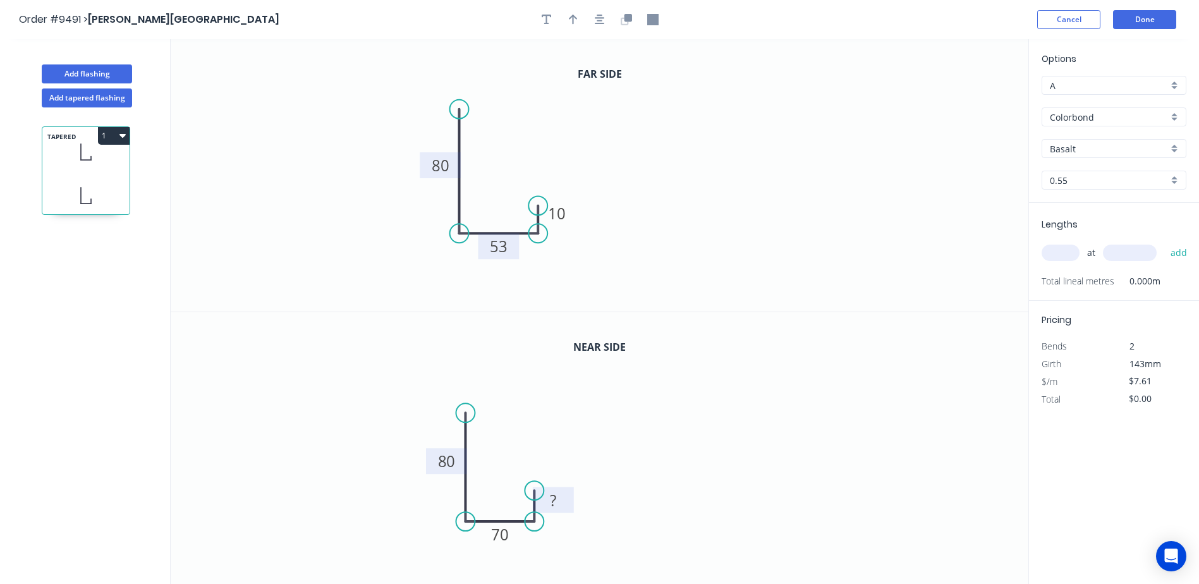
click at [552, 499] on tspan "?" at bounding box center [554, 500] width 6 height 21
click at [655, 435] on icon "0 80 70 10" at bounding box center [600, 448] width 858 height 273
type input "$7.77"
click at [573, 21] on icon "button" at bounding box center [573, 20] width 9 height 10
click at [965, 97] on icon at bounding box center [964, 88] width 11 height 40
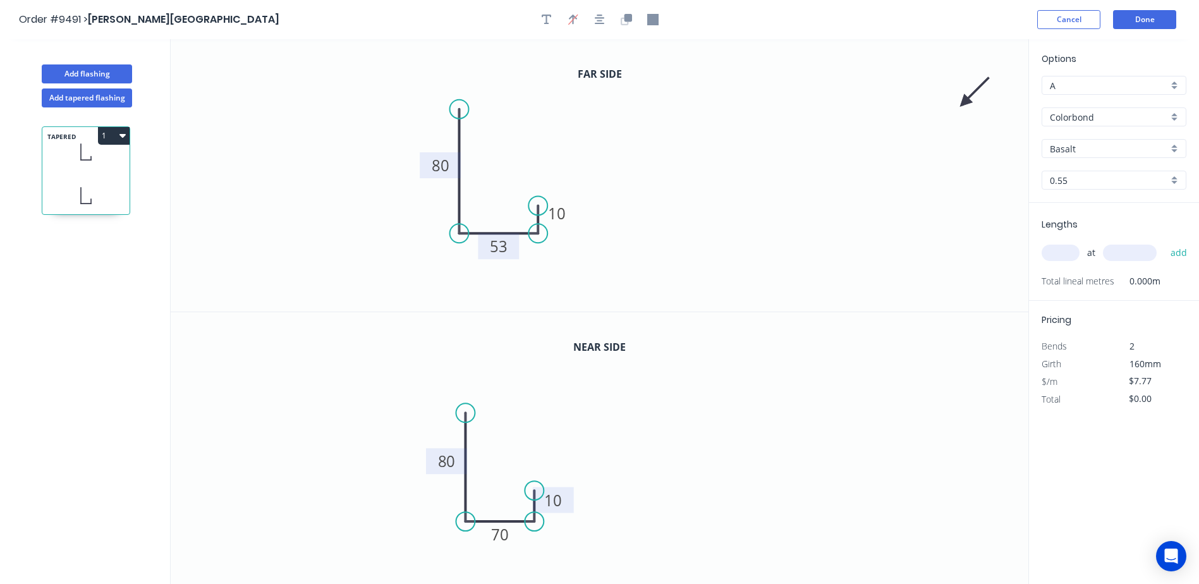
click at [965, 97] on icon at bounding box center [974, 92] width 37 height 37
click at [965, 97] on icon "0 80 53 10" at bounding box center [600, 175] width 858 height 272
click at [965, 100] on icon at bounding box center [979, 102] width 40 height 11
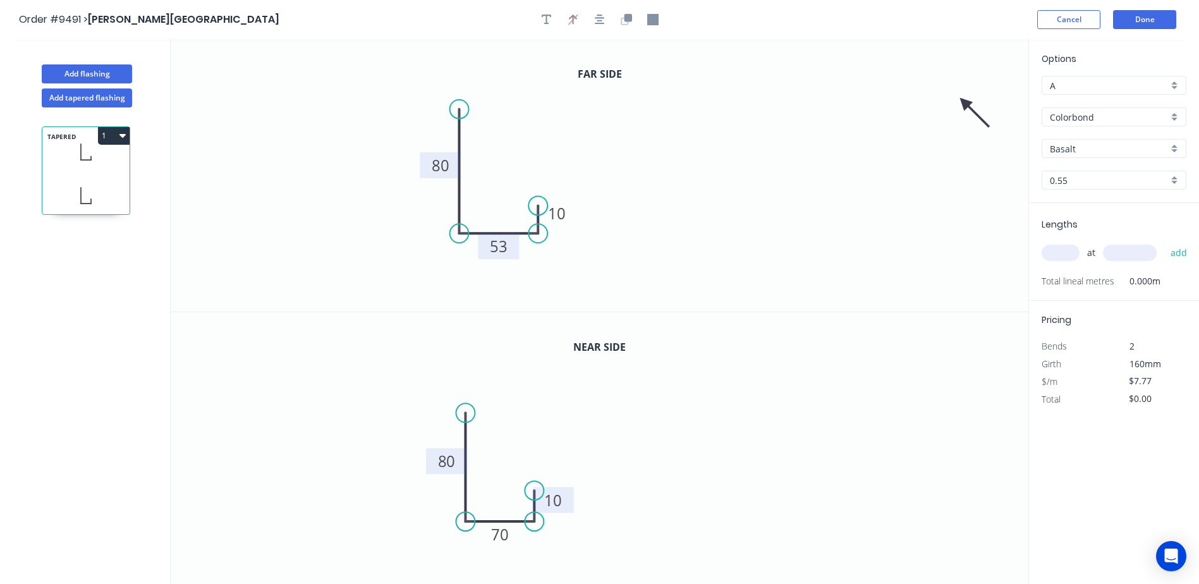
click at [965, 101] on icon at bounding box center [974, 112] width 37 height 37
drag, startPoint x: 961, startPoint y: 101, endPoint x: 877, endPoint y: 134, distance: 90.9
click at [687, 182] on icon "0 80 53 10" at bounding box center [600, 175] width 858 height 272
drag, startPoint x: 964, startPoint y: 123, endPoint x: 497, endPoint y: 273, distance: 490.6
click at [496, 273] on icon at bounding box center [494, 287] width 11 height 40
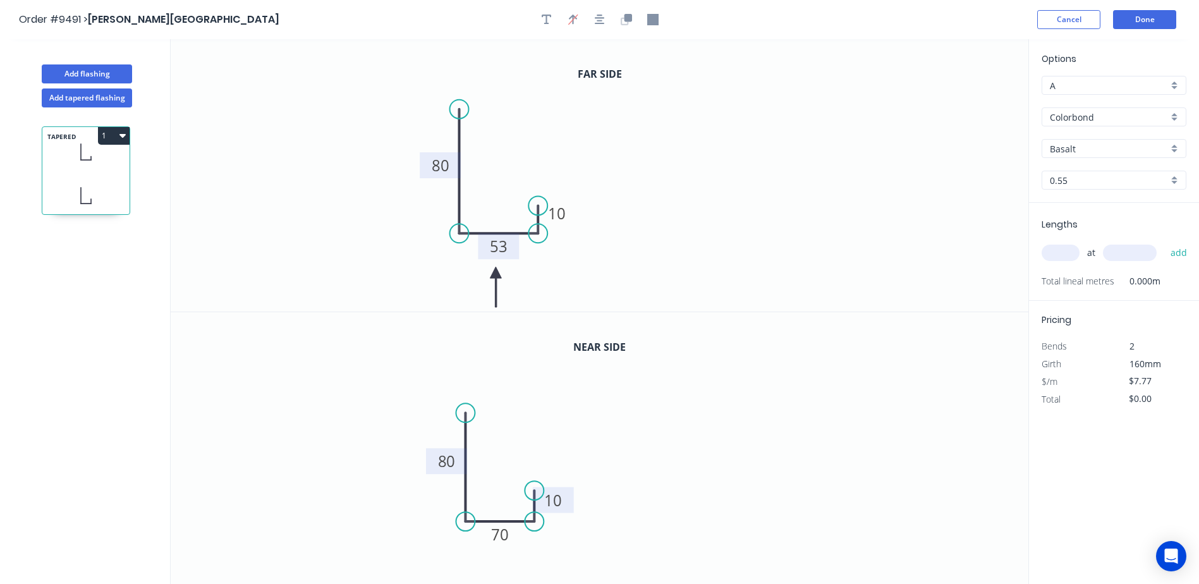
click at [1075, 143] on input "Basalt" at bounding box center [1109, 148] width 118 height 13
click at [1089, 224] on div "Night Sky" at bounding box center [1113, 230] width 143 height 22
type input "Night Sky"
click at [1040, 258] on div "Lengths at add Total lineal metres 0.000m" at bounding box center [1114, 252] width 170 height 98
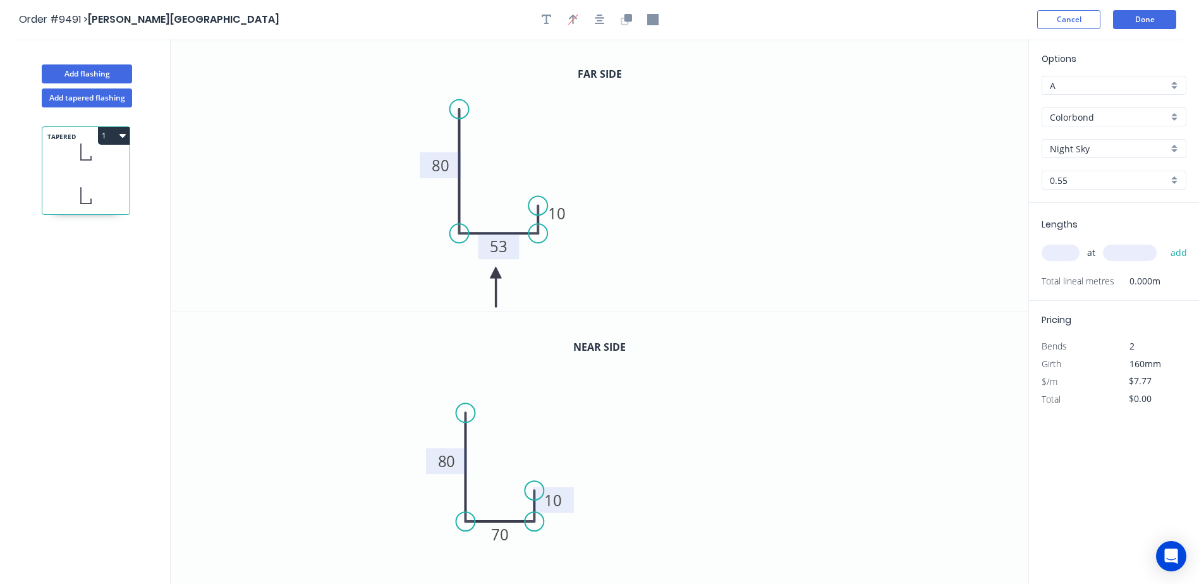
click at [1061, 243] on div "at add" at bounding box center [1115, 252] width 147 height 21
click at [1060, 253] on input "text" at bounding box center [1061, 253] width 38 height 16
type input "1"
type input "3800"
click at [1164, 242] on button "add" at bounding box center [1179, 252] width 30 height 21
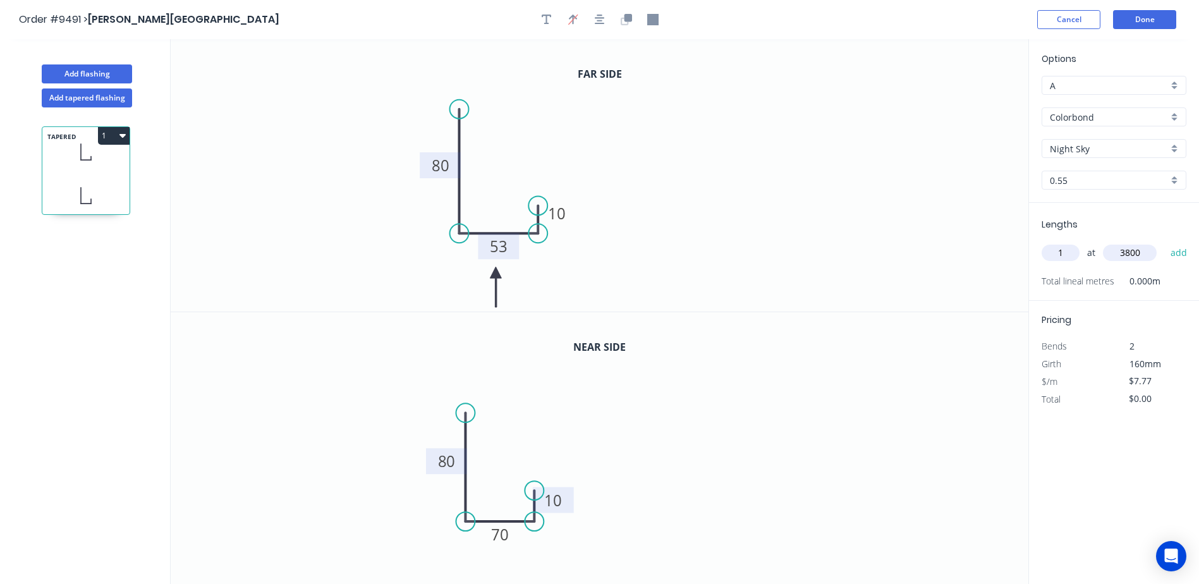
type input "$29.53"
click at [1146, 18] on button "Done" at bounding box center [1144, 19] width 63 height 19
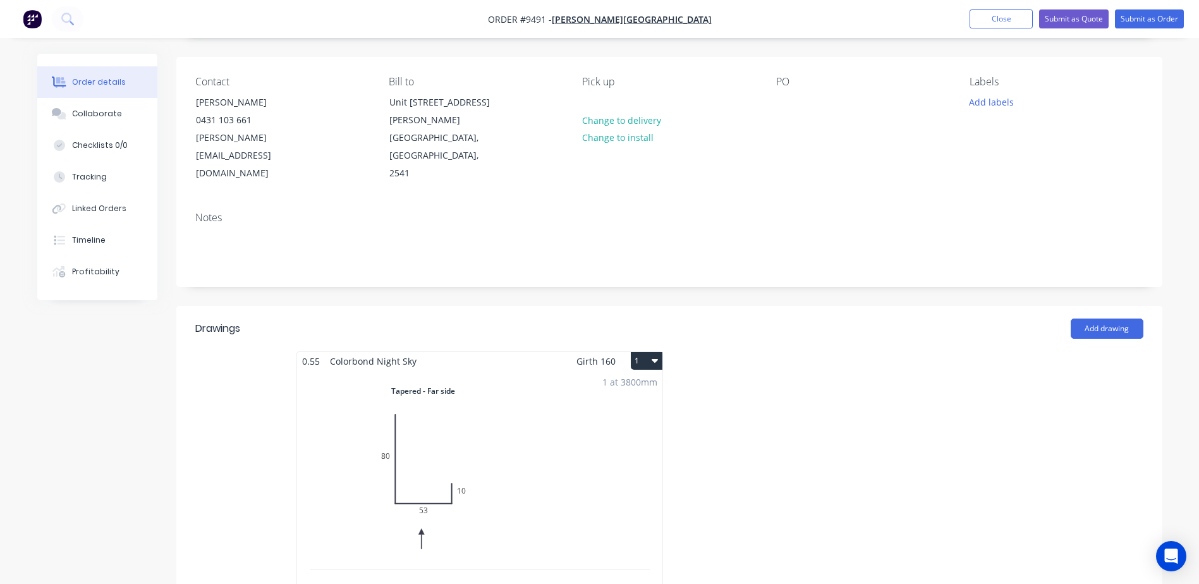
scroll to position [316, 0]
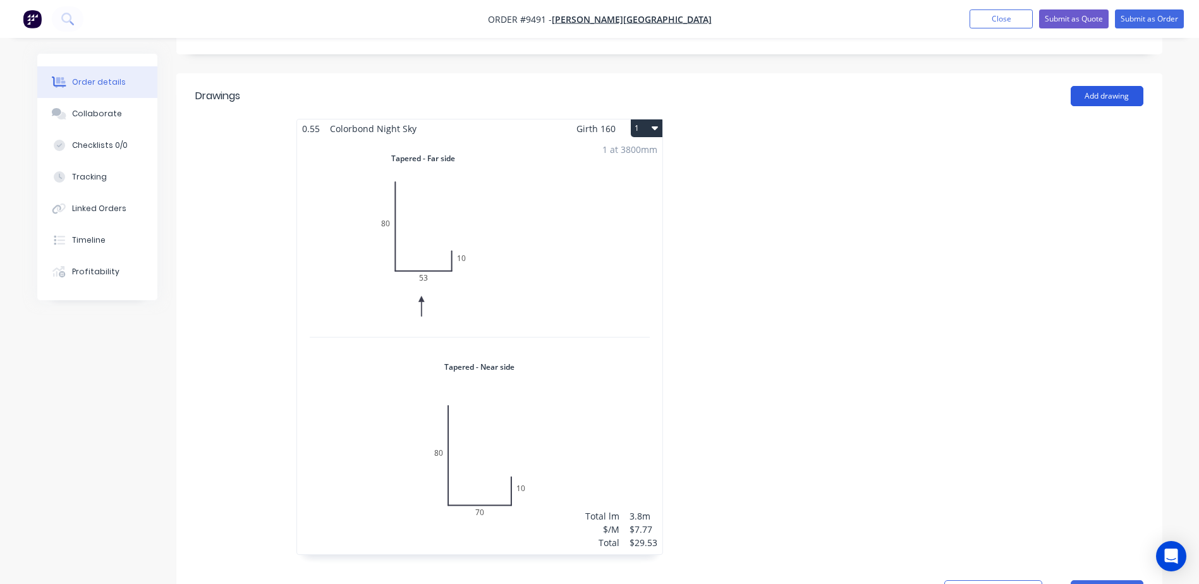
click at [1100, 86] on button "Add drawing" at bounding box center [1107, 96] width 73 height 20
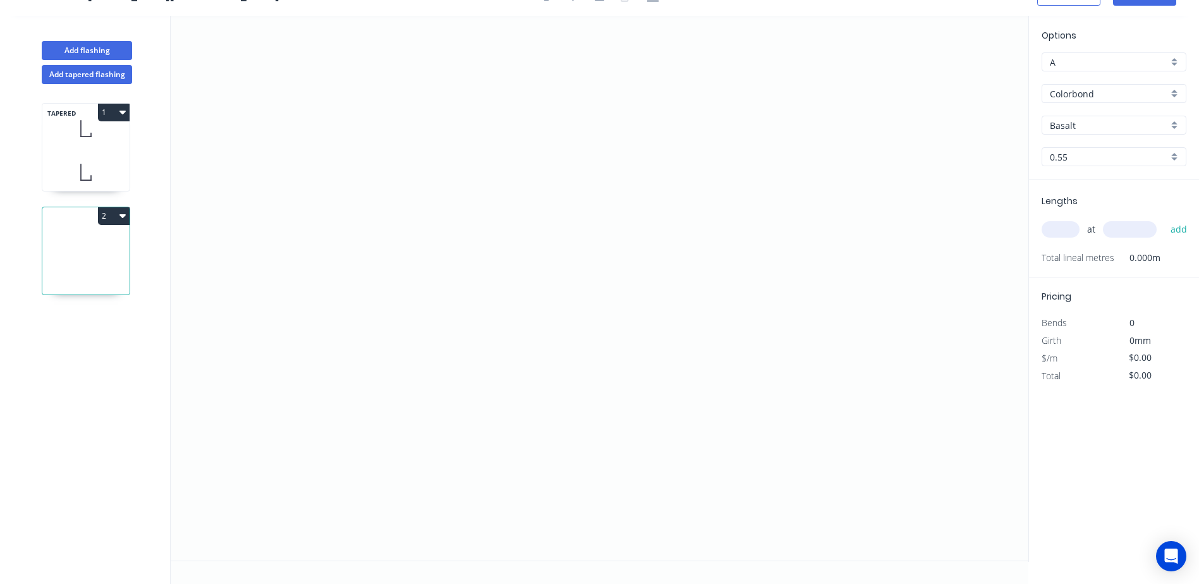
click at [121, 108] on icon "button" at bounding box center [122, 112] width 6 height 10
click at [78, 146] on div "Duplicate" at bounding box center [69, 144] width 97 height 18
type input "Night Sky"
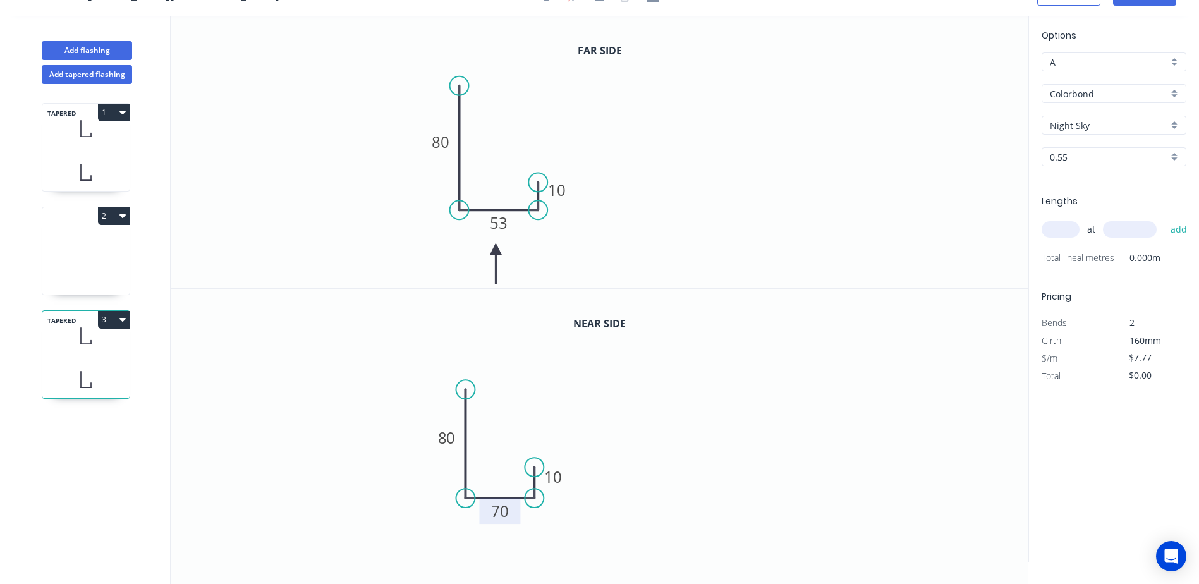
click at [508, 513] on tspan "70" at bounding box center [501, 511] width 18 height 21
click at [639, 440] on icon "0 80 53 10" at bounding box center [600, 425] width 858 height 273
click at [508, 226] on rect at bounding box center [498, 224] width 25 height 18
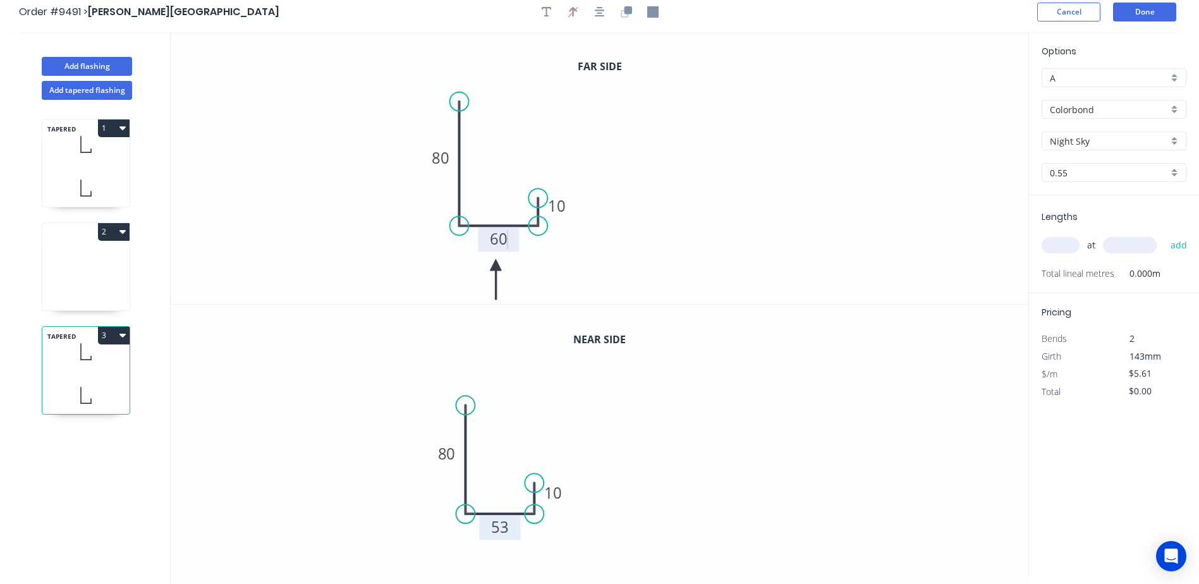
scroll to position [0, 0]
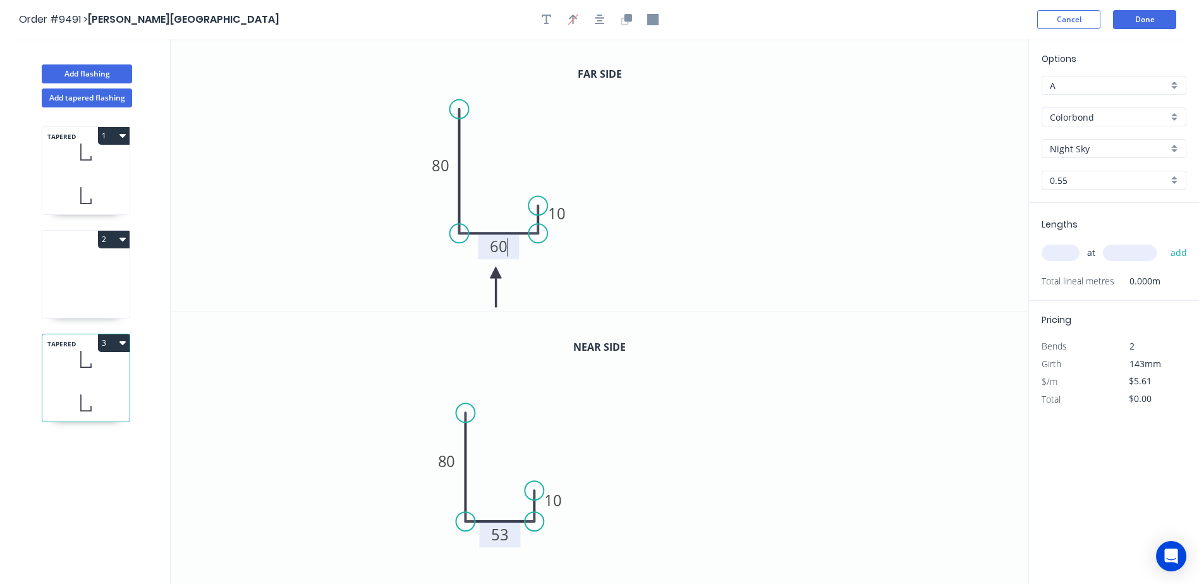
click at [722, 223] on icon "0 80 60 10" at bounding box center [600, 175] width 858 height 272
type input "$6.61"
click at [1053, 251] on input "text" at bounding box center [1061, 253] width 38 height 16
type input "1"
type input "1200"
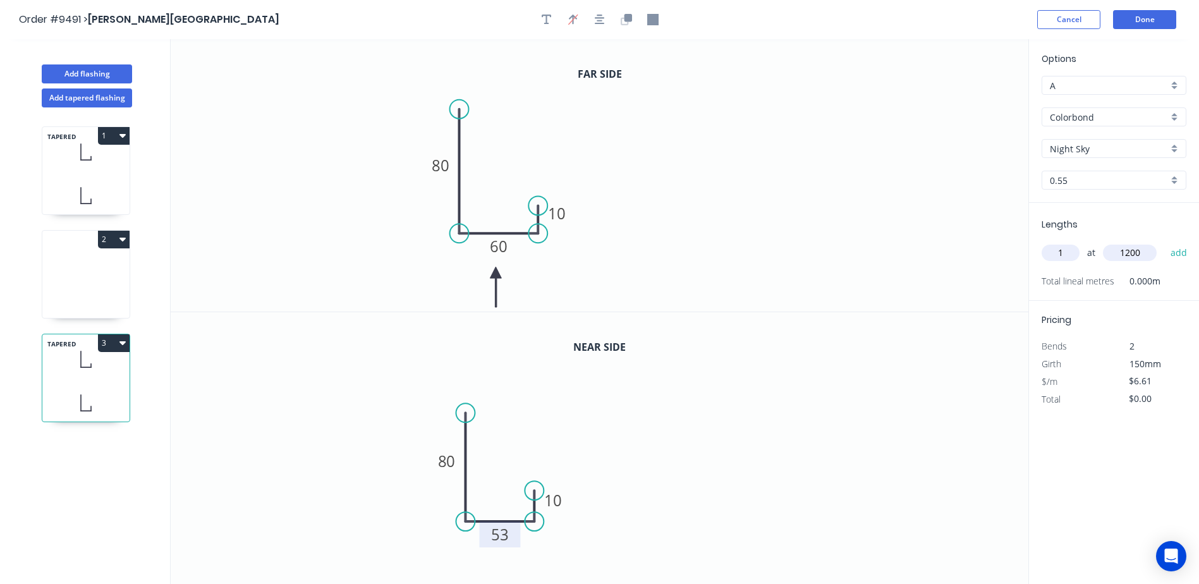
click at [1164, 242] on button "add" at bounding box center [1179, 252] width 30 height 21
type input "$7.93"
click at [1149, 17] on button "Done" at bounding box center [1144, 19] width 63 height 19
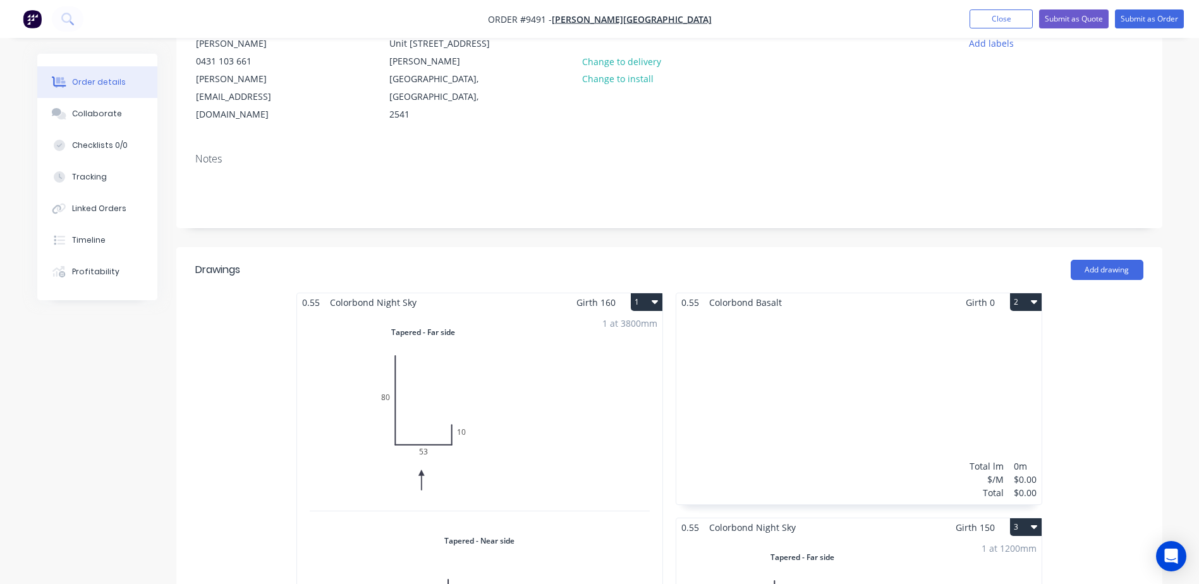
scroll to position [126, 0]
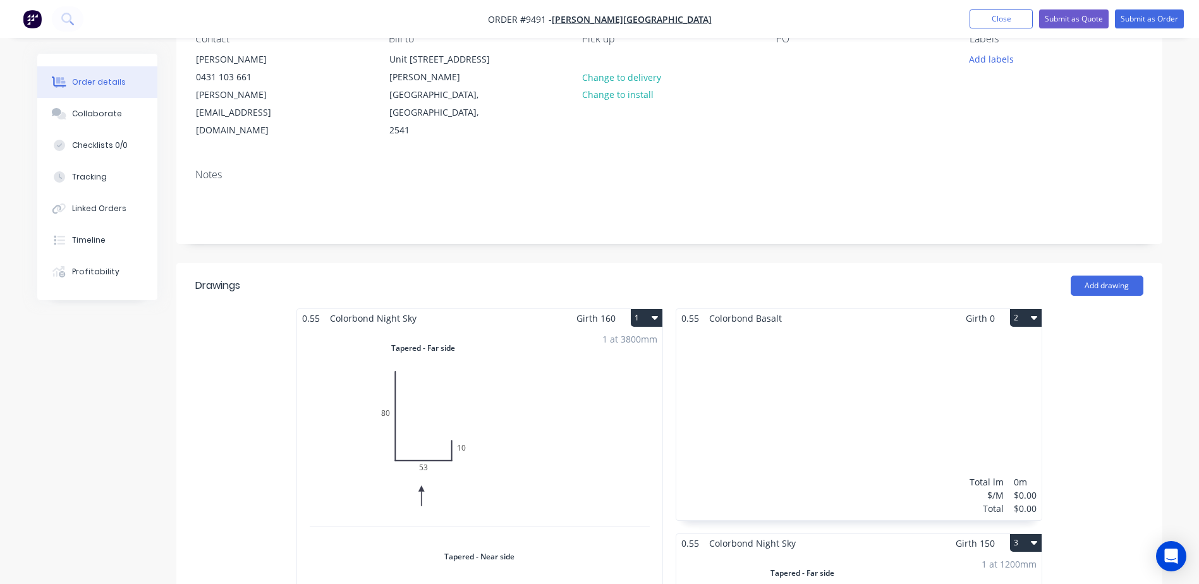
click at [828, 368] on div "Total lm $/M Total 0m $0.00 $0.00" at bounding box center [858, 423] width 365 height 193
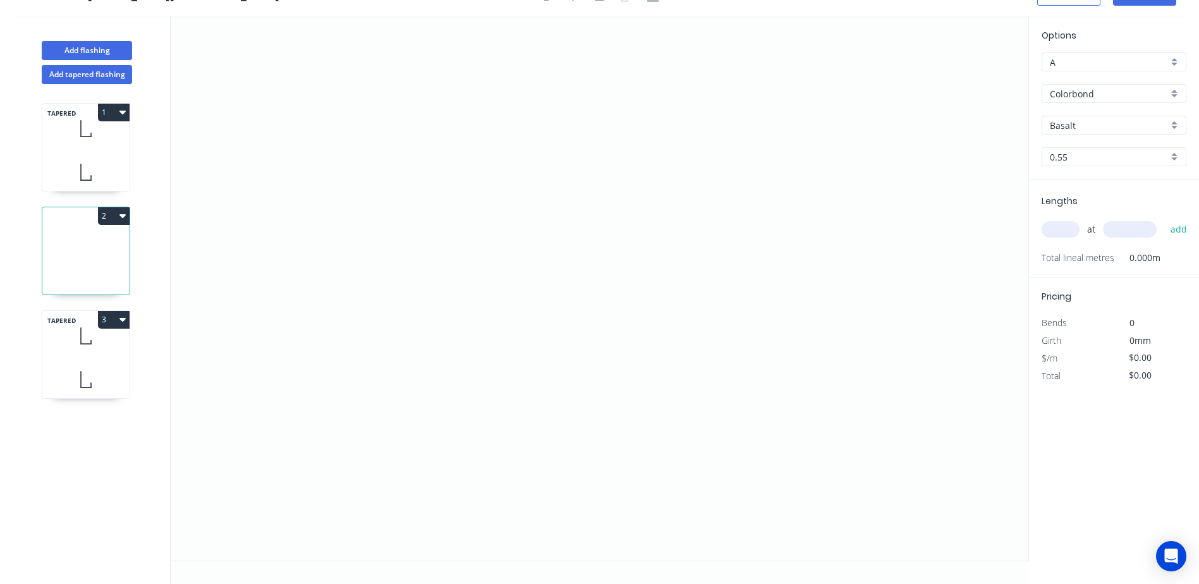
scroll to position [23, 0]
click at [121, 110] on icon "button" at bounding box center [122, 112] width 6 height 10
click at [75, 141] on div "Duplicate" at bounding box center [69, 144] width 97 height 18
type input "Night Sky"
type input "$7.77"
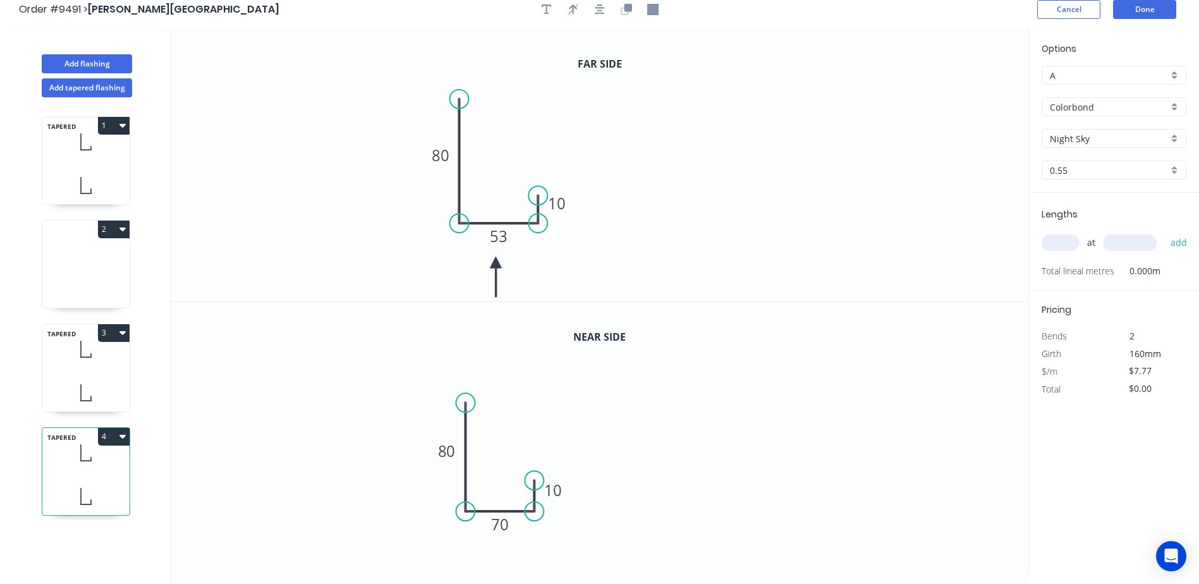
scroll to position [0, 0]
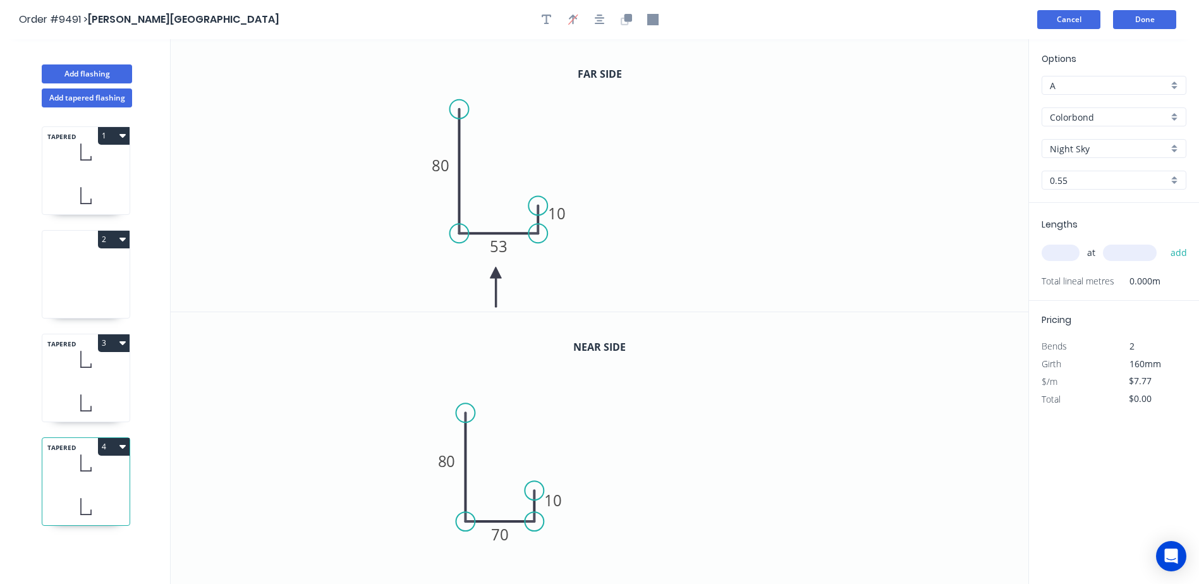
click at [1075, 16] on button "Cancel" at bounding box center [1068, 19] width 63 height 19
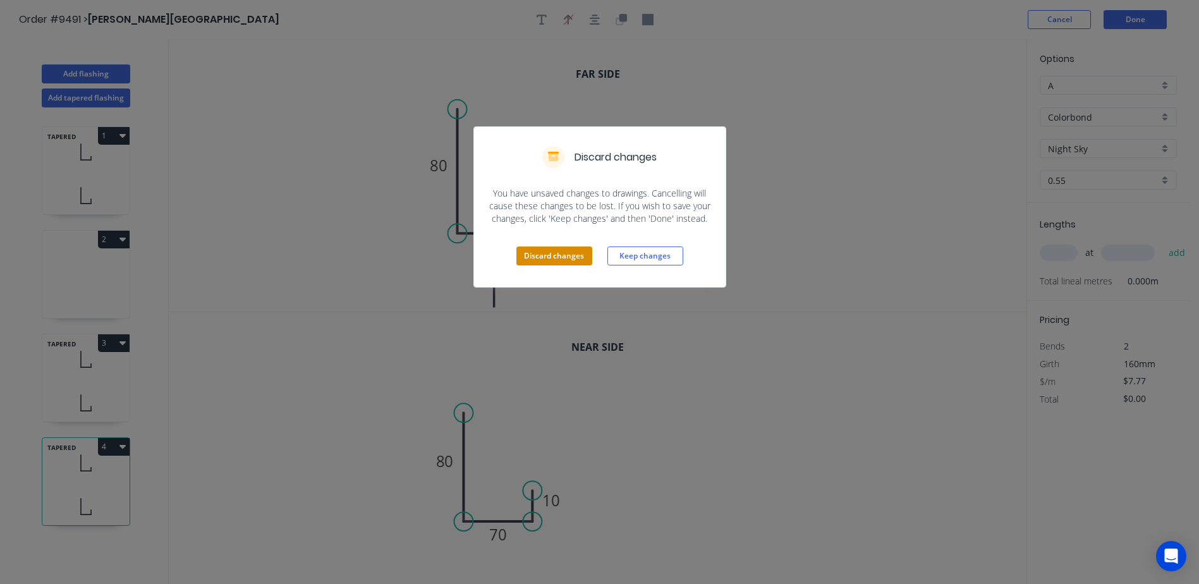
click at [533, 257] on button "Discard changes" at bounding box center [554, 256] width 76 height 19
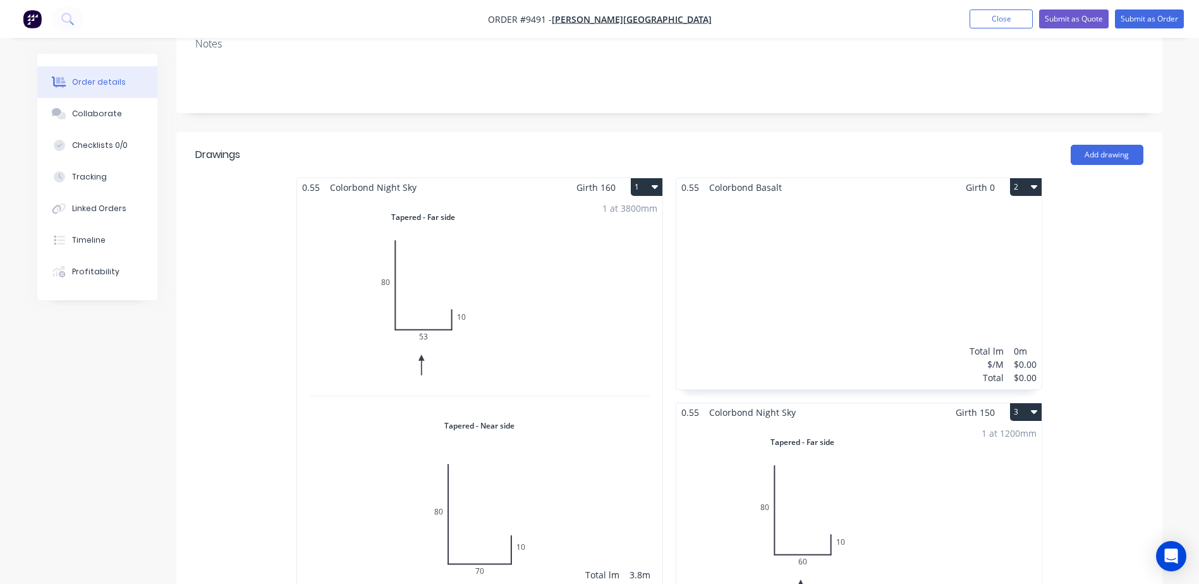
scroll to position [190, 0]
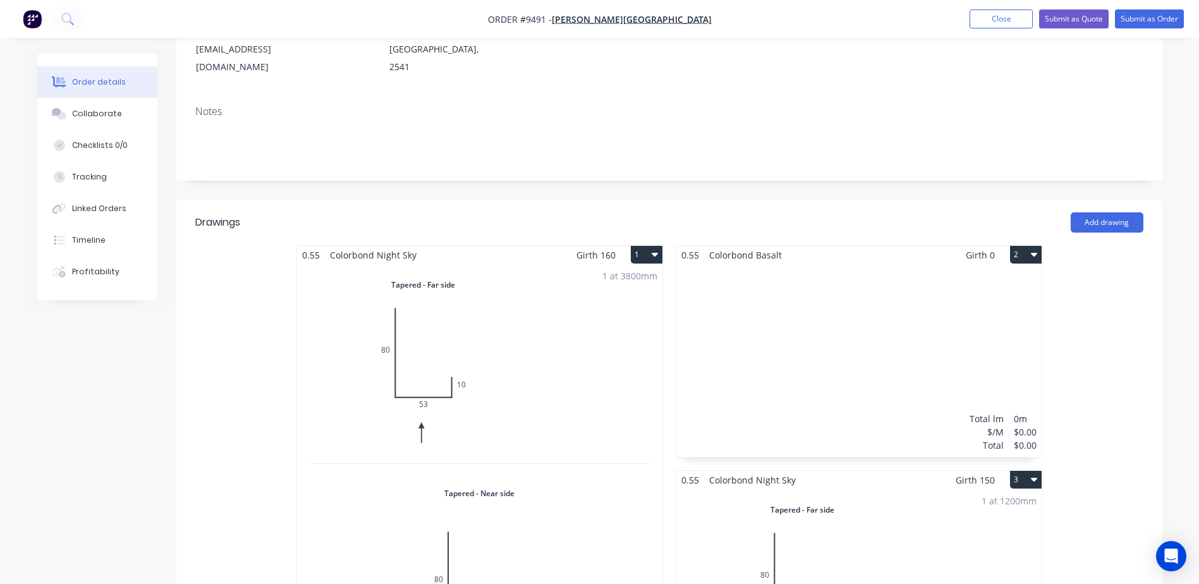
click at [925, 292] on div "Total lm $/M Total 0m $0.00 $0.00" at bounding box center [858, 360] width 365 height 193
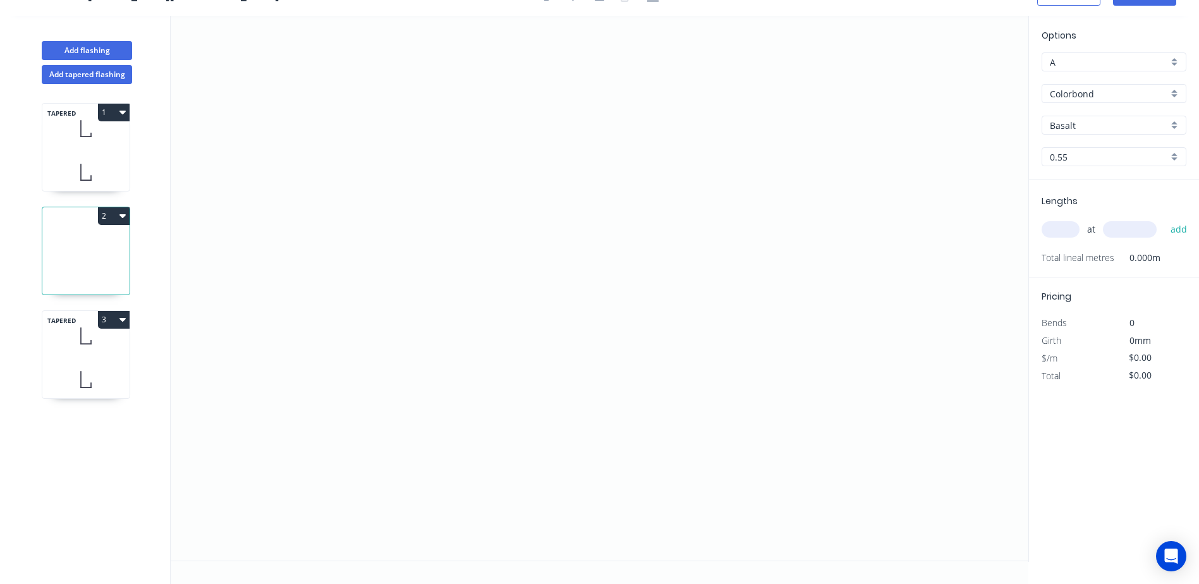
scroll to position [23, 0]
click at [389, 157] on icon "0" at bounding box center [600, 288] width 858 height 545
click at [394, 374] on icon "0" at bounding box center [600, 288] width 858 height 545
click at [516, 373] on icon "0 ?" at bounding box center [600, 288] width 858 height 545
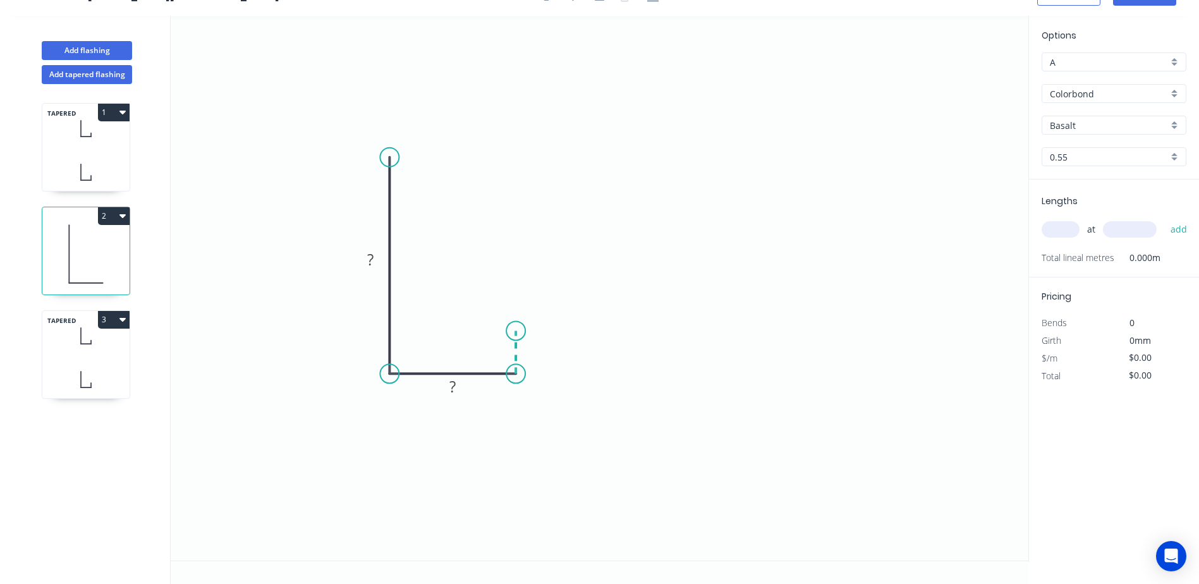
click at [514, 331] on icon "0 ? ?" at bounding box center [600, 288] width 858 height 545
click at [367, 264] on tspan "?" at bounding box center [370, 259] width 6 height 21
click at [505, 228] on icon "0 80 ? ?" at bounding box center [600, 288] width 858 height 545
click at [456, 386] on tspan "?" at bounding box center [452, 386] width 6 height 21
click at [690, 310] on icon "0 80 35 ?" at bounding box center [600, 288] width 858 height 545
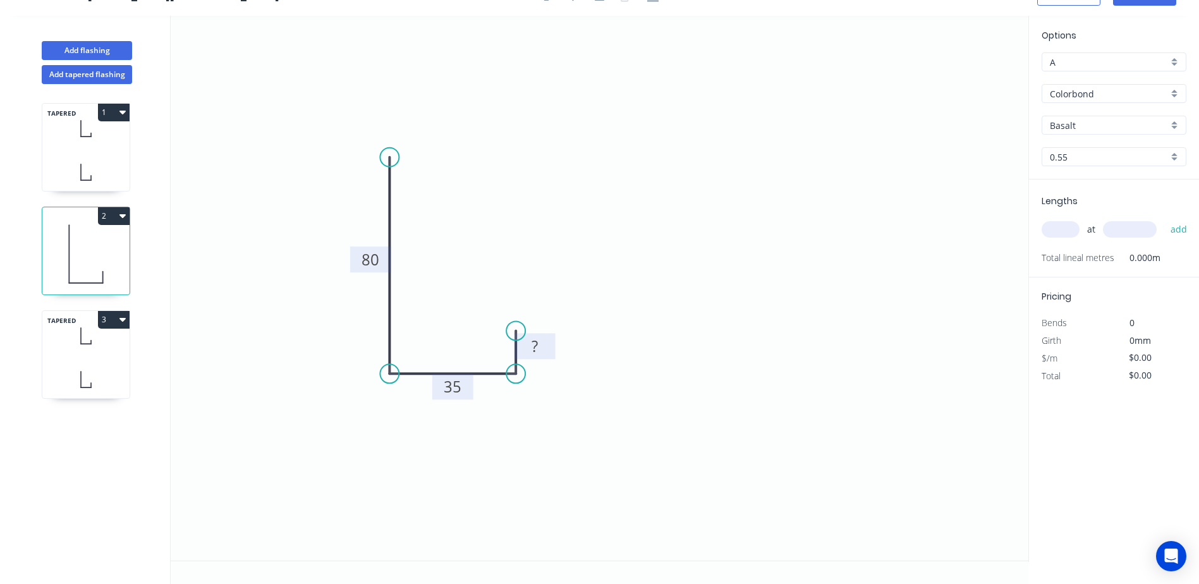
click at [532, 351] on tspan "?" at bounding box center [535, 346] width 6 height 21
click at [747, 183] on icon "0 80 35 10" at bounding box center [600, 288] width 858 height 545
type input "$5.61"
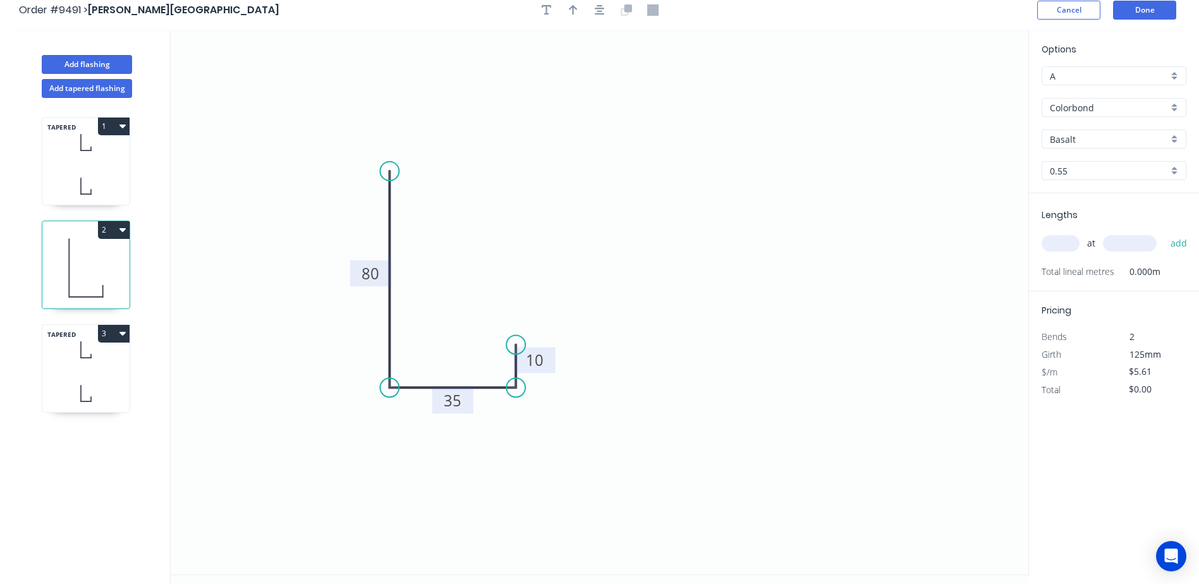
scroll to position [0, 0]
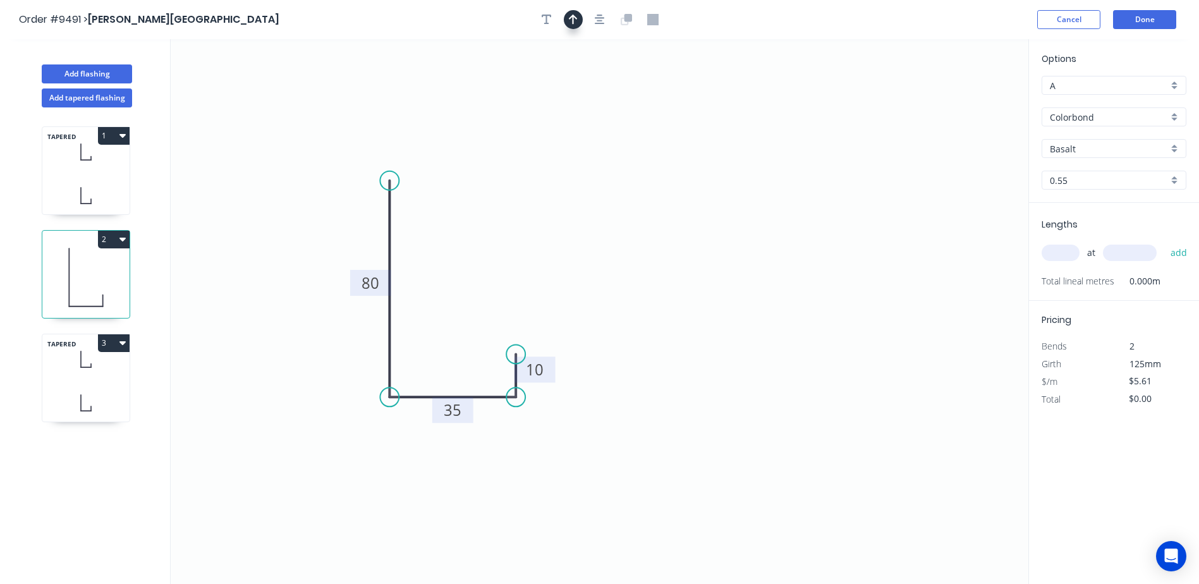
click at [570, 18] on icon "button" at bounding box center [573, 20] width 9 height 10
click at [965, 99] on icon at bounding box center [964, 88] width 11 height 40
click at [965, 99] on icon at bounding box center [975, 92] width 37 height 37
click at [965, 99] on icon "0 80 35 10" at bounding box center [600, 311] width 858 height 545
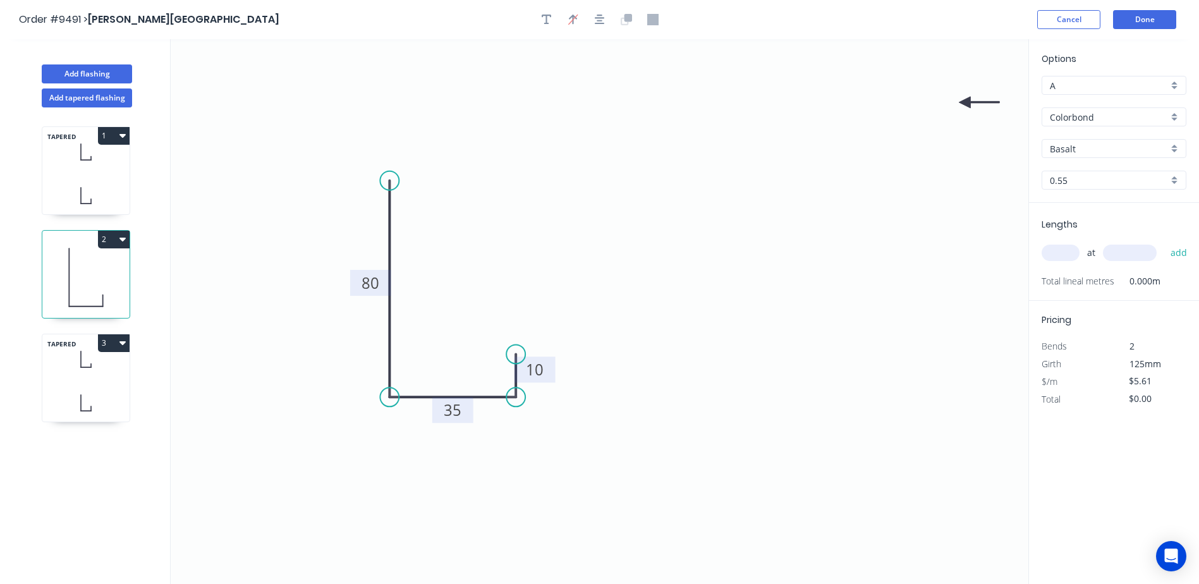
click at [965, 99] on icon "0 80 35 10" at bounding box center [600, 311] width 858 height 545
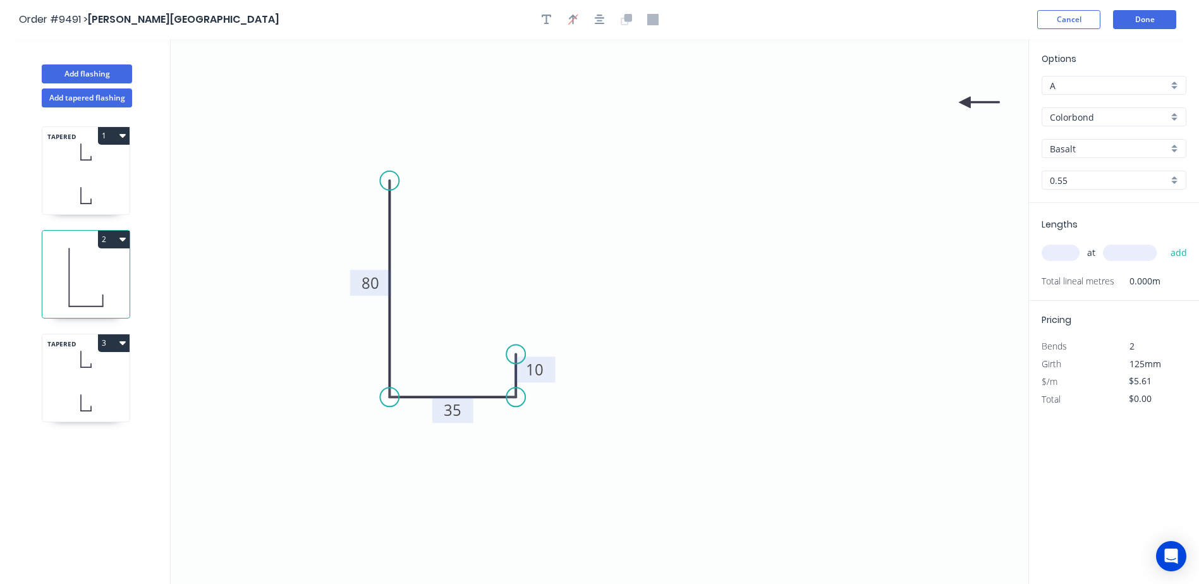
click at [966, 103] on icon at bounding box center [979, 102] width 40 height 11
click at [970, 113] on icon "0 80 35 10" at bounding box center [600, 311] width 858 height 545
click at [975, 113] on icon at bounding box center [975, 112] width 37 height 37
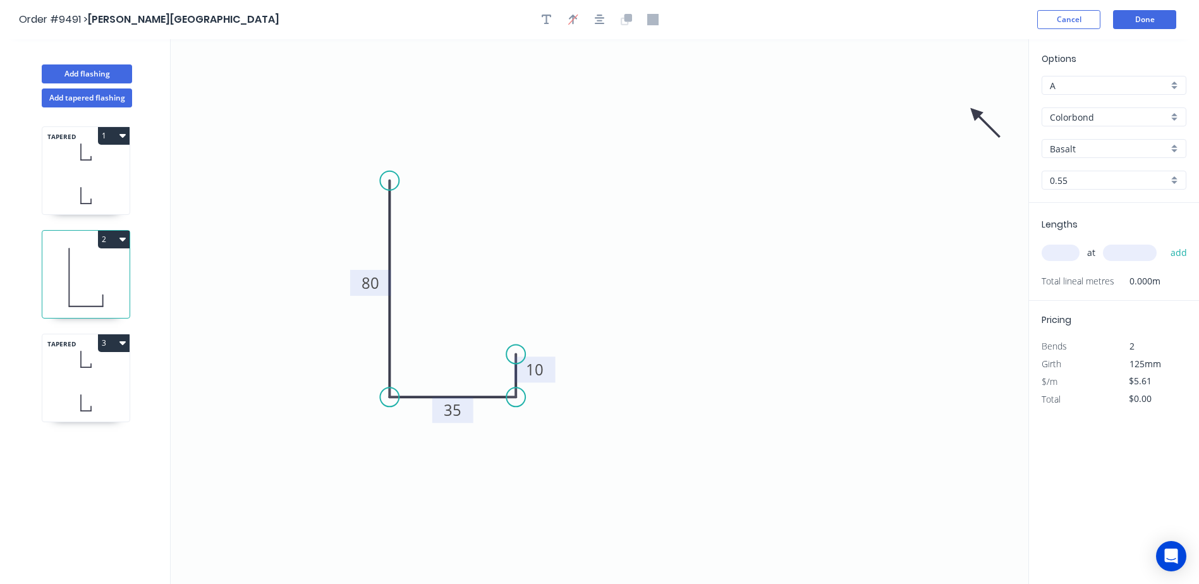
click at [975, 114] on icon at bounding box center [985, 122] width 37 height 37
drag, startPoint x: 976, startPoint y: 116, endPoint x: 455, endPoint y: 483, distance: 636.9
click at [455, 483] on icon at bounding box center [454, 497] width 11 height 40
click at [1069, 152] on input "Basalt" at bounding box center [1109, 148] width 118 height 13
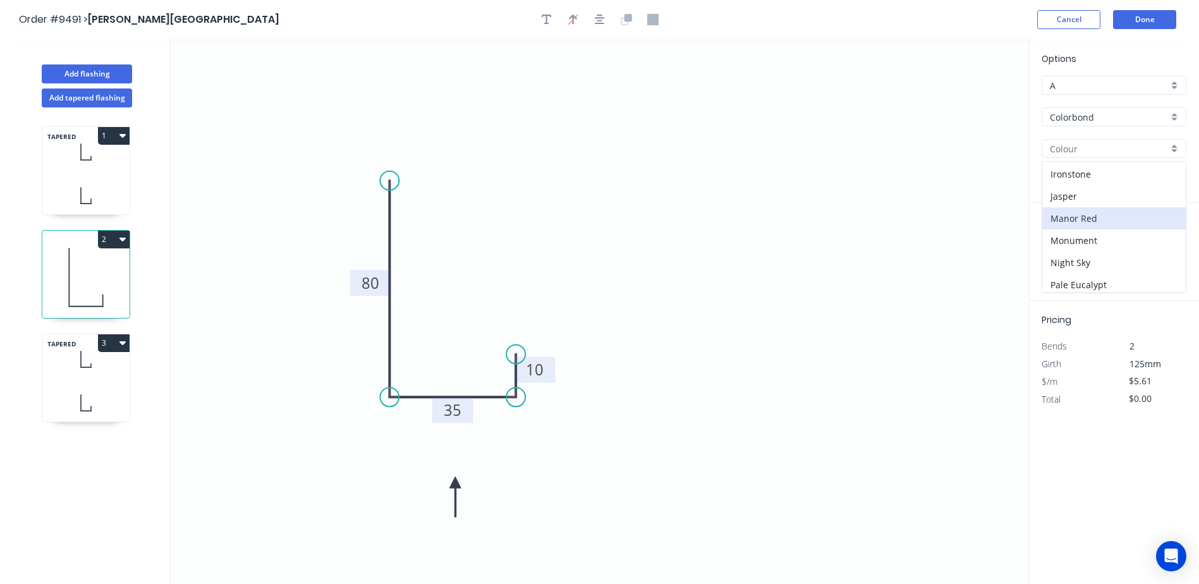
scroll to position [253, 0]
click at [1100, 225] on div "Night Sky" at bounding box center [1113, 230] width 143 height 22
type input "Night Sky"
click at [1063, 254] on input "text" at bounding box center [1061, 253] width 38 height 16
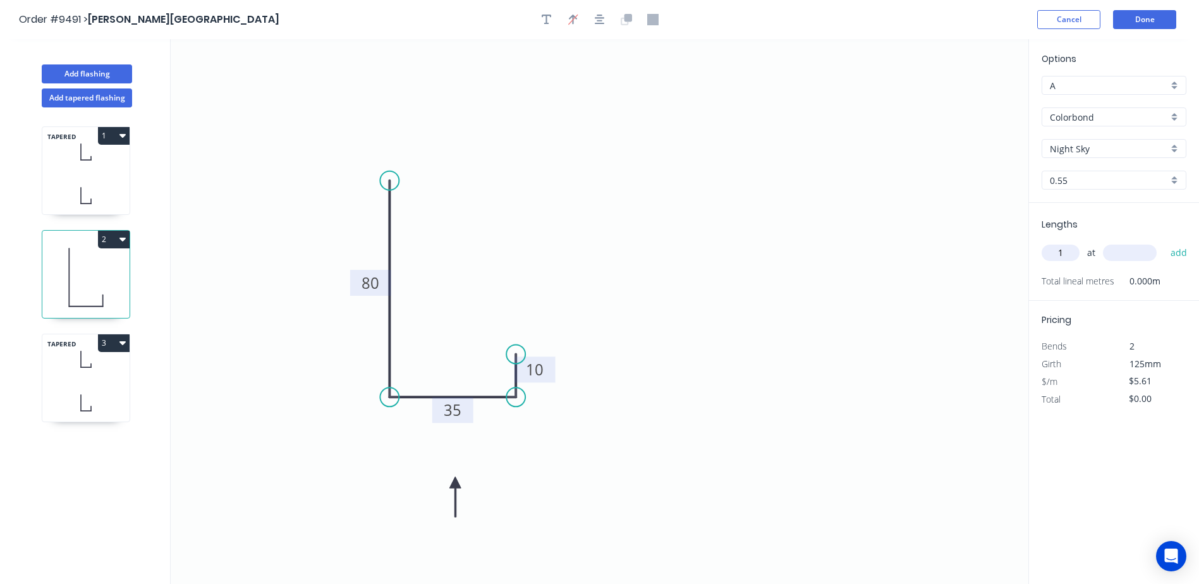
type input "1"
type input "600"
click at [1164, 242] on button "add" at bounding box center [1179, 252] width 30 height 21
type input "$5.61"
click at [1154, 18] on button "Done" at bounding box center [1144, 19] width 63 height 19
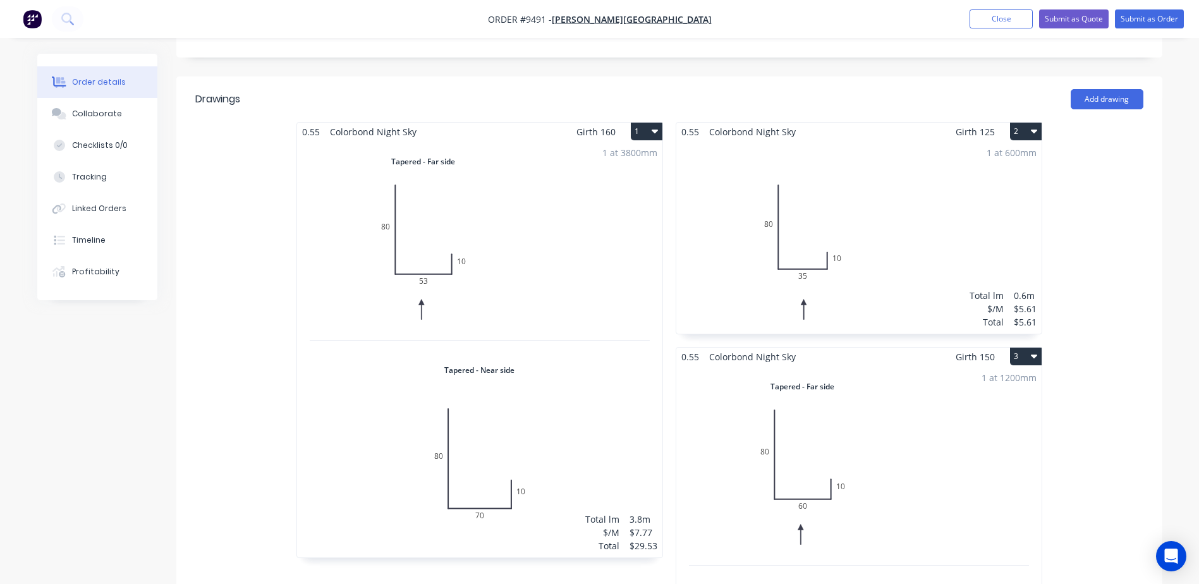
scroll to position [126, 0]
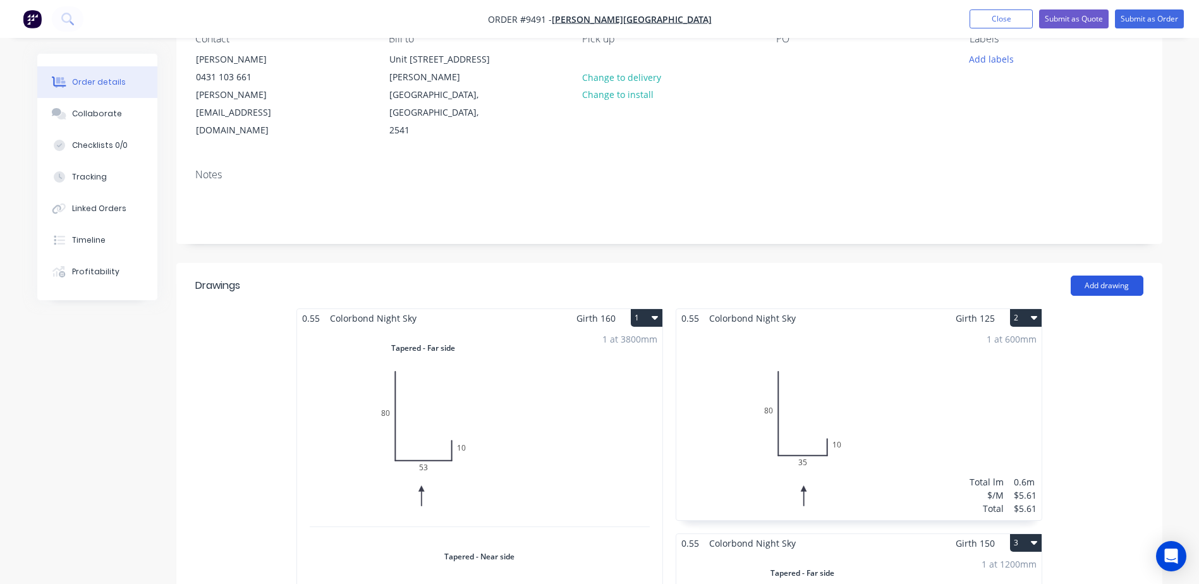
click at [1103, 276] on button "Add drawing" at bounding box center [1107, 286] width 73 height 20
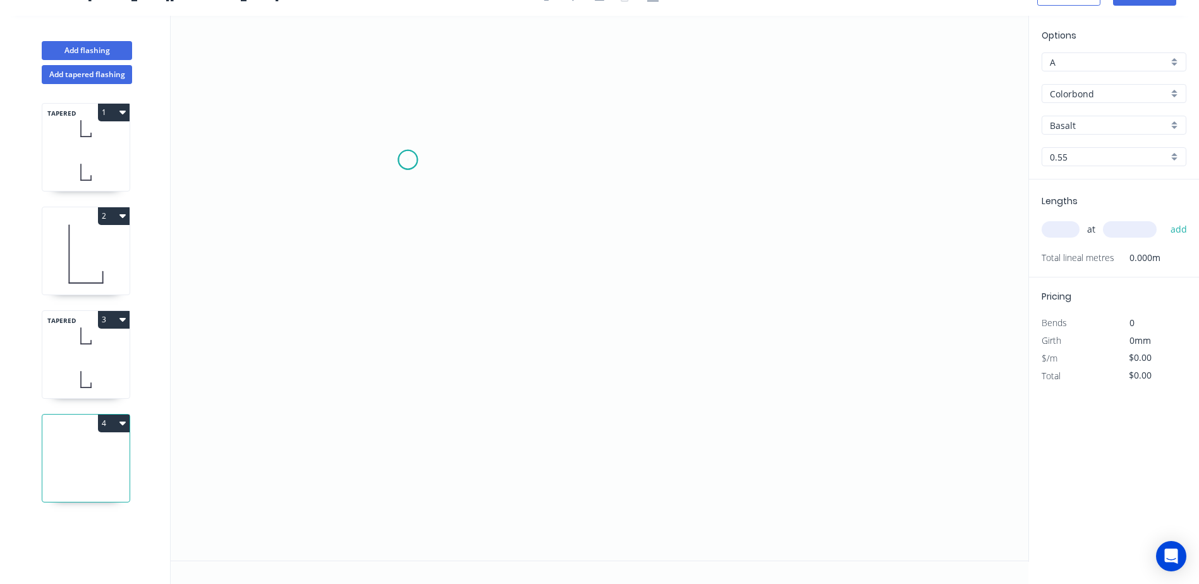
click at [409, 160] on icon "0" at bounding box center [600, 288] width 858 height 545
click at [400, 375] on icon "0" at bounding box center [600, 288] width 858 height 545
click at [520, 379] on icon "0 ?" at bounding box center [600, 288] width 858 height 545
click at [520, 335] on icon at bounding box center [520, 354] width 0 height 40
click at [387, 262] on tspan "?" at bounding box center [389, 261] width 6 height 21
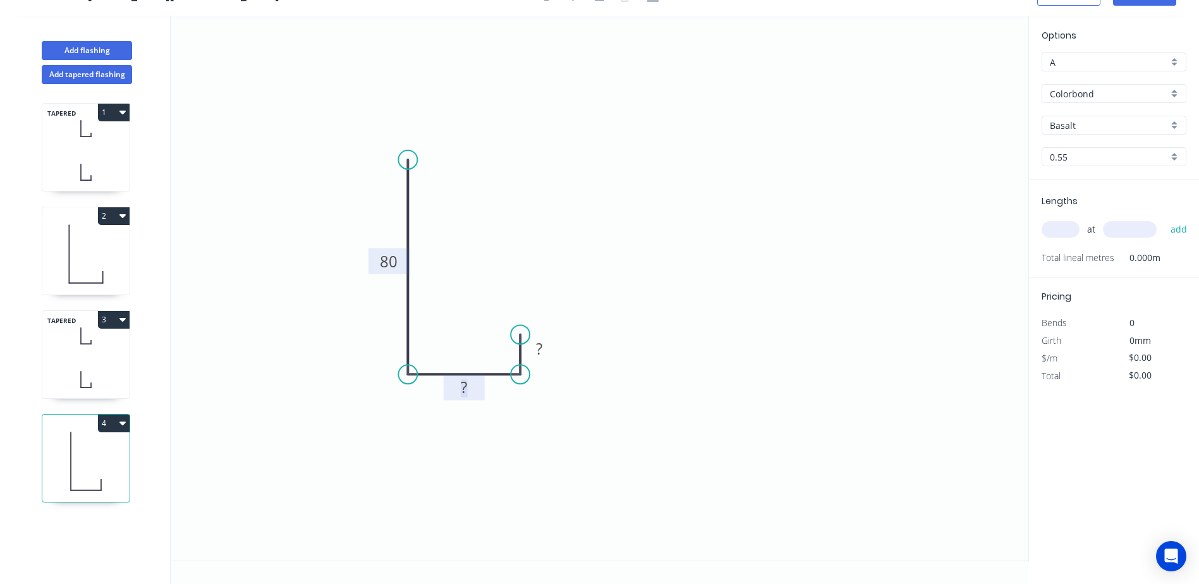
click at [470, 386] on rect at bounding box center [463, 388] width 25 height 18
click at [600, 344] on icon "0 80 53 ?" at bounding box center [600, 288] width 858 height 545
click at [539, 348] on tspan "?" at bounding box center [539, 348] width 6 height 21
click at [624, 291] on icon "0 80 53 10" at bounding box center [600, 288] width 858 height 545
type input "$5.61"
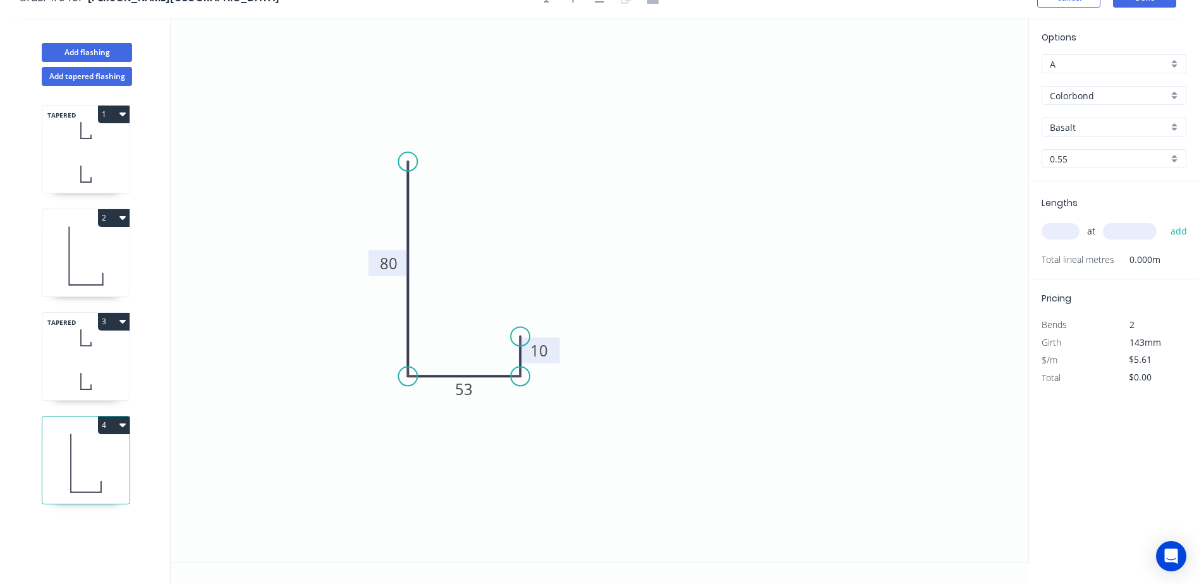
scroll to position [0, 0]
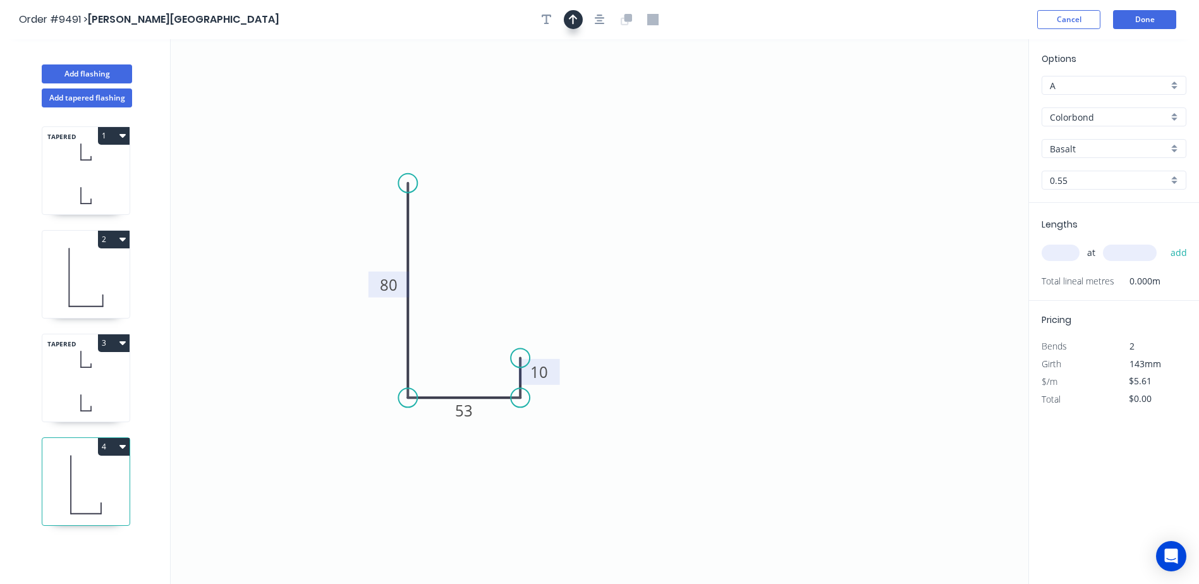
click at [570, 21] on icon "button" at bounding box center [573, 19] width 9 height 11
click at [966, 101] on icon at bounding box center [964, 88] width 11 height 40
click at [966, 101] on icon at bounding box center [979, 102] width 40 height 11
click at [966, 101] on icon at bounding box center [975, 112] width 37 height 37
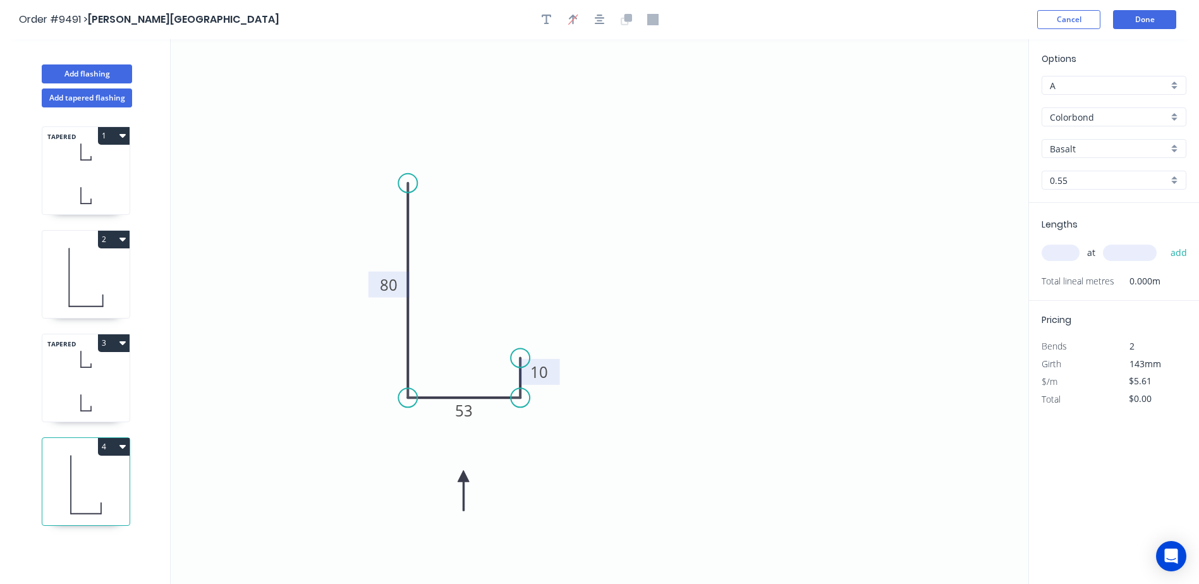
drag, startPoint x: 966, startPoint y: 101, endPoint x: 465, endPoint y: 476, distance: 625.8
click at [463, 476] on icon at bounding box center [463, 490] width 11 height 40
click at [1085, 149] on input "Basalt" at bounding box center [1109, 148] width 118 height 13
click at [1090, 231] on div "Night Sky" at bounding box center [1113, 230] width 143 height 22
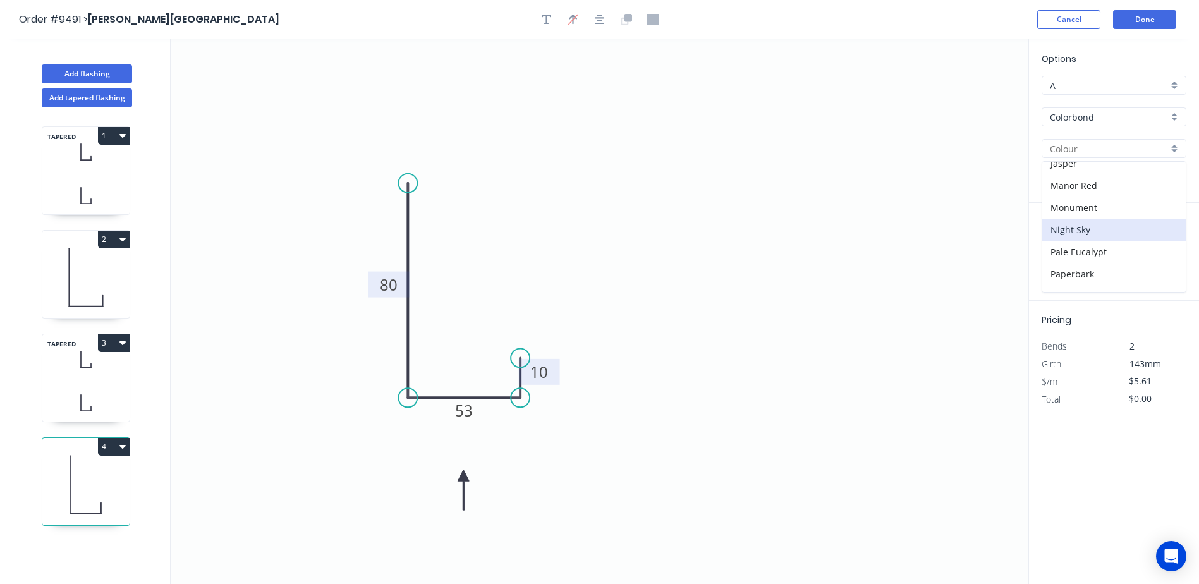
type input "Night Sky"
click at [1057, 254] on input "text" at bounding box center [1061, 253] width 38 height 16
type input "1"
type input "800"
click at [1164, 242] on button "add" at bounding box center [1179, 252] width 30 height 21
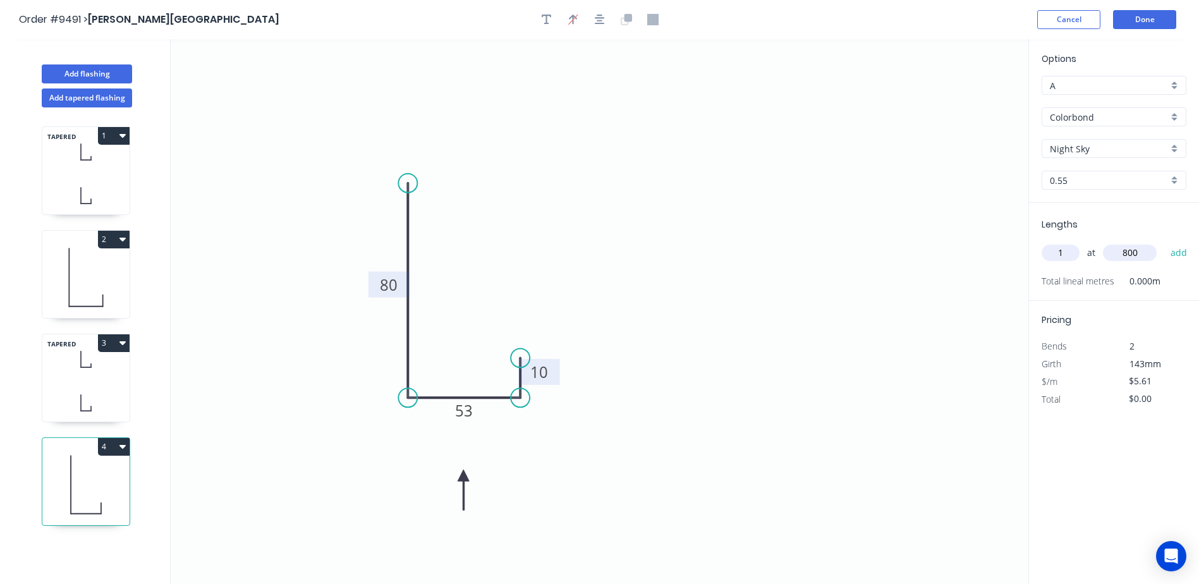
type input "$5.61"
click at [1145, 21] on button "Done" at bounding box center [1144, 19] width 63 height 19
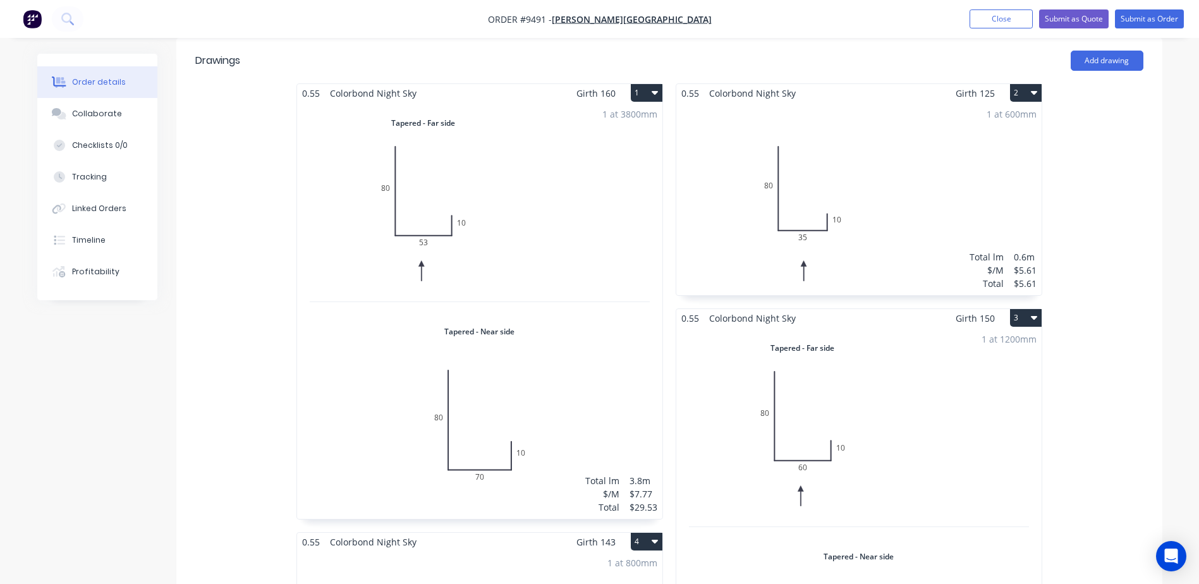
scroll to position [253, 0]
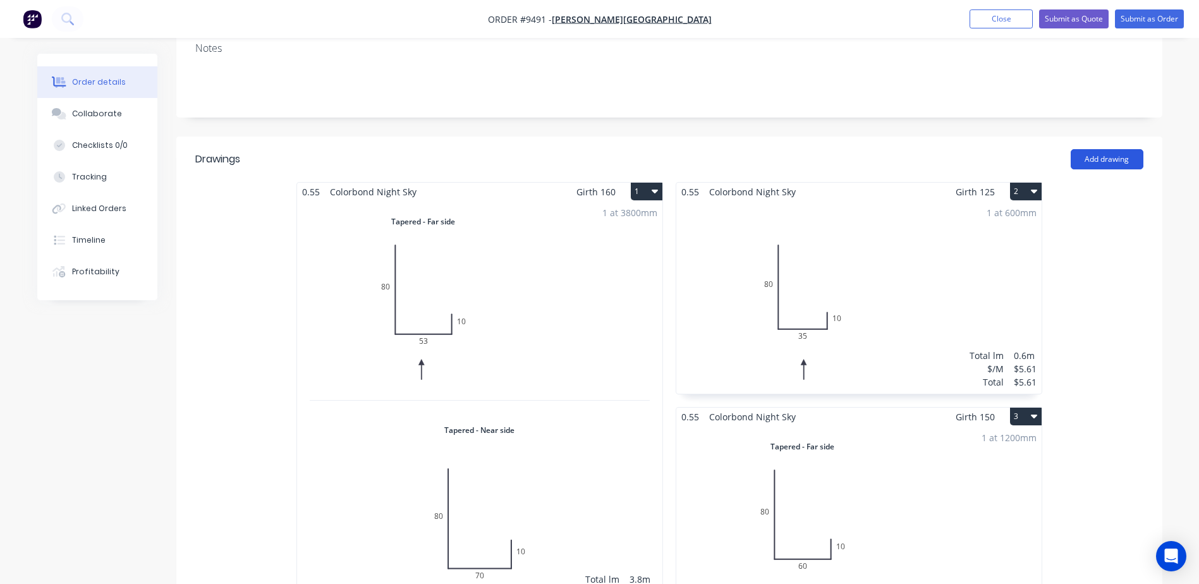
click at [1102, 149] on button "Add drawing" at bounding box center [1107, 159] width 73 height 20
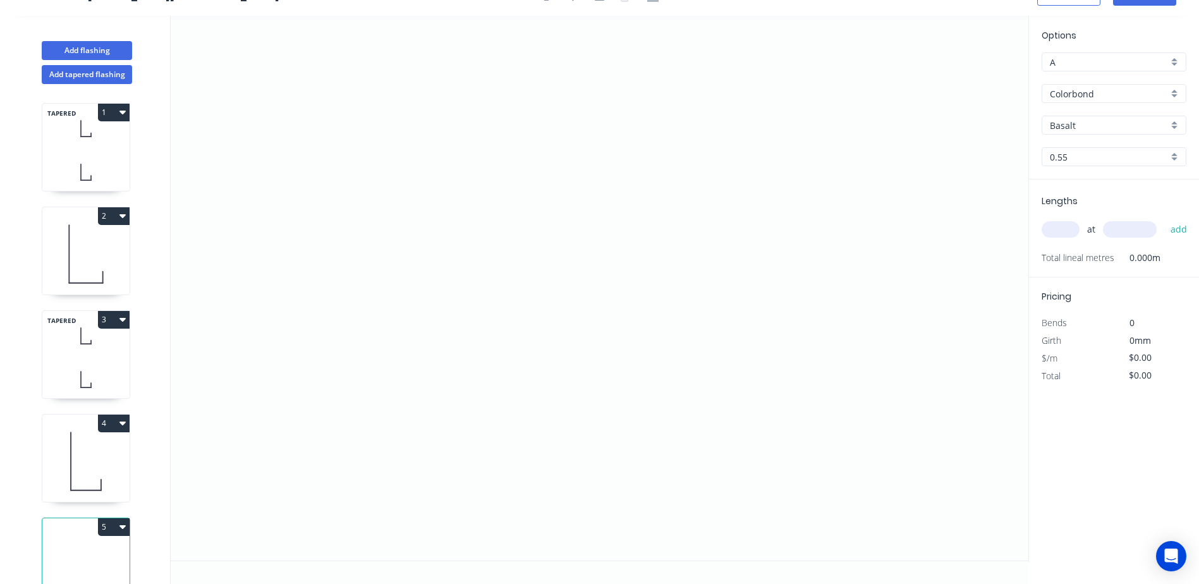
click at [121, 111] on icon "button" at bounding box center [122, 113] width 6 height 4
click at [99, 150] on div "Duplicate" at bounding box center [69, 144] width 97 height 18
type input "Night Sky"
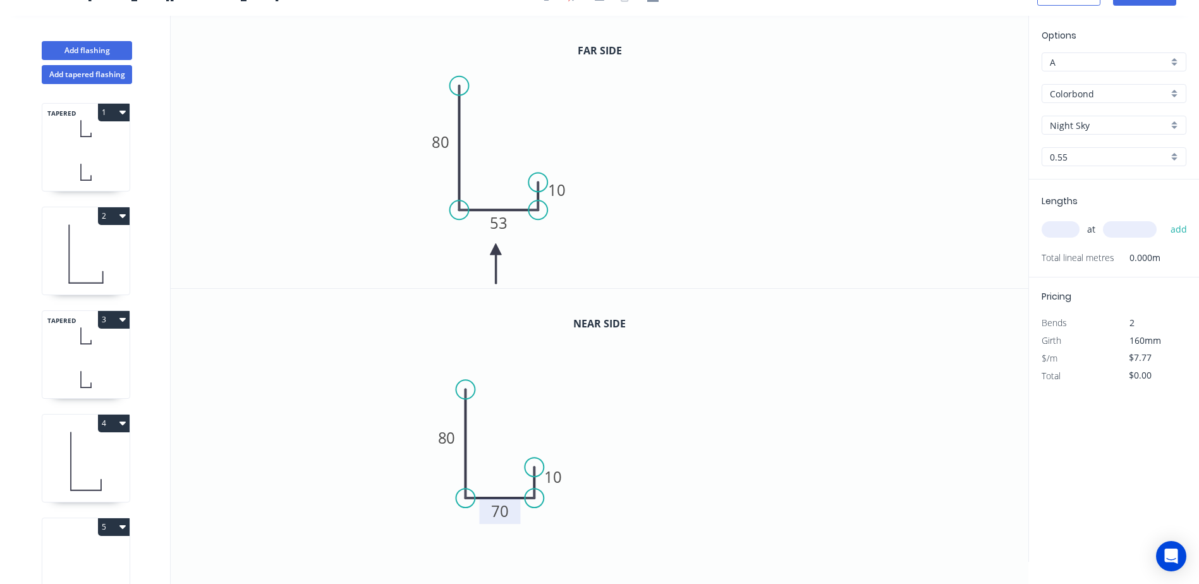
click at [494, 513] on tspan "70" at bounding box center [501, 511] width 18 height 21
click at [609, 470] on icon "0 80 35 10" at bounding box center [600, 425] width 858 height 273
type input "$6.61"
click at [506, 222] on tspan "53" at bounding box center [499, 222] width 18 height 21
click at [647, 150] on icon "0 80 28 10" at bounding box center [600, 152] width 858 height 272
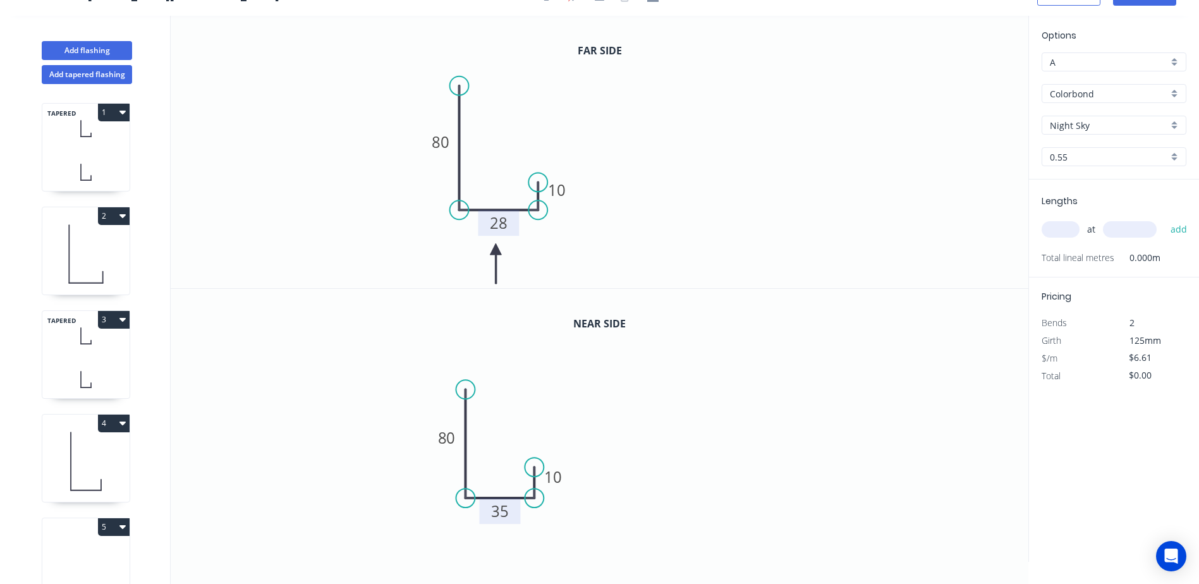
click at [1068, 226] on input "text" at bounding box center [1061, 229] width 38 height 16
type input "1"
type input "900"
click at [1164, 219] on button "add" at bounding box center [1179, 229] width 30 height 21
type input "$6.61"
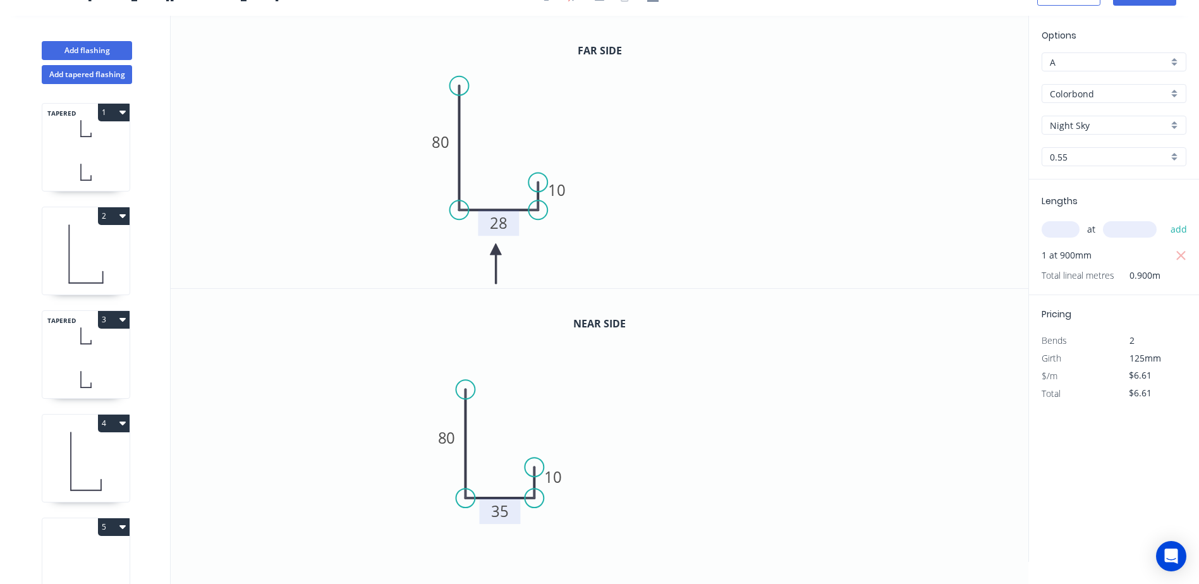
scroll to position [0, 0]
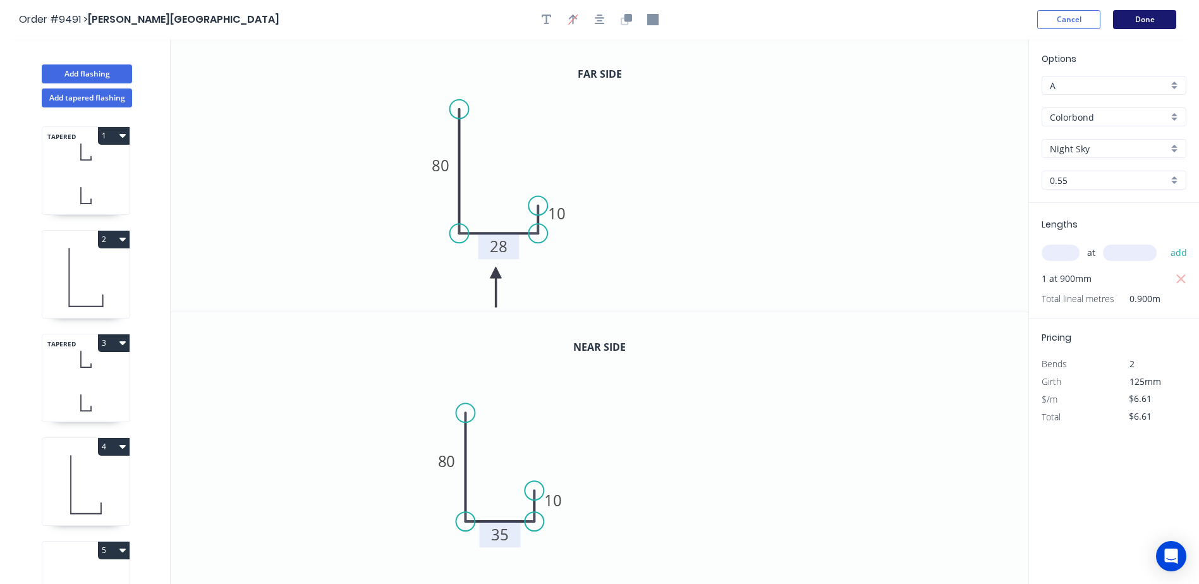
click at [1166, 17] on button "Done" at bounding box center [1144, 19] width 63 height 19
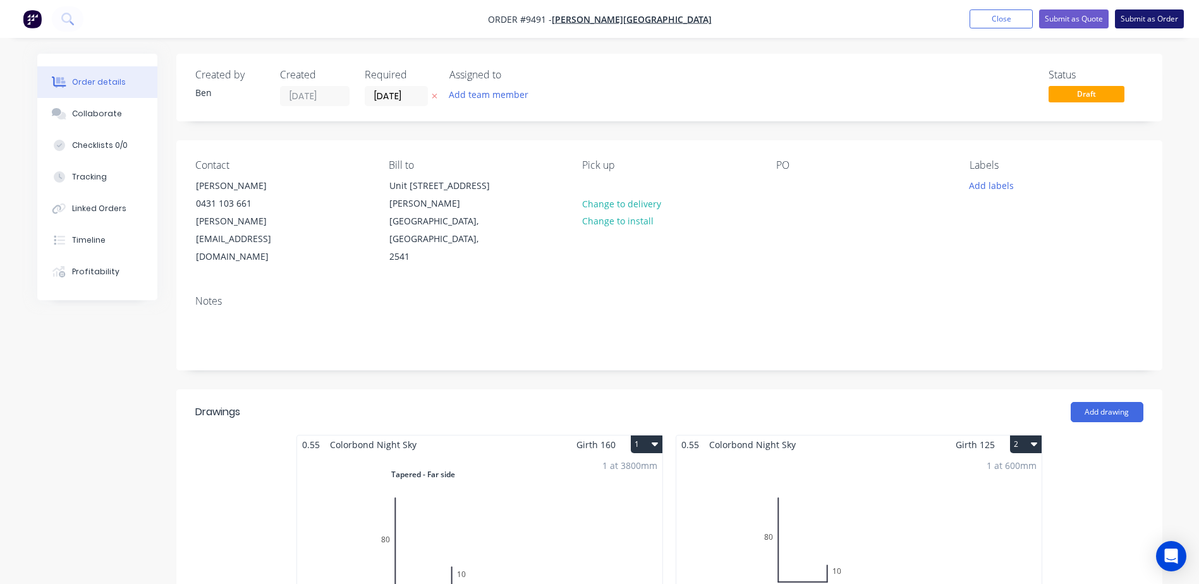
click at [1153, 18] on button "Submit as Order" at bounding box center [1149, 18] width 69 height 19
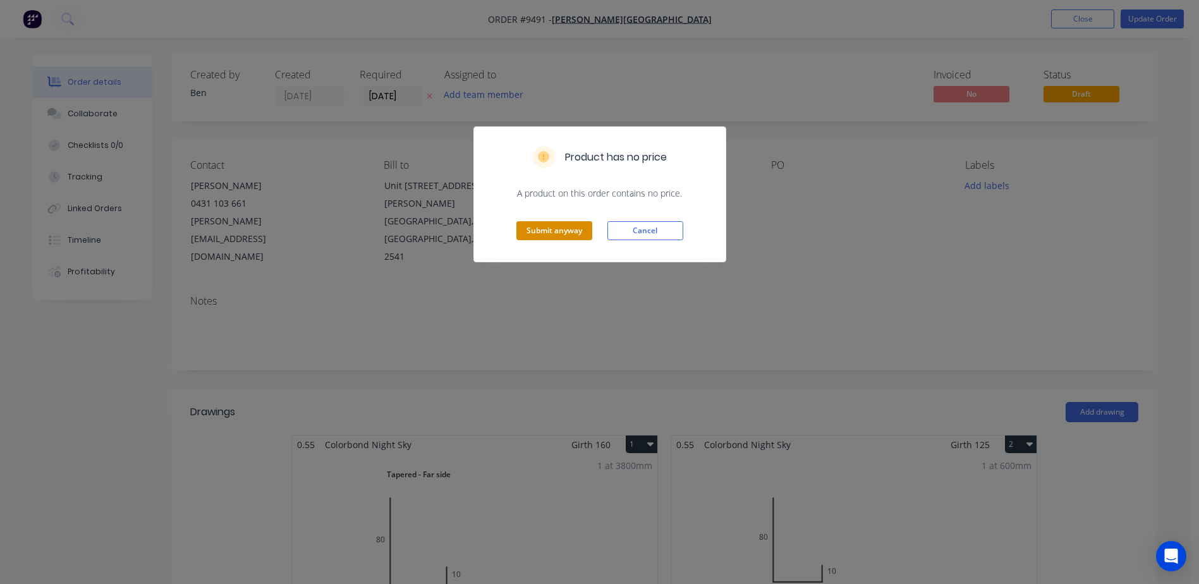
click at [555, 234] on button "Submit anyway" at bounding box center [554, 230] width 76 height 19
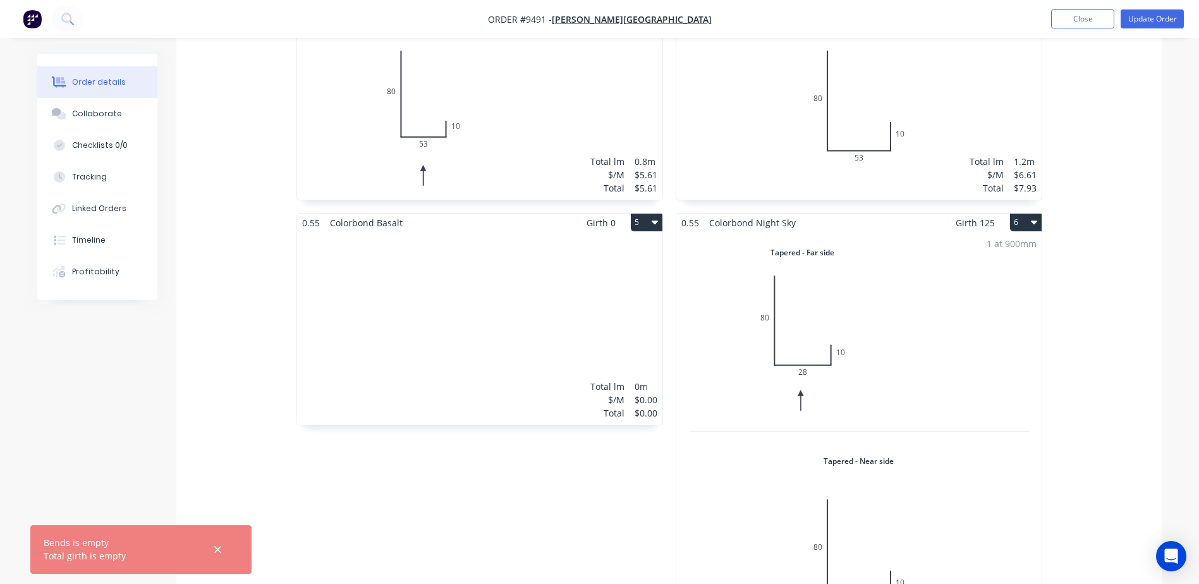
scroll to position [885, 0]
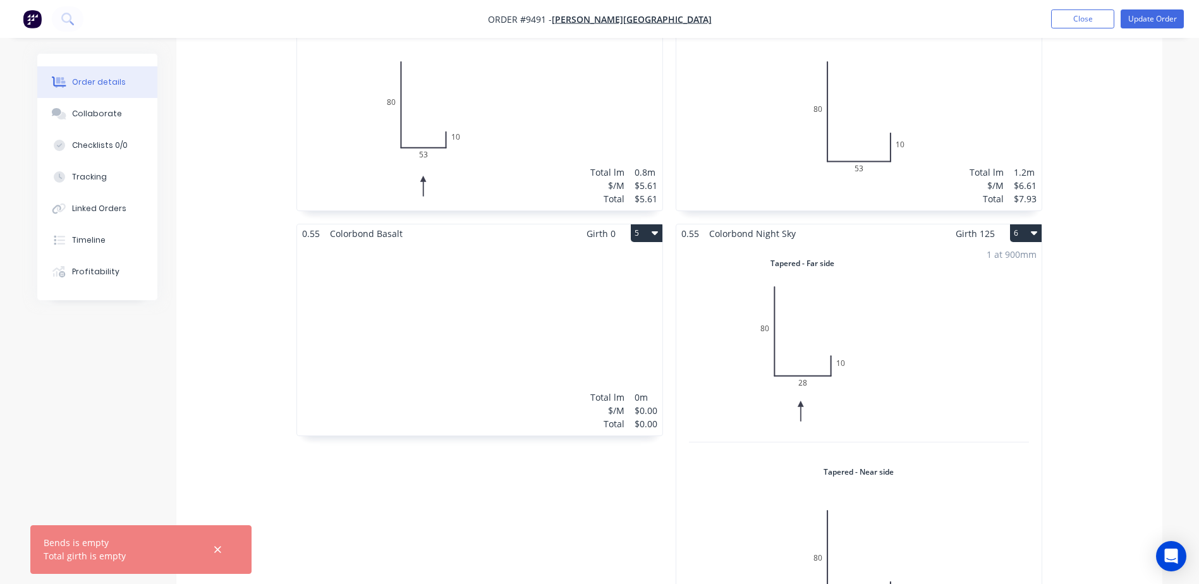
click at [656, 231] on icon "button" at bounding box center [655, 233] width 6 height 4
click at [584, 305] on div "Delete" at bounding box center [602, 314] width 97 height 18
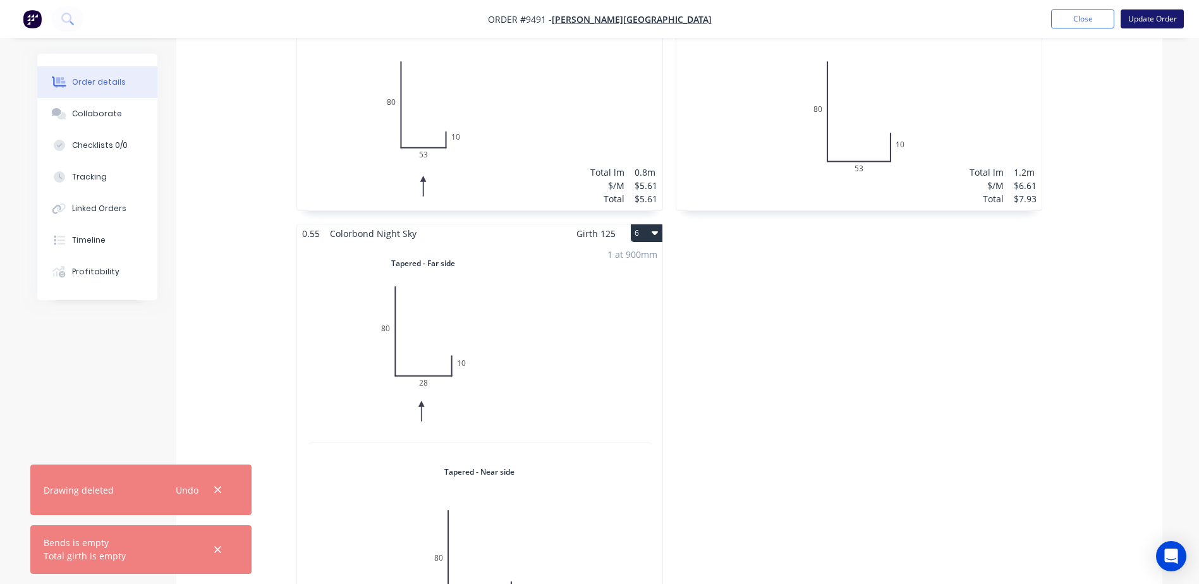
click at [1141, 14] on button "Update Order" at bounding box center [1152, 18] width 63 height 19
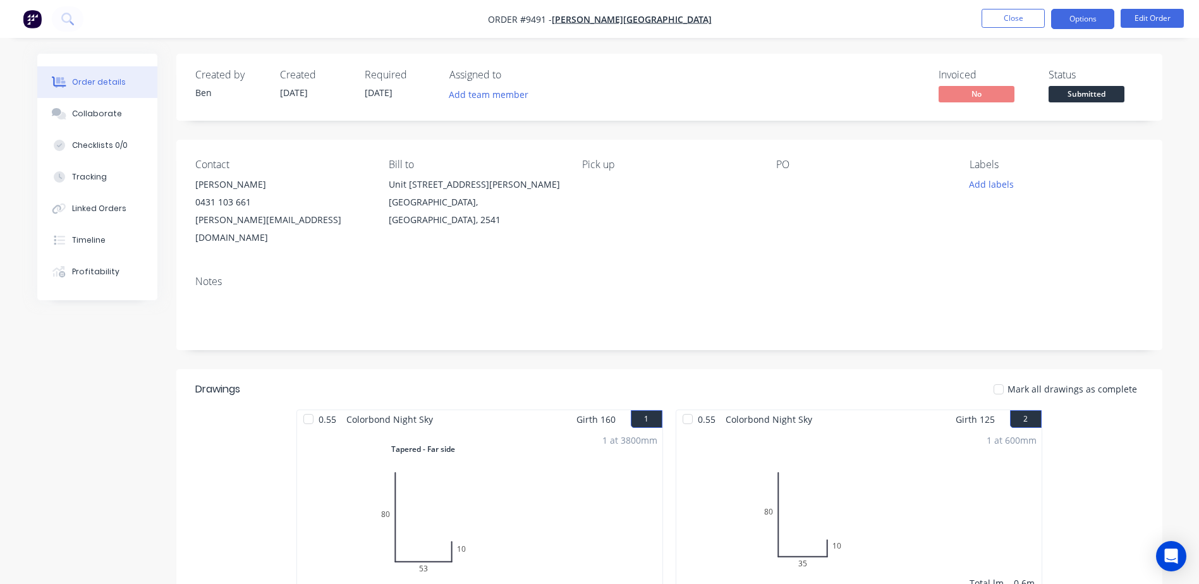
click at [1077, 15] on button "Options" at bounding box center [1082, 19] width 63 height 20
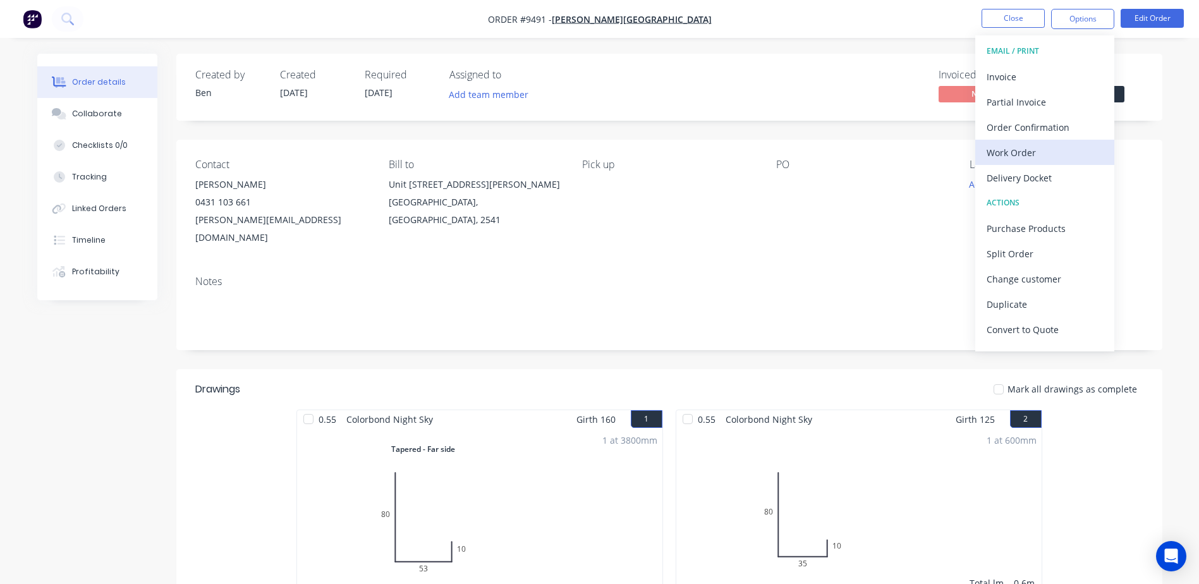
click at [1031, 155] on div "Work Order" at bounding box center [1045, 152] width 116 height 18
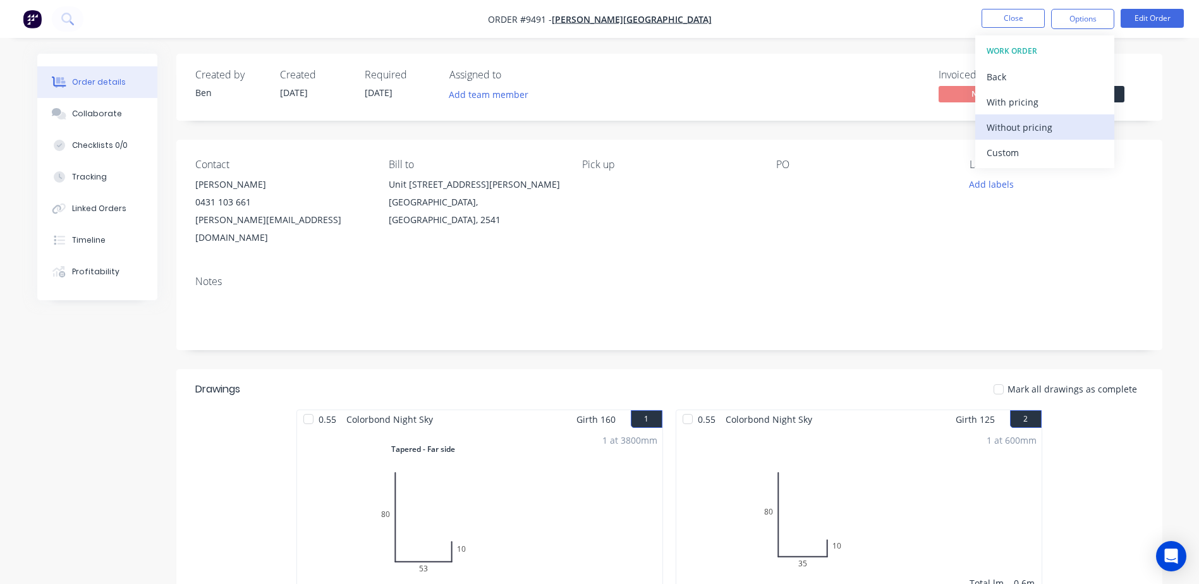
click at [1032, 133] on div "Without pricing" at bounding box center [1045, 127] width 116 height 18
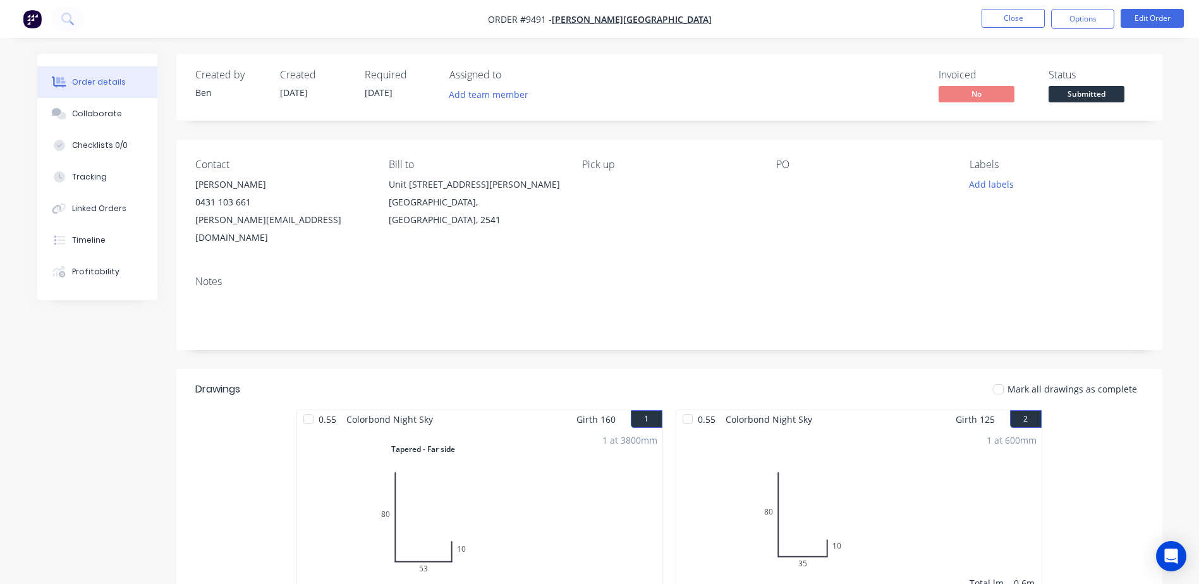
click at [763, 238] on div "Contact [PERSON_NAME] [PHONE_NUMBER] [PERSON_NAME][EMAIL_ADDRESS][DOMAIN_NAME] …" at bounding box center [669, 203] width 986 height 126
click at [1019, 20] on button "Close" at bounding box center [1013, 18] width 63 height 19
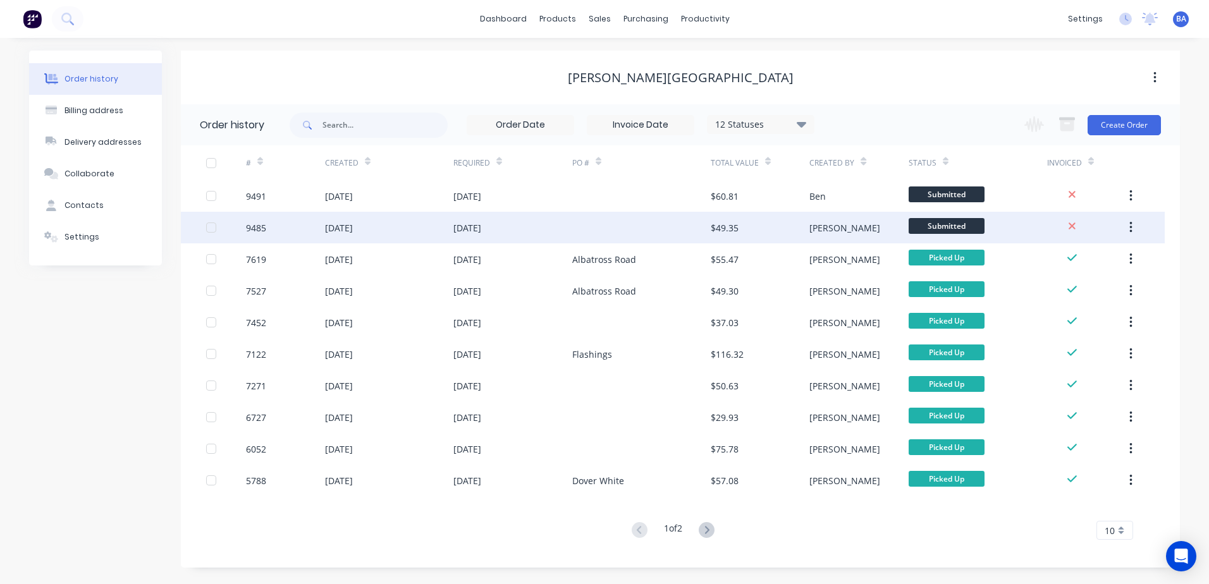
click at [599, 212] on div at bounding box center [641, 228] width 138 height 32
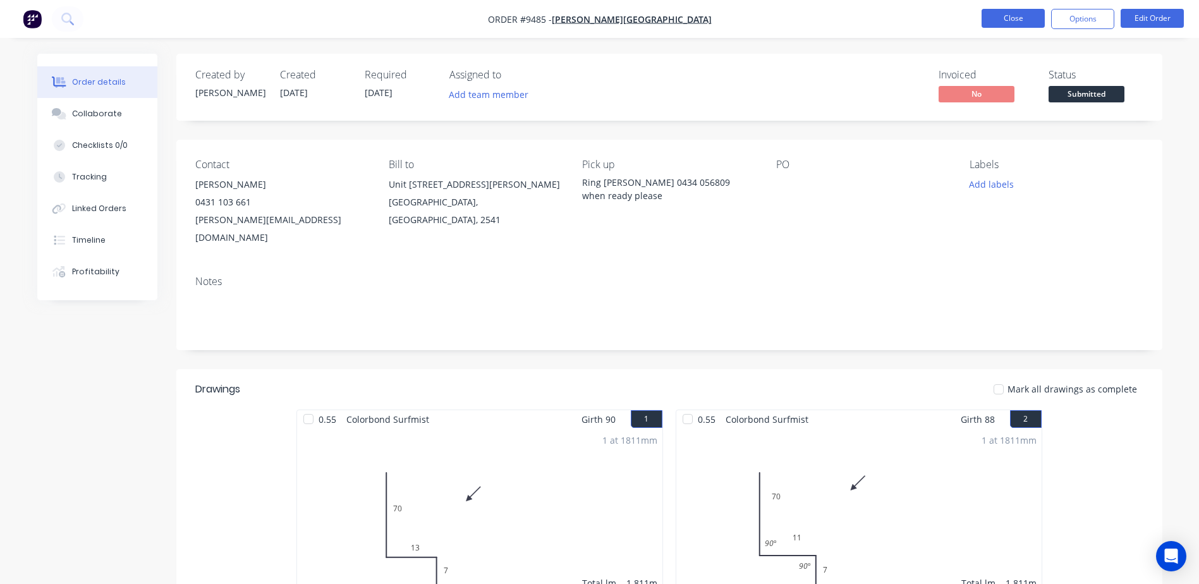
click at [1014, 13] on button "Close" at bounding box center [1013, 18] width 63 height 19
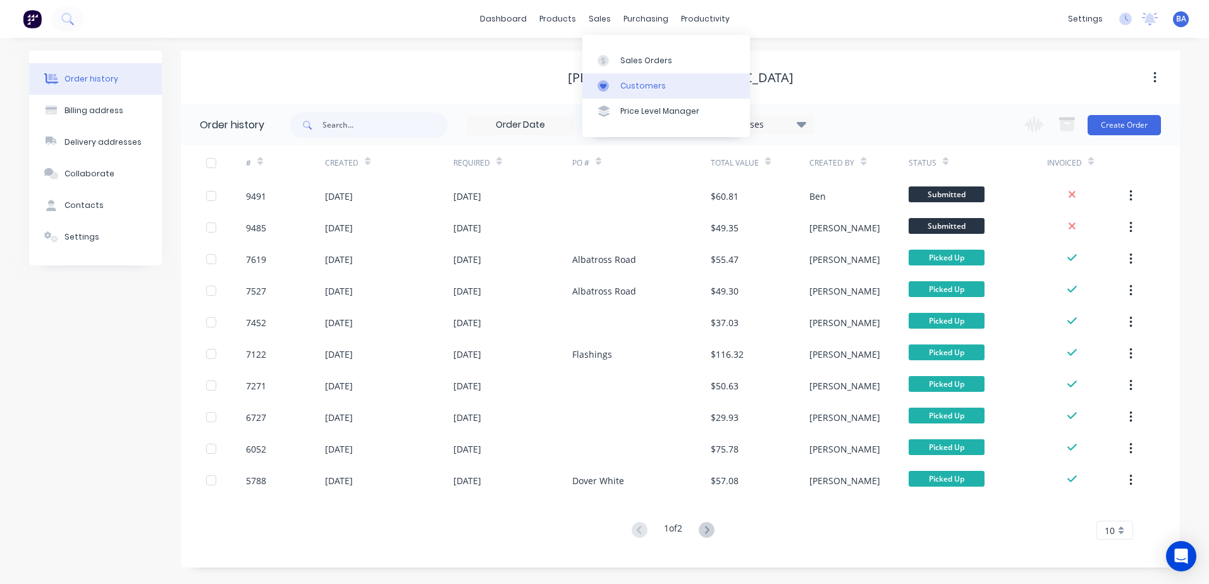
click at [597, 85] on link "Customers" at bounding box center [666, 85] width 168 height 25
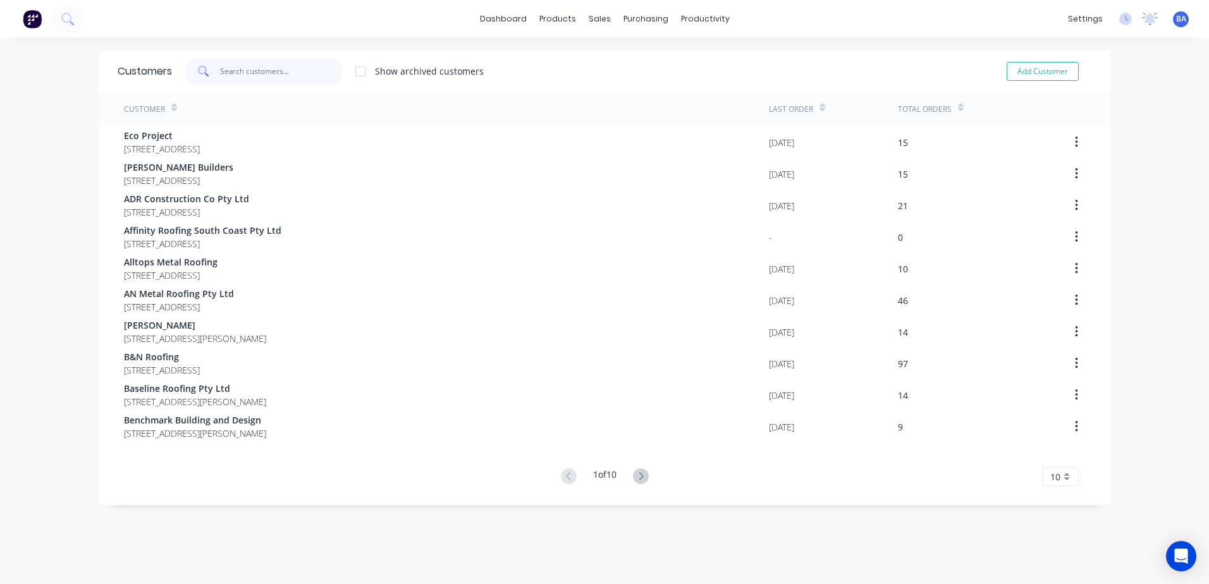
click at [282, 78] on input "text" at bounding box center [281, 71] width 123 height 25
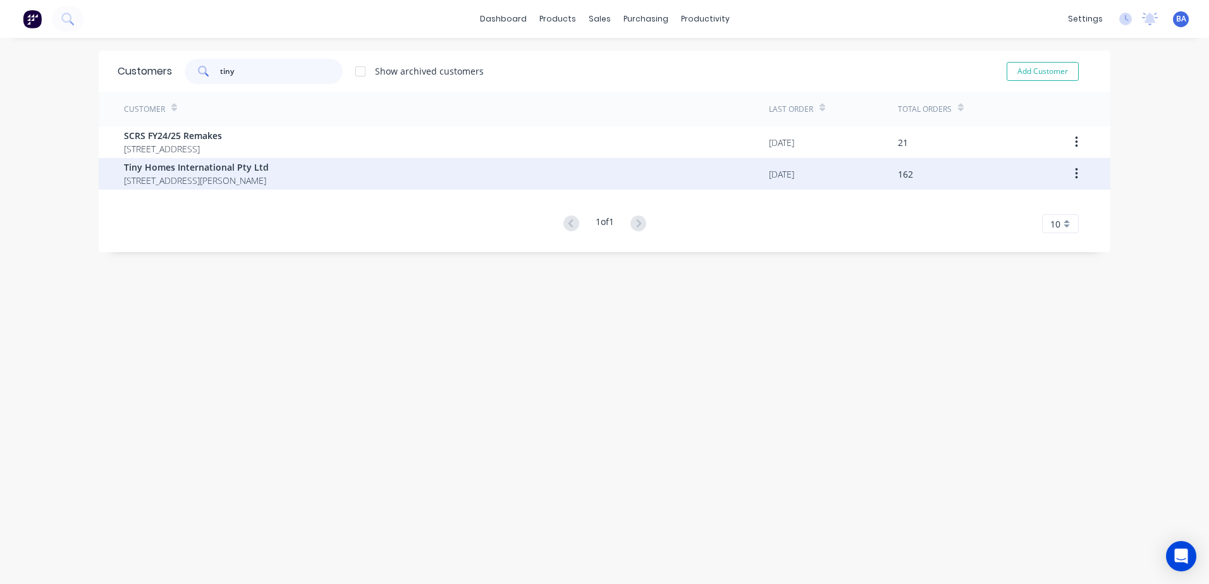
type input "tiny"
click at [173, 173] on span "Tiny Homes International Pty Ltd" at bounding box center [196, 167] width 145 height 13
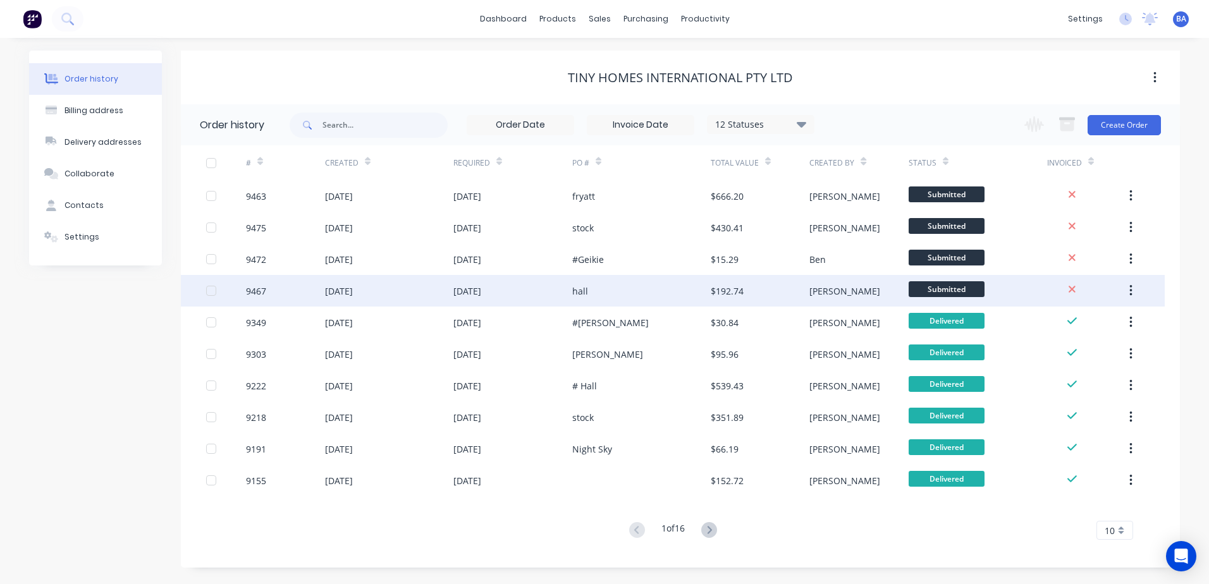
click at [661, 290] on div "hall" at bounding box center [641, 291] width 138 height 32
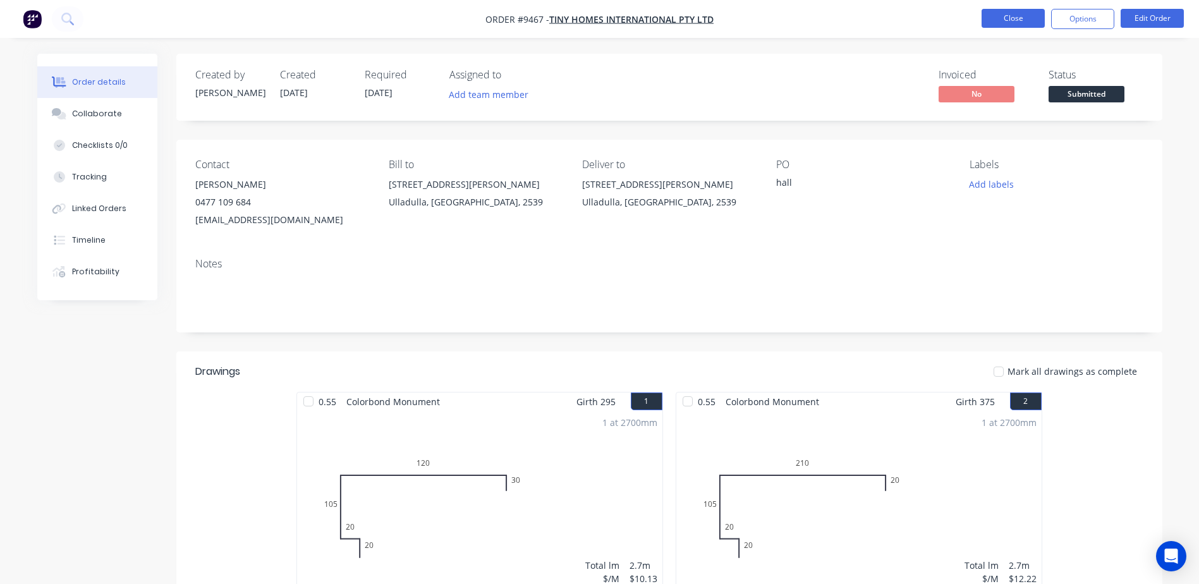
click at [1021, 20] on button "Close" at bounding box center [1013, 18] width 63 height 19
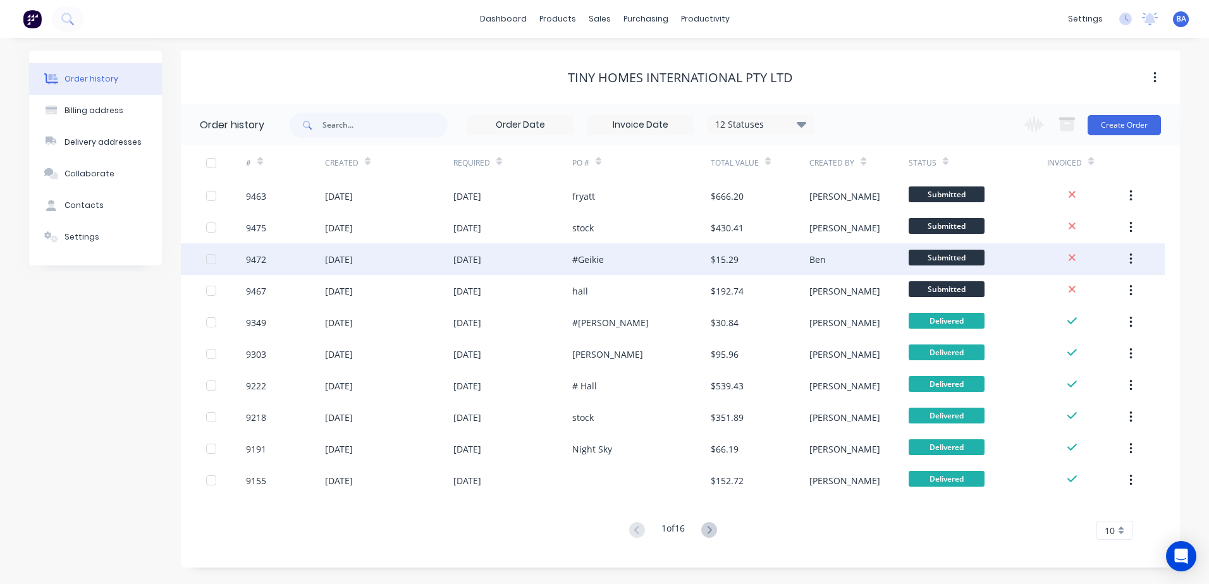
click at [853, 255] on div "Ben" at bounding box center [858, 259] width 99 height 32
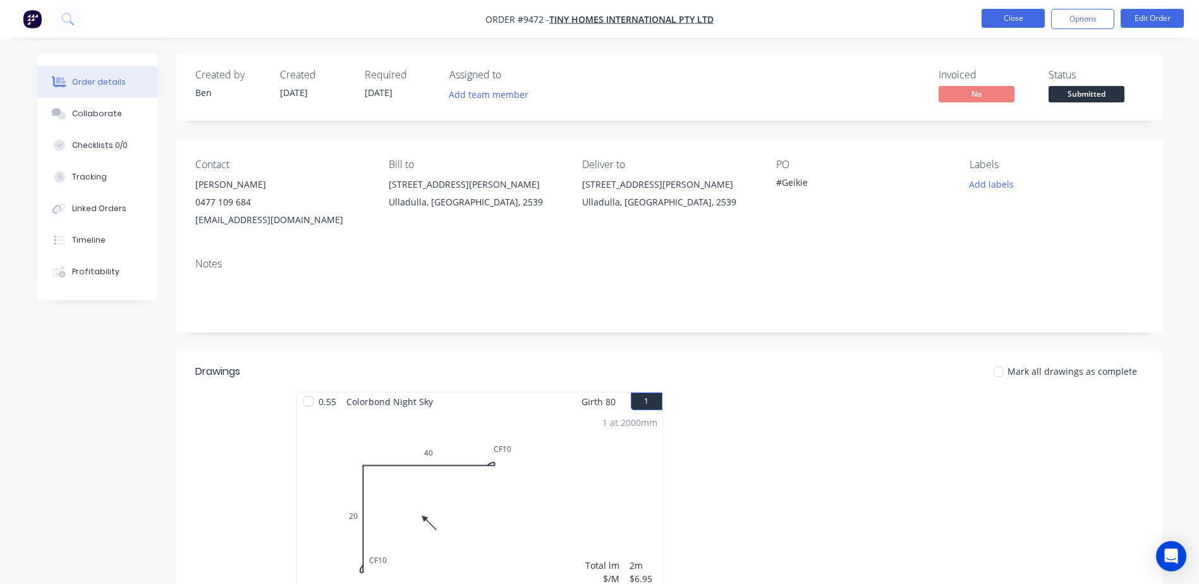
click at [996, 24] on button "Close" at bounding box center [1013, 18] width 63 height 19
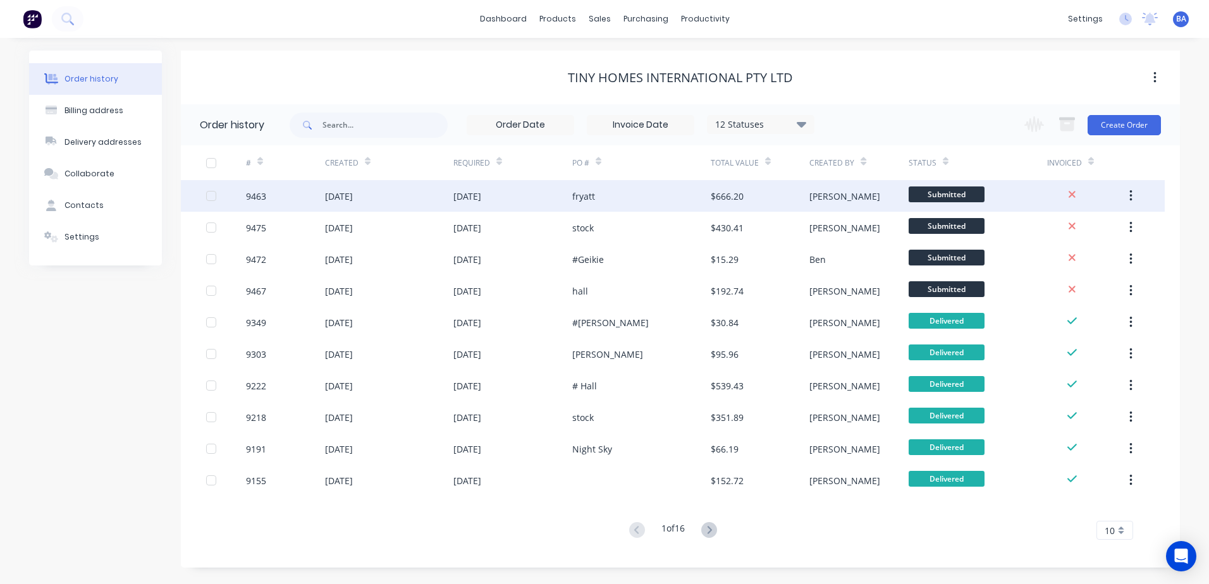
click at [783, 198] on div "$666.20" at bounding box center [759, 196] width 99 height 32
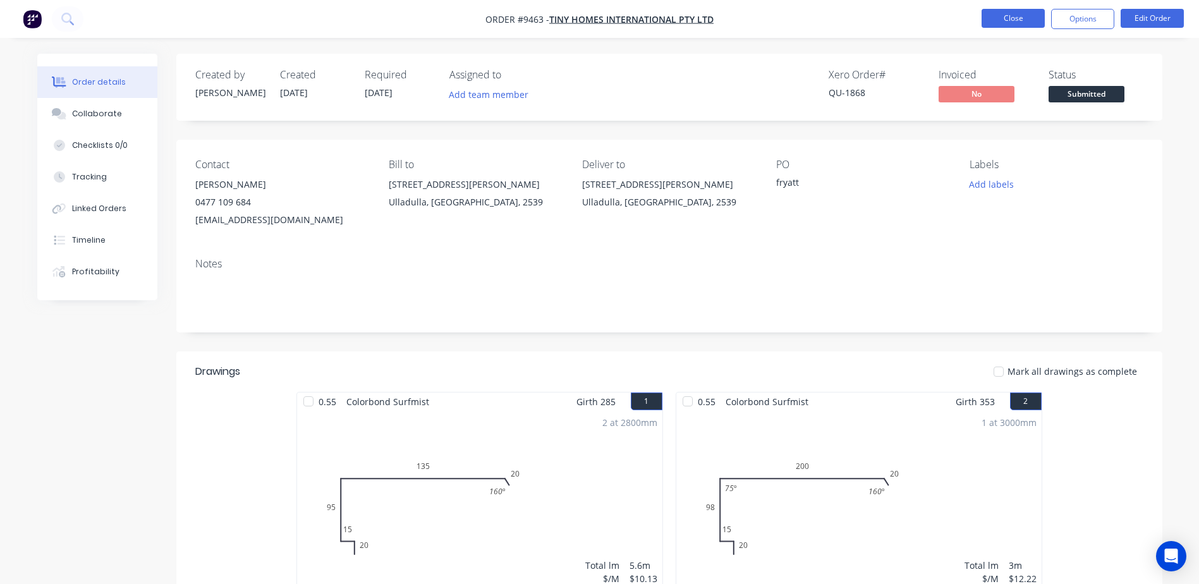
click at [1011, 18] on button "Close" at bounding box center [1013, 18] width 63 height 19
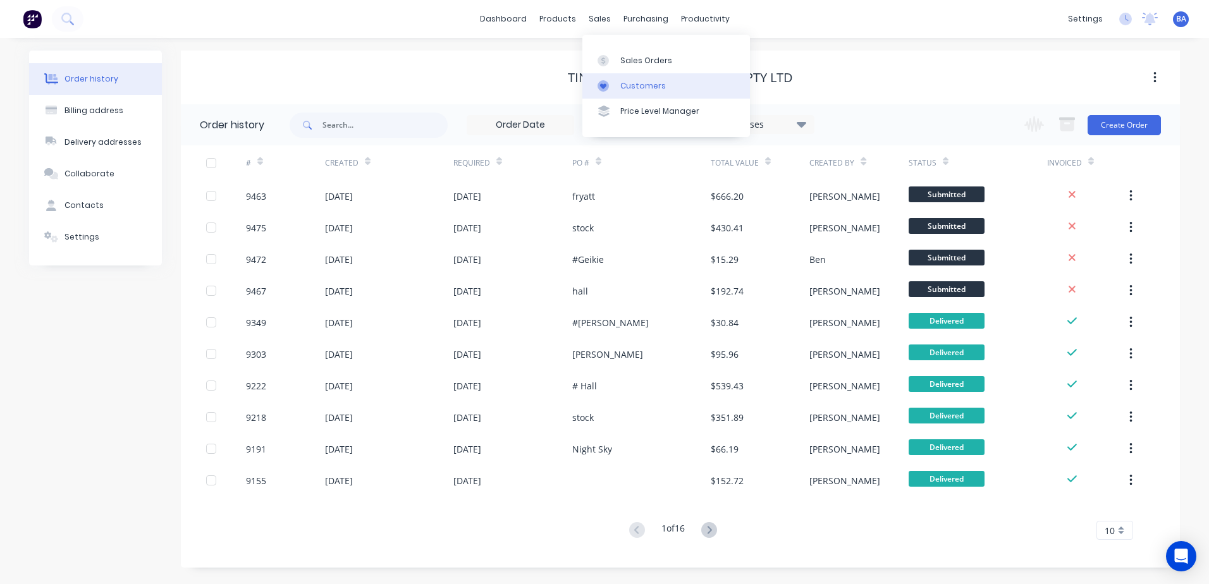
click at [626, 78] on link "Customers" at bounding box center [666, 85] width 168 height 25
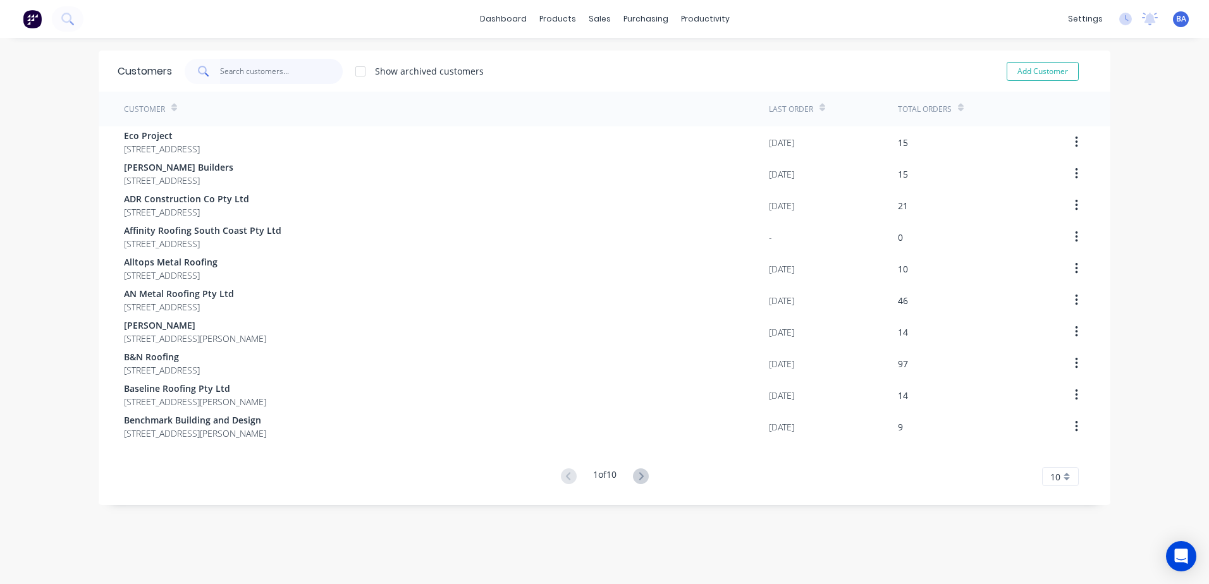
click at [298, 72] on input "text" at bounding box center [281, 71] width 123 height 25
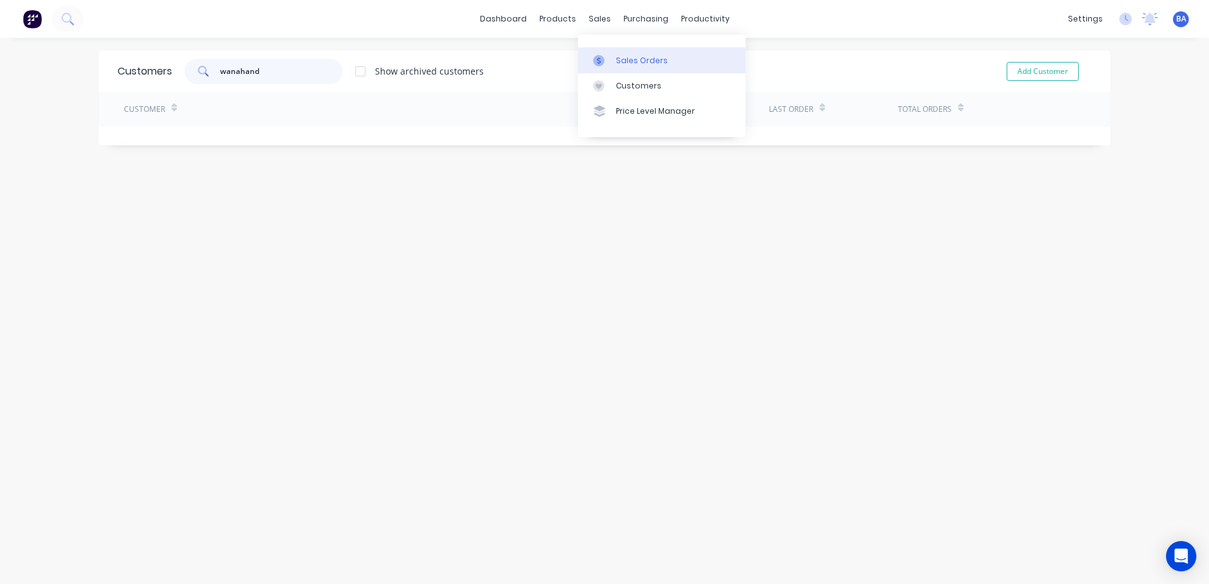
type input "wanahand"
click at [597, 66] on icon at bounding box center [598, 60] width 11 height 11
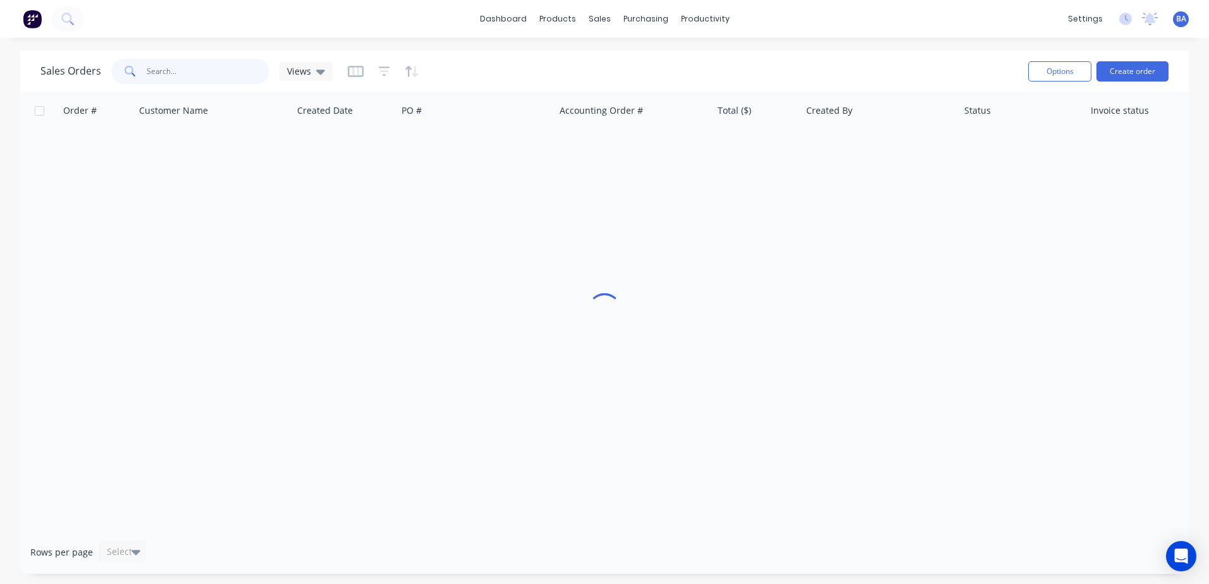
click at [216, 72] on input "text" at bounding box center [208, 71] width 123 height 25
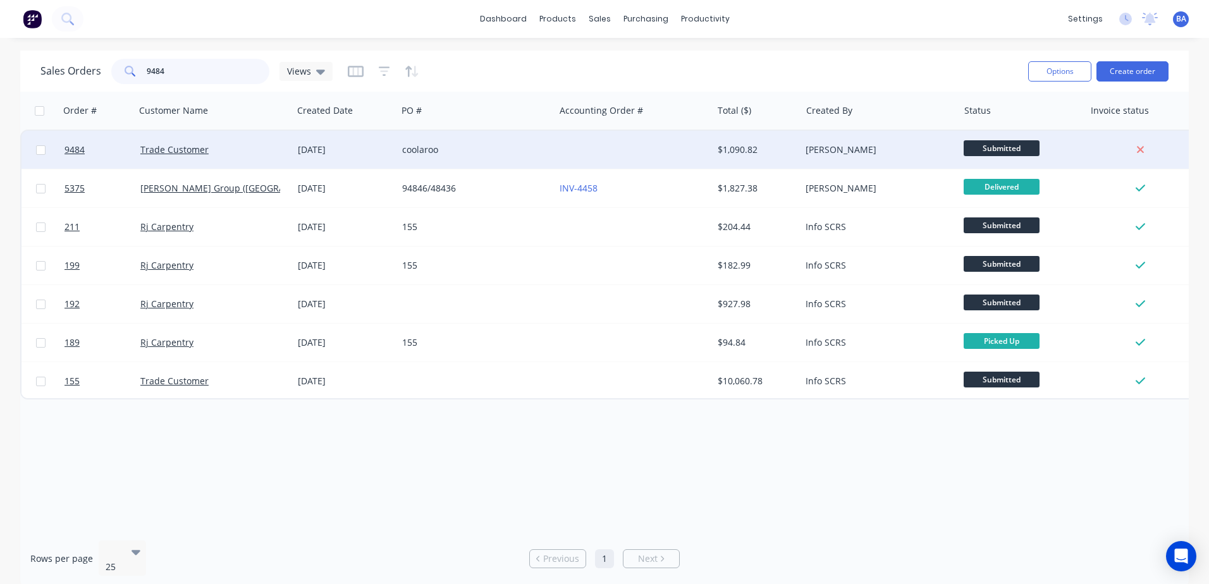
type input "9484"
click at [556, 145] on div at bounding box center [632, 150] width 157 height 38
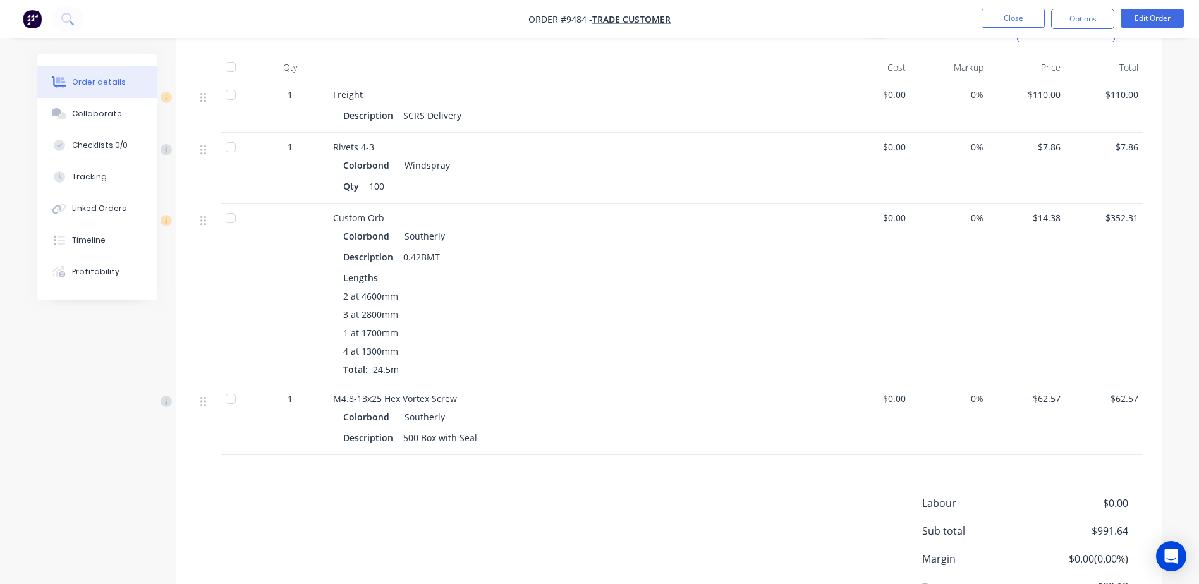
scroll to position [1154, 0]
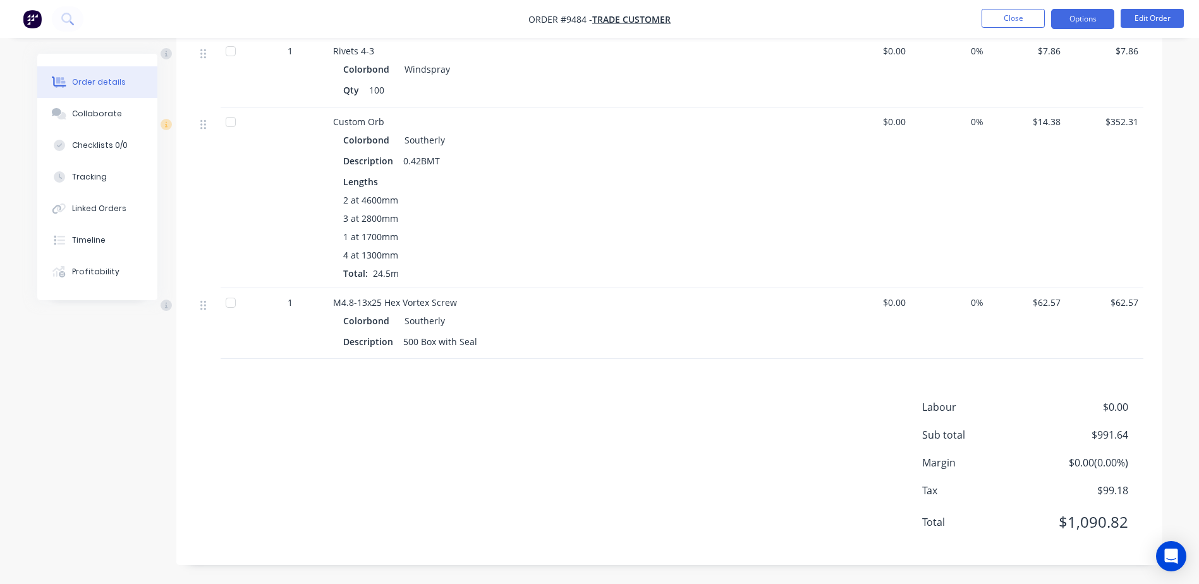
click at [1090, 15] on button "Options" at bounding box center [1082, 19] width 63 height 20
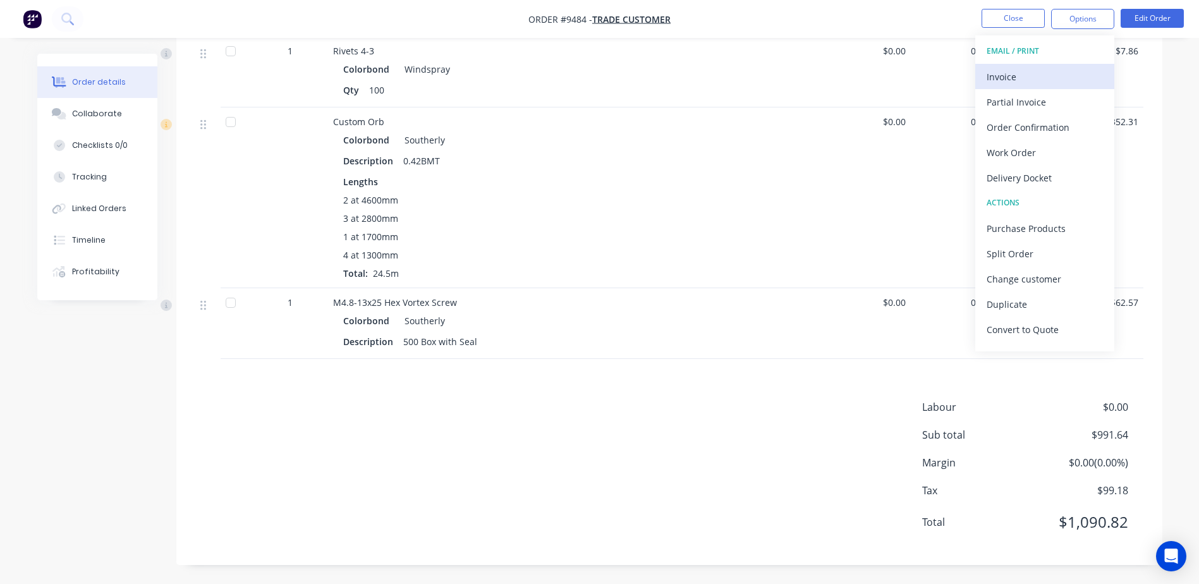
click at [1013, 78] on div "Invoice" at bounding box center [1045, 77] width 116 height 18
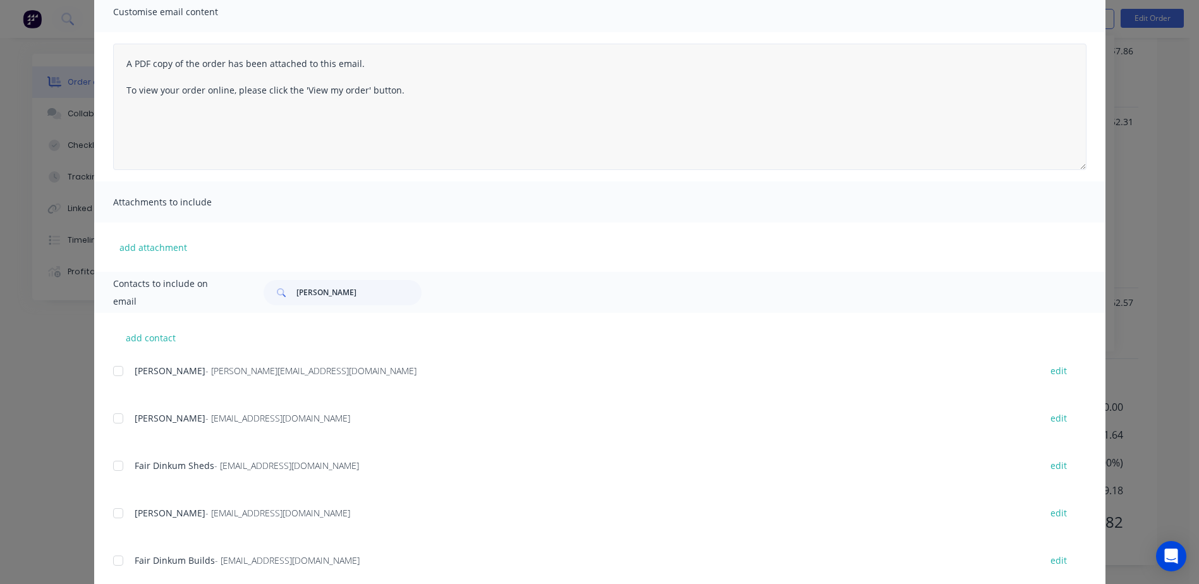
scroll to position [188, 0]
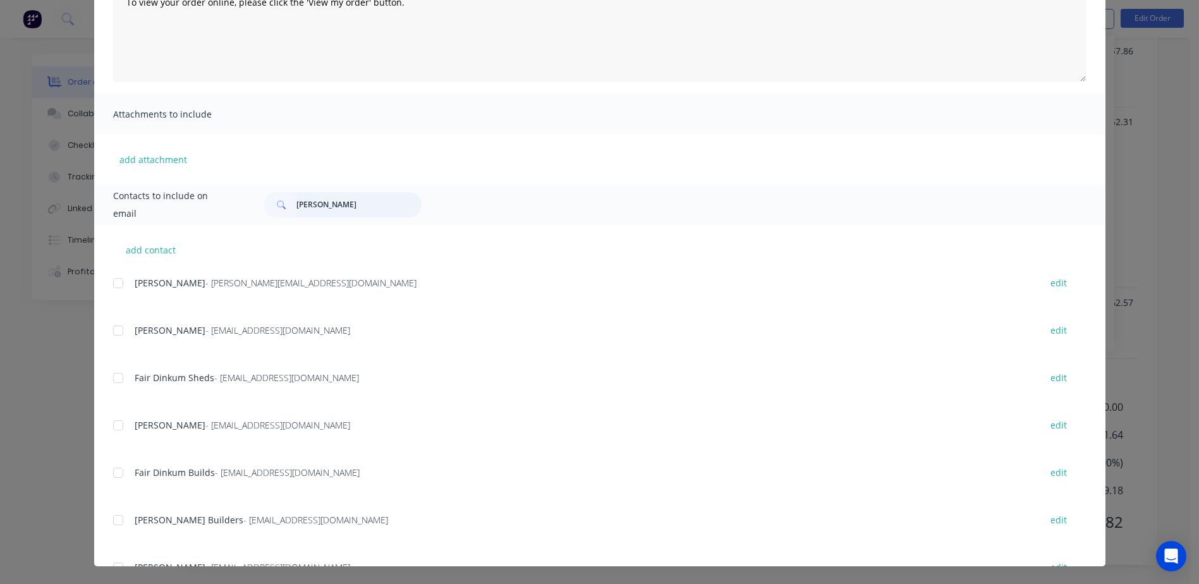
click at [325, 207] on input "[PERSON_NAME]" at bounding box center [358, 204] width 125 height 25
type input "p"
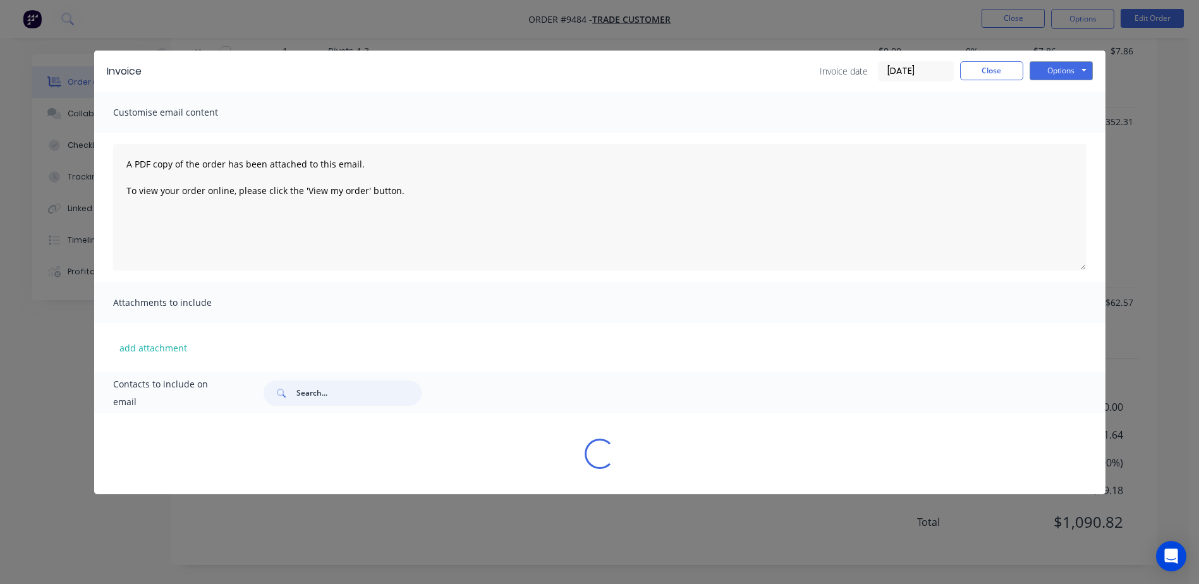
scroll to position [0, 0]
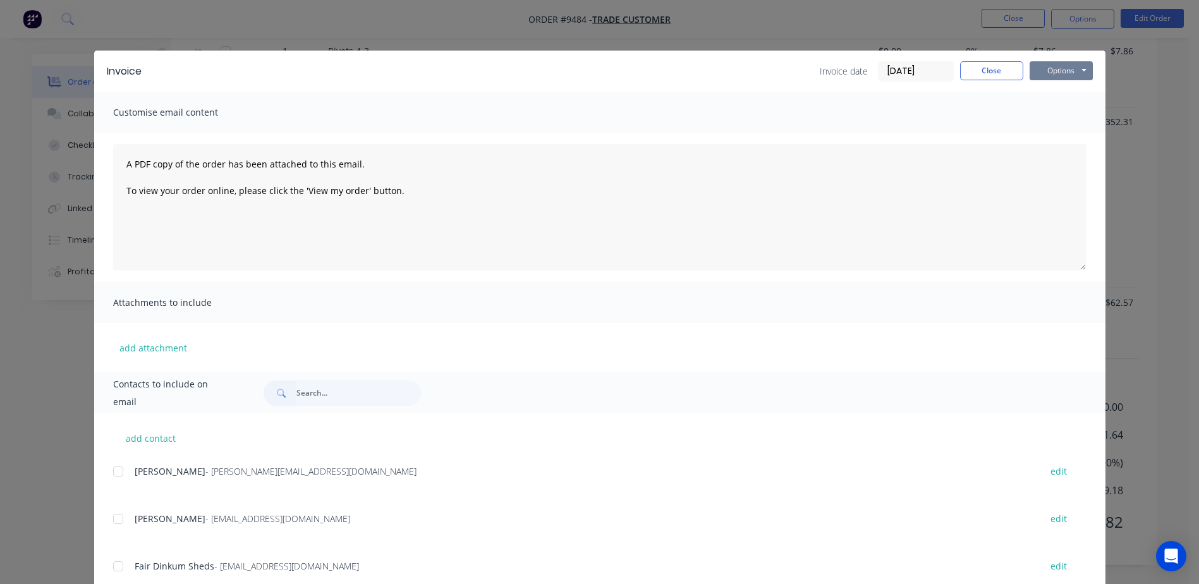
click at [1062, 70] on button "Options" at bounding box center [1061, 70] width 63 height 19
click at [1054, 117] on button "Print" at bounding box center [1070, 114] width 81 height 21
